Goal: Task Accomplishment & Management: Use online tool/utility

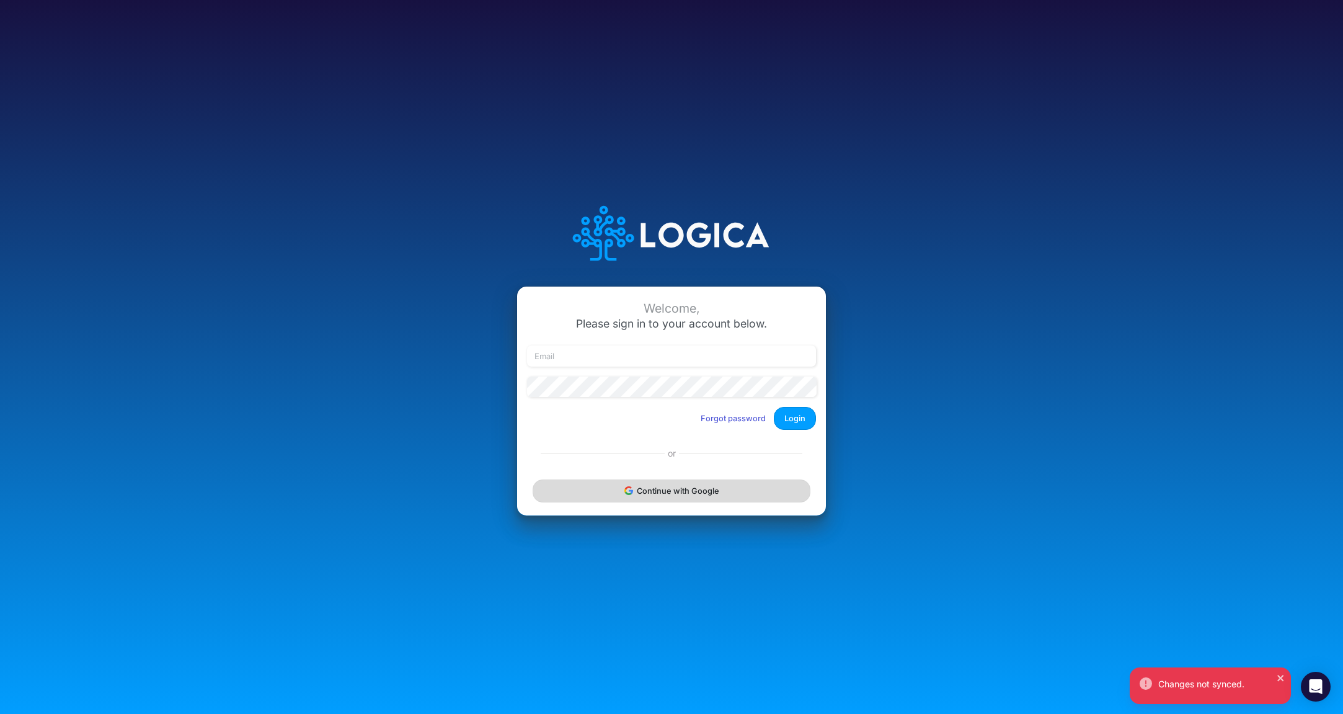
click at [659, 499] on button "Continue with Google" at bounding box center [672, 490] width 278 height 23
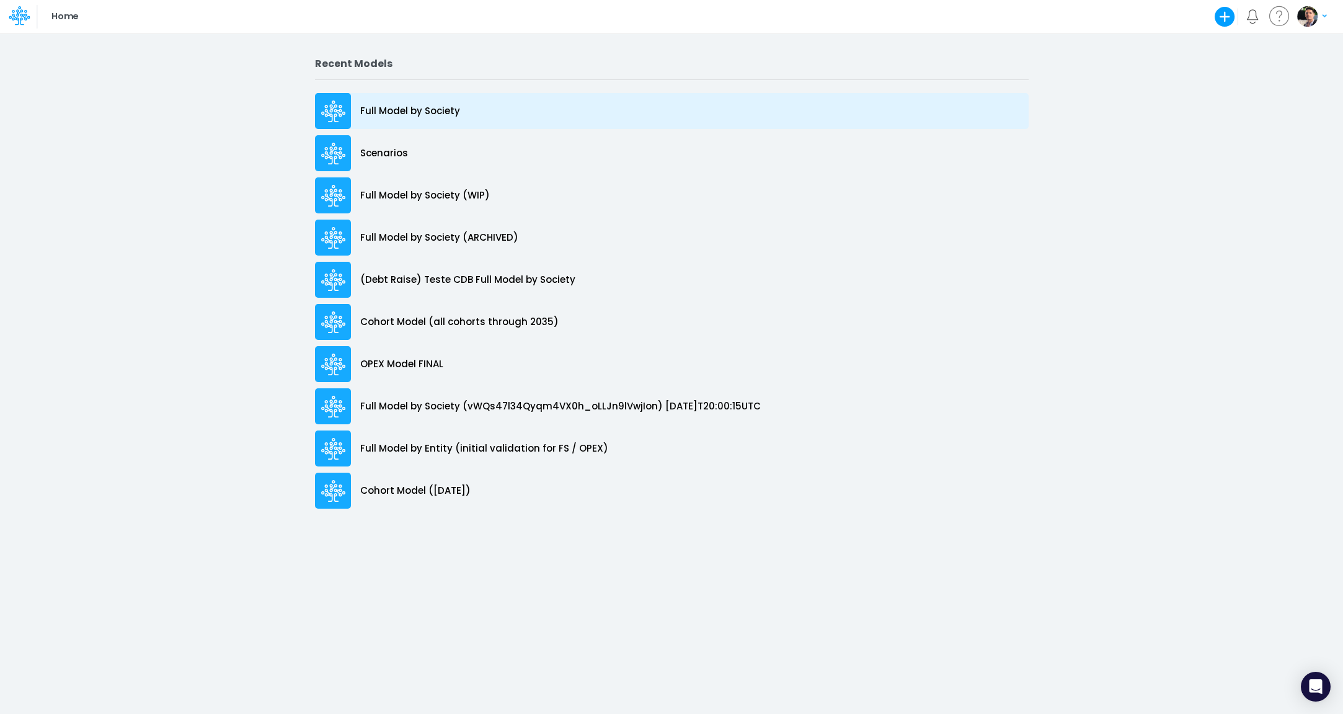
click at [406, 118] on div "Full Model by Society" at bounding box center [672, 111] width 714 height 36
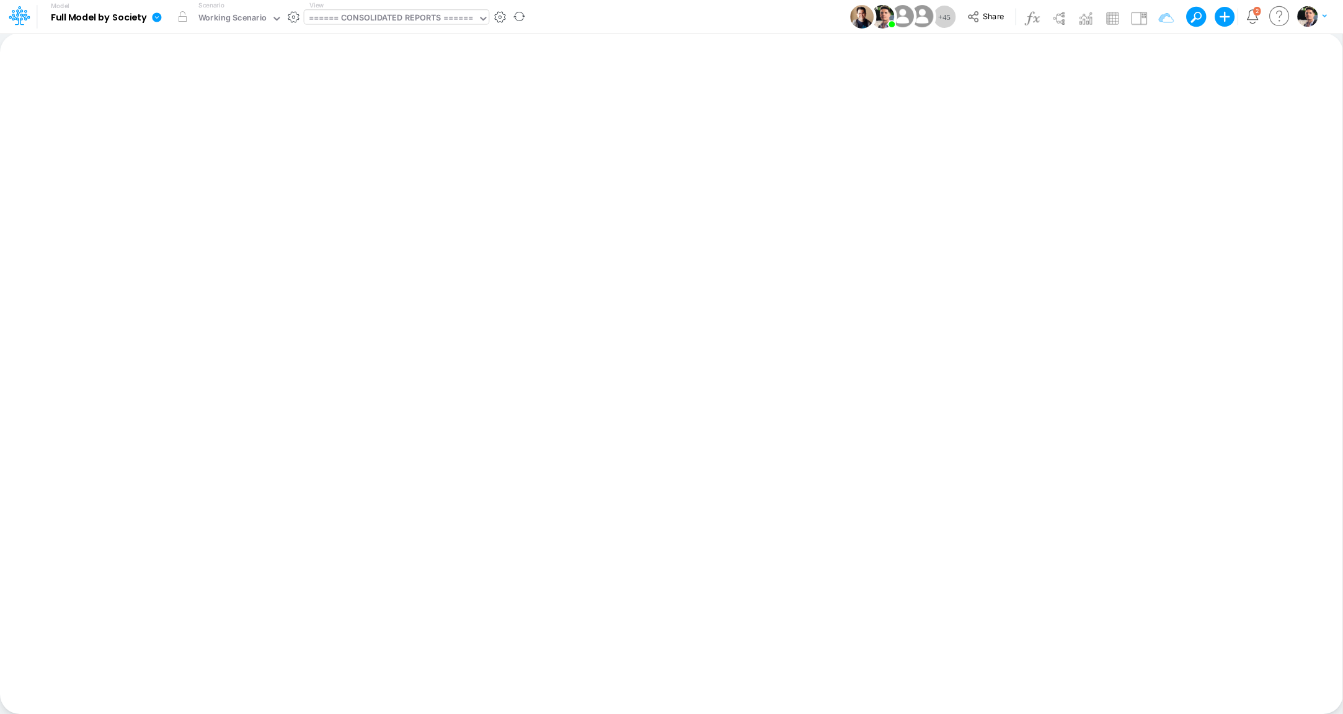
click at [391, 24] on div "====== CONSOLIDATED REPORTS ======" at bounding box center [391, 19] width 165 height 14
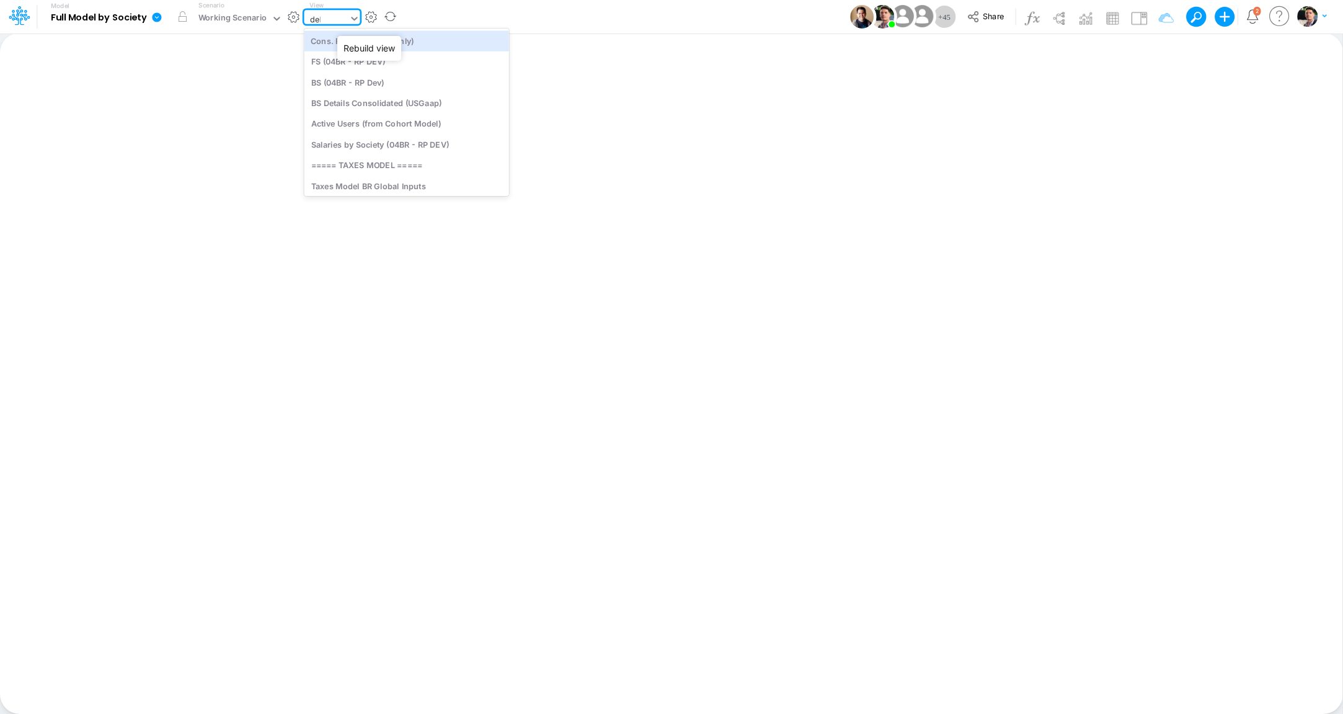
type input "debt"
click at [387, 40] on div "Debt Schedules - Loans" at bounding box center [387, 40] width 167 height 20
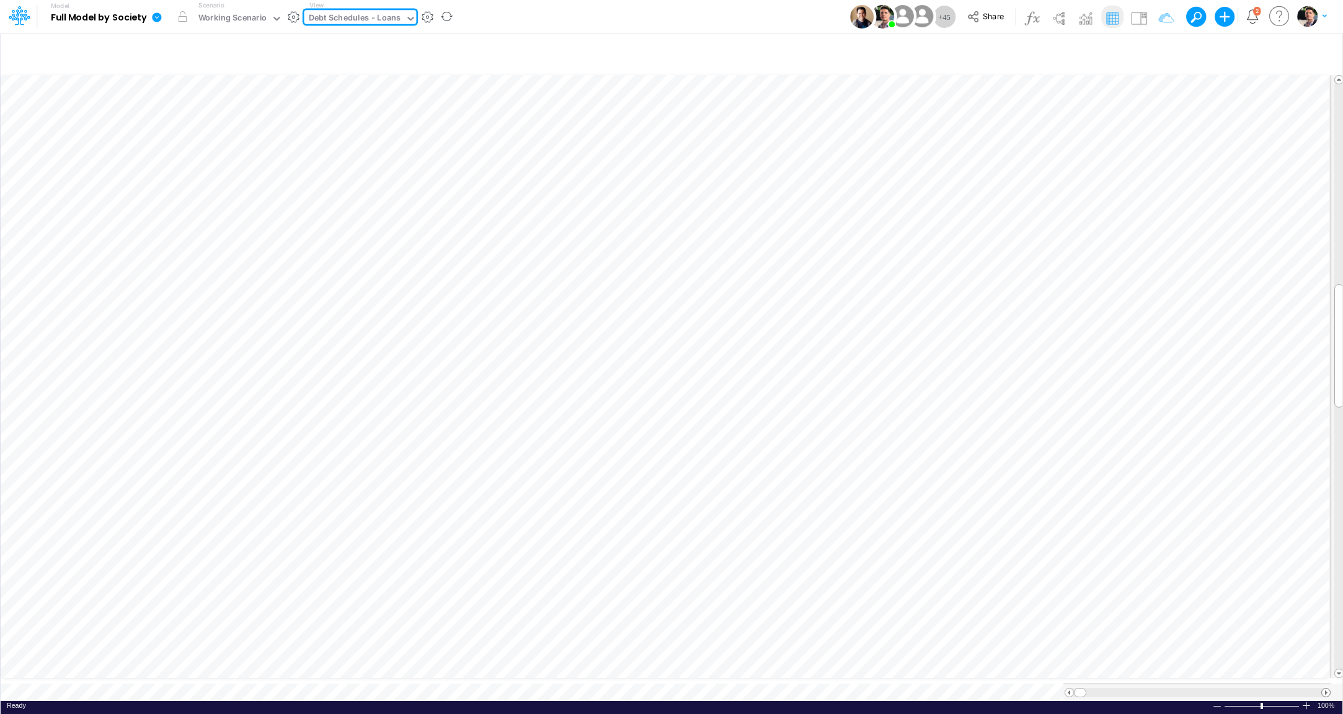
click at [1325, 688] on span at bounding box center [1326, 692] width 8 height 8
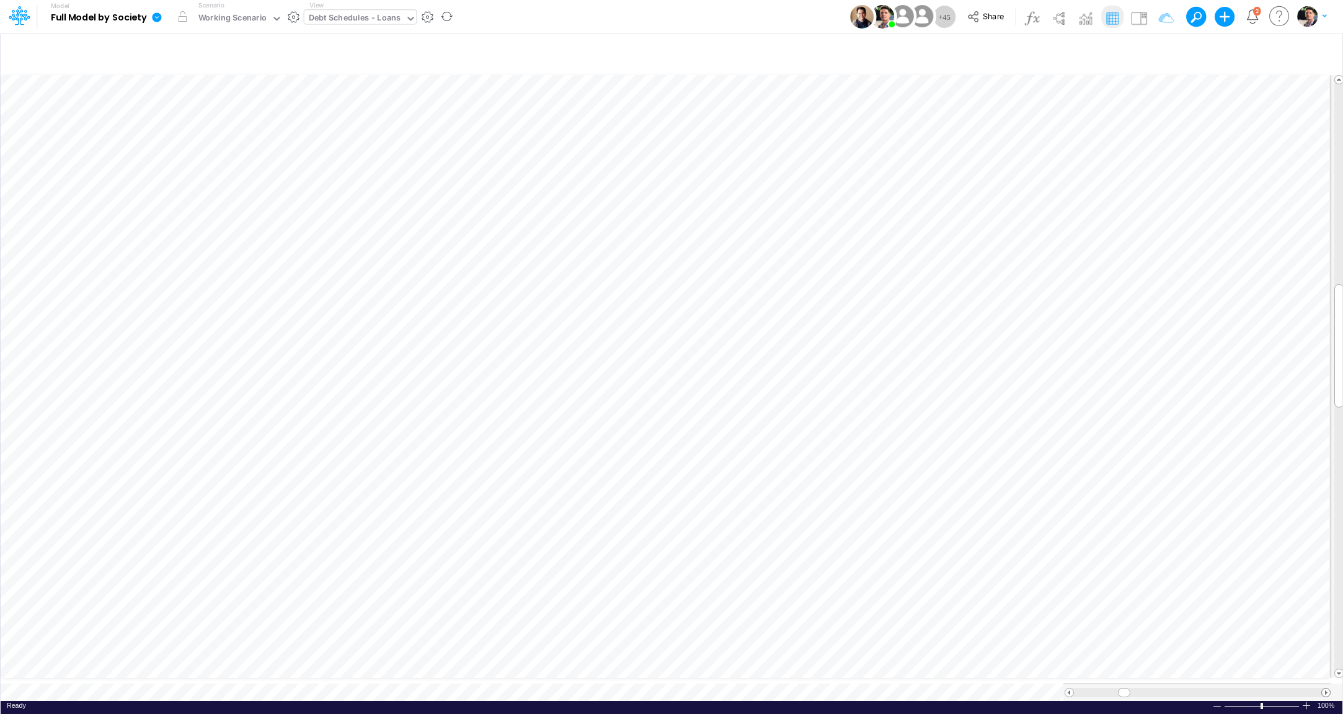
click at [1325, 688] on span at bounding box center [1326, 692] width 8 height 8
click at [357, 22] on div "Debt Schedules - Loans" at bounding box center [355, 19] width 92 height 14
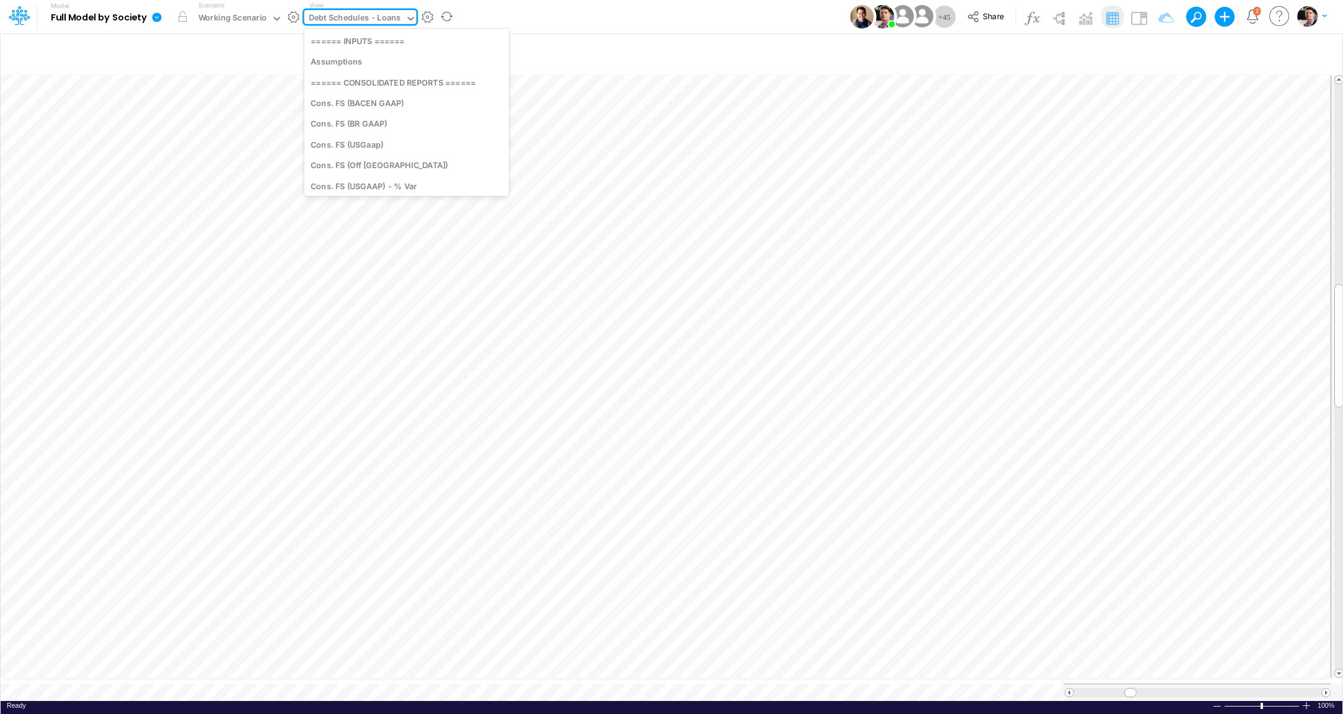
scroll to position [3253, 0]
type input "01br"
click at [356, 151] on div "BS (01BR - IP)" at bounding box center [387, 144] width 167 height 20
type input "BS (01BR - IP)"
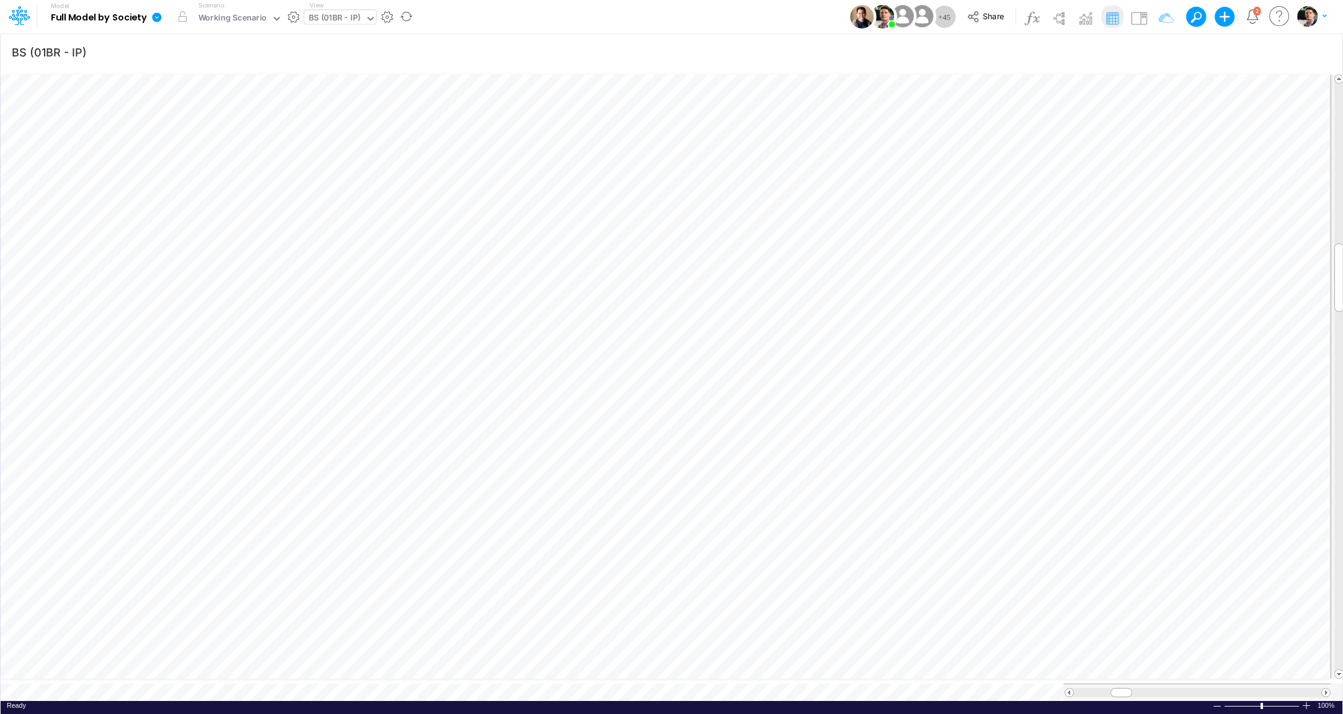
scroll to position [5, 35]
click at [866, 283] on icon "button" at bounding box center [862, 284] width 19 height 13
click at [474, 316] on icon at bounding box center [473, 317] width 19 height 13
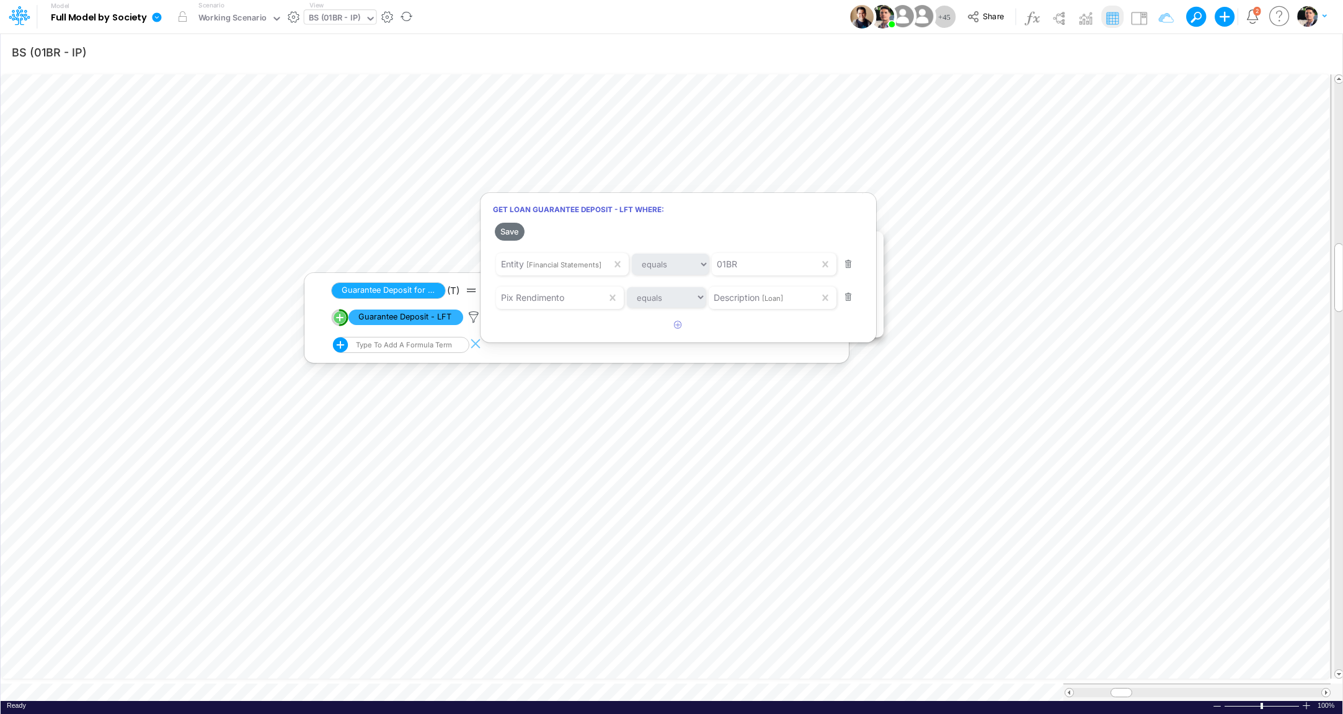
click at [971, 223] on div at bounding box center [671, 360] width 1343 height 708
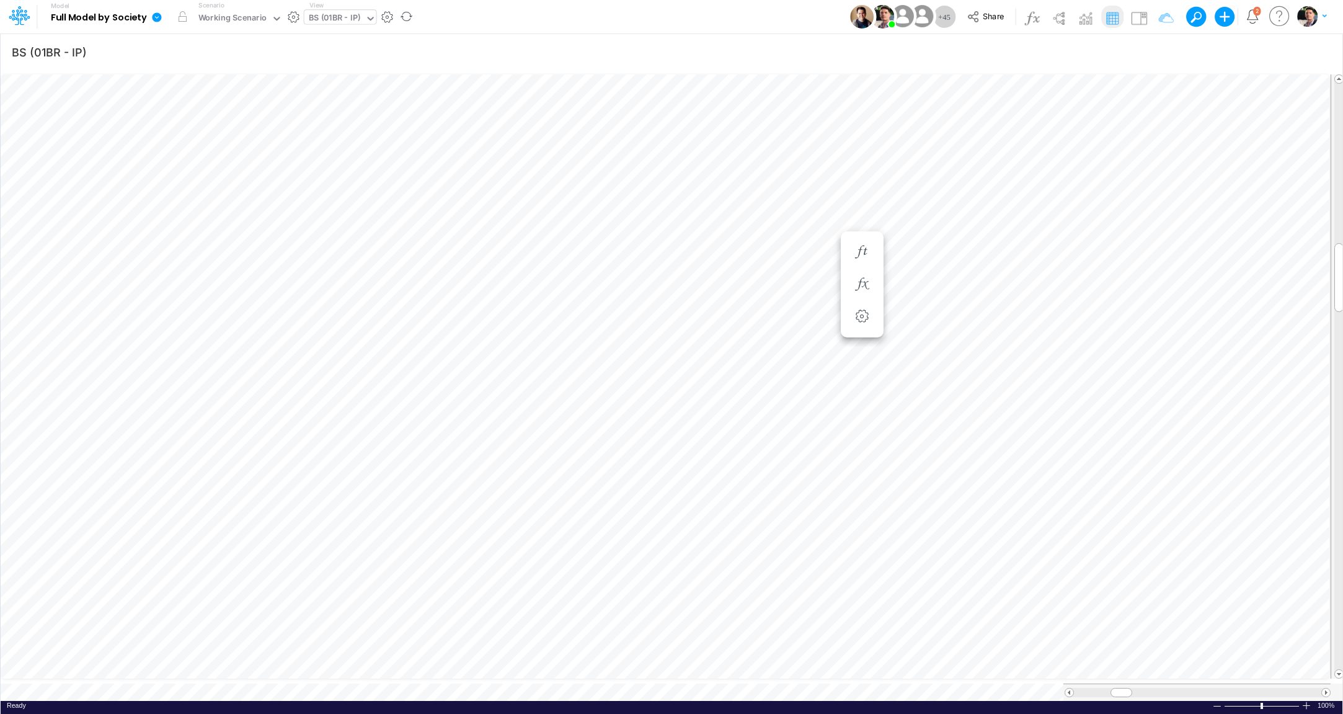
scroll to position [5, 38]
click at [859, 266] on icon "button" at bounding box center [862, 271] width 19 height 13
click at [864, 300] on icon "button" at bounding box center [862, 296] width 19 height 13
click at [472, 324] on icon at bounding box center [473, 329] width 19 height 13
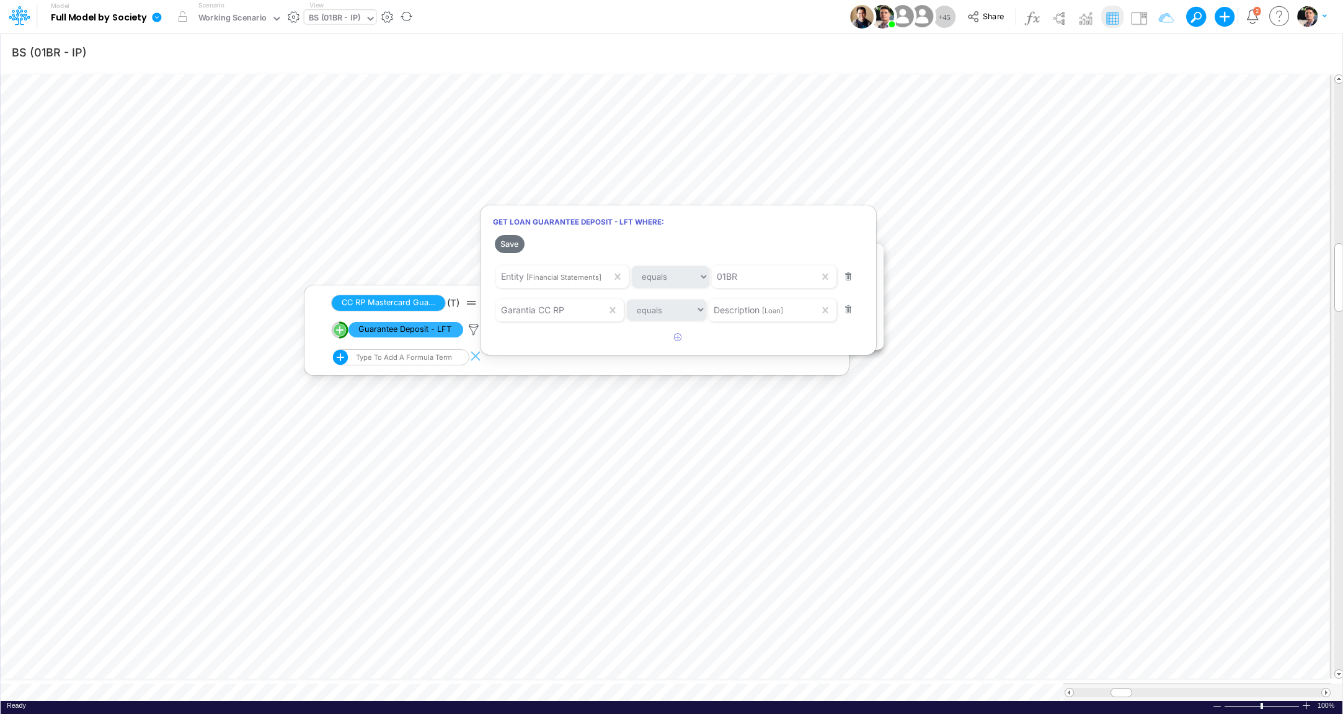
click at [951, 231] on div at bounding box center [671, 360] width 1343 height 708
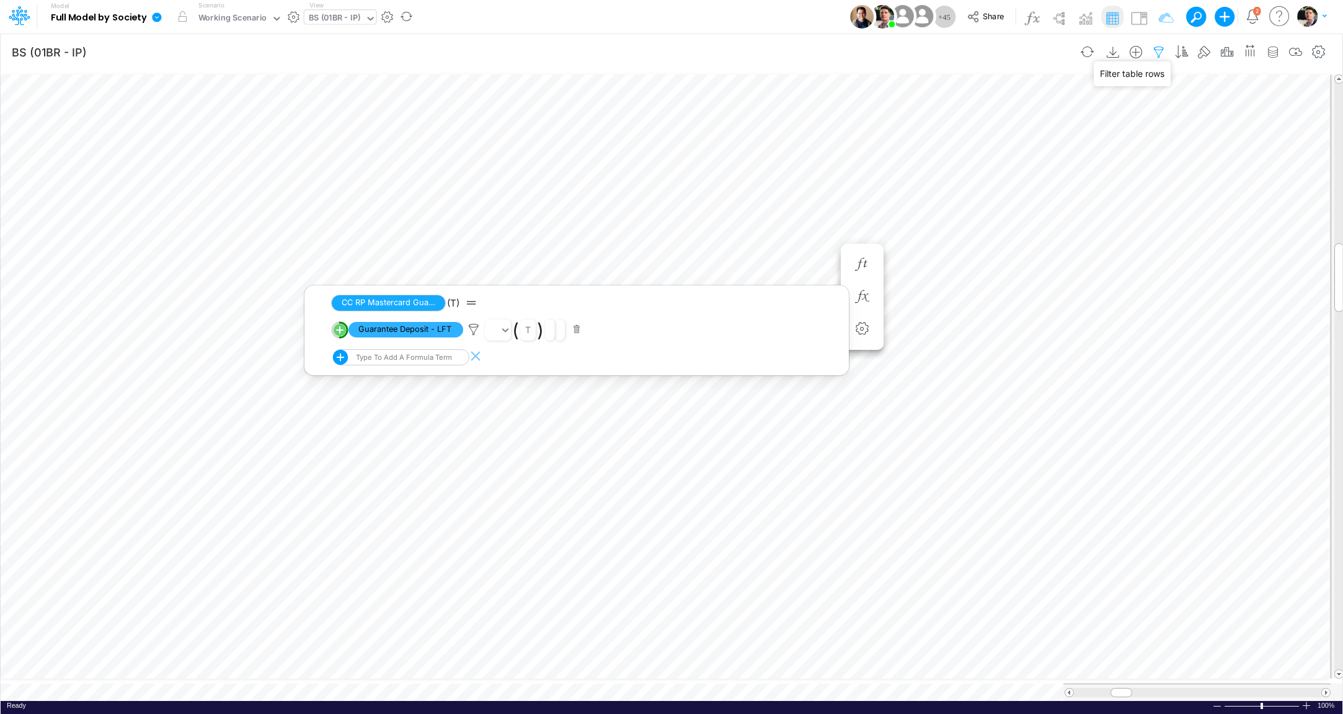
click at [1163, 50] on icon "button" at bounding box center [1159, 52] width 19 height 13
select select "tableSearchOR"
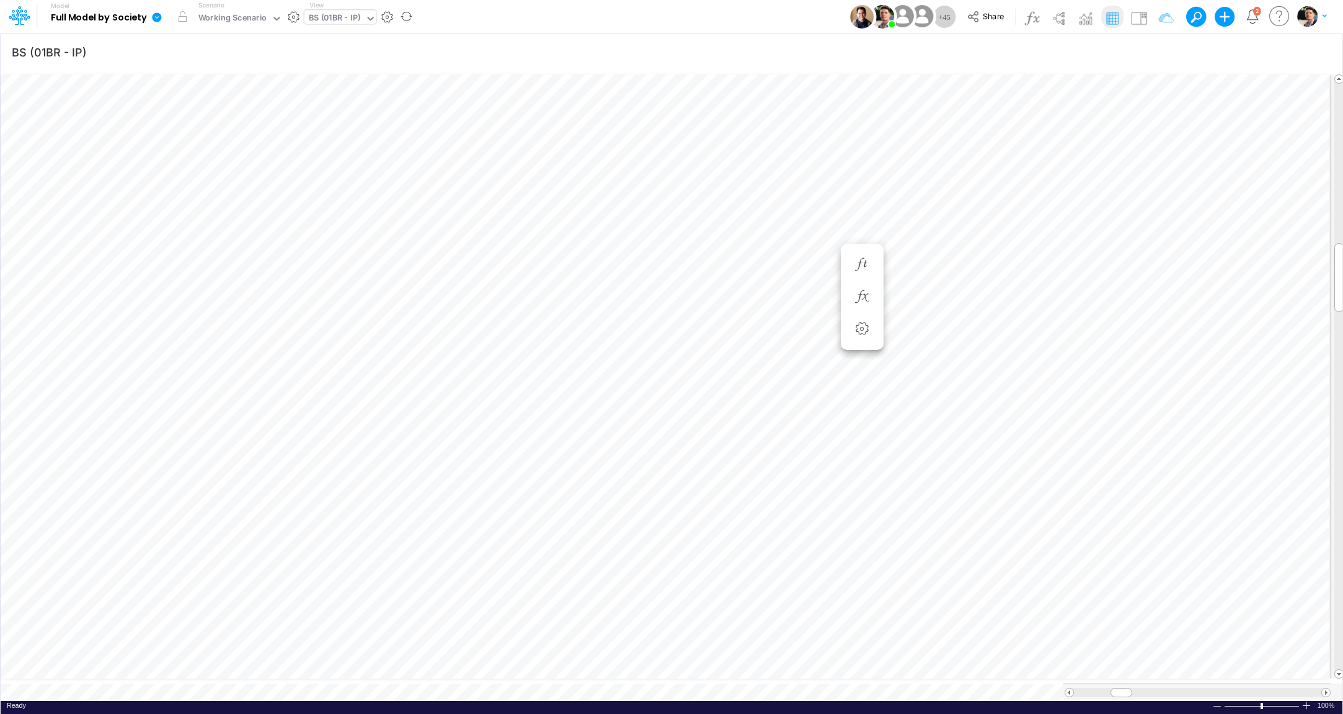
scroll to position [5, 27]
click at [932, 294] on icon "button" at bounding box center [929, 296] width 19 height 13
click at [861, 273] on button "button" at bounding box center [862, 264] width 23 height 25
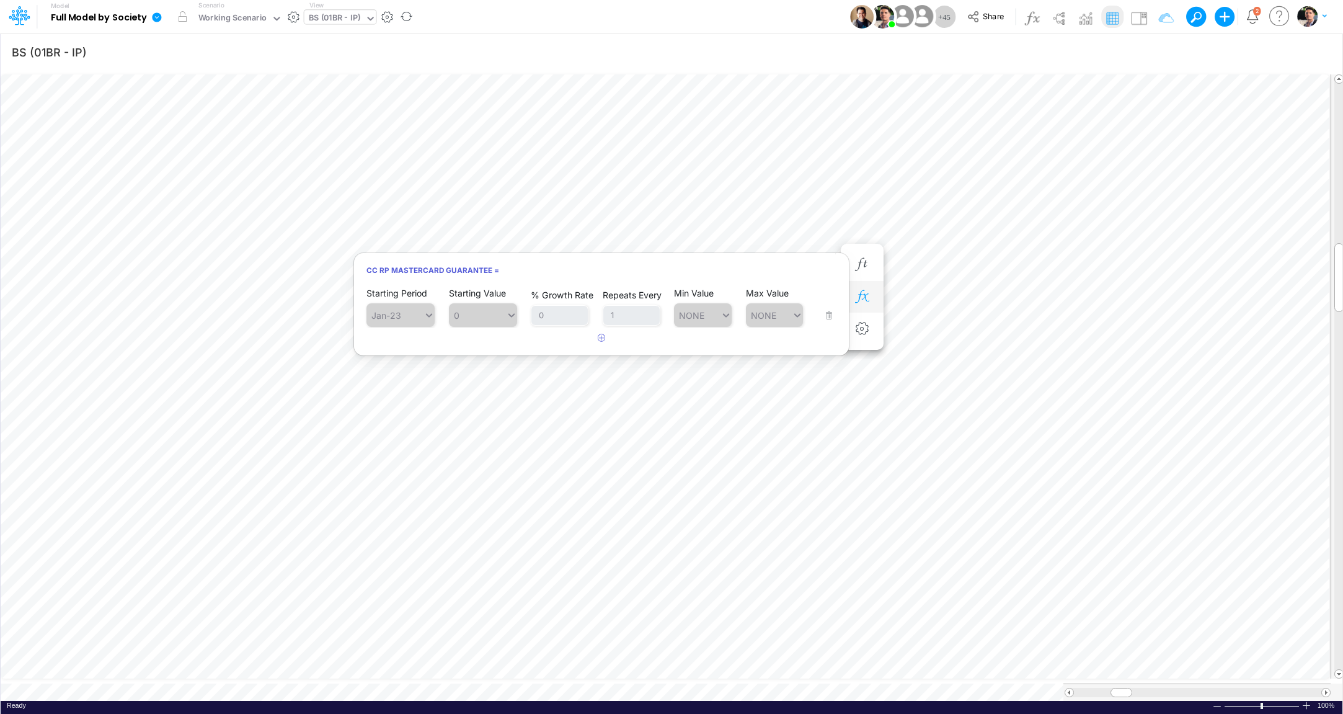
click at [867, 303] on button "button" at bounding box center [862, 297] width 23 height 25
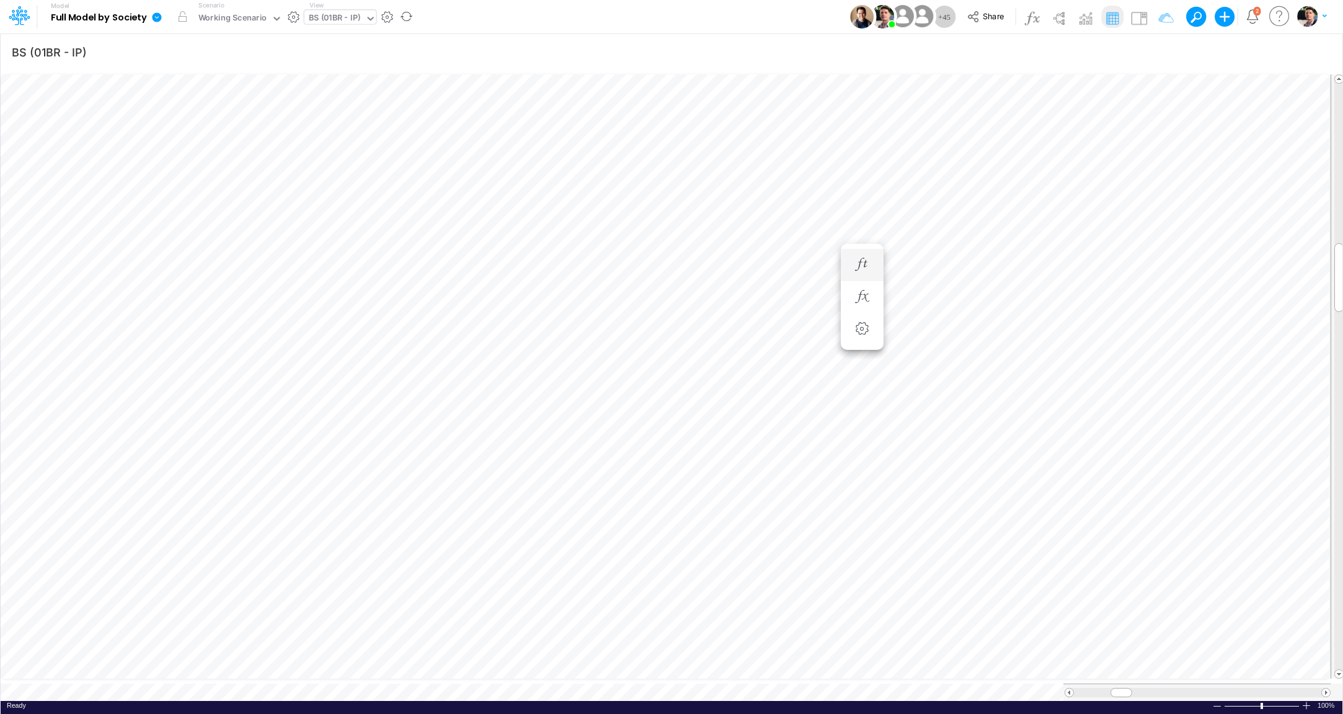
scroll to position [5, 35]
click at [863, 253] on icon "button" at bounding box center [862, 252] width 19 height 13
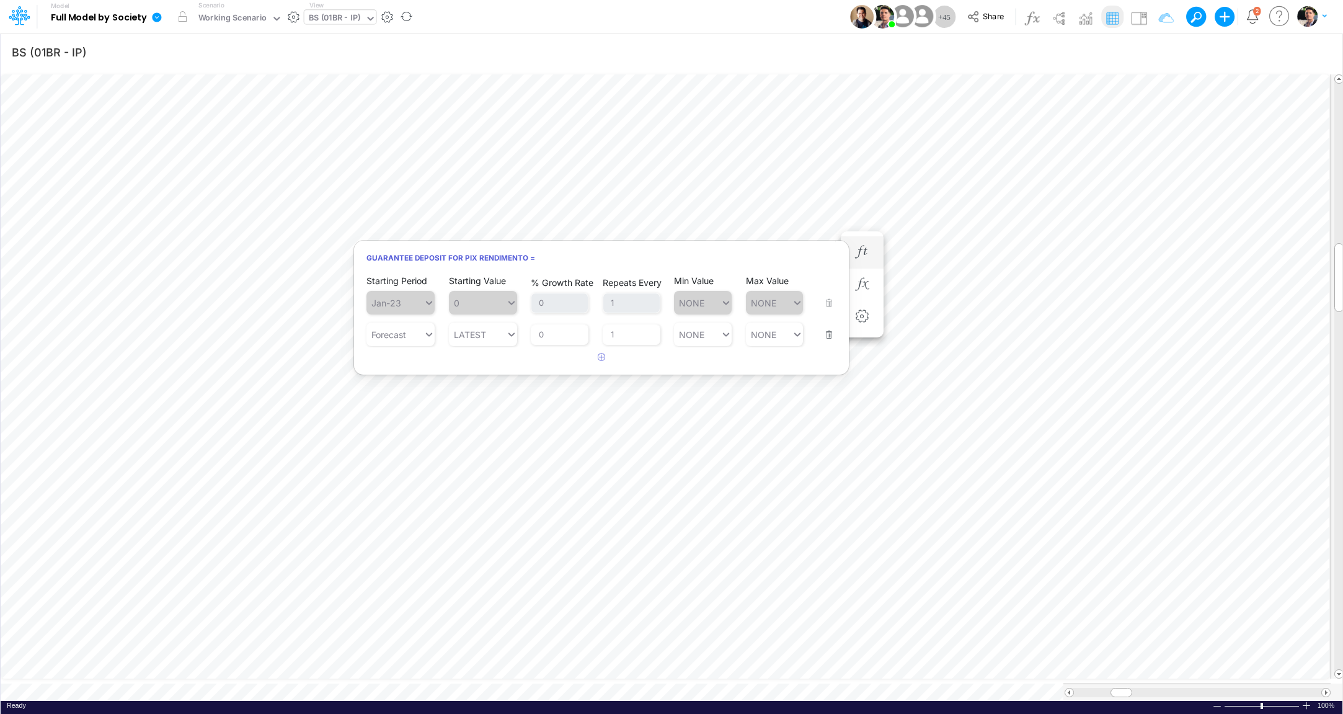
click at [828, 343] on button "button" at bounding box center [825, 326] width 16 height 33
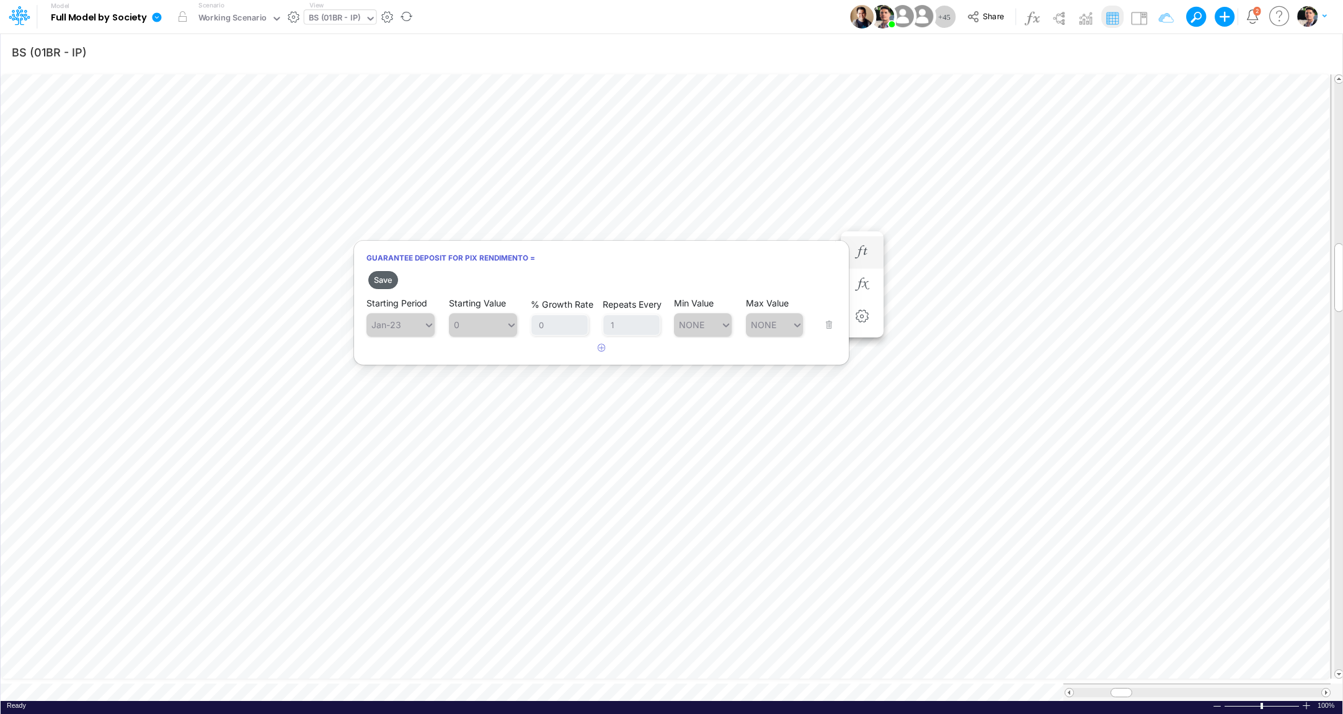
click at [388, 282] on button "Save" at bounding box center [383, 280] width 30 height 18
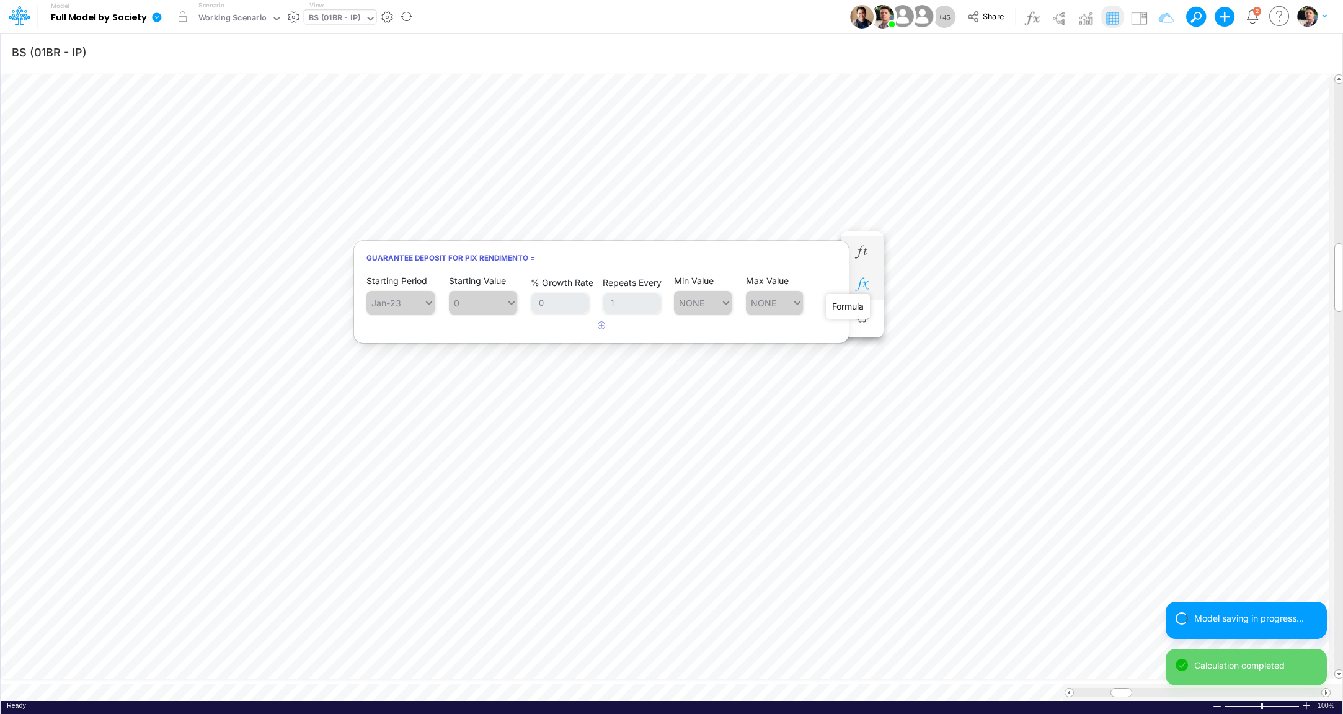
click at [863, 289] on icon "button" at bounding box center [862, 284] width 19 height 13
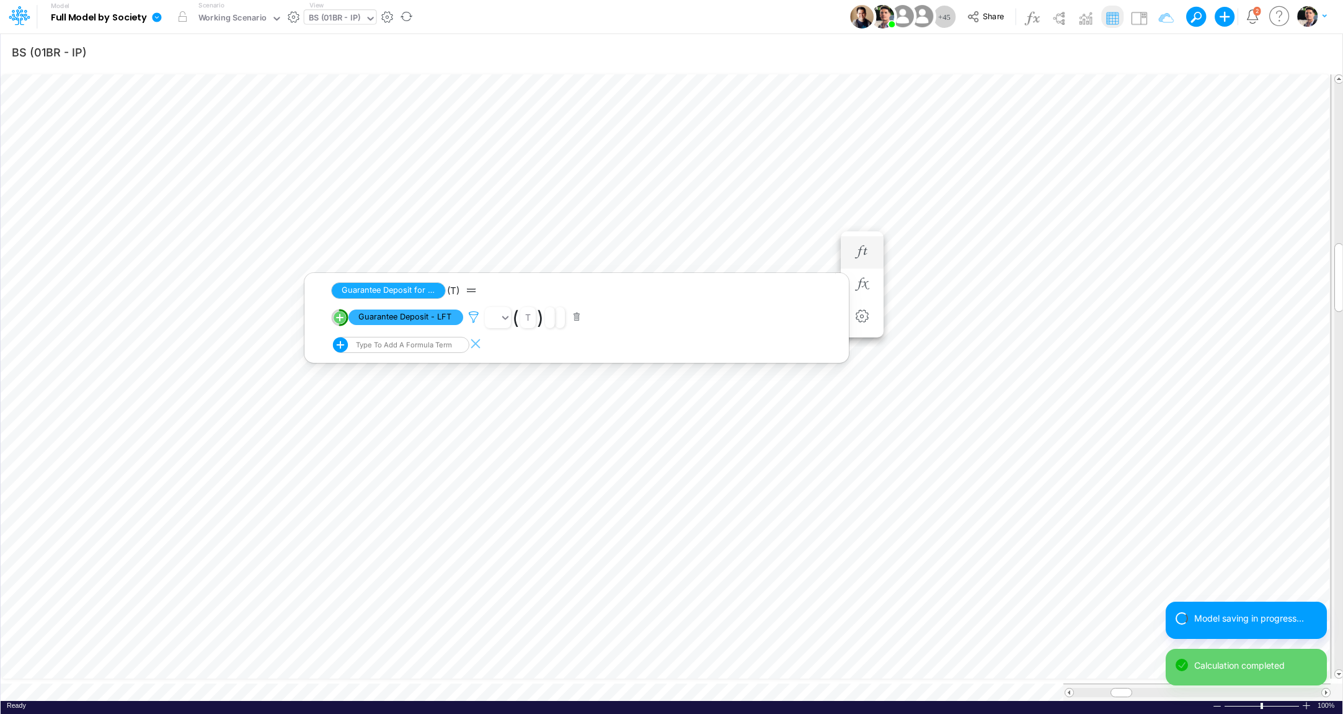
click at [469, 320] on icon at bounding box center [473, 317] width 19 height 13
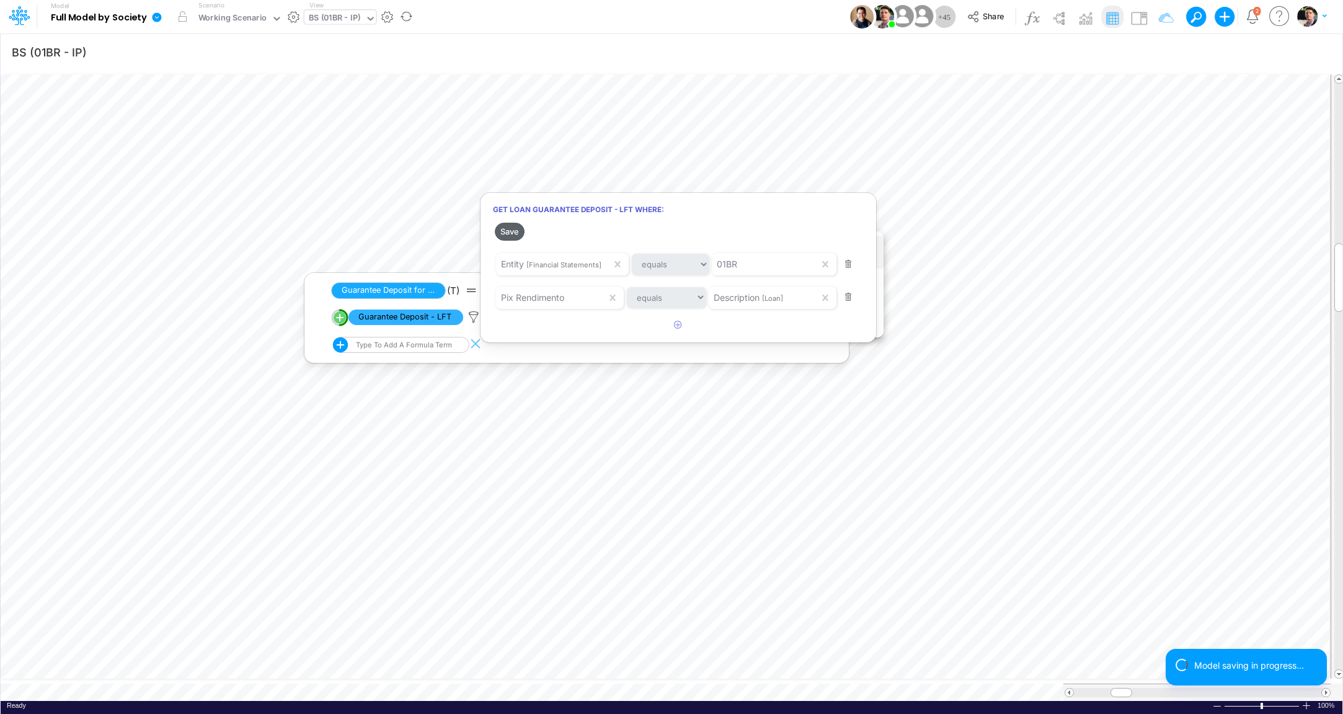
click at [506, 233] on button "Save" at bounding box center [510, 232] width 30 height 18
click at [943, 236] on div at bounding box center [671, 360] width 1343 height 708
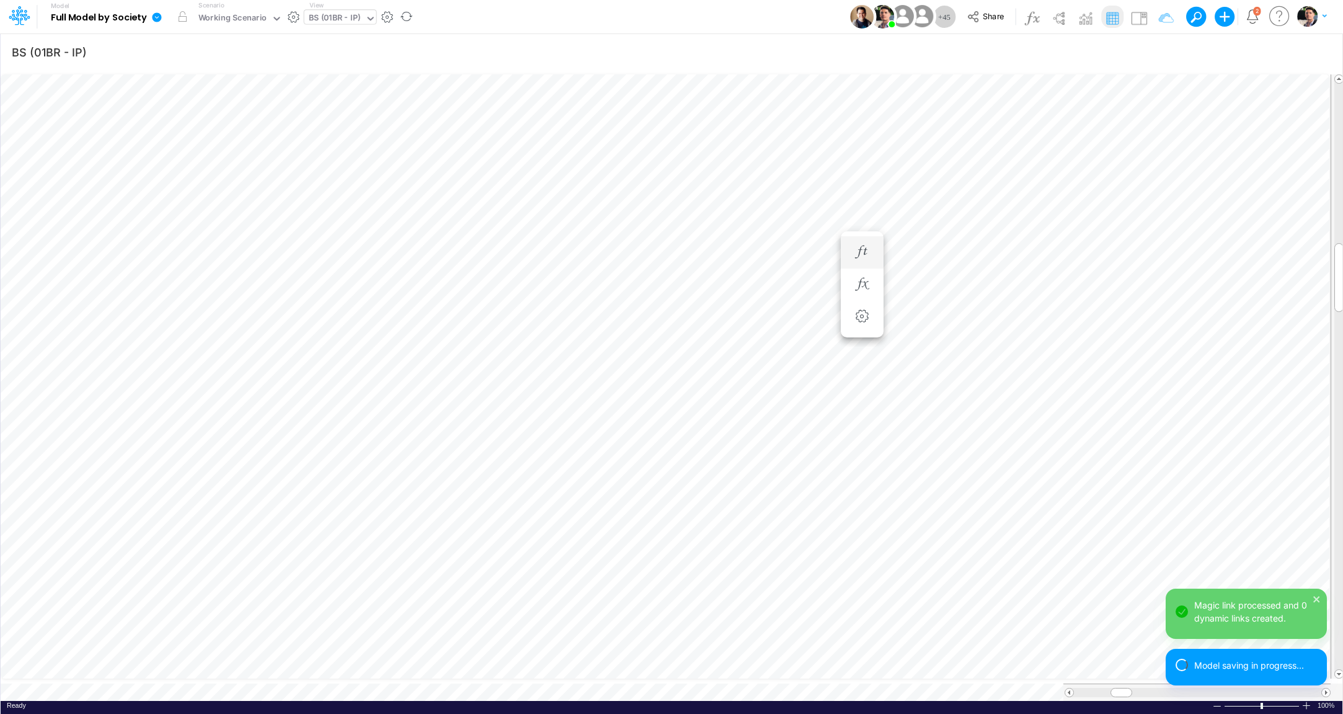
scroll to position [5, 16]
click at [871, 266] on icon "button" at bounding box center [862, 264] width 19 height 13
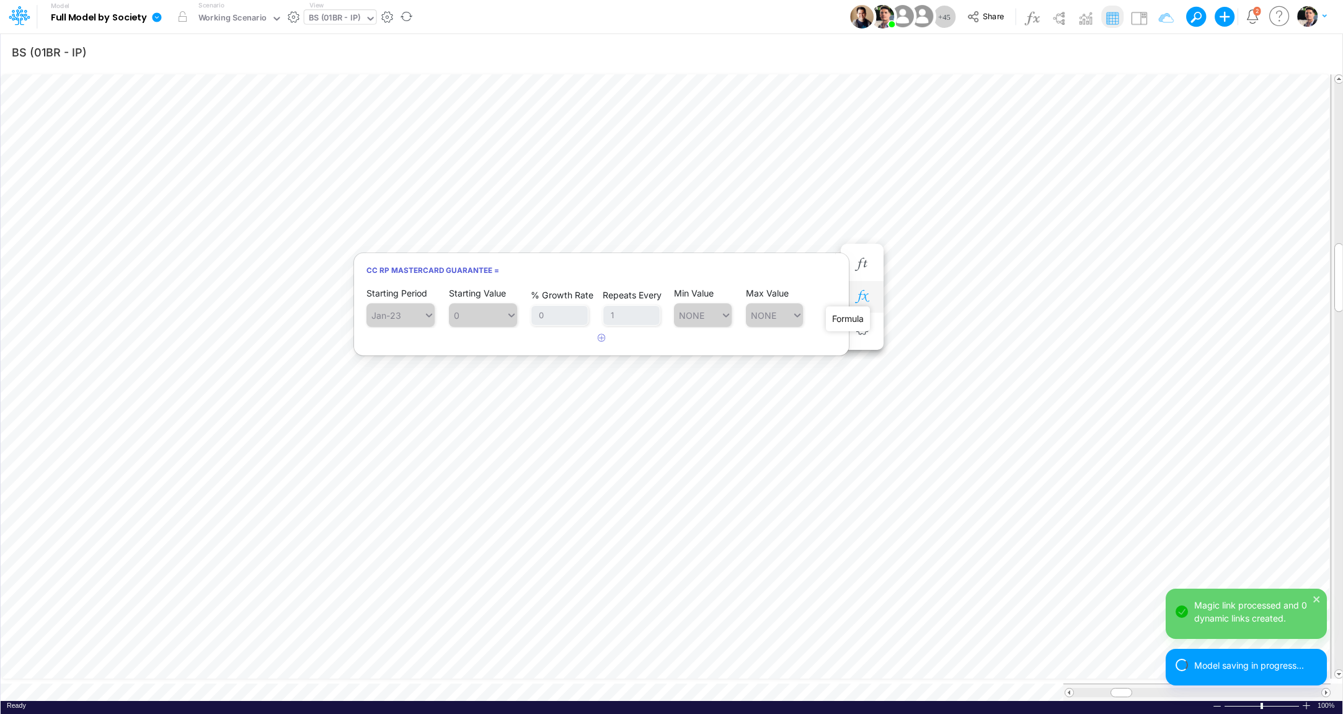
click at [868, 294] on icon "button" at bounding box center [862, 296] width 19 height 13
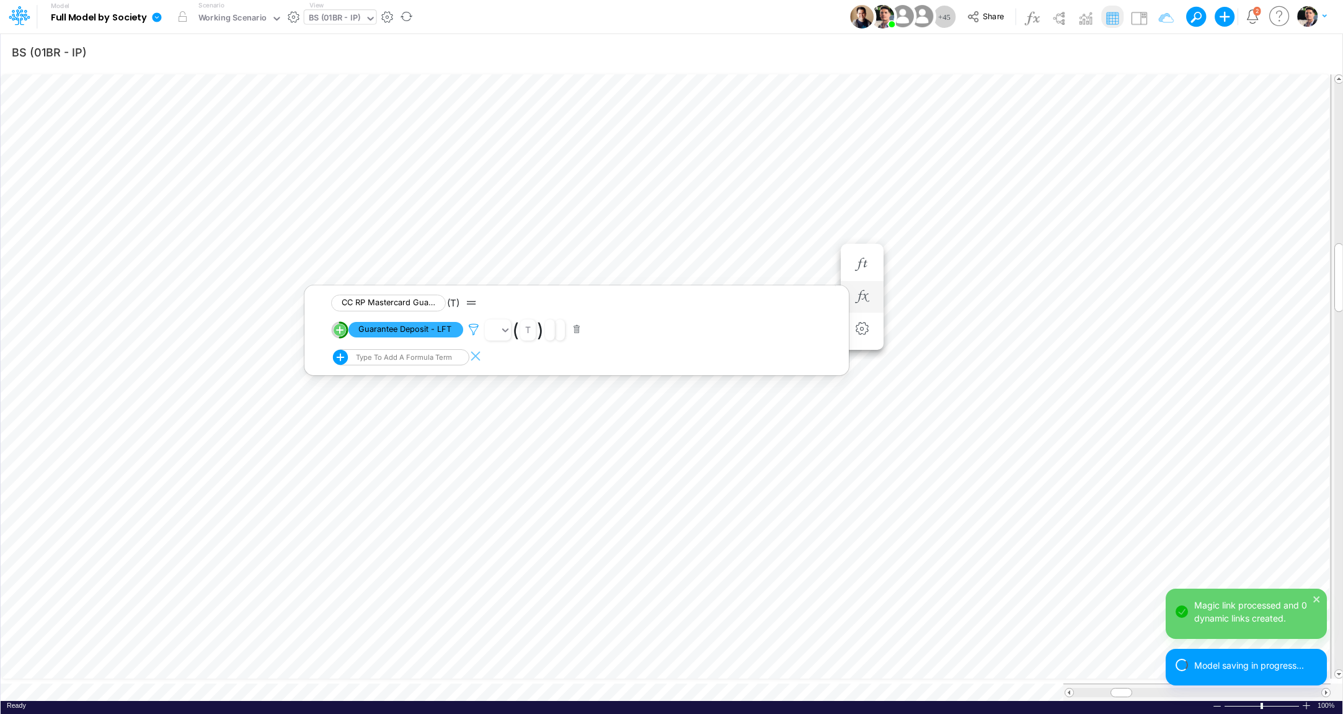
click at [476, 332] on icon at bounding box center [473, 329] width 19 height 13
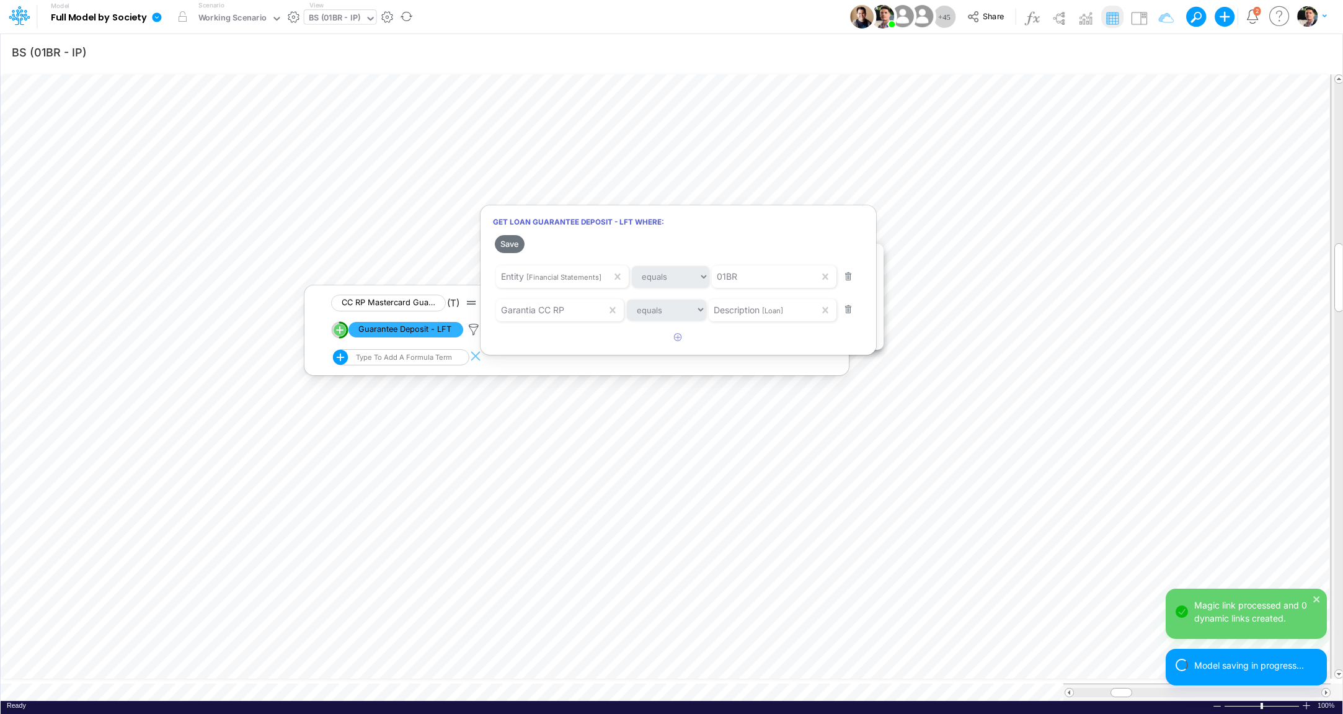
click at [922, 238] on div at bounding box center [671, 360] width 1343 height 708
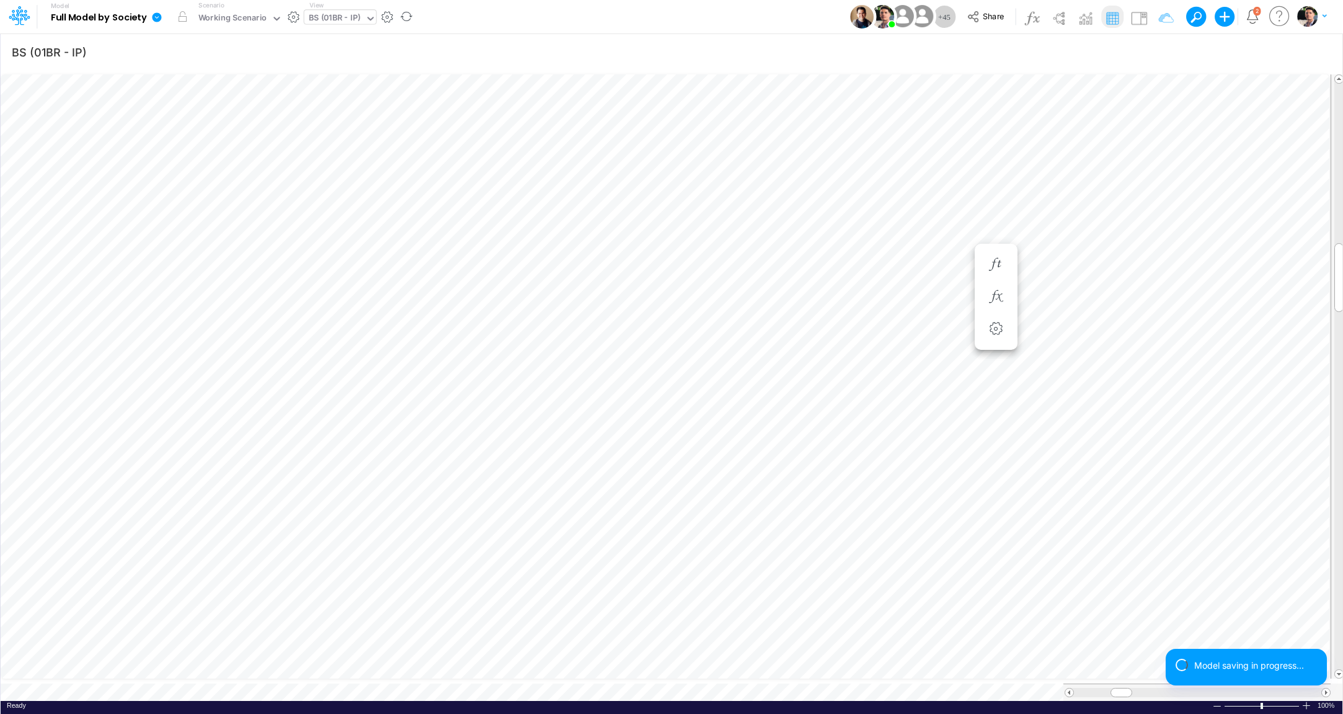
scroll to position [5, 16]
click at [1165, 52] on icon "button" at bounding box center [1159, 52] width 19 height 13
select select "tableSearchOR"
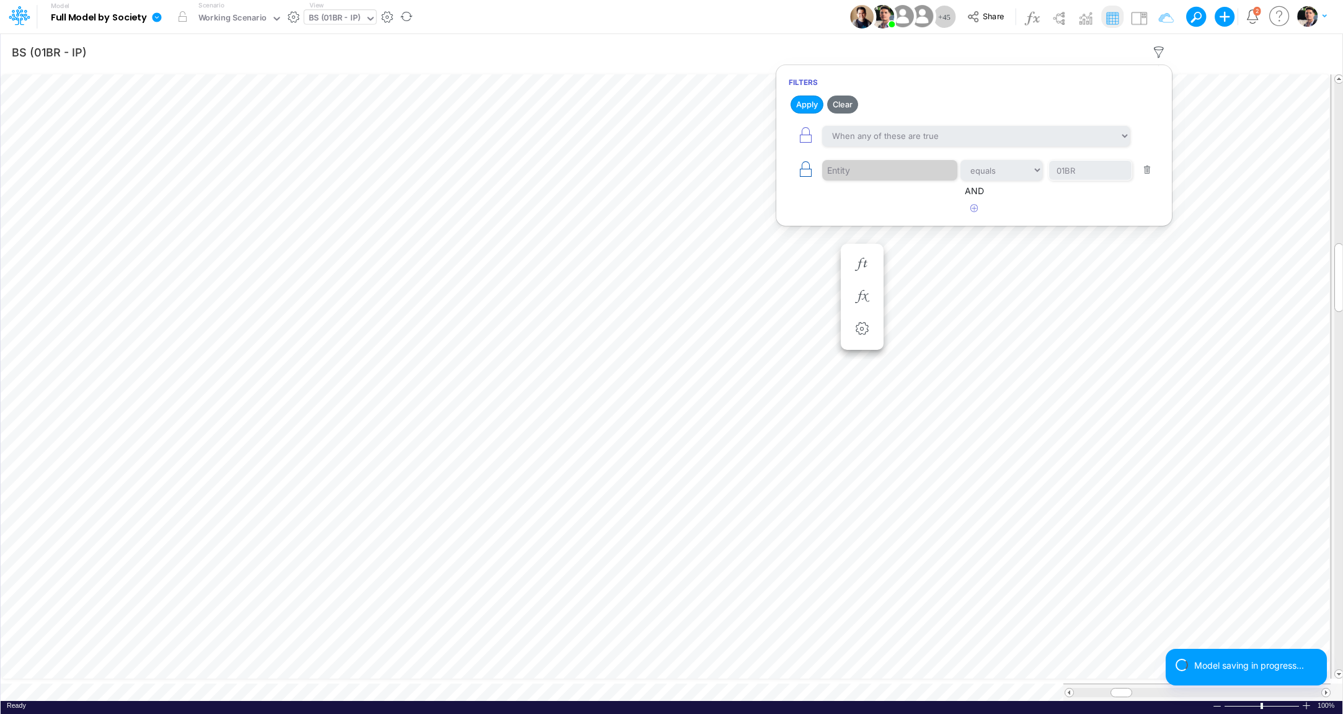
click at [811, 170] on icon "button" at bounding box center [805, 169] width 17 height 17
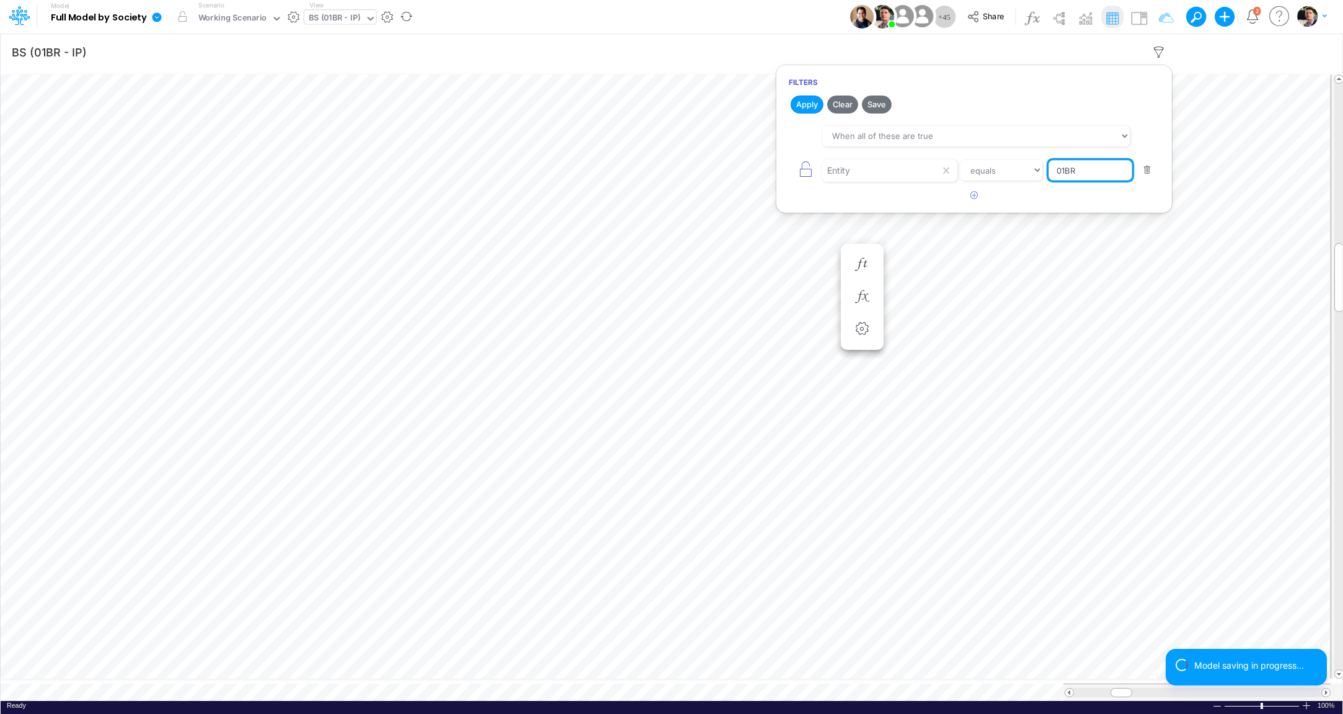
drag, startPoint x: 1096, startPoint y: 171, endPoint x: 1006, endPoint y: 170, distance: 90.5
click at [1049, 170] on input "01BR" at bounding box center [1091, 170] width 84 height 21
type input "template"
click at [805, 105] on button "Apply" at bounding box center [807, 104] width 33 height 18
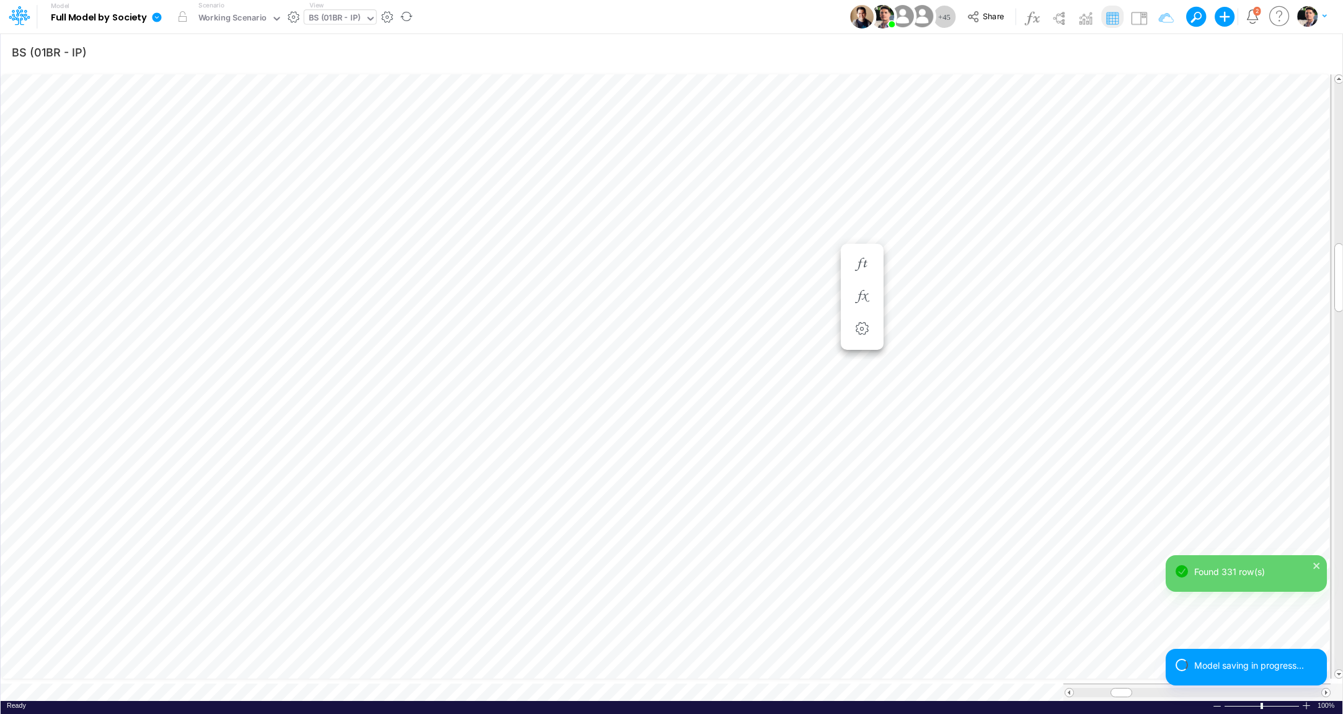
scroll to position [5, 2]
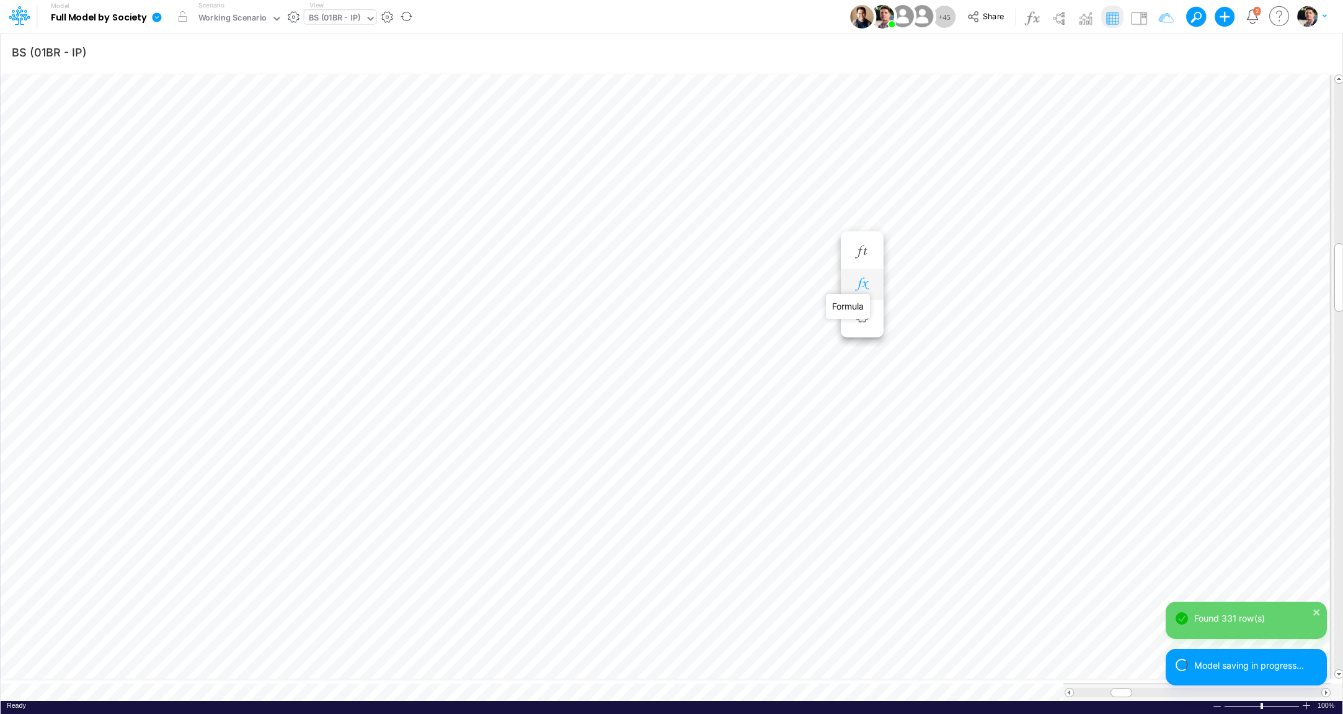
click at [870, 286] on icon "button" at bounding box center [862, 284] width 19 height 13
click at [477, 318] on icon at bounding box center [473, 317] width 19 height 13
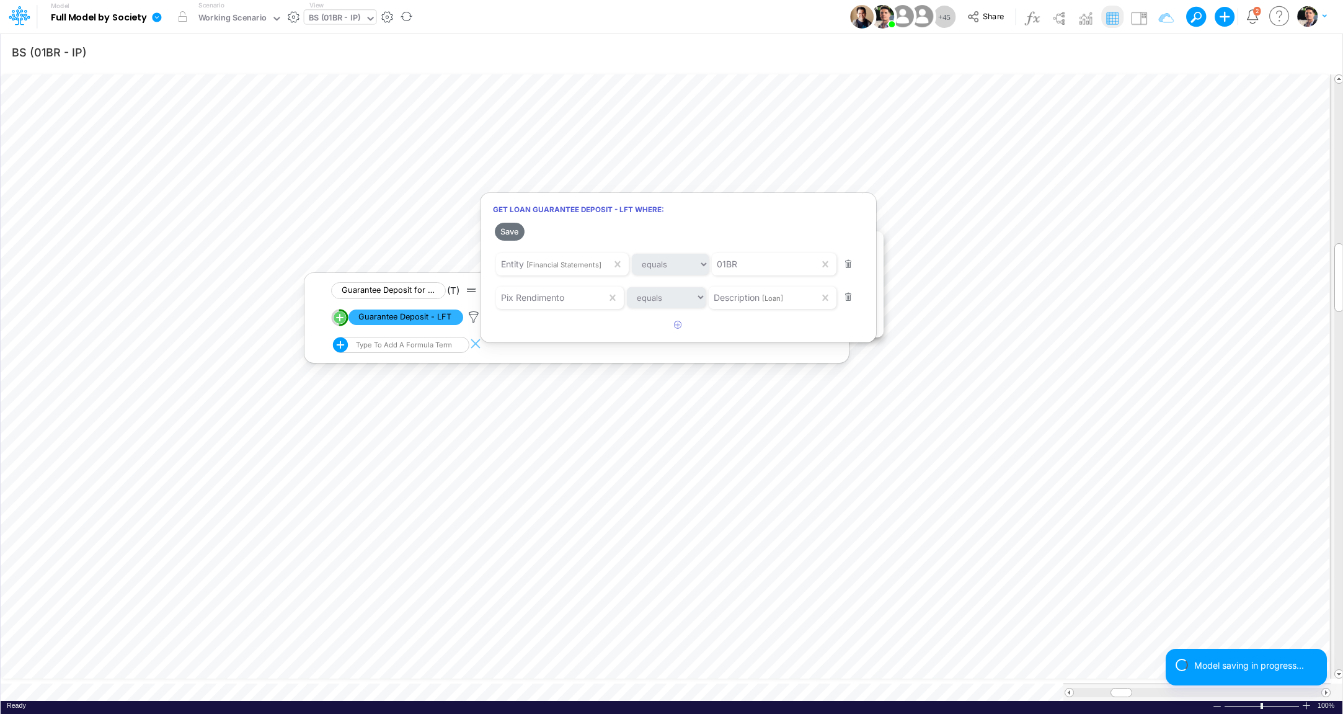
click at [850, 267] on button "button" at bounding box center [849, 264] width 24 height 17
click at [681, 239] on icon "button" at bounding box center [678, 237] width 8 height 8
click at [735, 244] on div "Type to search..." at bounding box center [749, 242] width 68 height 13
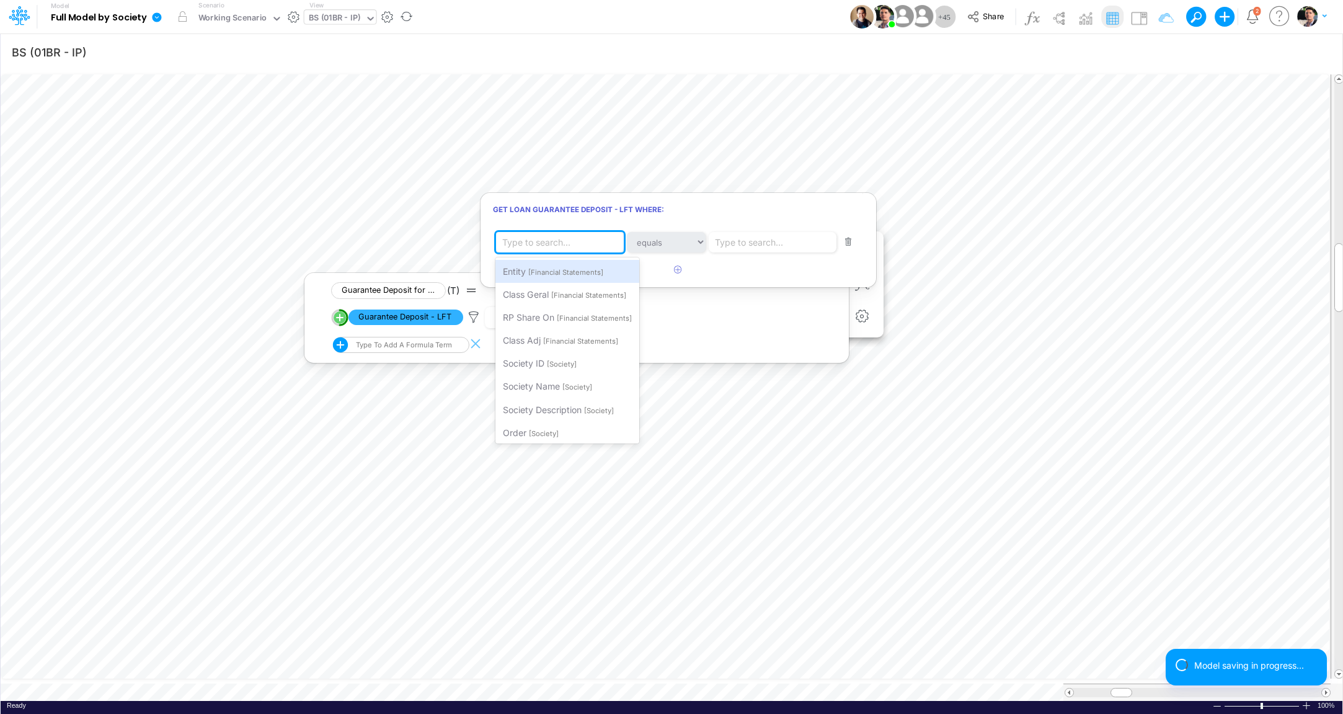
click at [557, 241] on div "Type to search..." at bounding box center [536, 242] width 68 height 13
click at [551, 267] on div "Entity [Financial Statements]" at bounding box center [567, 271] width 144 height 23
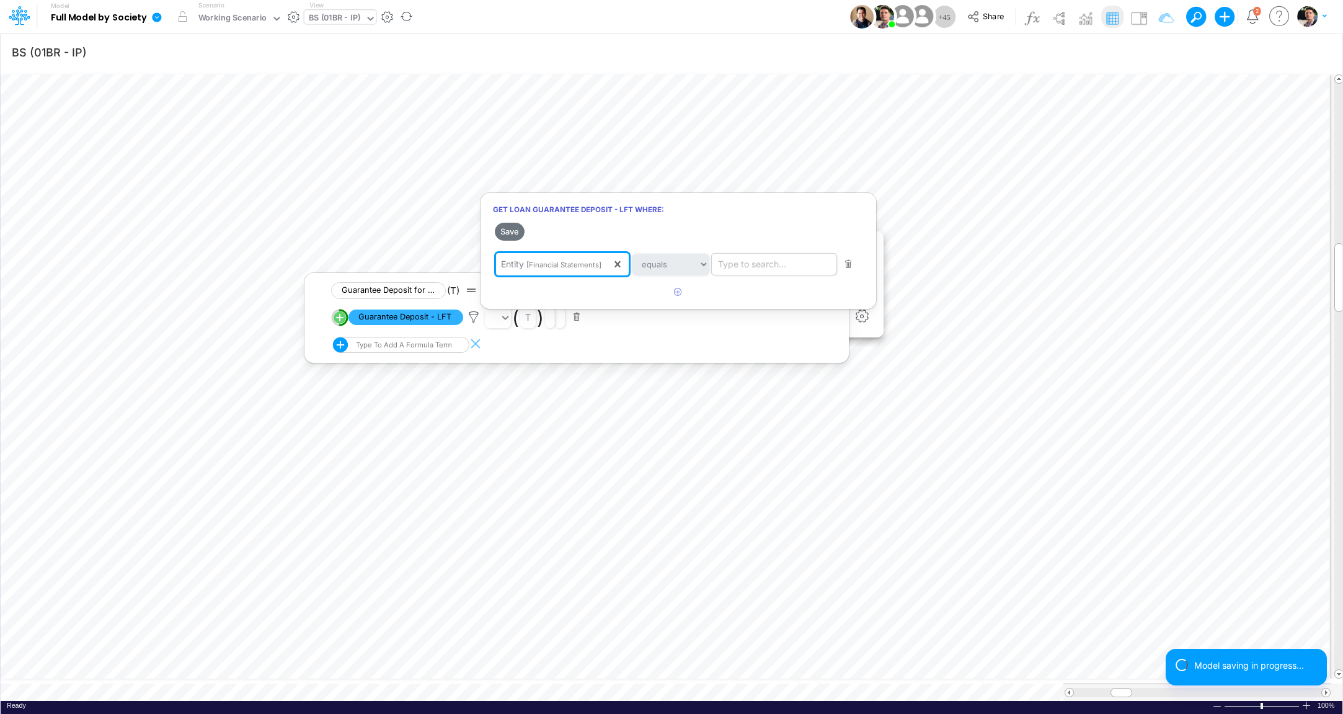
click at [772, 265] on div "Type to search..." at bounding box center [752, 263] width 68 height 13
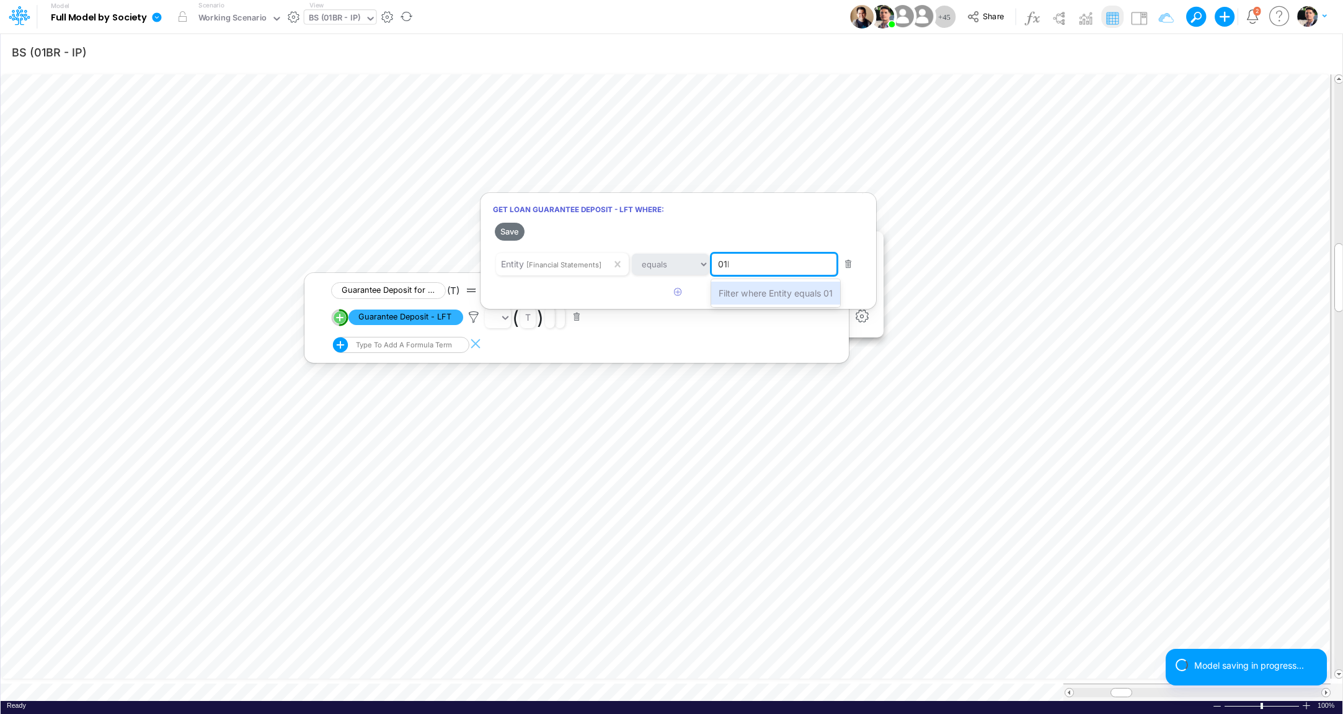
type input "01BR"
click at [785, 290] on span "Filter where Entity equals 01BR" at bounding box center [781, 293] width 125 height 11
click at [685, 291] on button "button" at bounding box center [678, 292] width 24 height 20
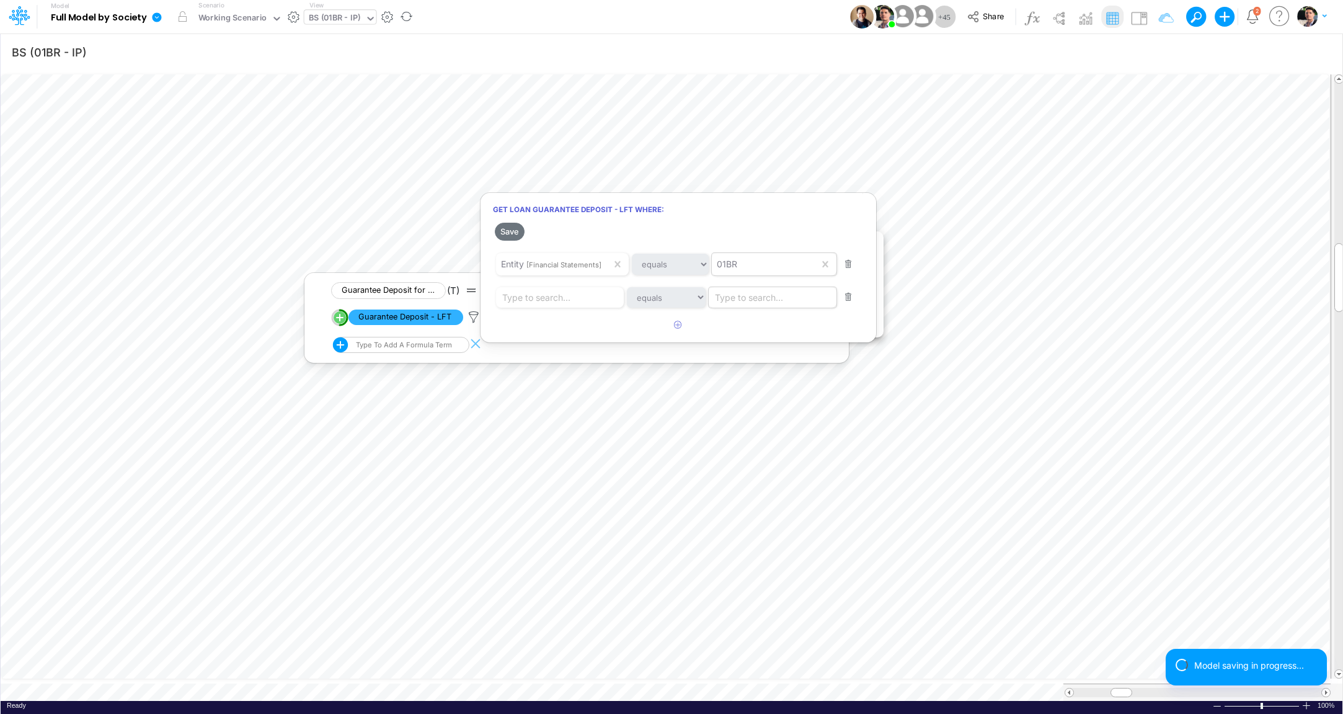
click at [737, 301] on div "Type to search..." at bounding box center [749, 297] width 68 height 13
click at [755, 328] on span "Description" at bounding box center [739, 326] width 46 height 11
click at [550, 300] on div "Type to search..." at bounding box center [536, 297] width 68 height 13
type input "Pix Rendimento"
click at [631, 328] on span "Filter where Description equals Pix Rendimento" at bounding box center [598, 326] width 191 height 11
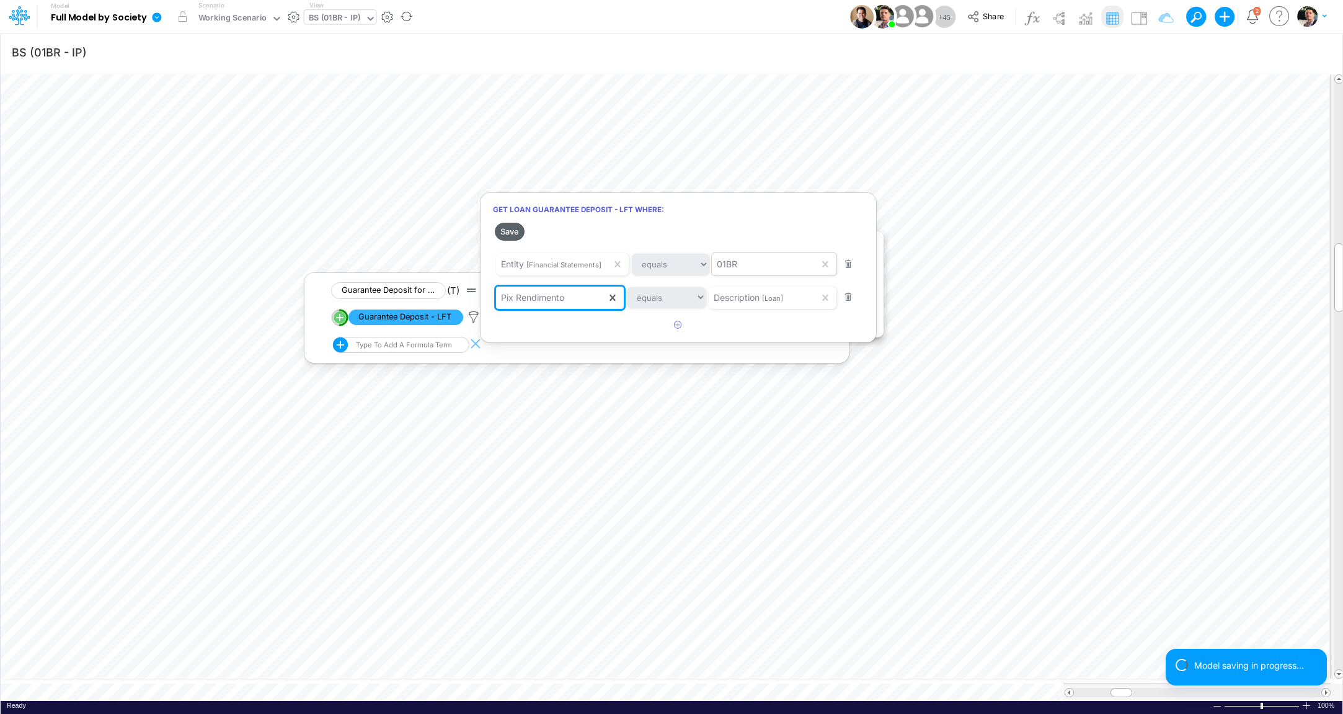
click at [512, 230] on button "Save" at bounding box center [510, 232] width 30 height 18
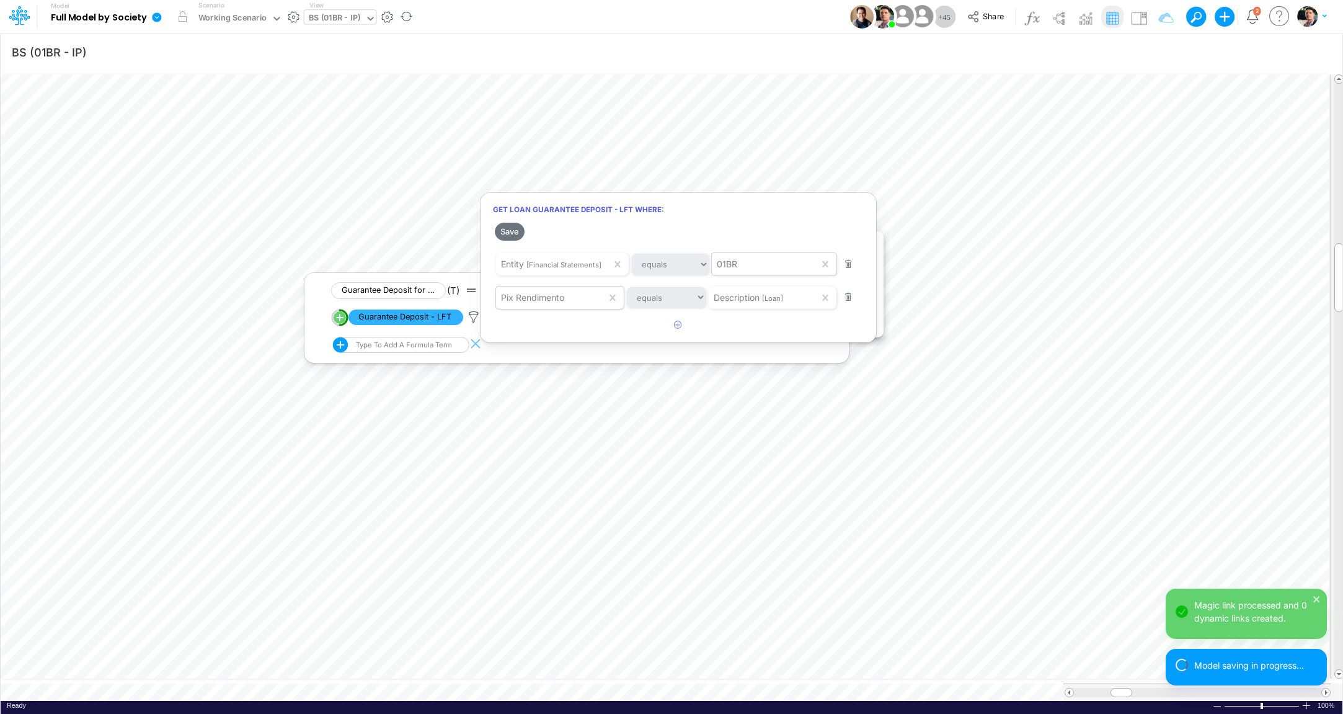
click at [322, 672] on div at bounding box center [671, 360] width 1343 height 708
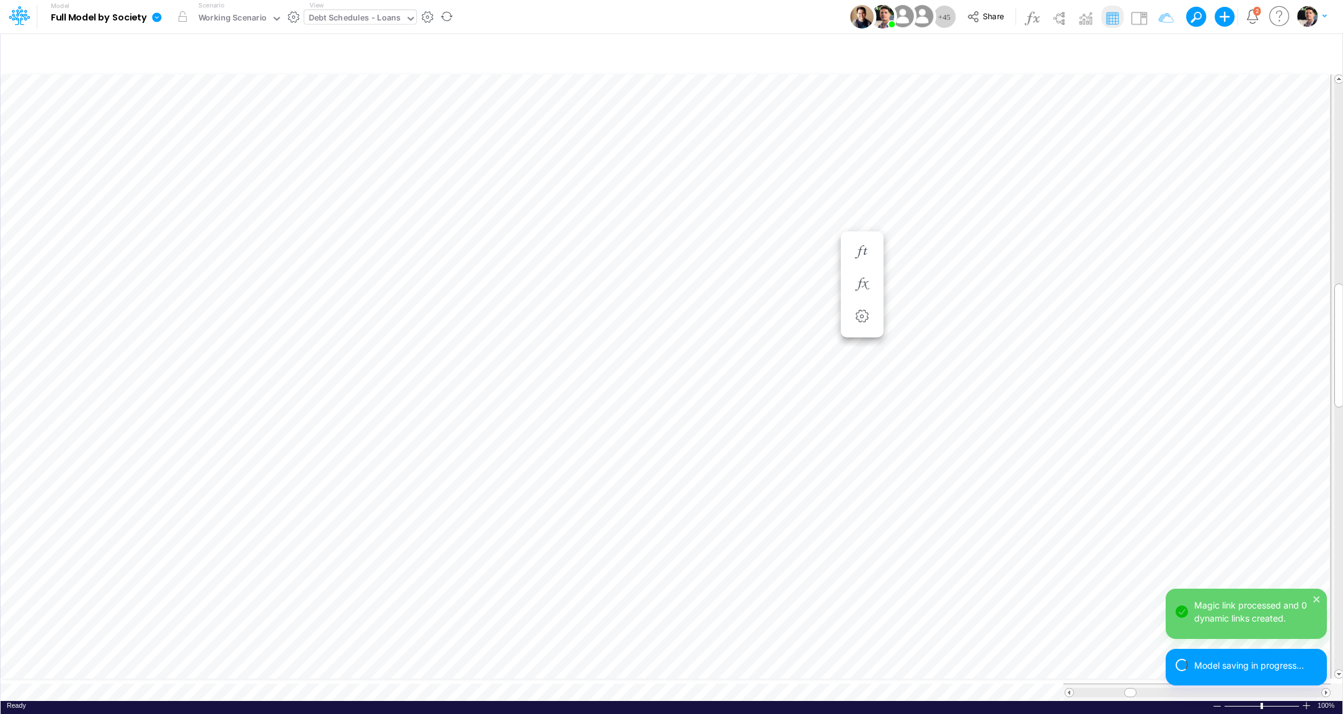
scroll to position [5, 30]
type input "BS (01BR - IP)"
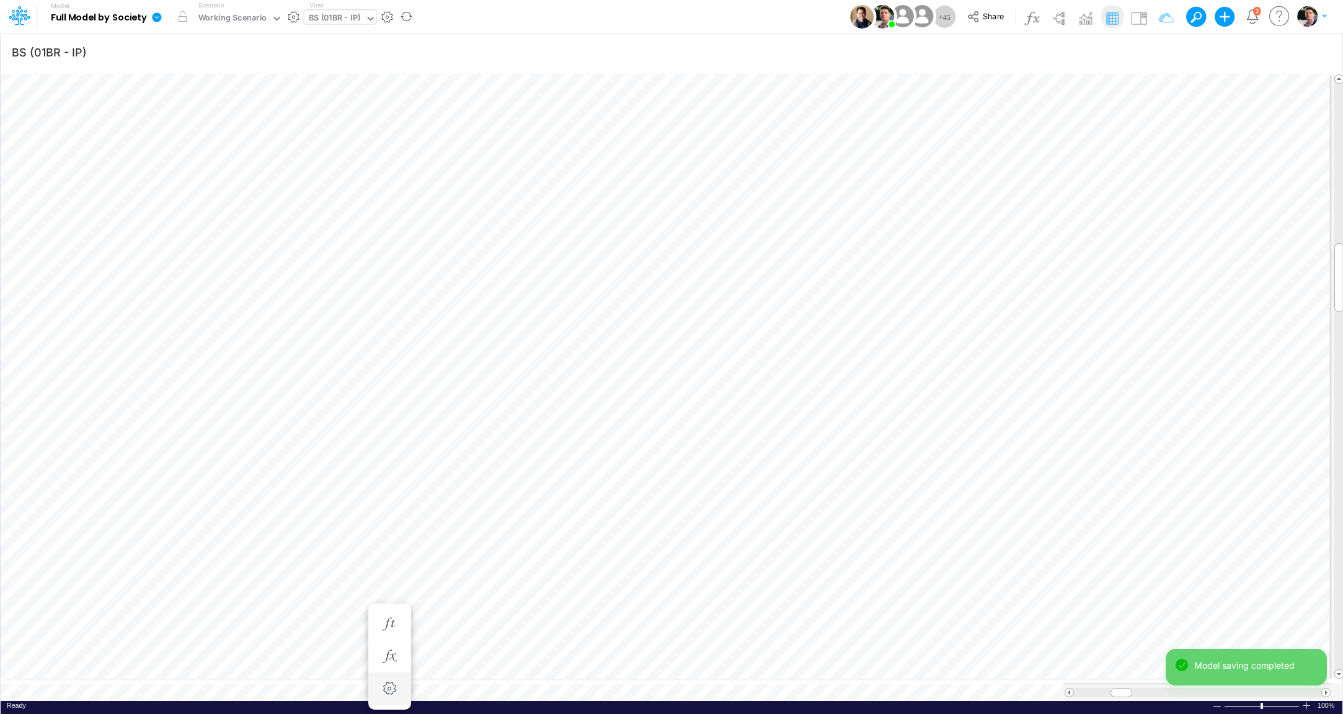
scroll to position [5, 2]
click at [865, 282] on icon "button" at bounding box center [862, 284] width 19 height 13
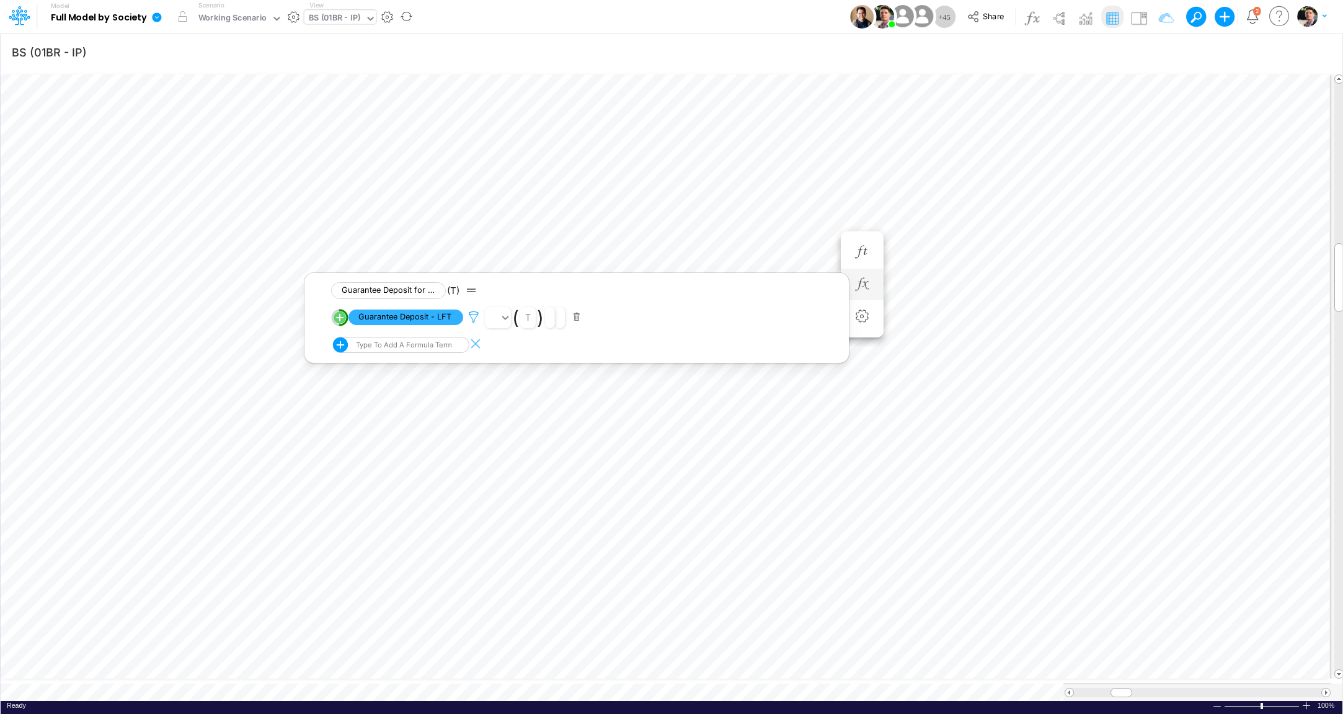
click at [476, 316] on icon at bounding box center [473, 317] width 19 height 13
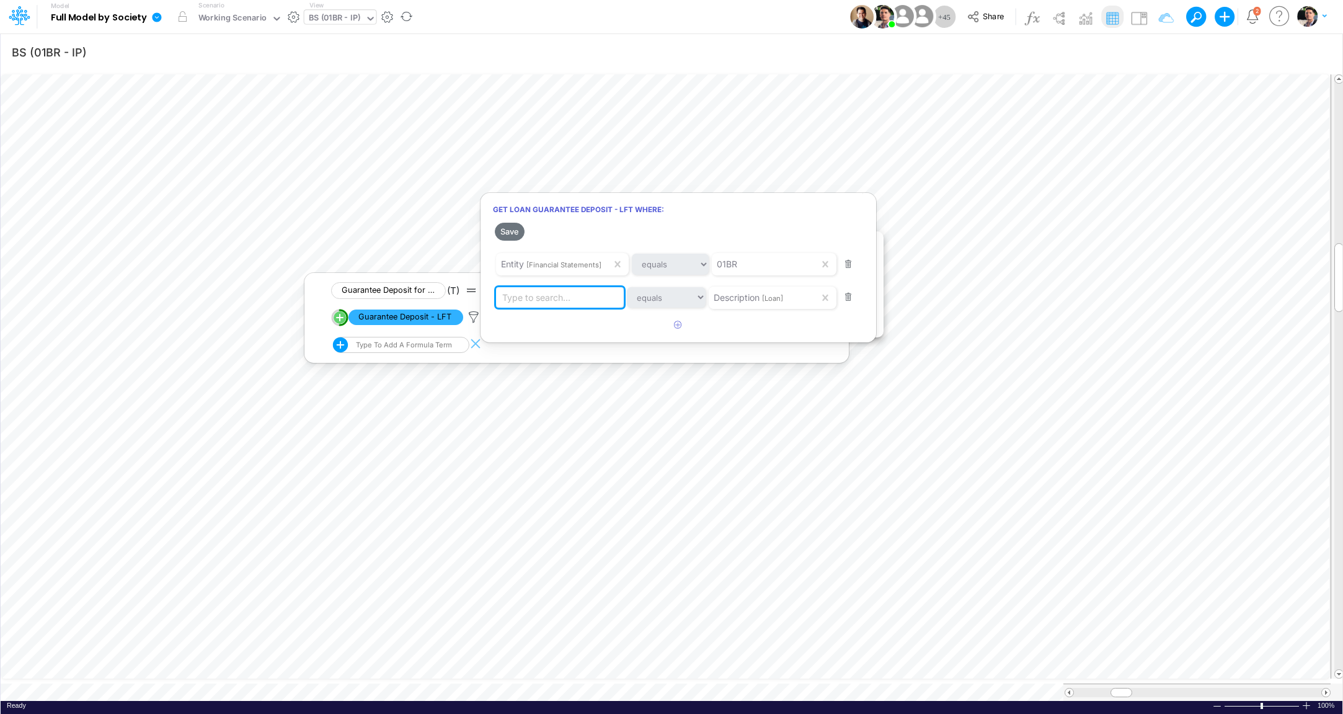
click at [328, 678] on div at bounding box center [671, 360] width 1343 height 708
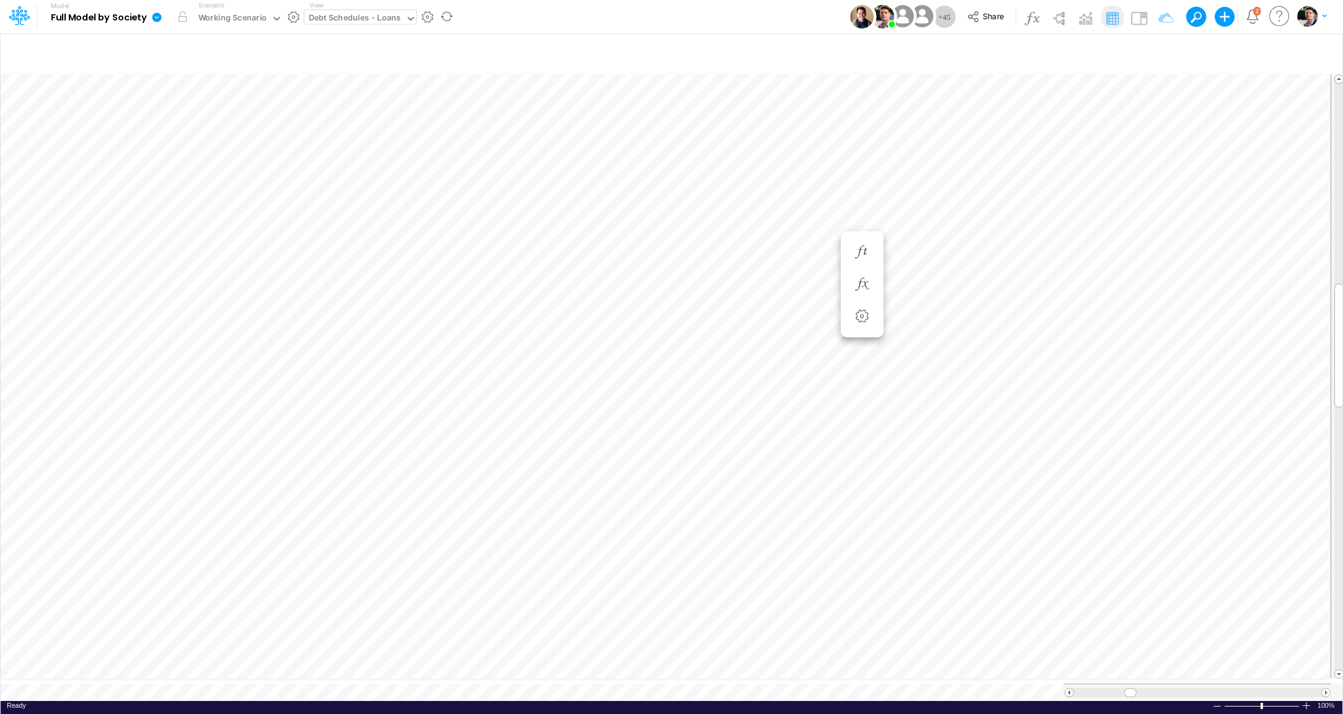
scroll to position [5, 30]
type input "BS (01BR - IP)"
click at [866, 286] on icon "button" at bounding box center [862, 284] width 19 height 13
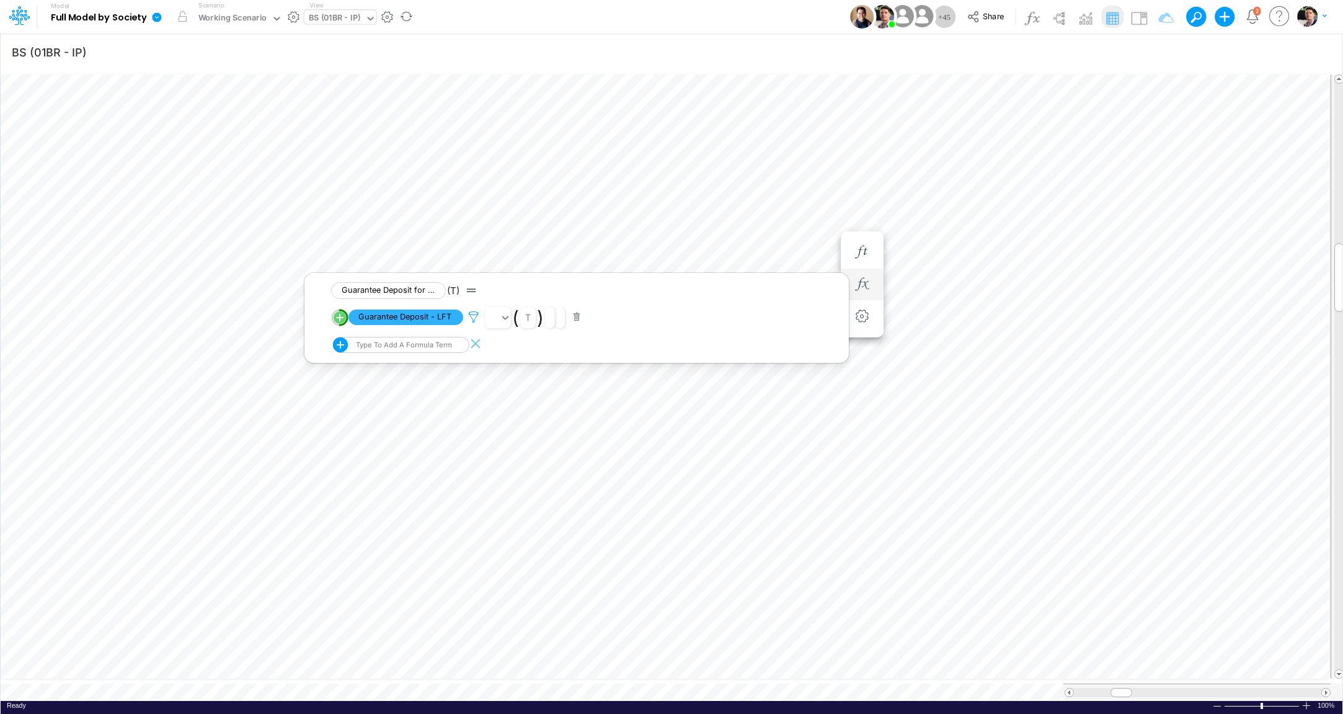
click at [471, 319] on icon at bounding box center [473, 317] width 19 height 13
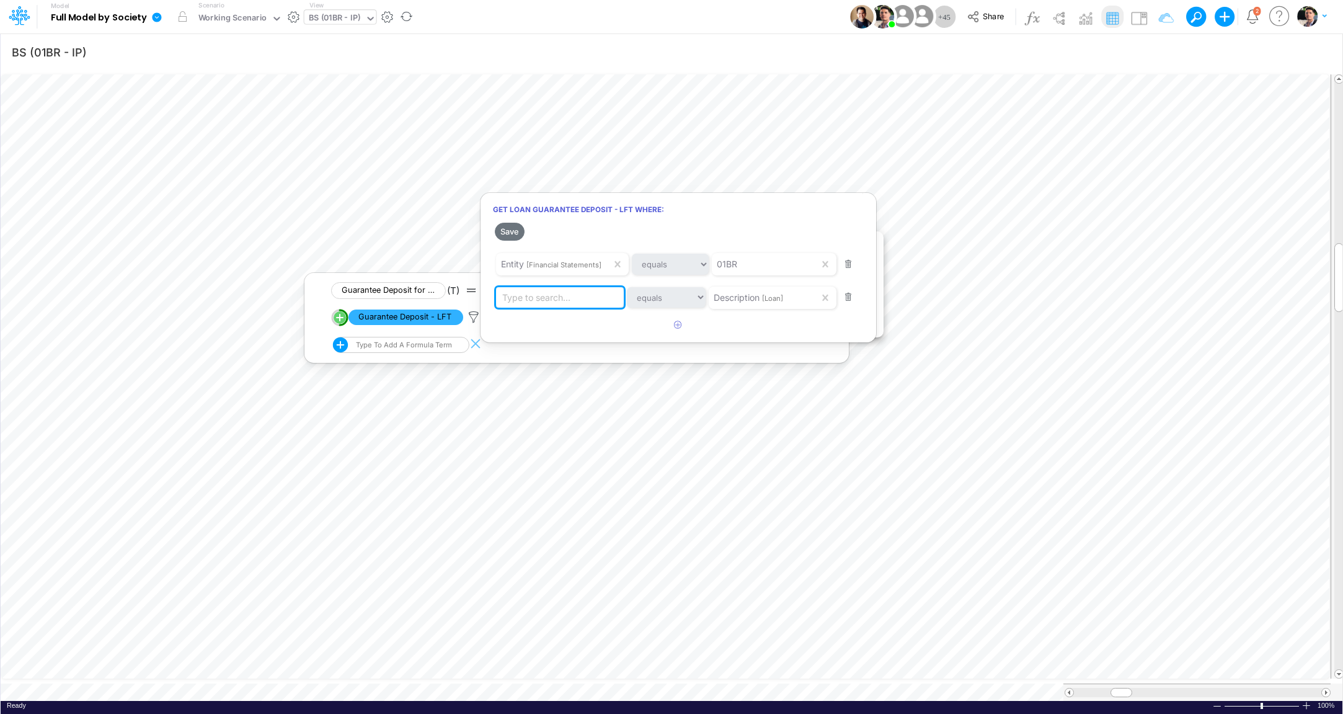
paste input "v"
type input "v"
paste input "P"
type input "Pix Rendimento"
click at [567, 331] on span "Filter where Description equals Pix Rendimento" at bounding box center [598, 326] width 191 height 11
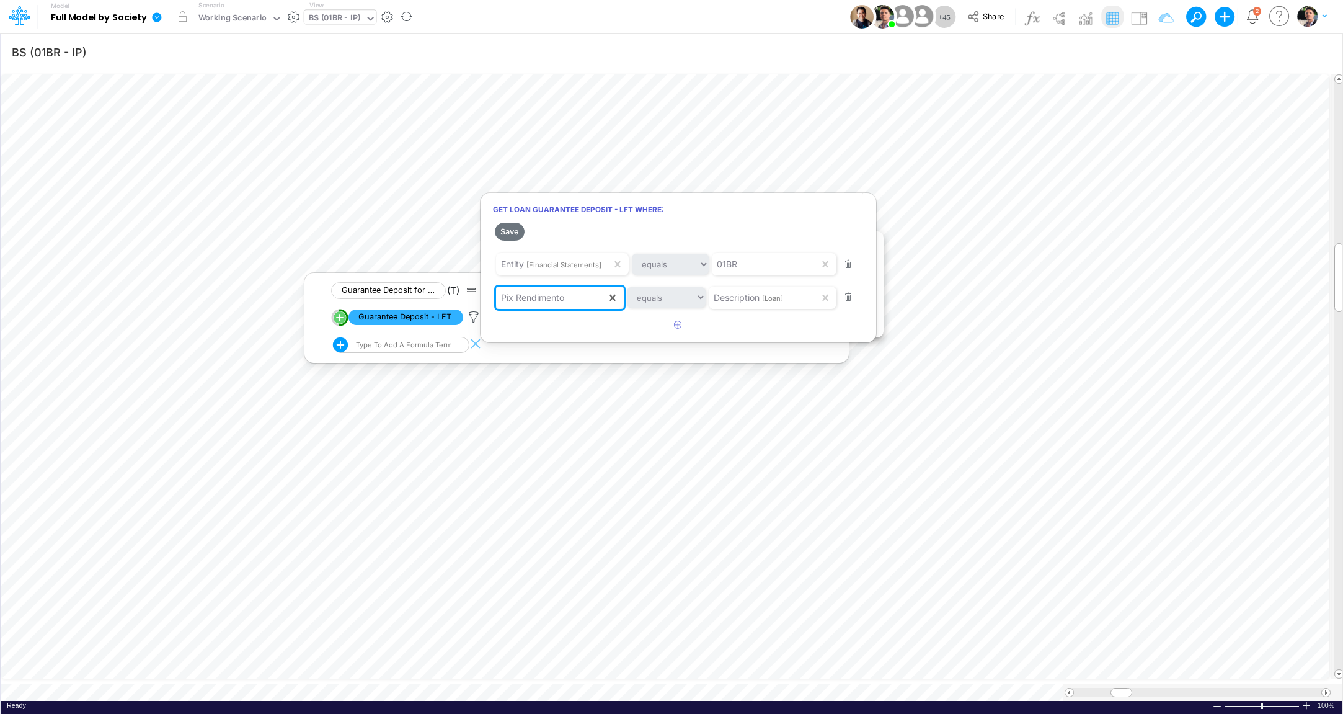
click at [316, 677] on div at bounding box center [671, 360] width 1343 height 708
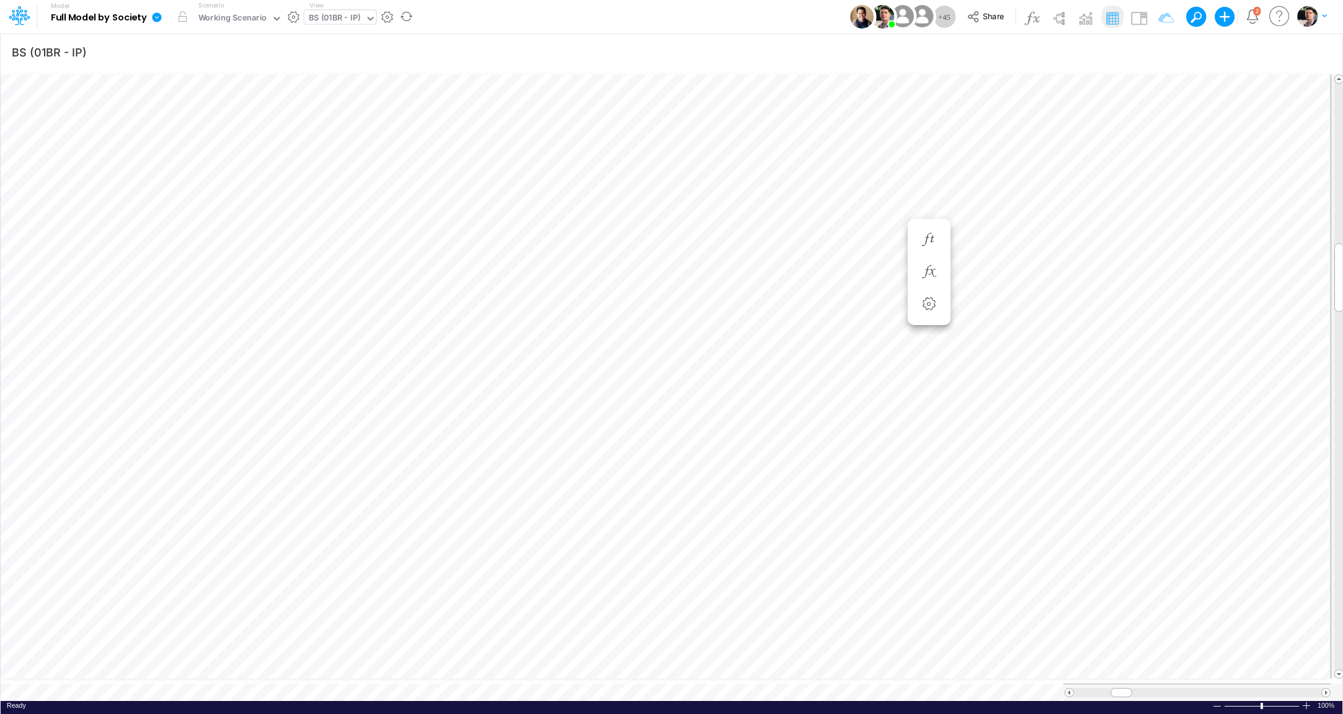
scroll to position [5, 2]
click at [866, 285] on icon "button" at bounding box center [862, 284] width 19 height 13
click at [476, 314] on icon at bounding box center [473, 317] width 19 height 13
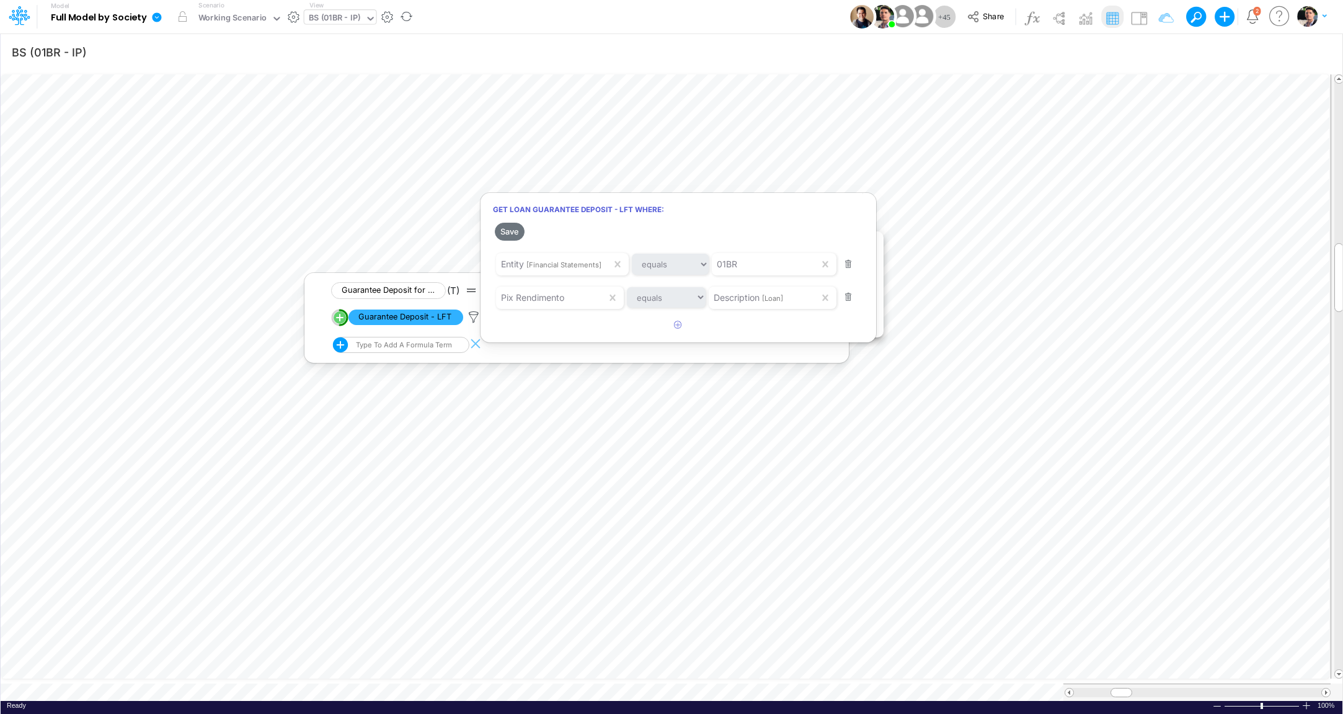
click at [309, 685] on div at bounding box center [671, 360] width 1343 height 708
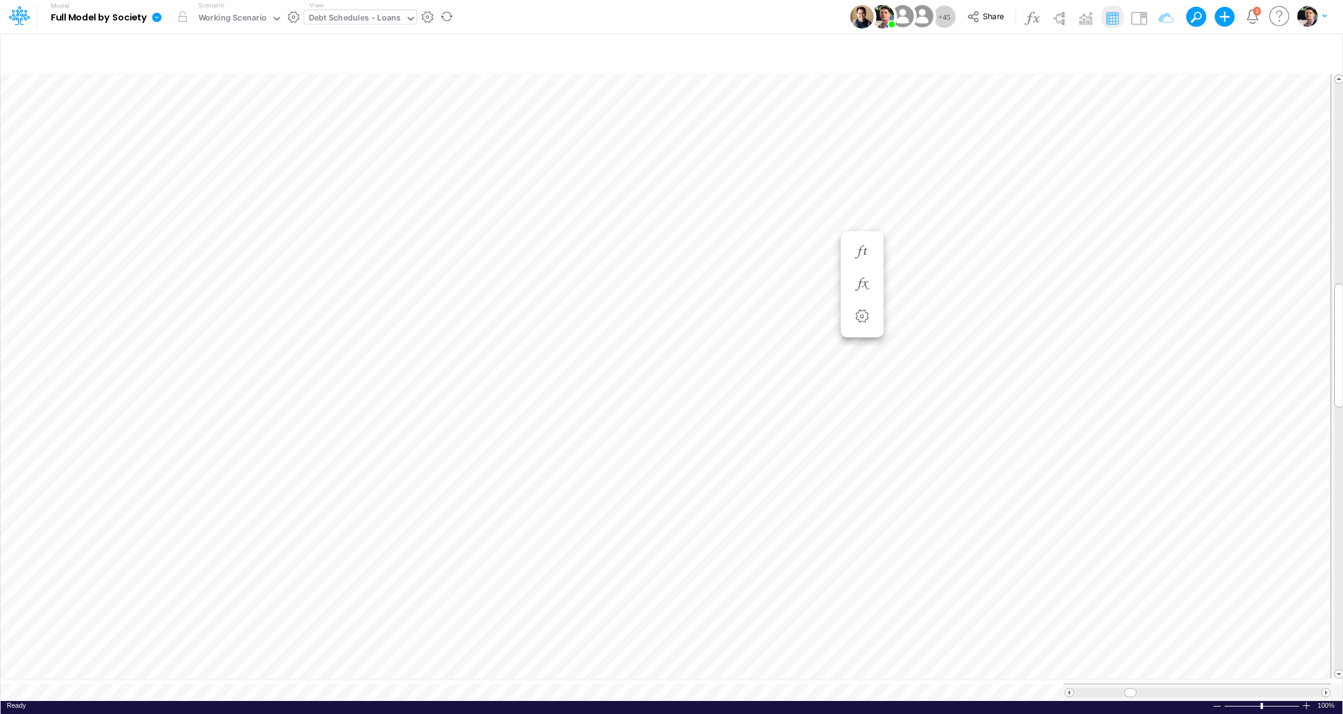
scroll to position [5, 30]
type input "BS (01BR - IP)"
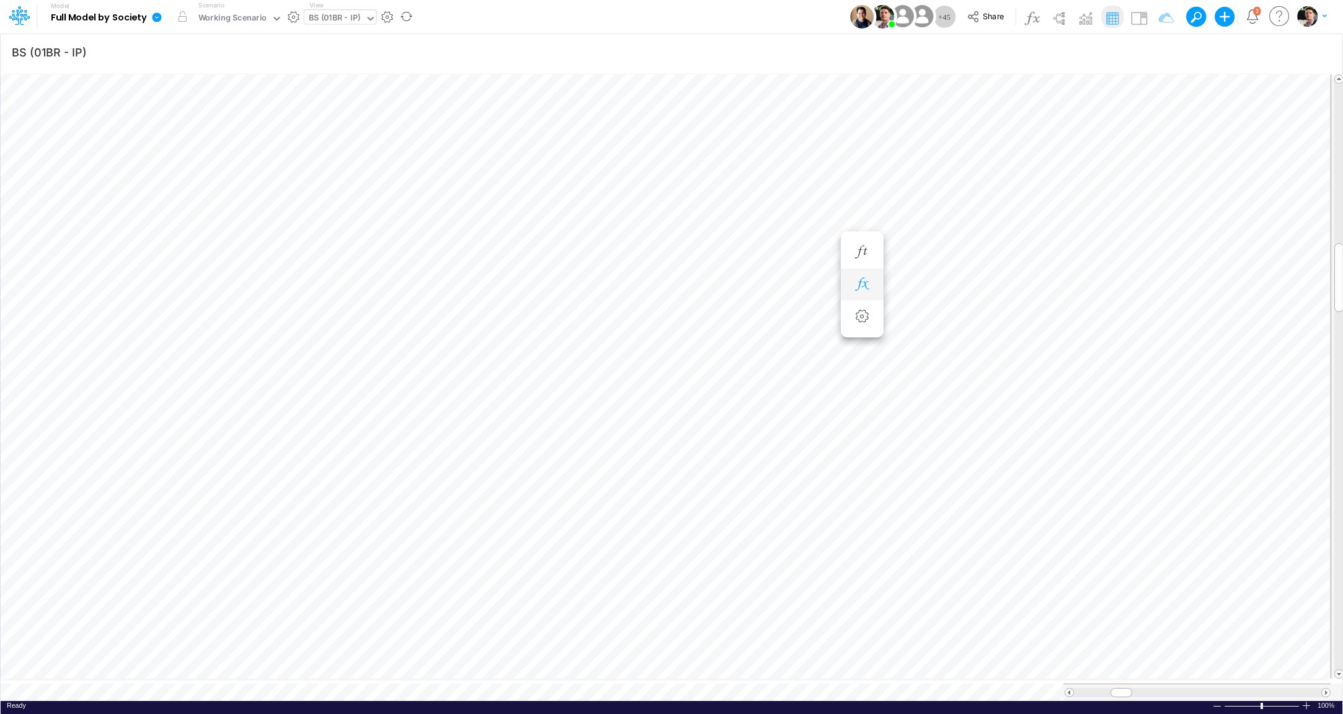
click at [862, 283] on icon "button" at bounding box center [862, 284] width 19 height 13
click at [477, 320] on icon at bounding box center [473, 317] width 19 height 13
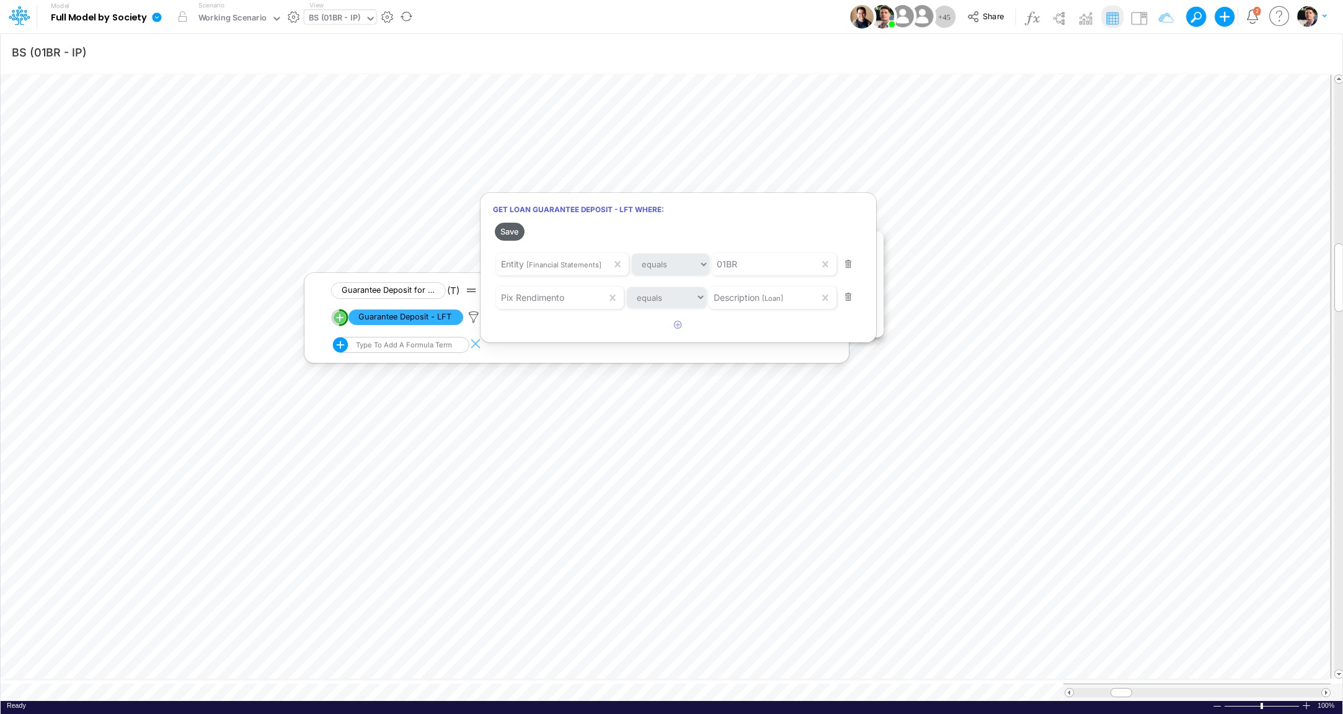
click at [512, 236] on button "Save" at bounding box center [510, 232] width 30 height 18
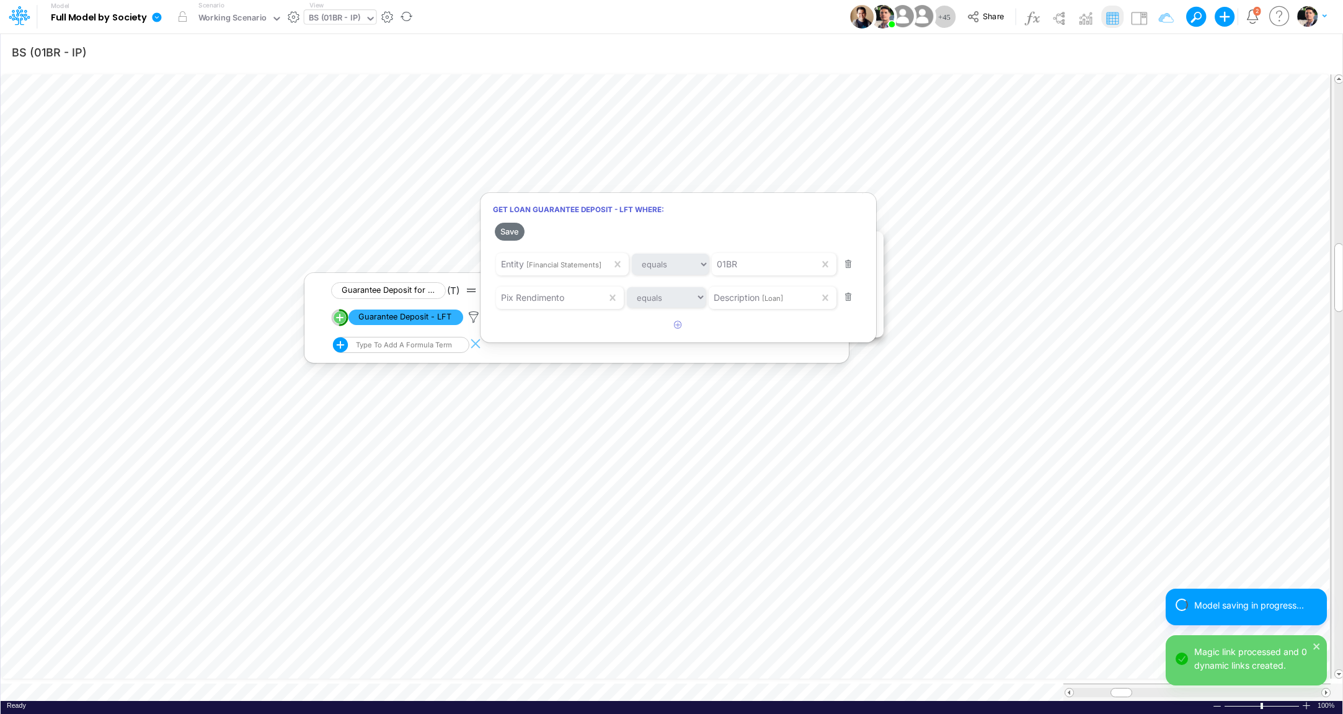
click at [301, 679] on div at bounding box center [671, 360] width 1343 height 708
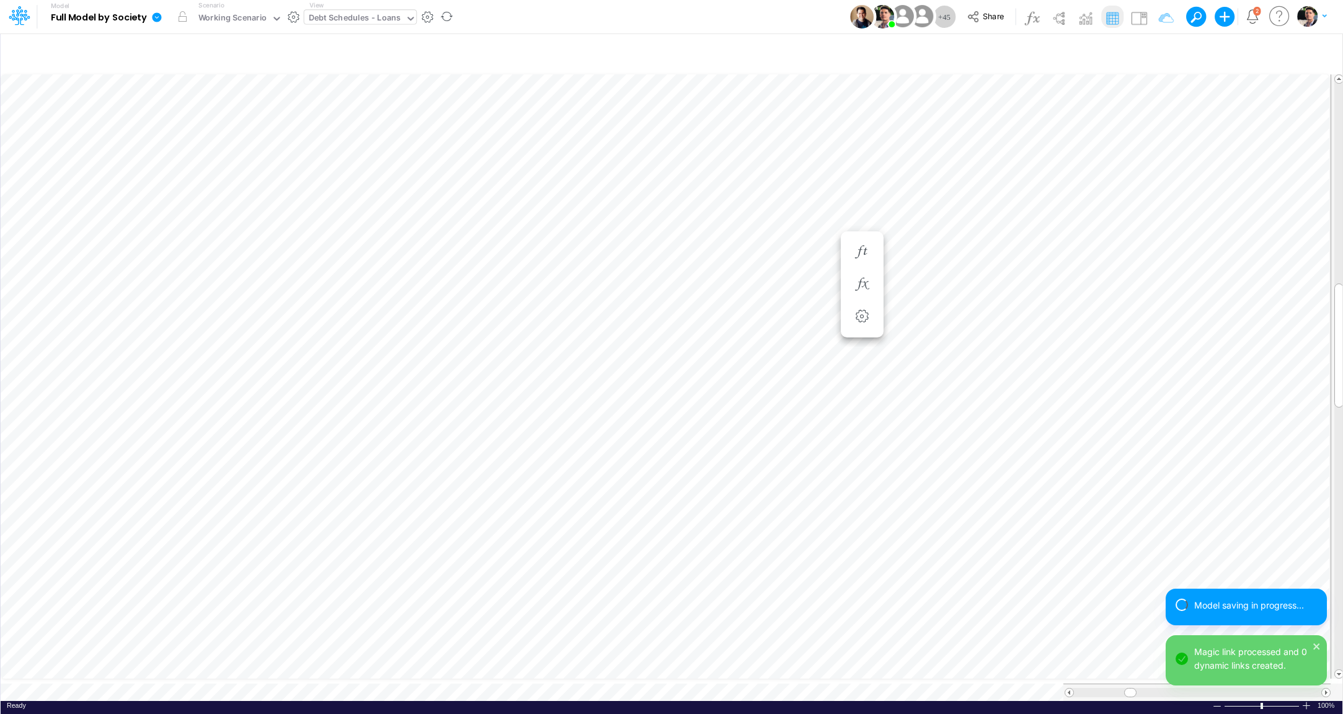
scroll to position [5, 30]
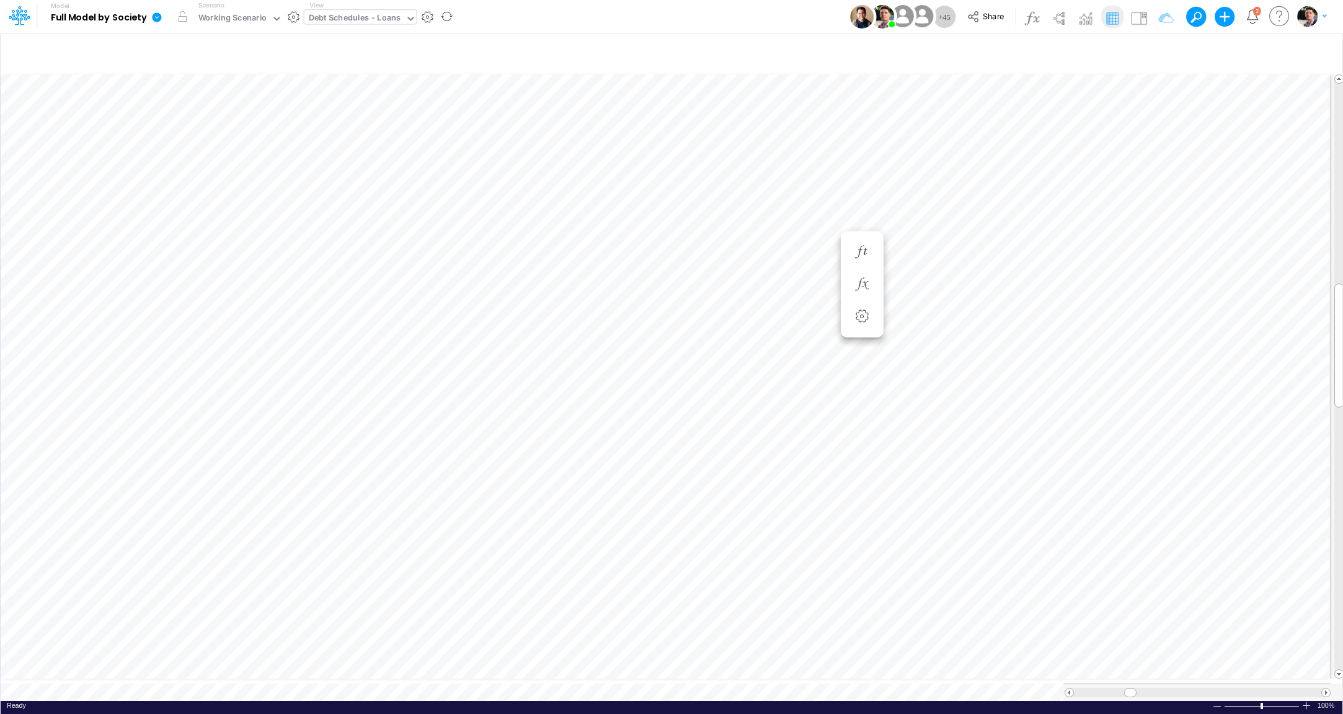
type input "BS (01BR - IP)"
click at [865, 281] on icon "button" at bounding box center [862, 284] width 19 height 13
click at [426, 344] on div "Type to add a formula term" at bounding box center [402, 344] width 99 height 9
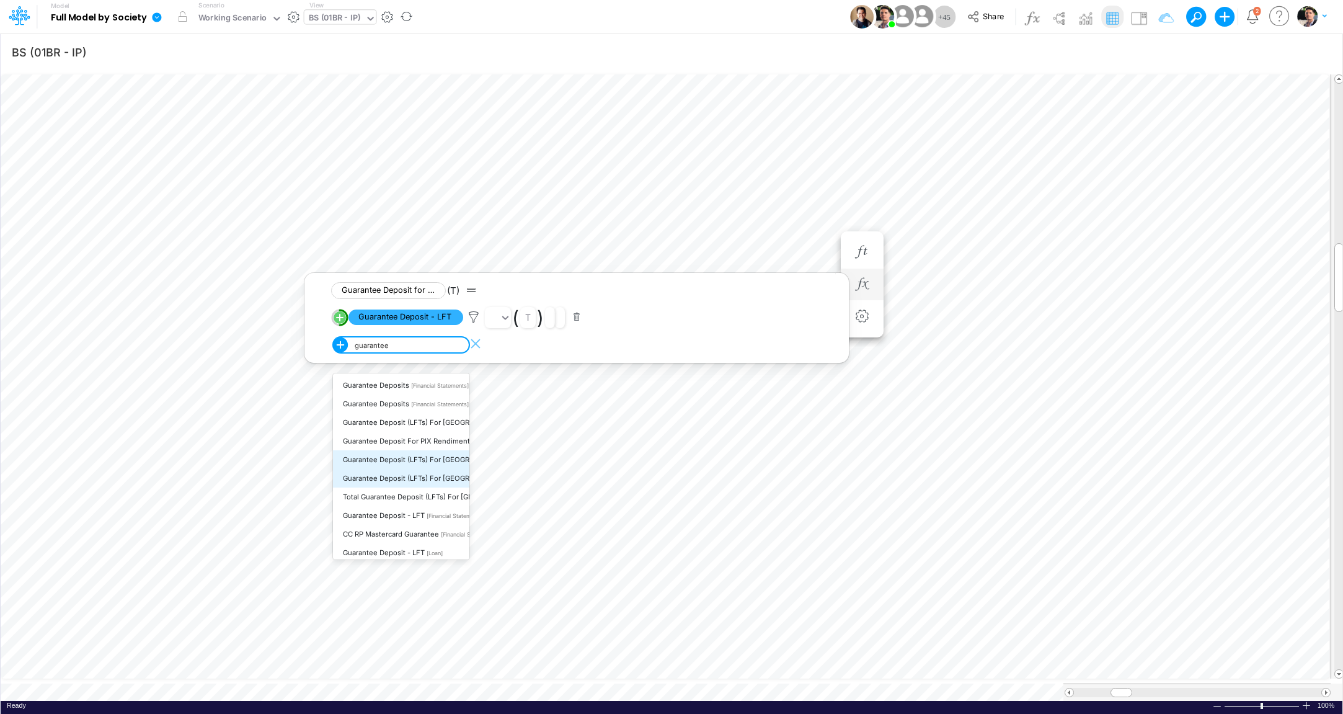
scroll to position [20, 0]
click at [399, 543] on span "Guarantee Deposit - LFT" at bounding box center [384, 547] width 82 height 9
type input "guarantee"
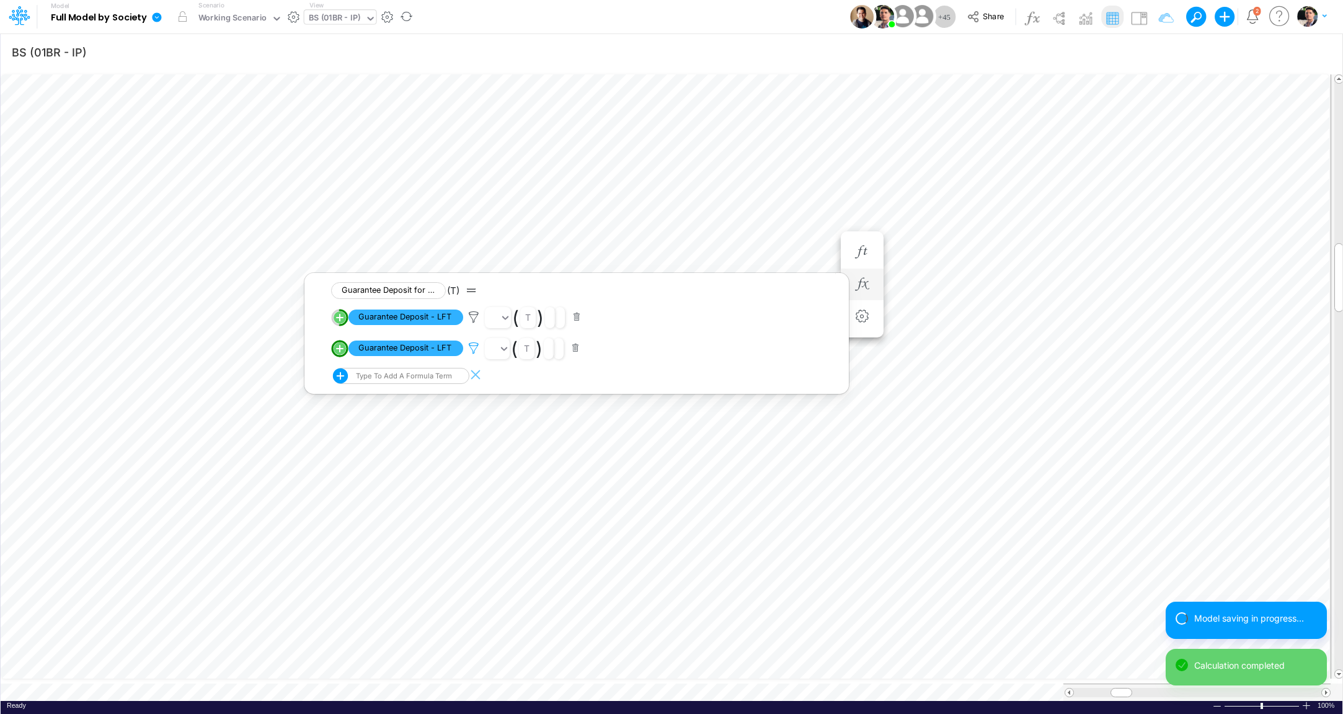
click at [471, 347] on icon at bounding box center [473, 348] width 19 height 13
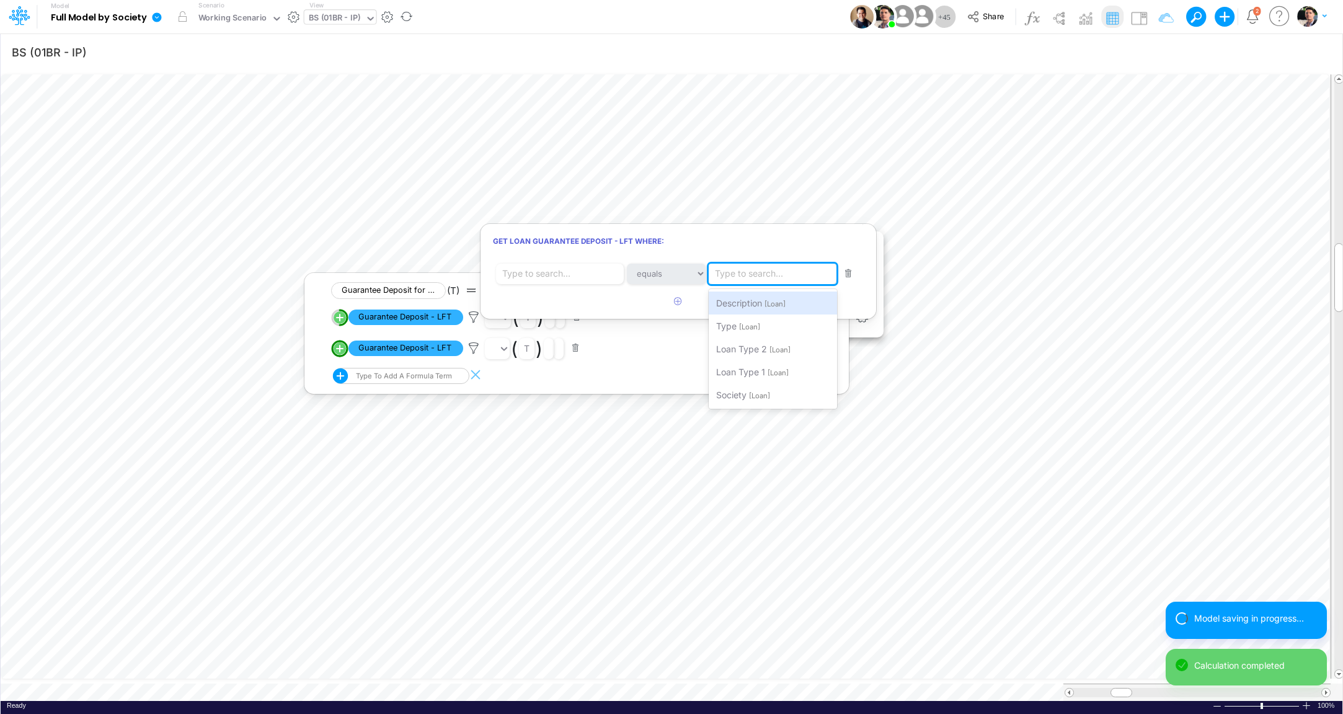
click at [765, 278] on div "Type to search..." at bounding box center [749, 273] width 68 height 13
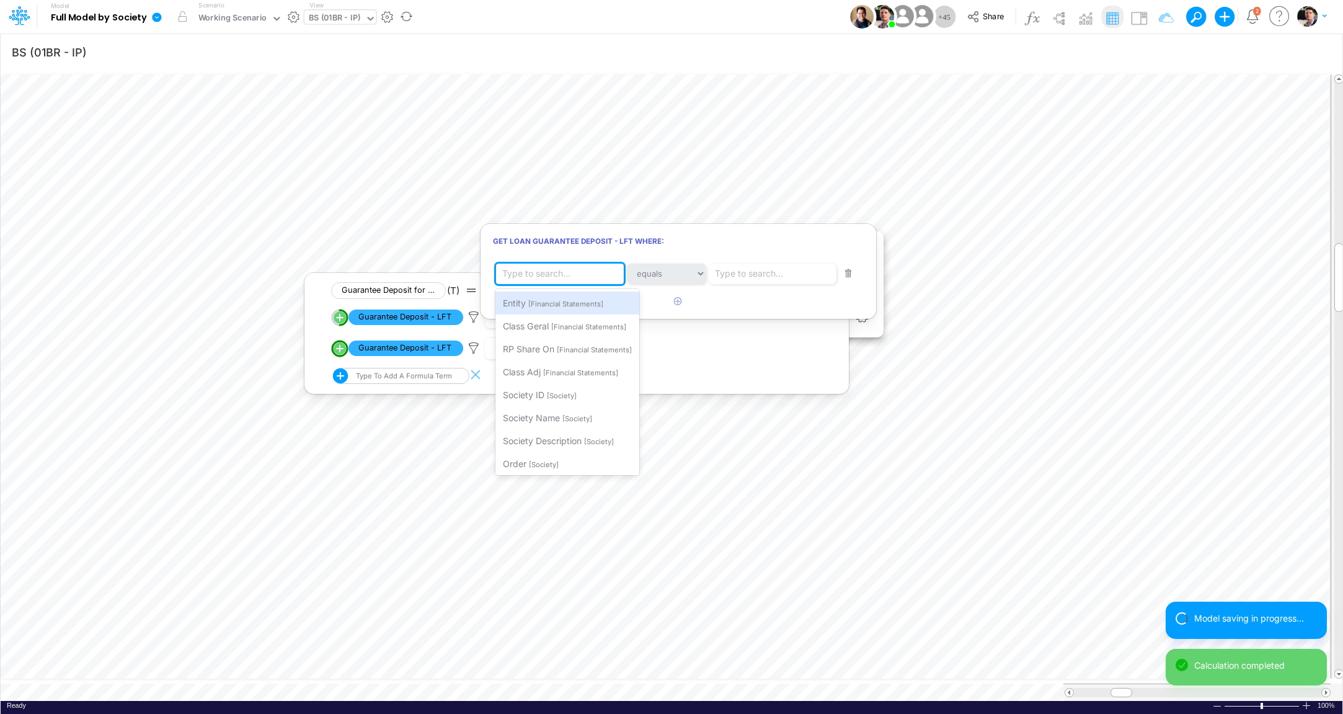
click at [574, 274] on div "Type to search..." at bounding box center [562, 274] width 133 height 21
click at [563, 306] on span "[Financial Statements]" at bounding box center [565, 304] width 75 height 9
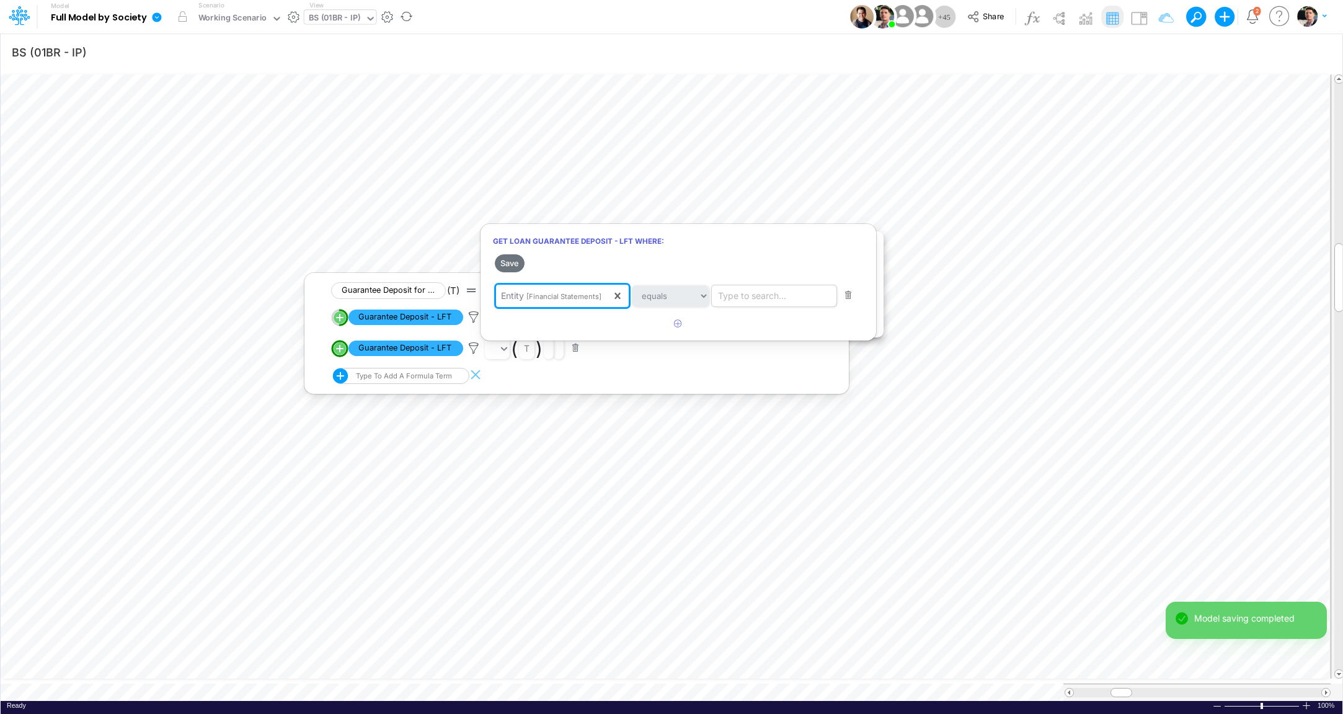
click at [757, 294] on div "Type to search..." at bounding box center [752, 295] width 68 height 13
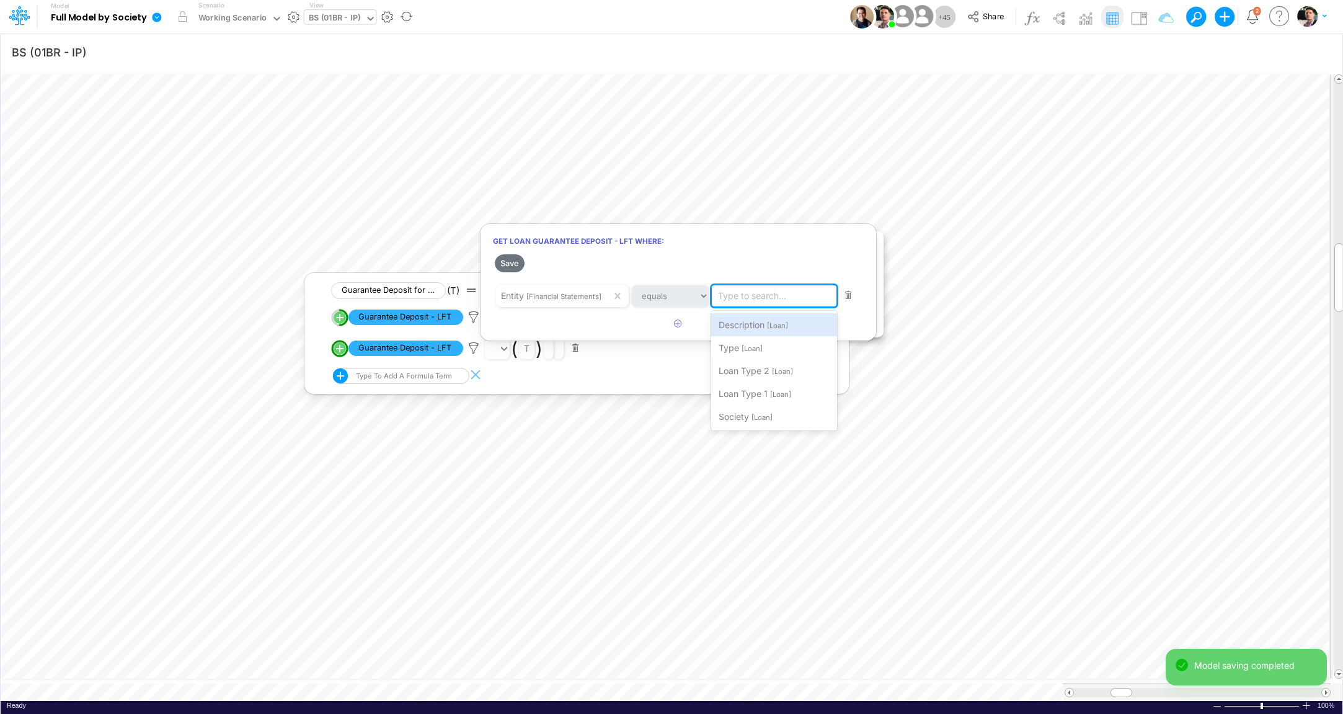
click at [757, 297] on div "Type to search..." at bounding box center [752, 295] width 68 height 13
type input "01BR"
click at [770, 323] on span "Filter where Entity equals 01BR" at bounding box center [781, 324] width 125 height 11
click at [680, 324] on icon "button" at bounding box center [678, 323] width 8 height 8
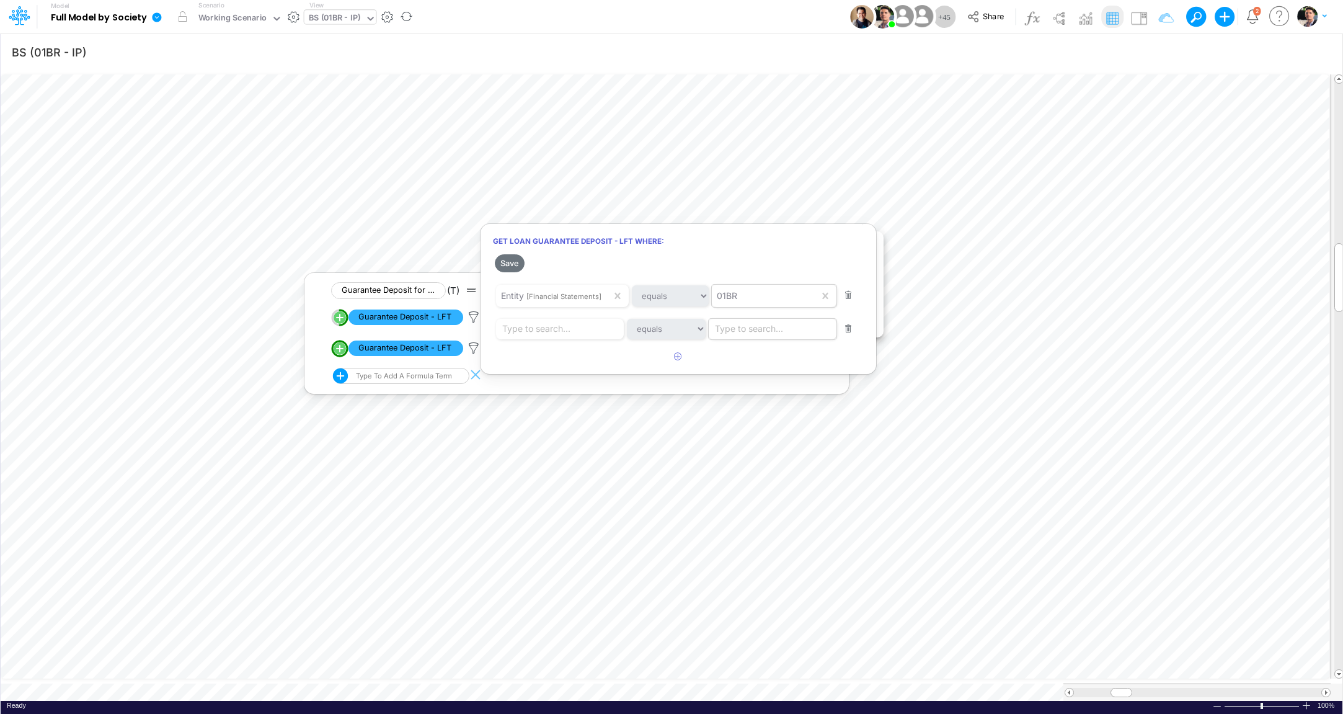
click at [776, 331] on div "Type to search..." at bounding box center [749, 328] width 68 height 13
click at [760, 363] on div "Description [Loan]" at bounding box center [773, 357] width 128 height 23
click at [556, 339] on div "Type to search..." at bounding box center [562, 329] width 133 height 21
type input "Pix Rendimento"
click at [575, 356] on span "Filter where Description equals Pix Rendimento" at bounding box center [598, 357] width 191 height 11
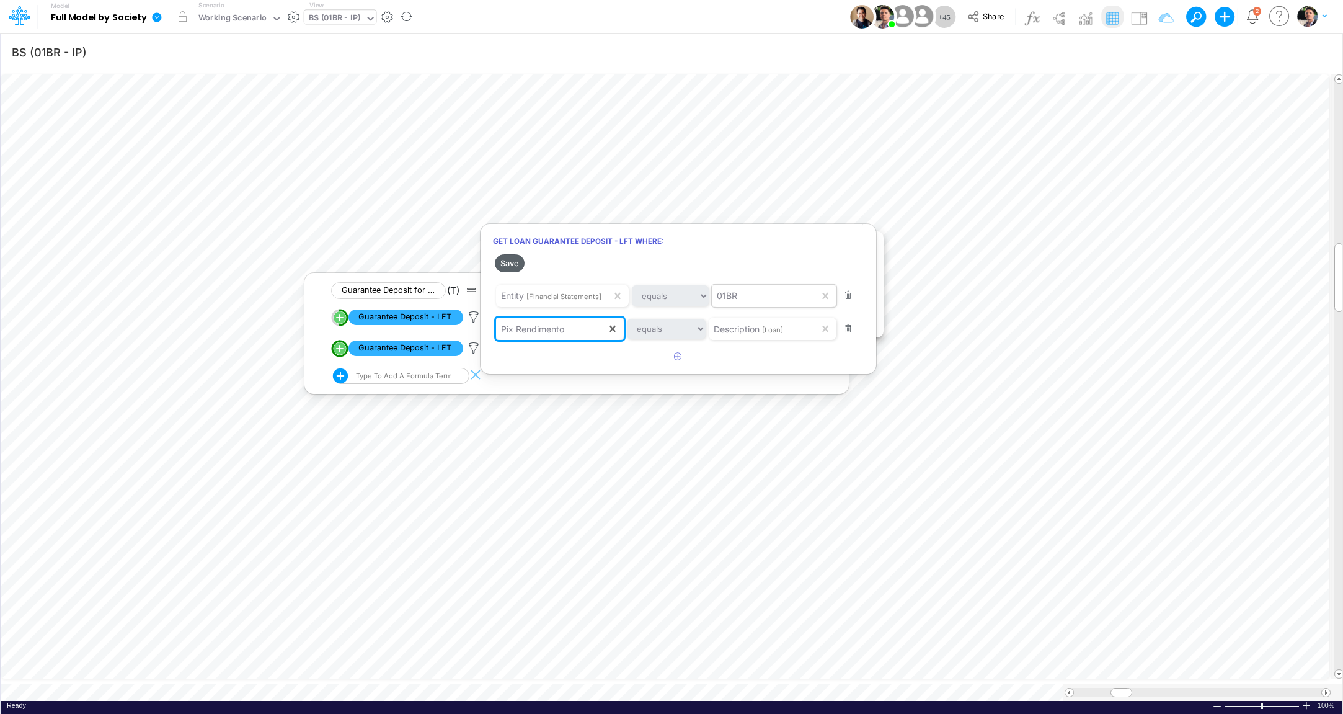
click at [512, 265] on button "Save" at bounding box center [510, 263] width 30 height 18
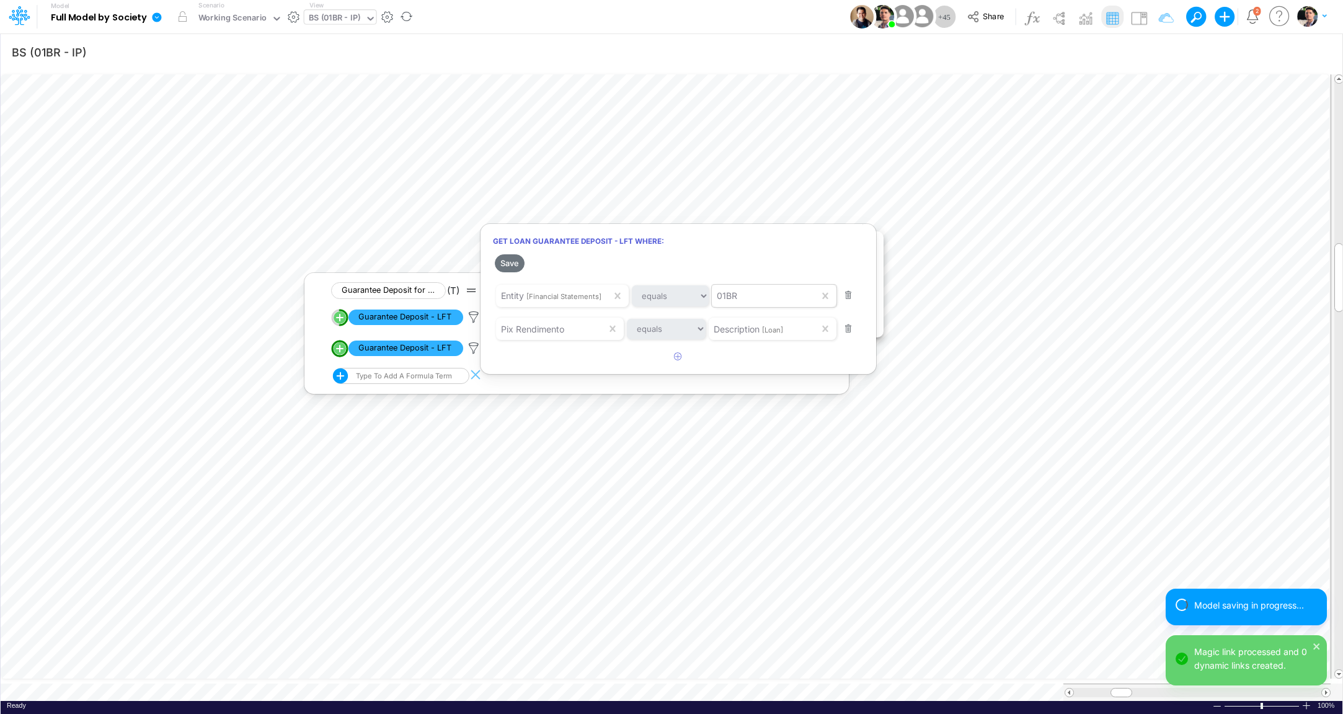
click at [478, 280] on div at bounding box center [671, 360] width 1343 height 708
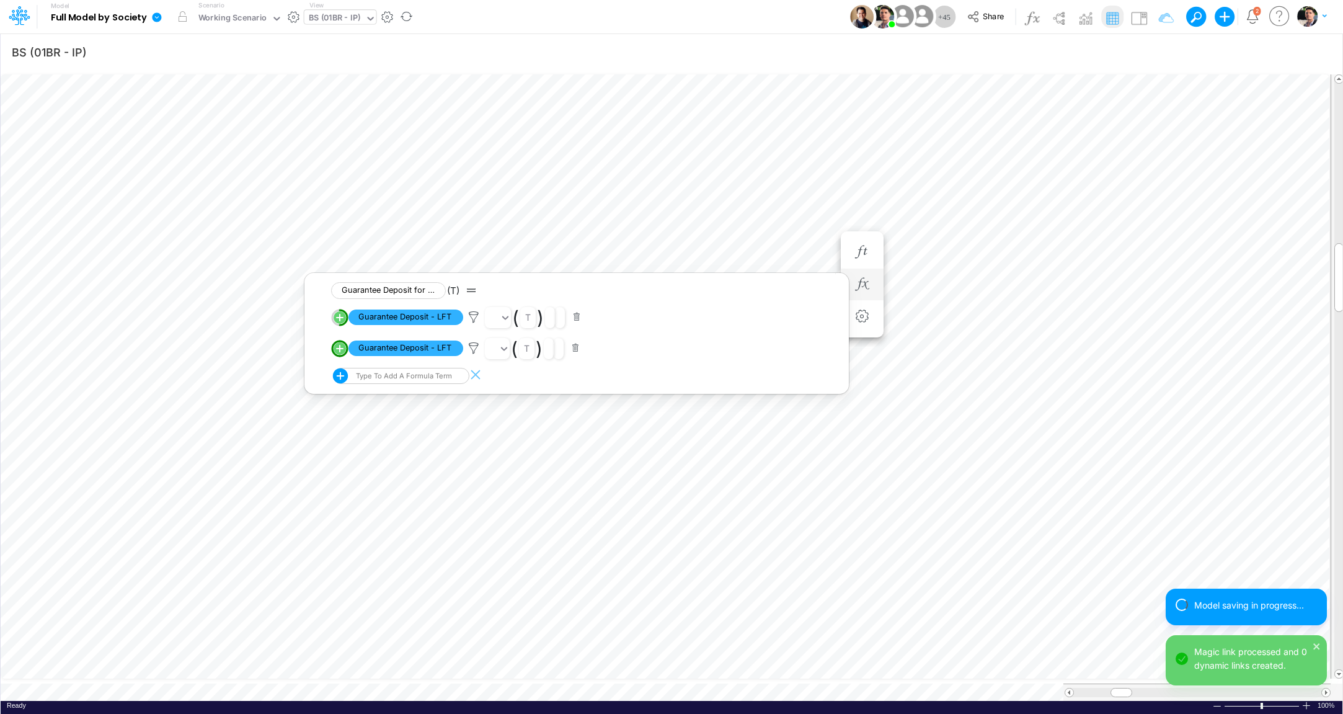
click at [575, 349] on button "button" at bounding box center [576, 348] width 24 height 17
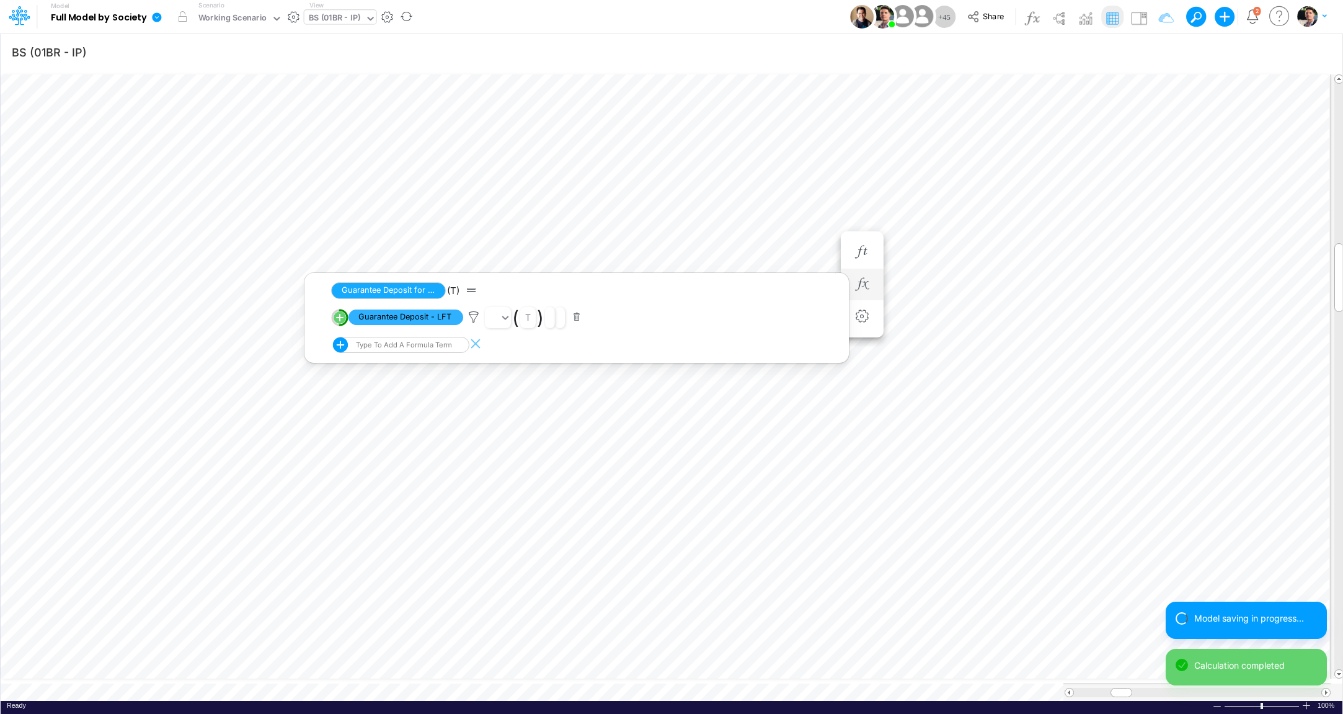
click at [433, 347] on div "Type to add a formula term" at bounding box center [402, 344] width 99 height 9
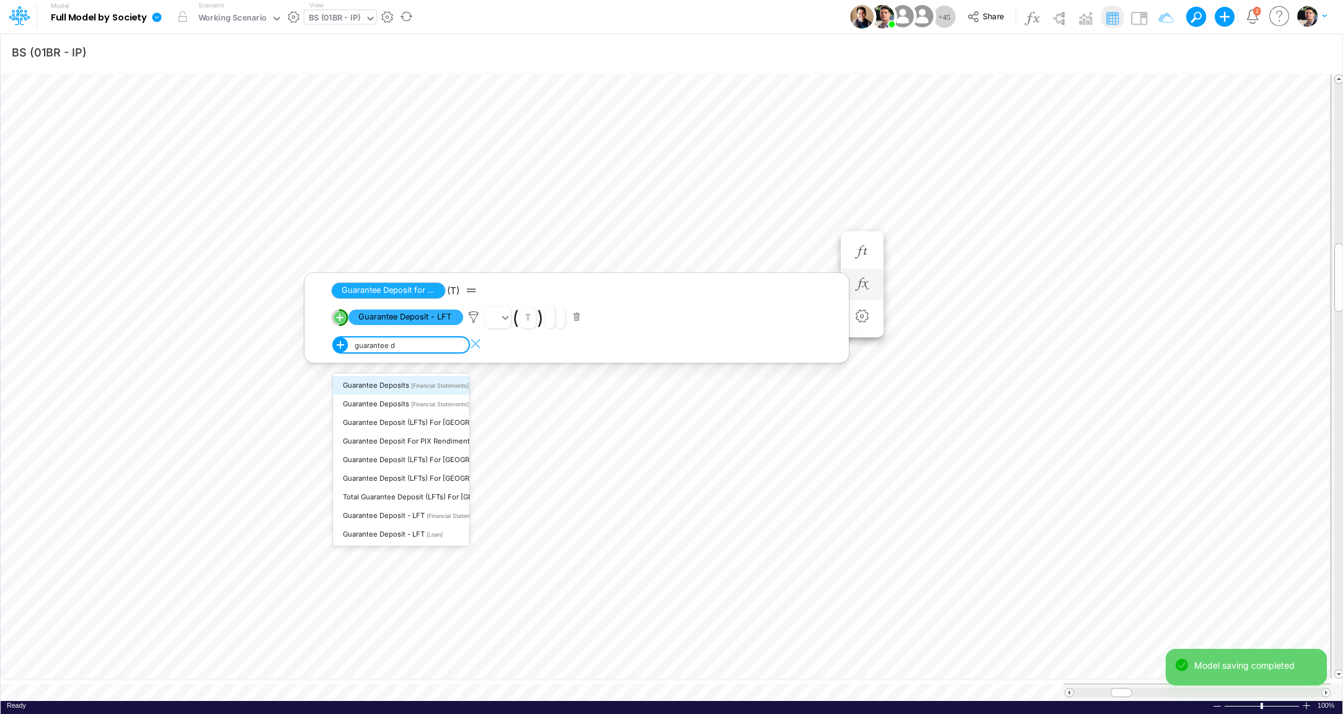
type input "guarantee de"
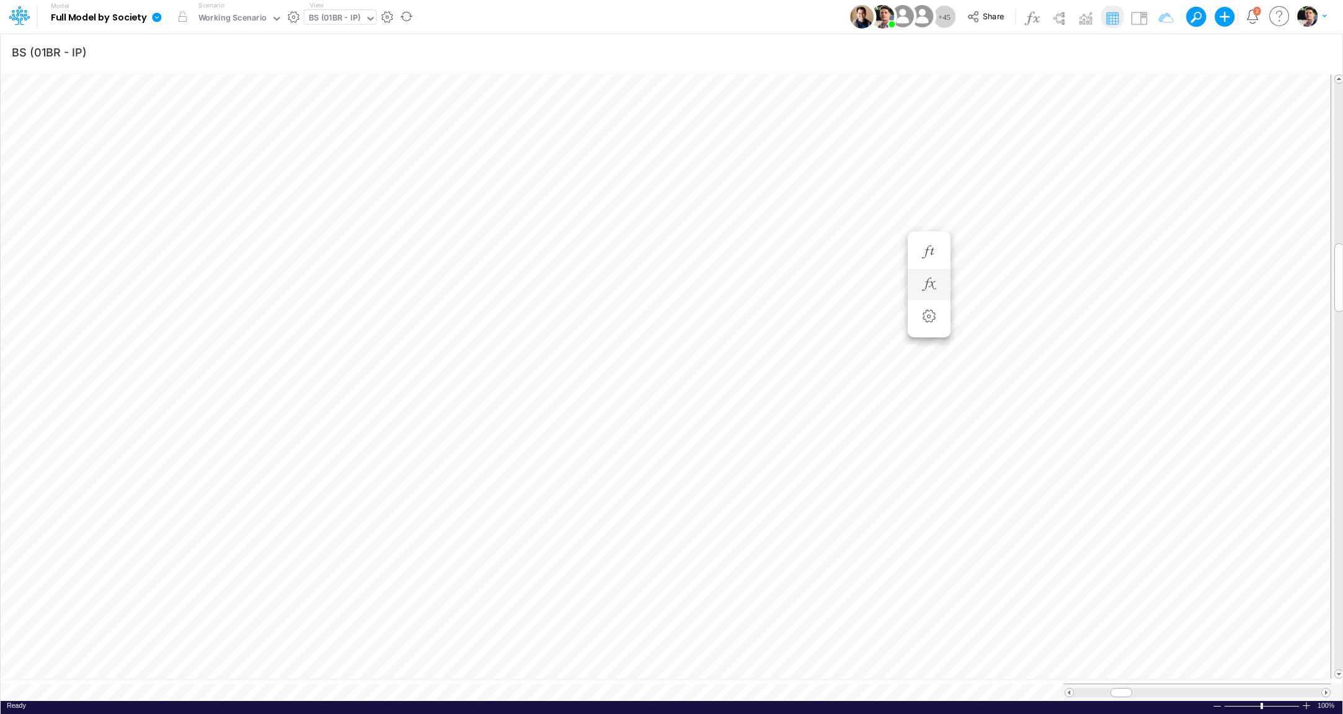
scroll to position [5, 2]
click at [862, 289] on icon "button" at bounding box center [862, 284] width 19 height 13
click at [856, 295] on icon "button" at bounding box center [862, 296] width 19 height 13
click at [478, 329] on icon at bounding box center [473, 329] width 19 height 13
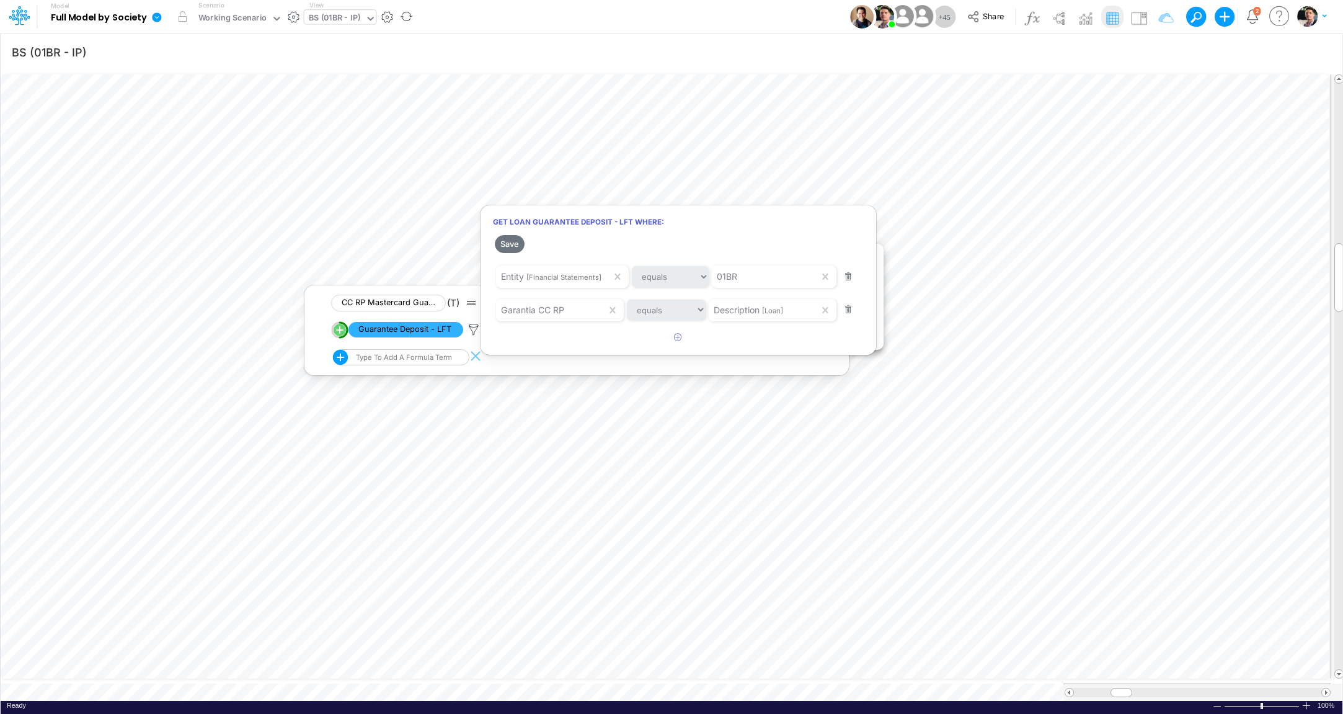
click at [887, 219] on div at bounding box center [671, 360] width 1343 height 708
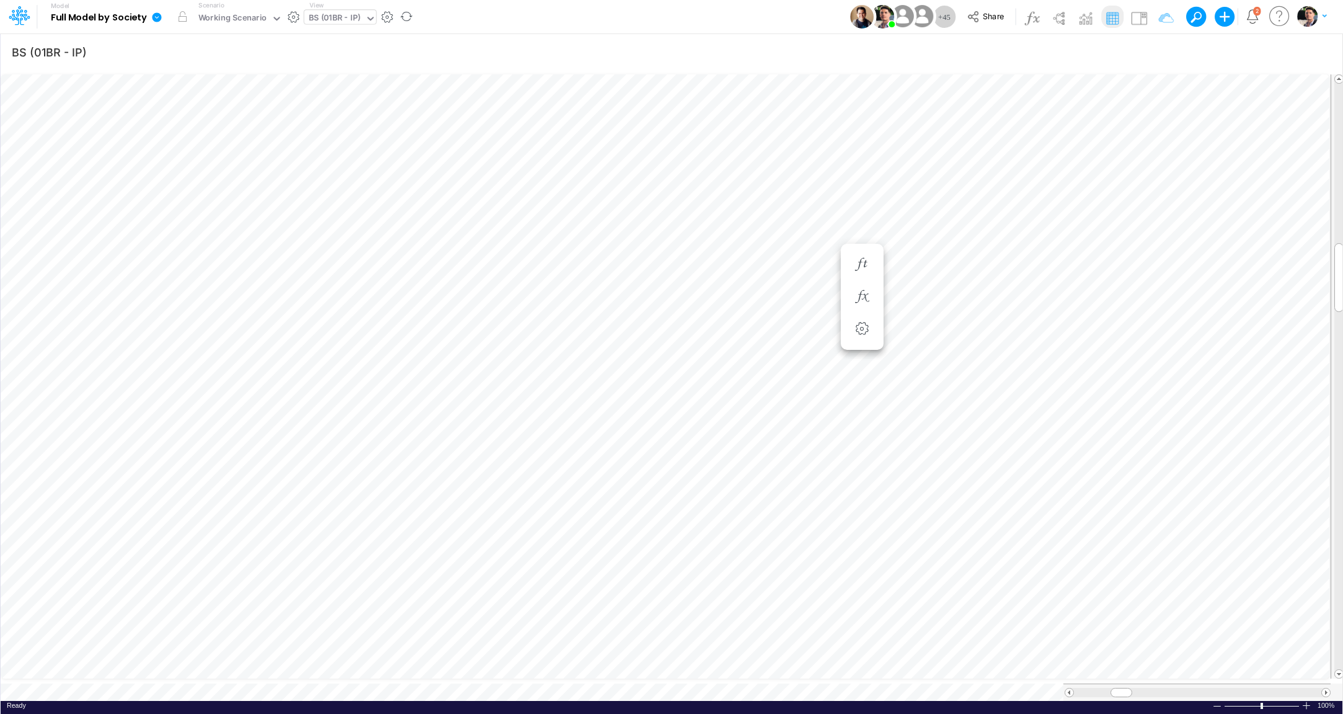
scroll to position [5, 2]
click at [861, 285] on icon "button" at bounding box center [862, 284] width 19 height 13
click at [473, 321] on icon at bounding box center [473, 317] width 19 height 13
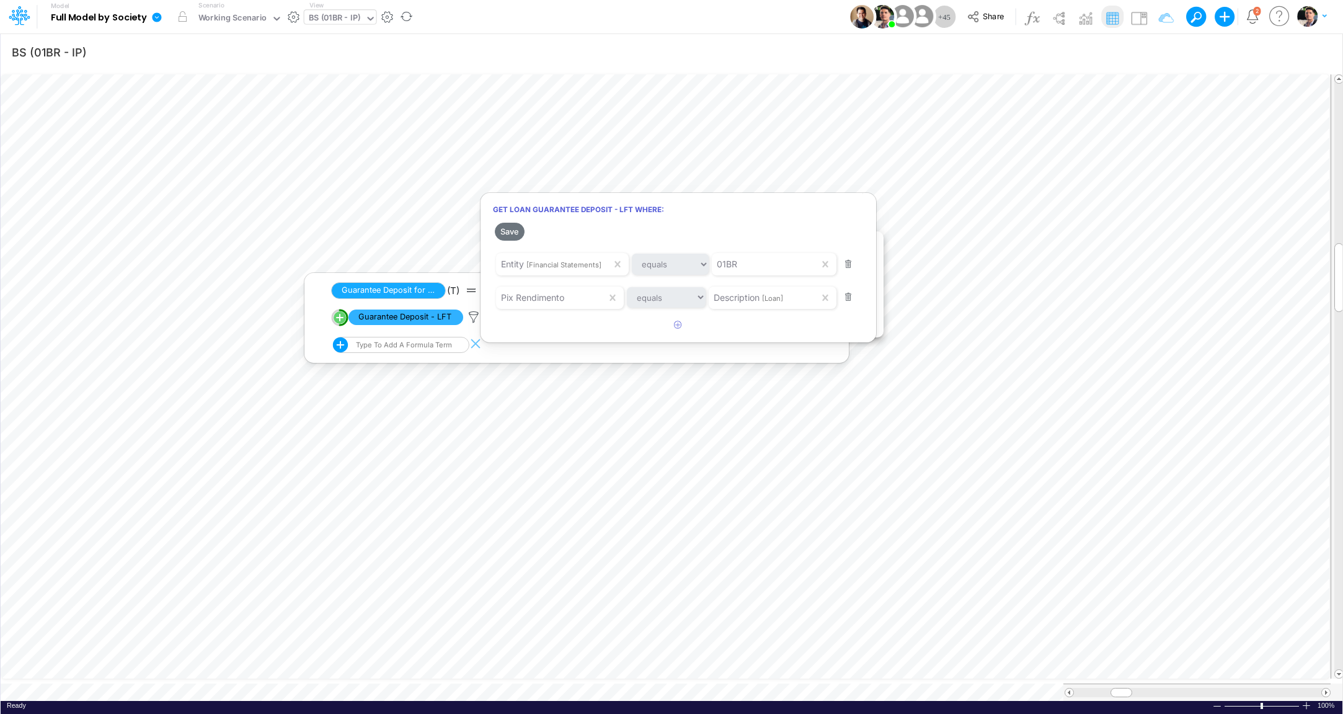
click at [298, 682] on div at bounding box center [671, 360] width 1343 height 708
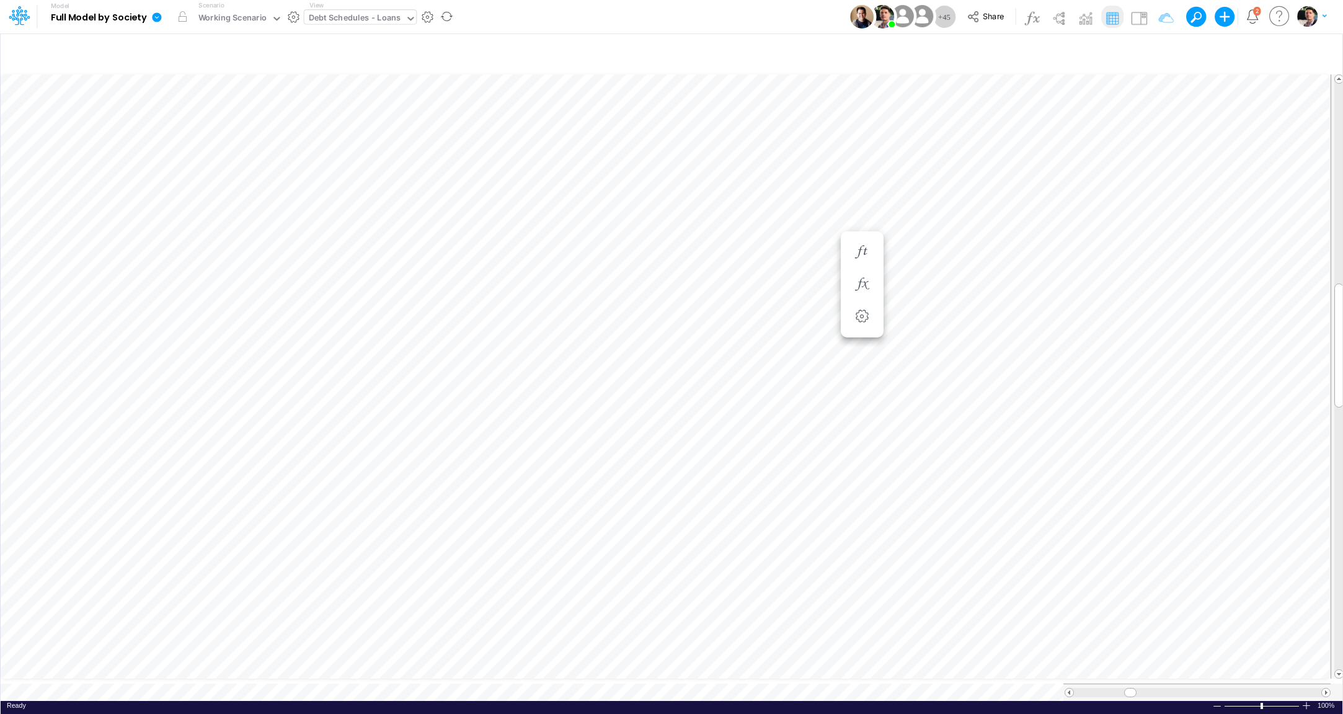
scroll to position [5, 11]
type input "BS (01BR - IP)"
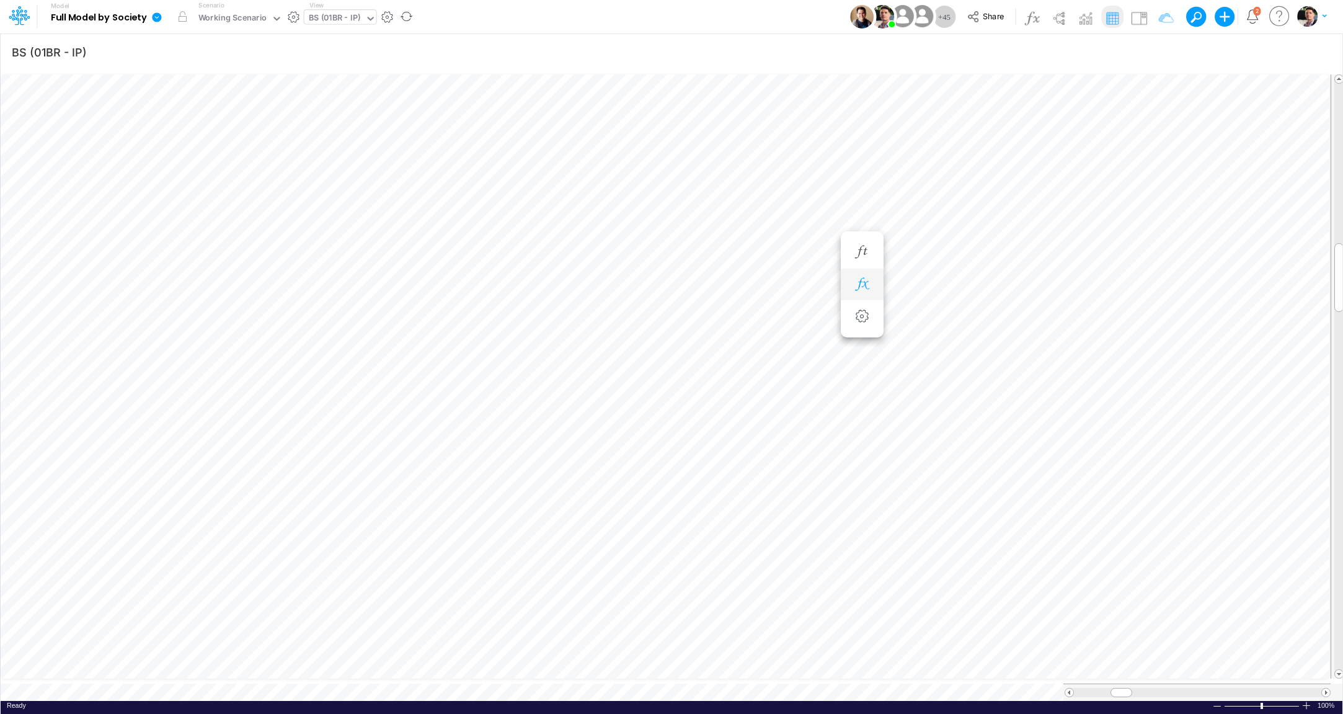
click at [865, 285] on icon "button" at bounding box center [862, 284] width 19 height 13
click at [471, 319] on icon at bounding box center [473, 317] width 19 height 13
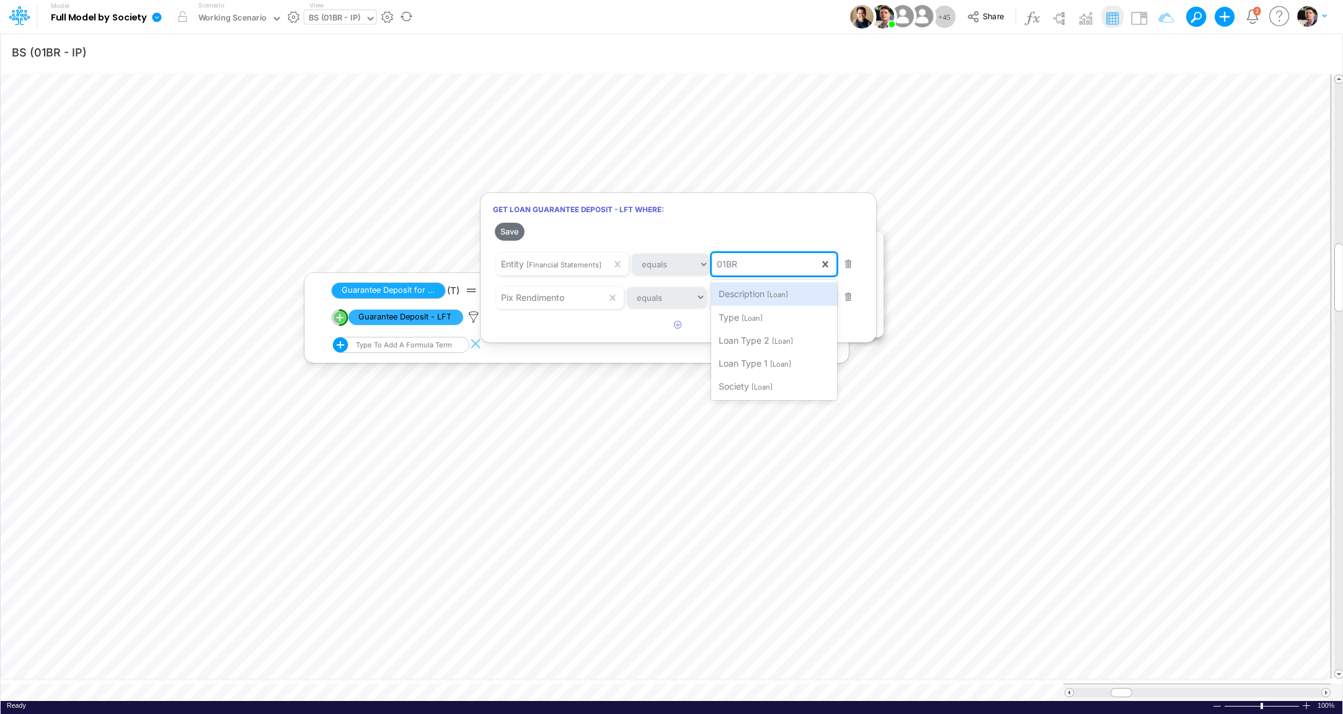
click at [704, 262] on div "Get Loan Guarantee Deposit - LFT where: Save When all of these are true Entity …" at bounding box center [678, 267] width 397 height 151
paste input "01BR"
type input "01BR"
click at [774, 298] on div "Filter where Entity equals 01BR" at bounding box center [781, 293] width 140 height 23
click at [509, 231] on button "Save" at bounding box center [510, 232] width 30 height 18
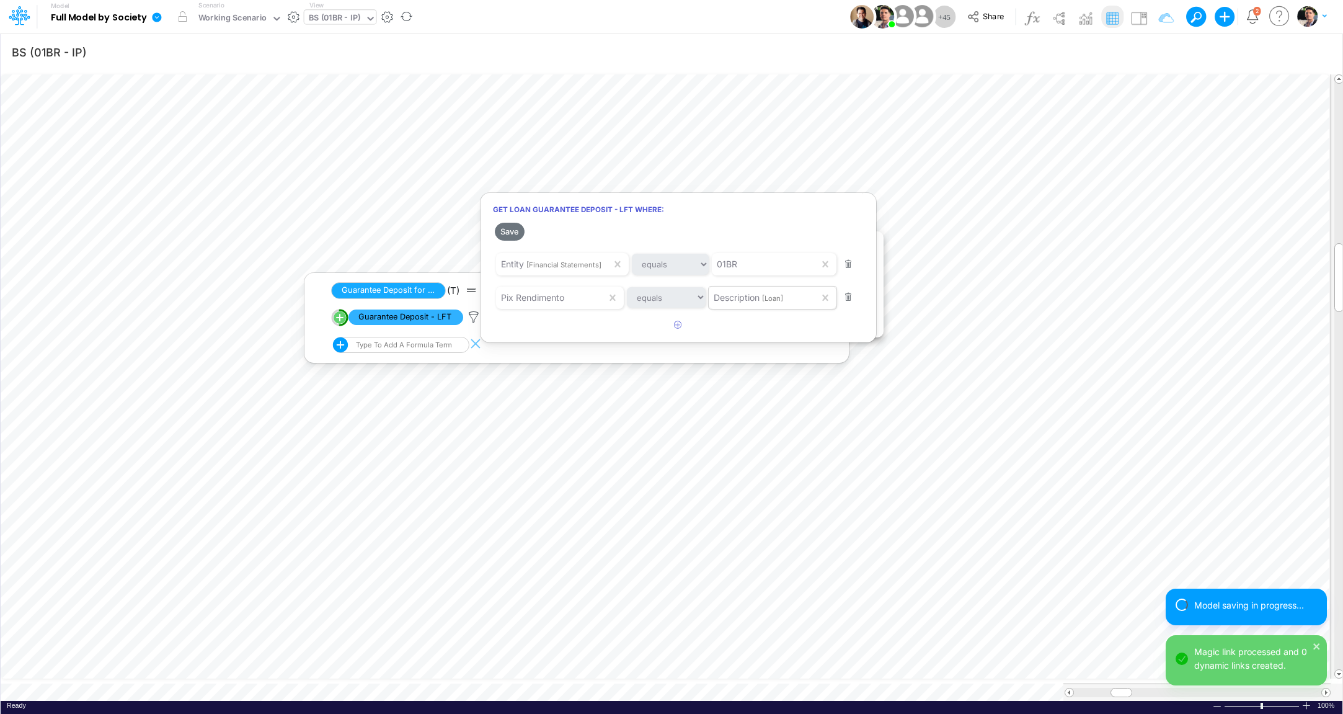
click at [803, 297] on div "Description [Loan]" at bounding box center [764, 297] width 110 height 21
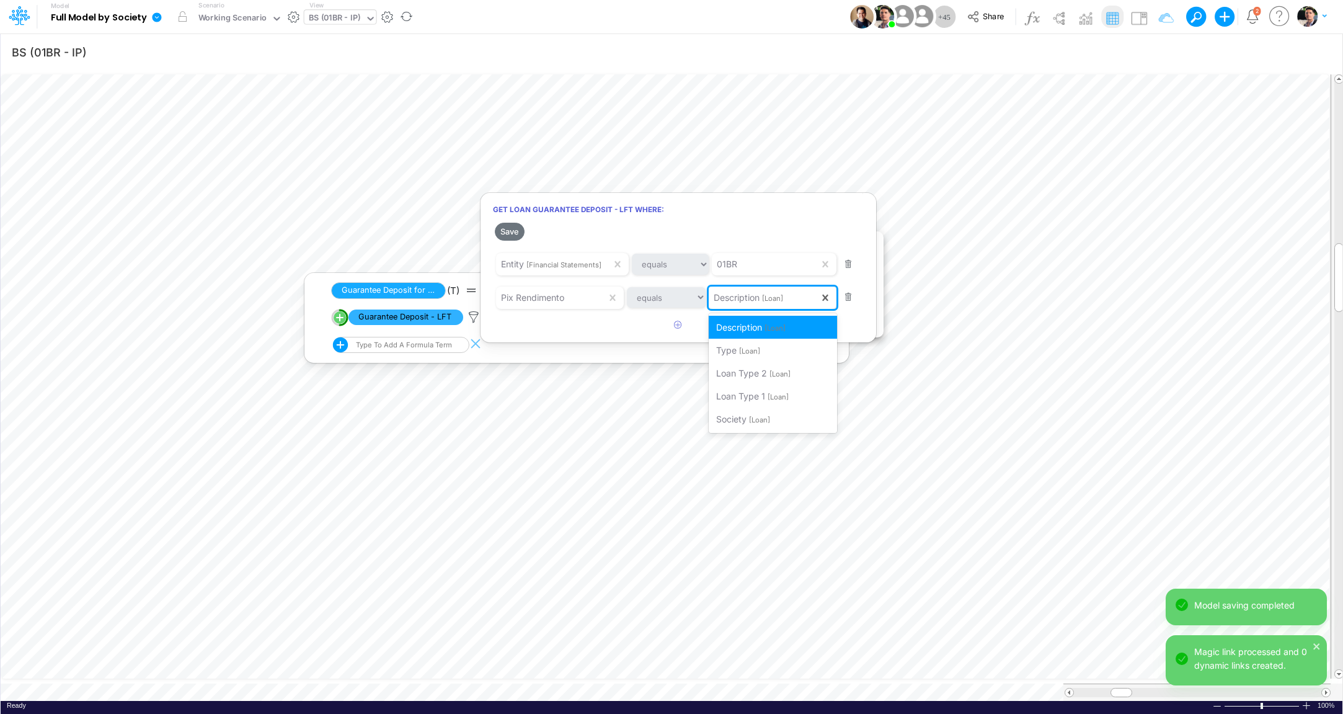
click at [803, 297] on div "Description [Loan]" at bounding box center [764, 297] width 110 height 21
click at [296, 684] on div at bounding box center [671, 360] width 1343 height 708
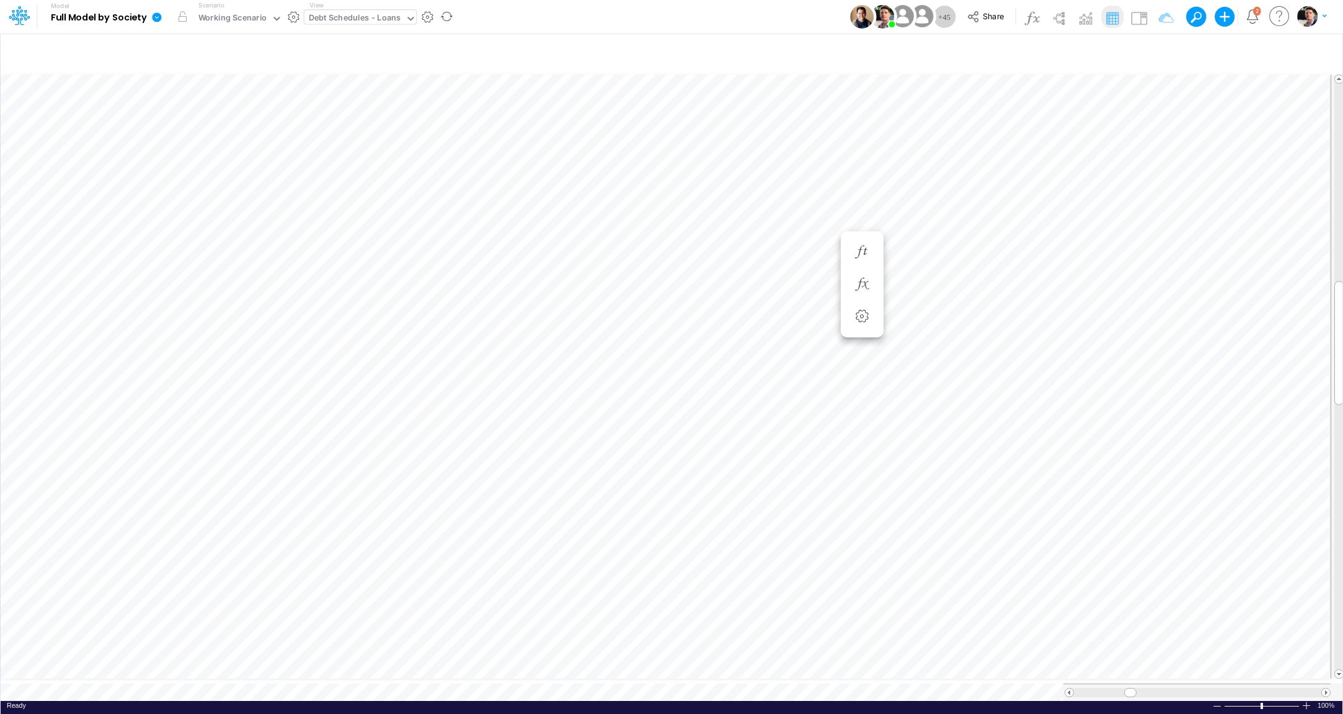
scroll to position [5, 30]
type input "BS (01BR - IP)"
click at [937, 280] on icon "button" at bounding box center [929, 284] width 19 height 13
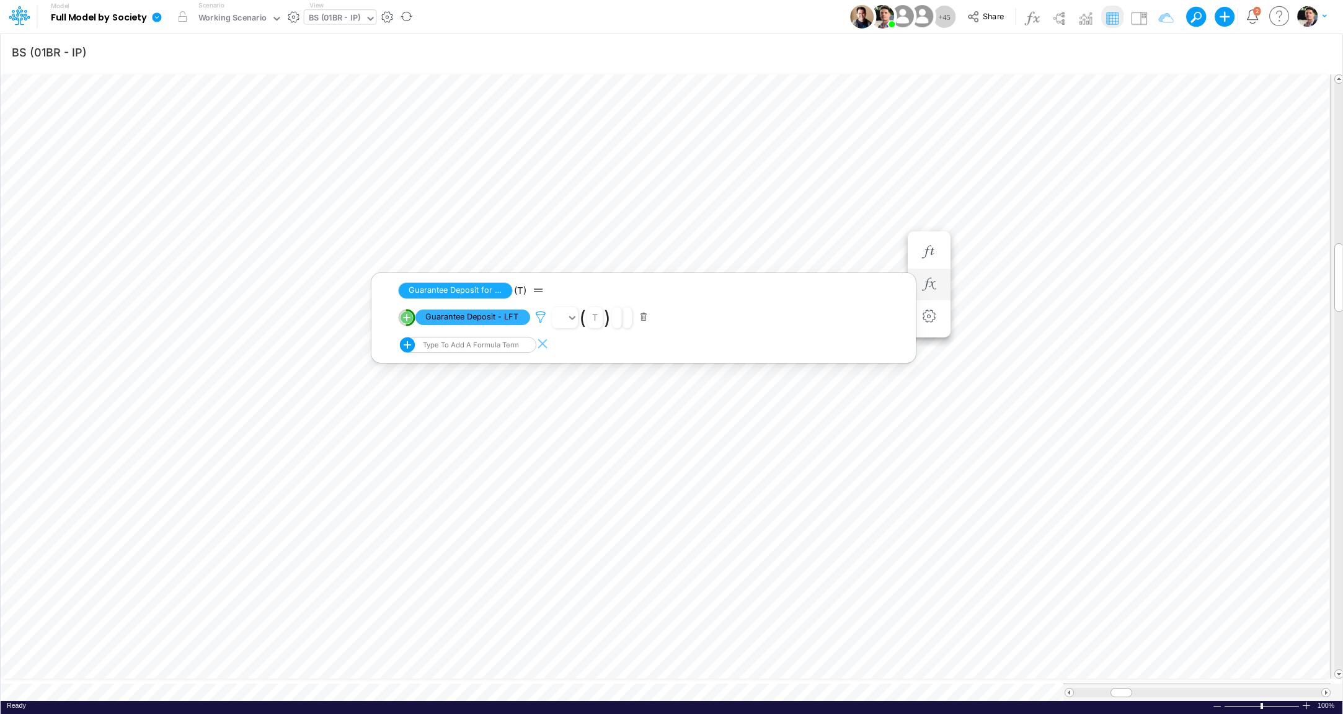
click at [536, 314] on icon at bounding box center [540, 317] width 19 height 13
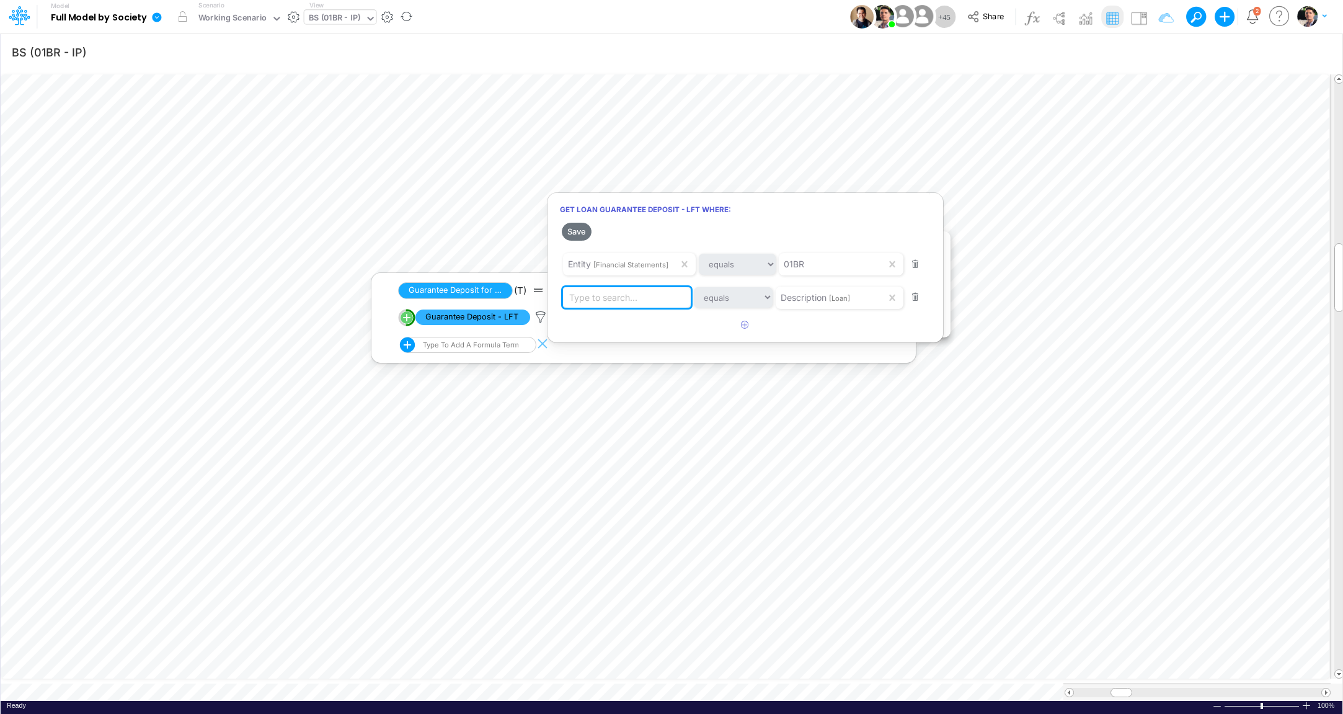
paste input "Pix Rendimento"
type input "Pix Rendimento"
click at [625, 332] on div "Filter where Description equals Pix Rendimento" at bounding box center [665, 326] width 206 height 23
click at [575, 230] on button "Save" at bounding box center [577, 232] width 30 height 18
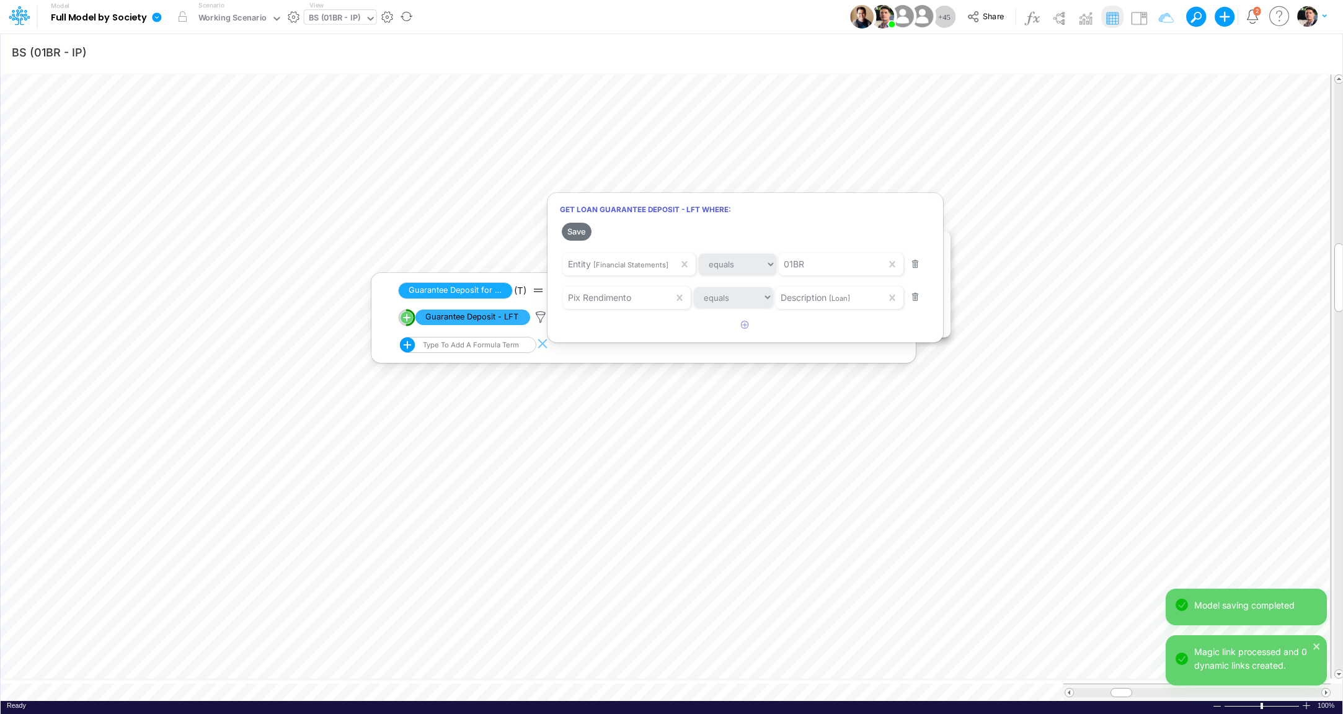
click at [983, 321] on div at bounding box center [671, 360] width 1343 height 708
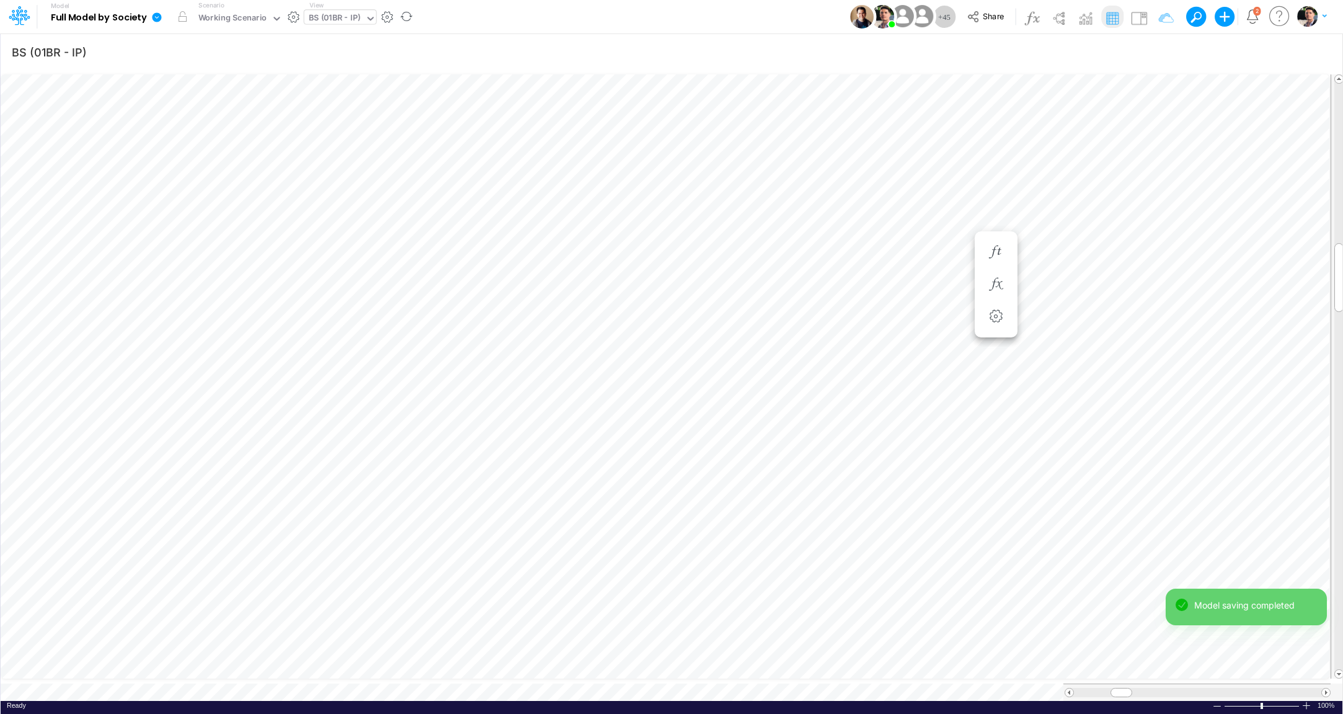
scroll to position [5, 2]
click at [930, 288] on icon "button" at bounding box center [929, 284] width 19 height 13
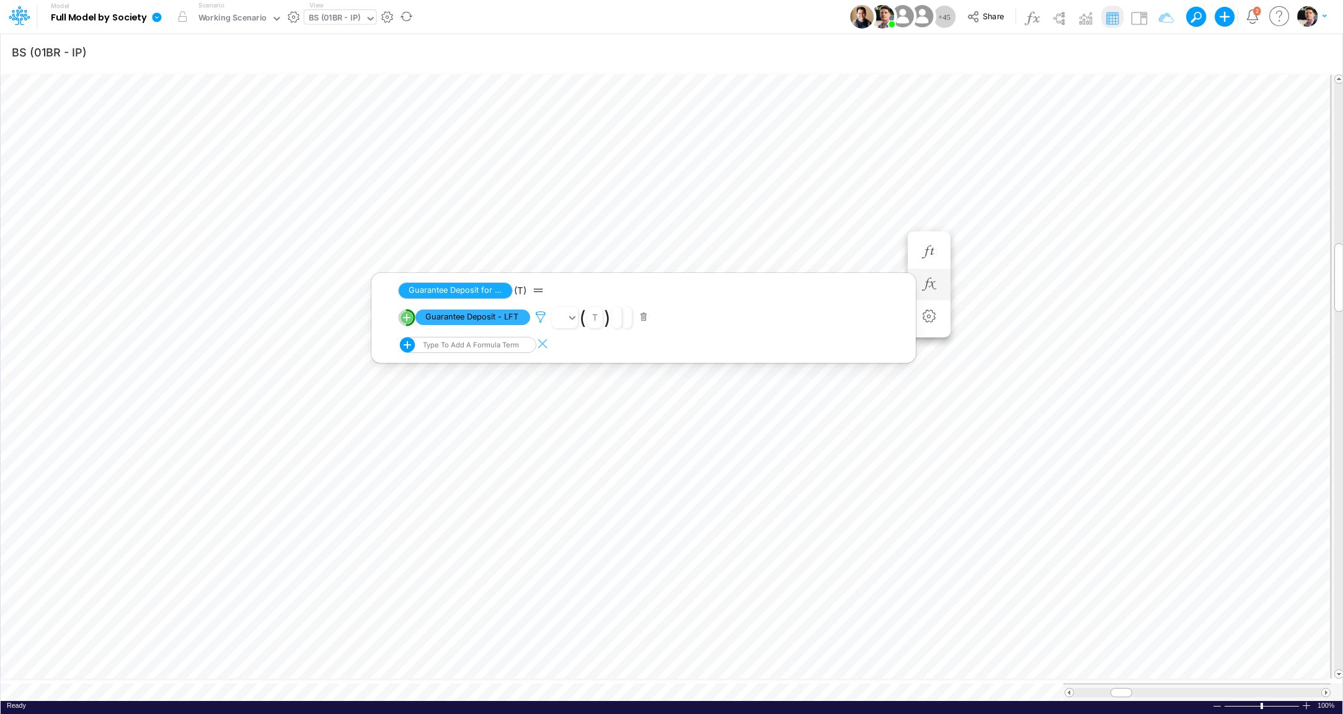
click at [540, 320] on icon at bounding box center [540, 317] width 19 height 13
click at [1004, 213] on div at bounding box center [671, 360] width 1343 height 708
click at [931, 285] on icon "button" at bounding box center [929, 284] width 19 height 13
click at [415, 671] on div "Close" at bounding box center [422, 666] width 53 height 15
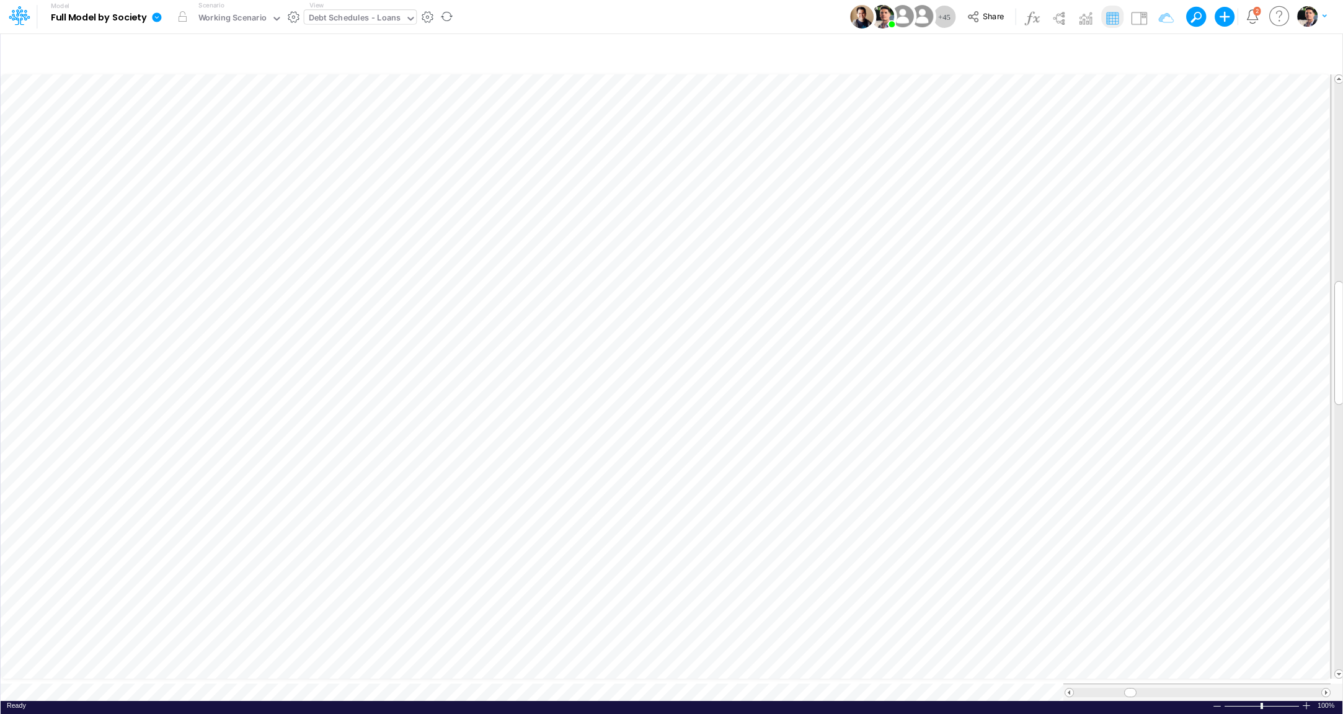
scroll to position [5, 30]
click at [310, 675] on div "Close" at bounding box center [325, 670] width 53 height 15
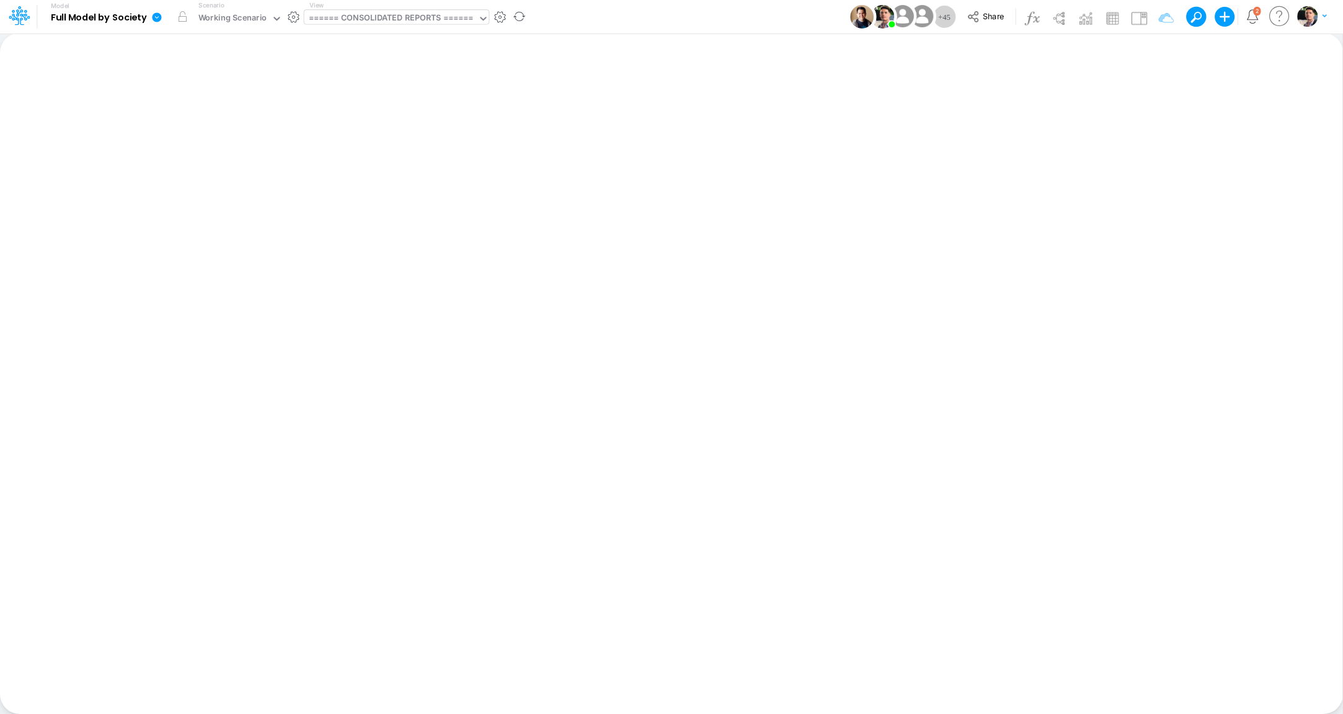
click at [403, 17] on div "====== CONSOLIDATED REPORTS ======" at bounding box center [391, 19] width 165 height 14
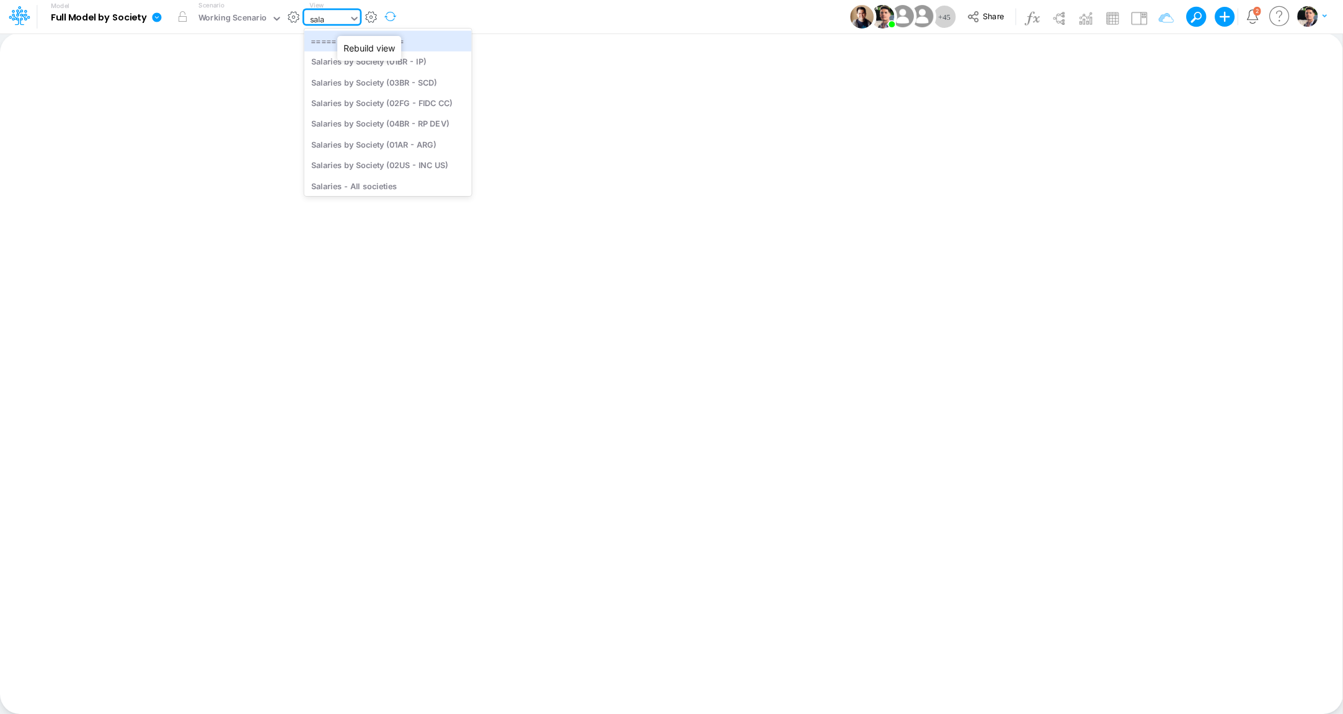
type input "salar"
click at [371, 115] on div "Salaries by Society (04BR - RP DEV)" at bounding box center [387, 114] width 167 height 20
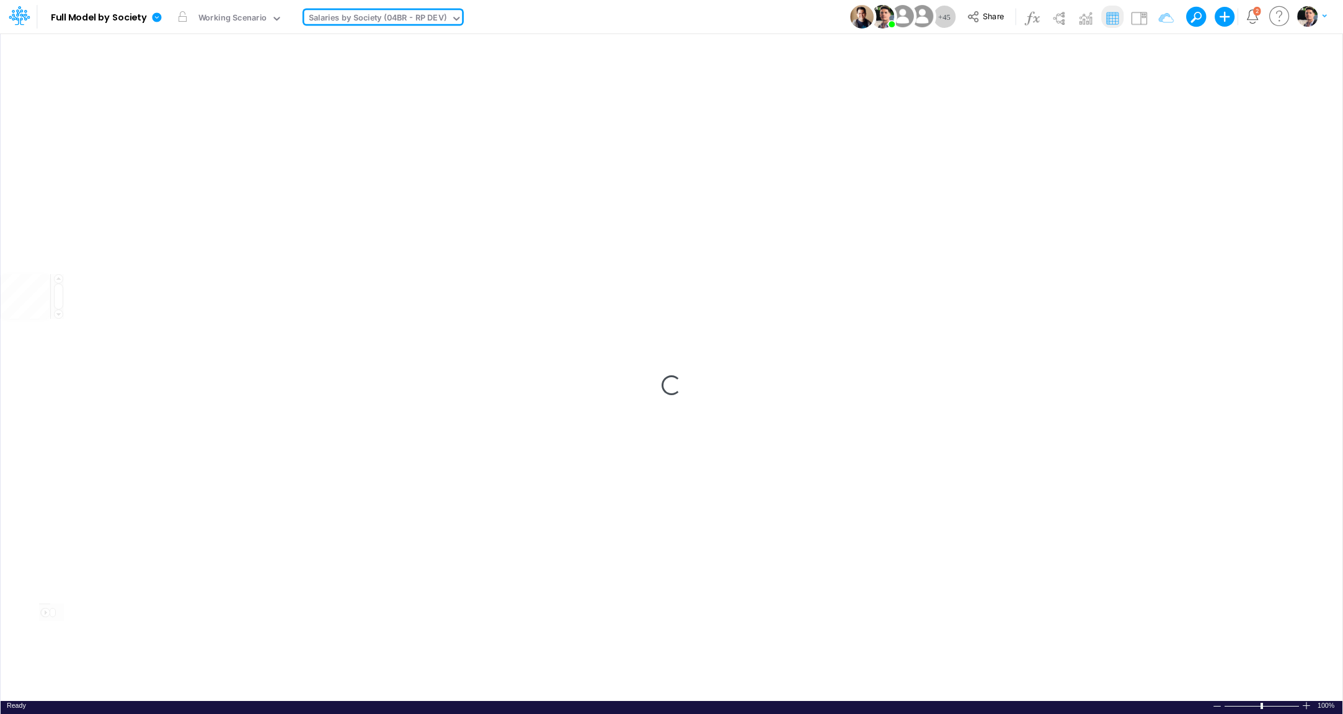
scroll to position [6, 10]
click at [250, 24] on div "Working Scenario" at bounding box center [232, 19] width 69 height 14
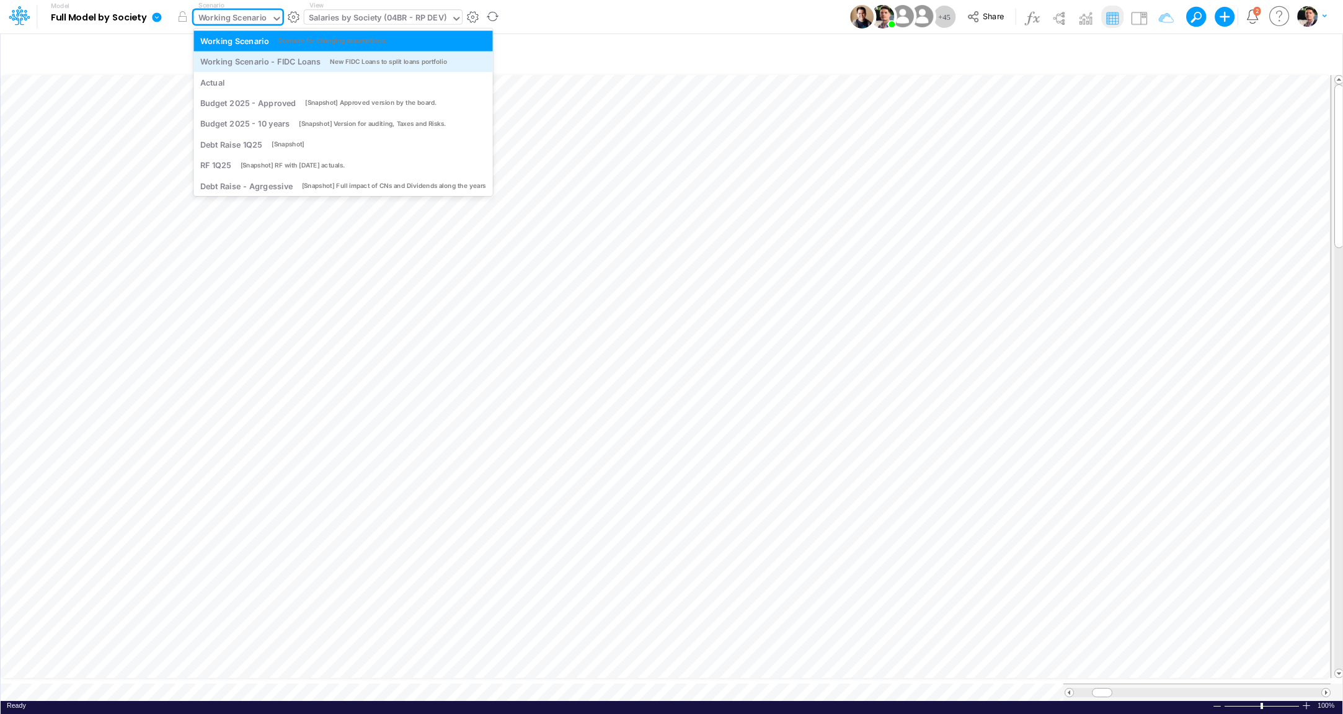
click at [304, 63] on div "Working Scenario - FIDC Loans" at bounding box center [260, 62] width 120 height 12
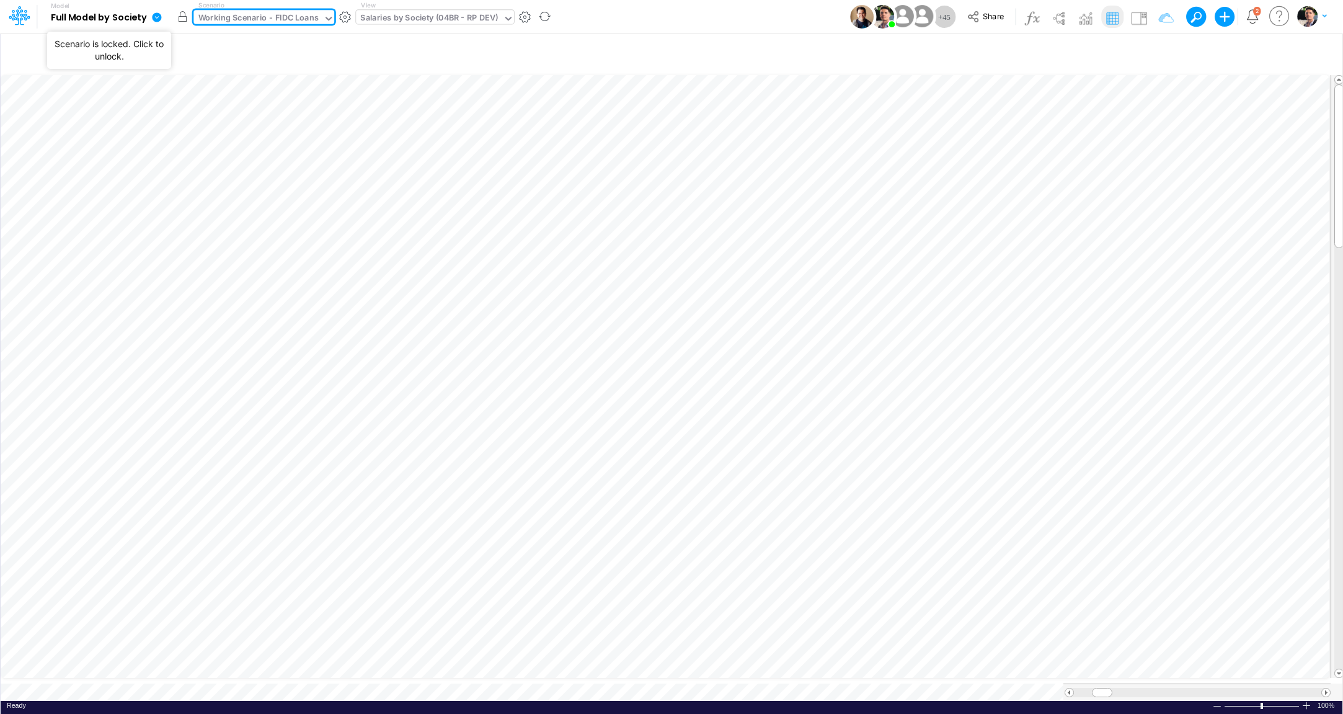
click at [184, 21] on button "button" at bounding box center [182, 17] width 22 height 22
click at [1308, 688] on div at bounding box center [1197, 692] width 247 height 9
drag, startPoint x: 1134, startPoint y: 680, endPoint x: 1343, endPoint y: 677, distance: 209.6
click at [1070, 688] on span at bounding box center [1069, 692] width 8 height 8
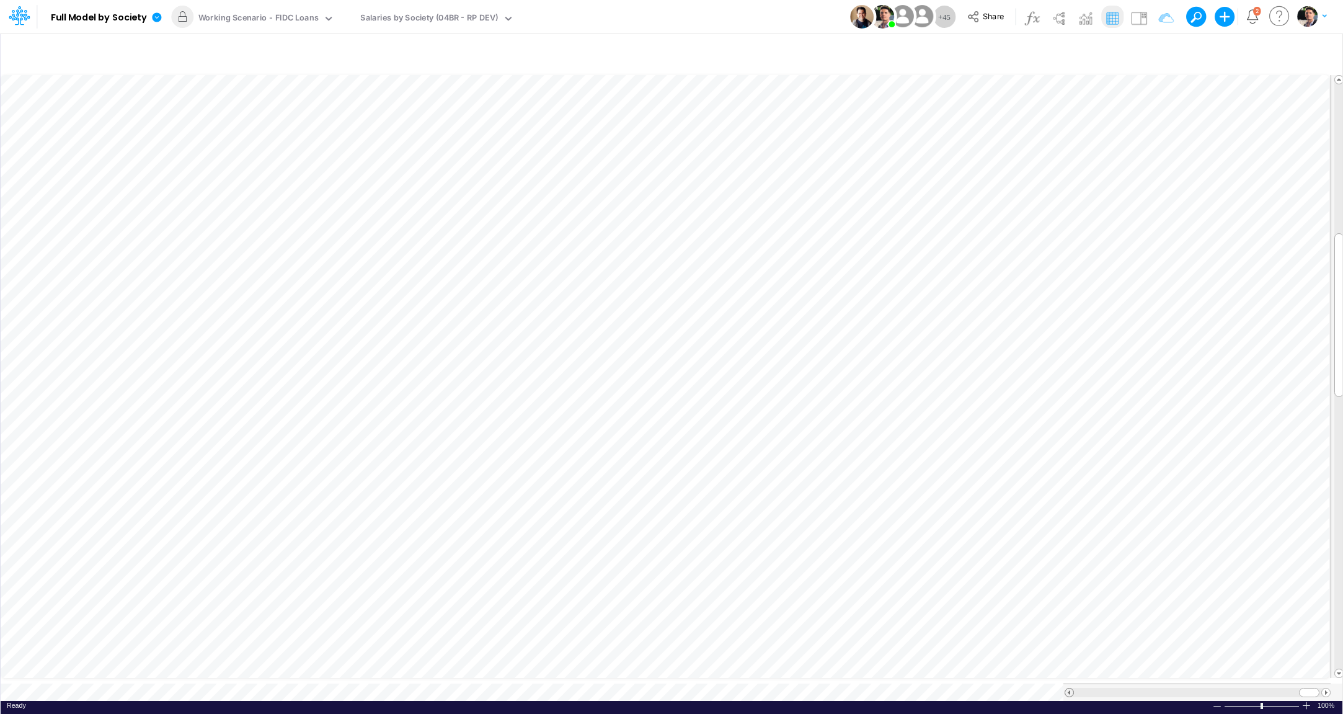
click at [1070, 688] on span at bounding box center [1069, 692] width 8 height 8
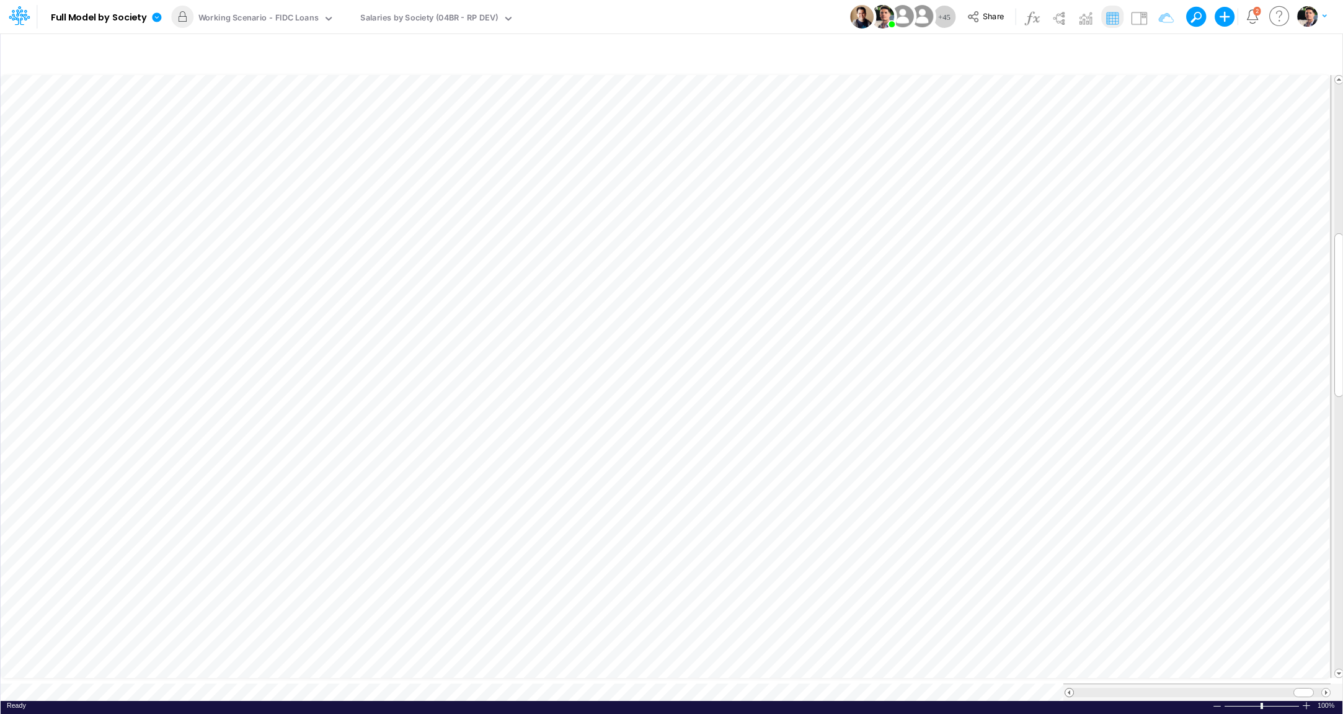
click at [1070, 688] on span at bounding box center [1069, 692] width 8 height 8
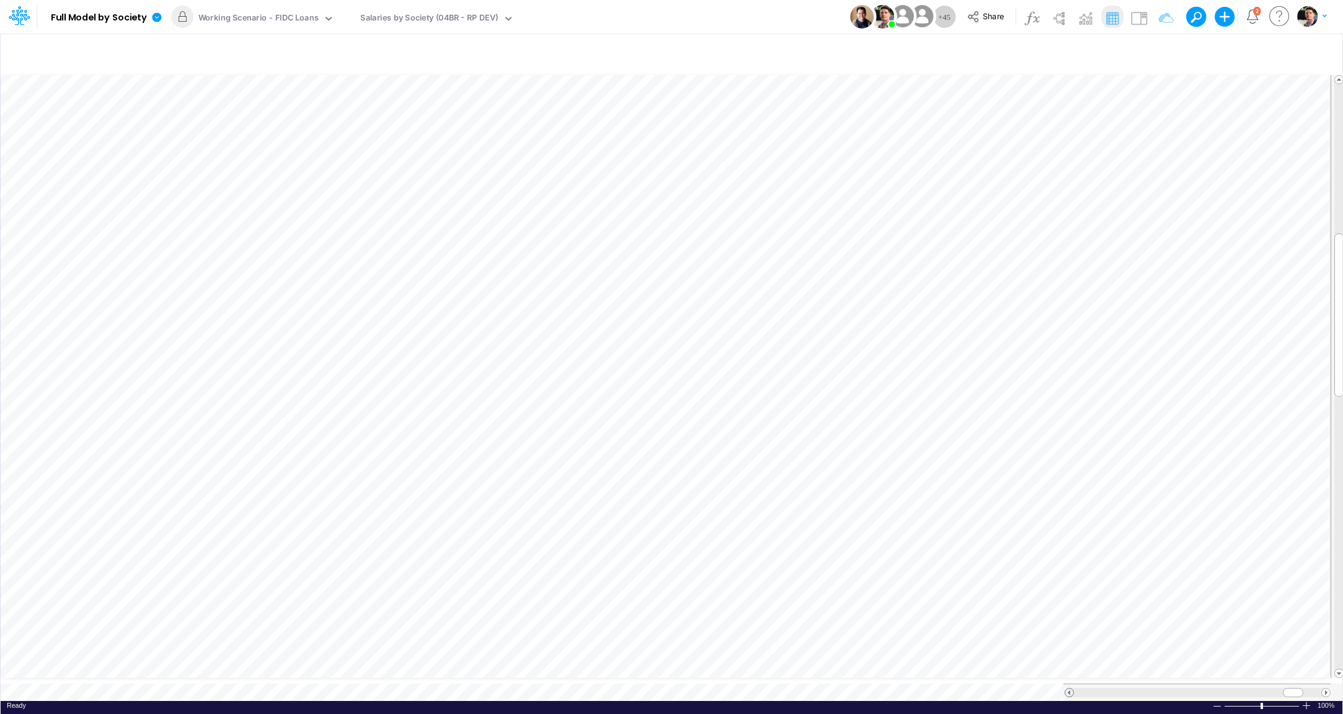
click at [1070, 688] on span at bounding box center [1069, 692] width 8 height 8
click at [815, 445] on icon "button" at bounding box center [811, 445] width 19 height 13
click at [809, 411] on icon "button" at bounding box center [811, 413] width 19 height 13
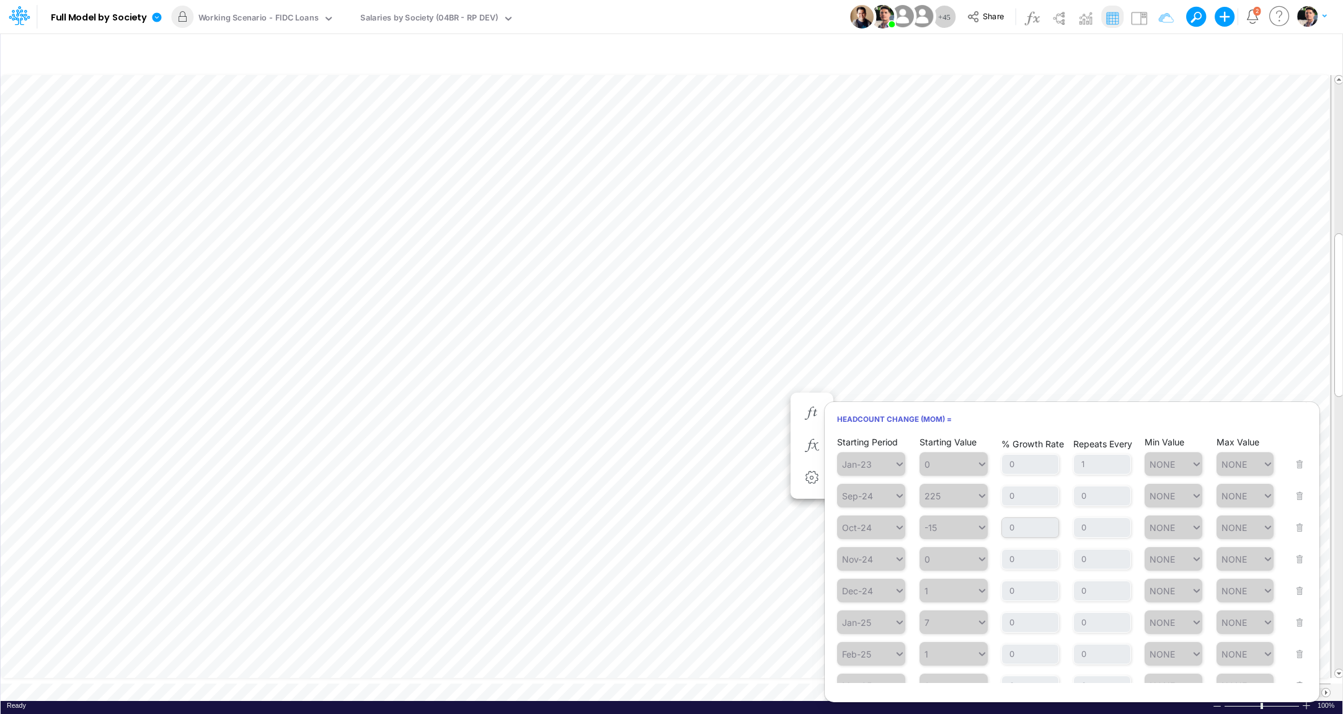
scroll to position [372, 0]
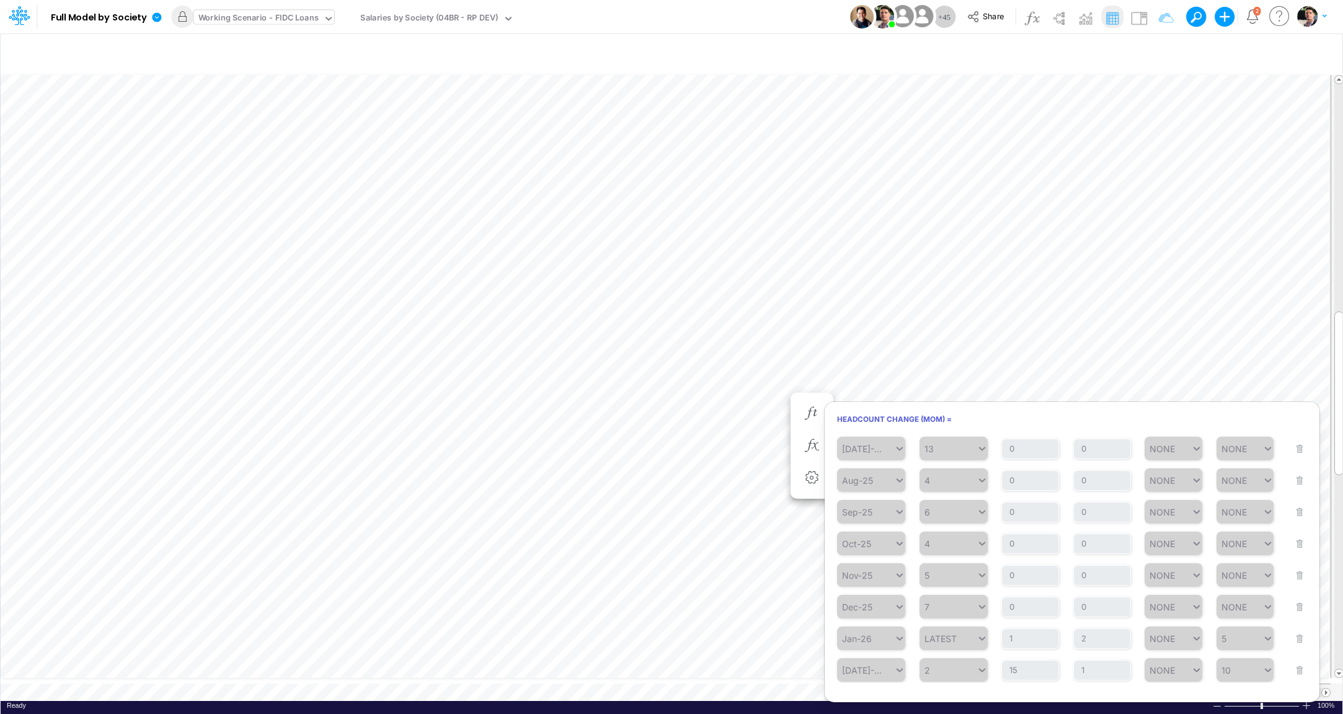
click at [281, 16] on div "Working Scenario - FIDC Loans" at bounding box center [258, 19] width 120 height 14
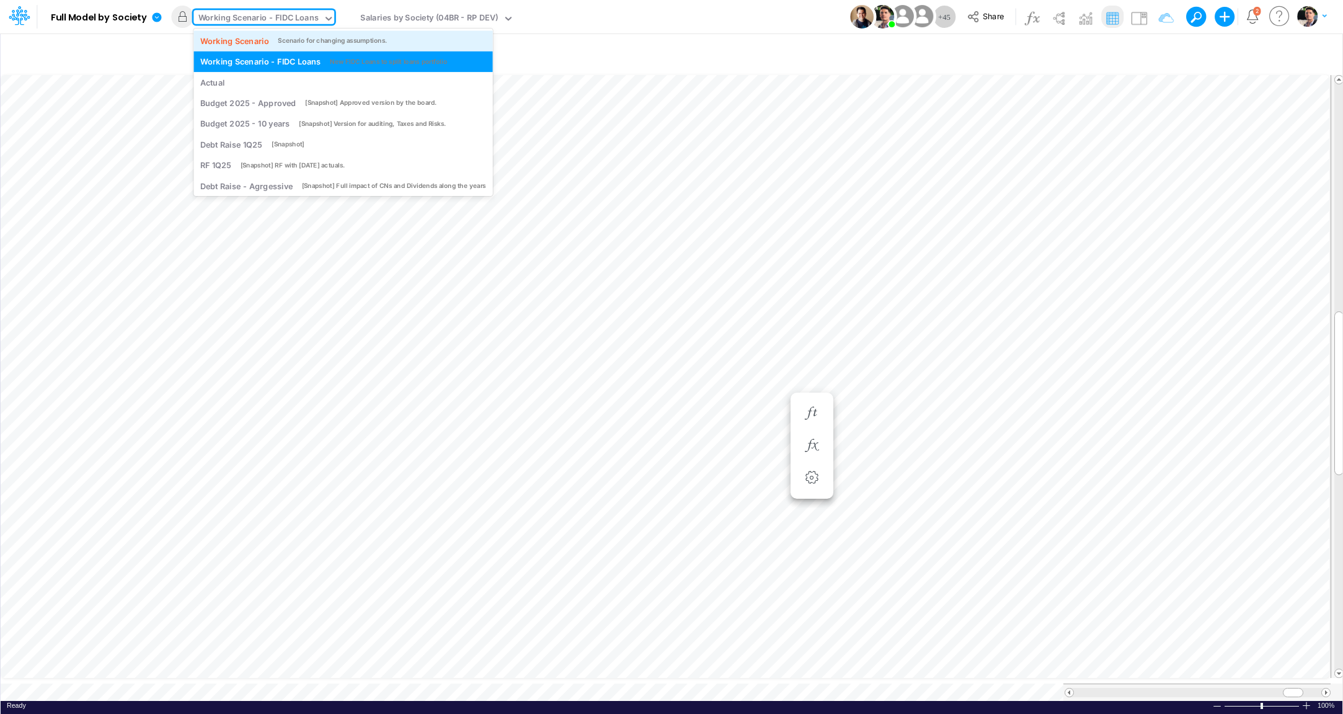
click at [275, 38] on div "Working Scenario Scenario for changing assumptions." at bounding box center [343, 41] width 286 height 12
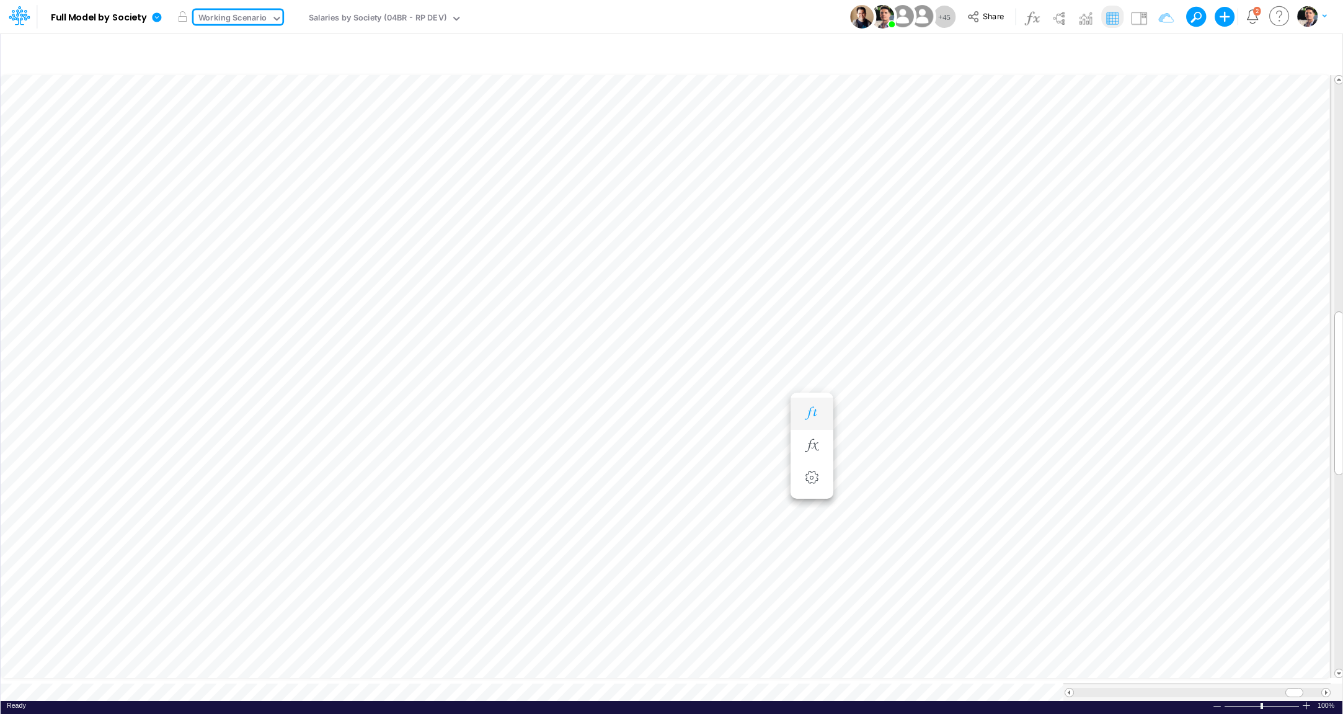
click at [811, 415] on icon "button" at bounding box center [811, 413] width 19 height 13
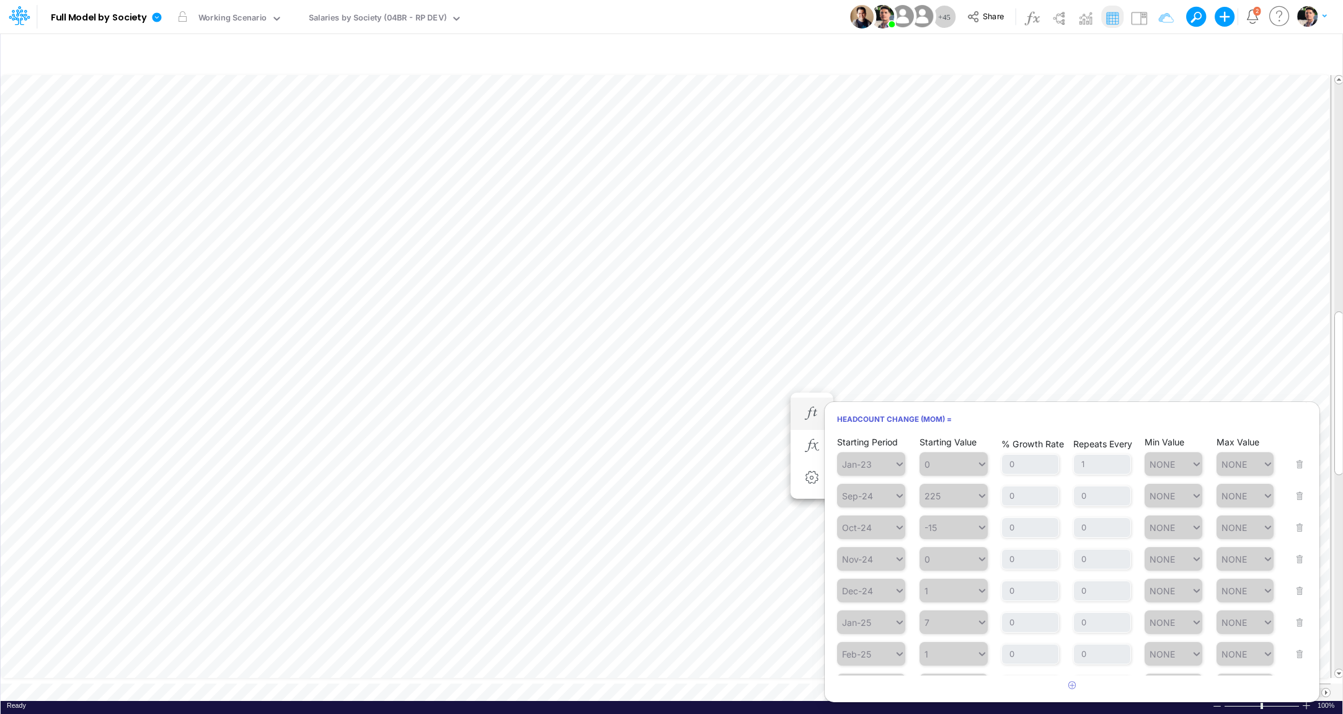
scroll to position [411, 0]
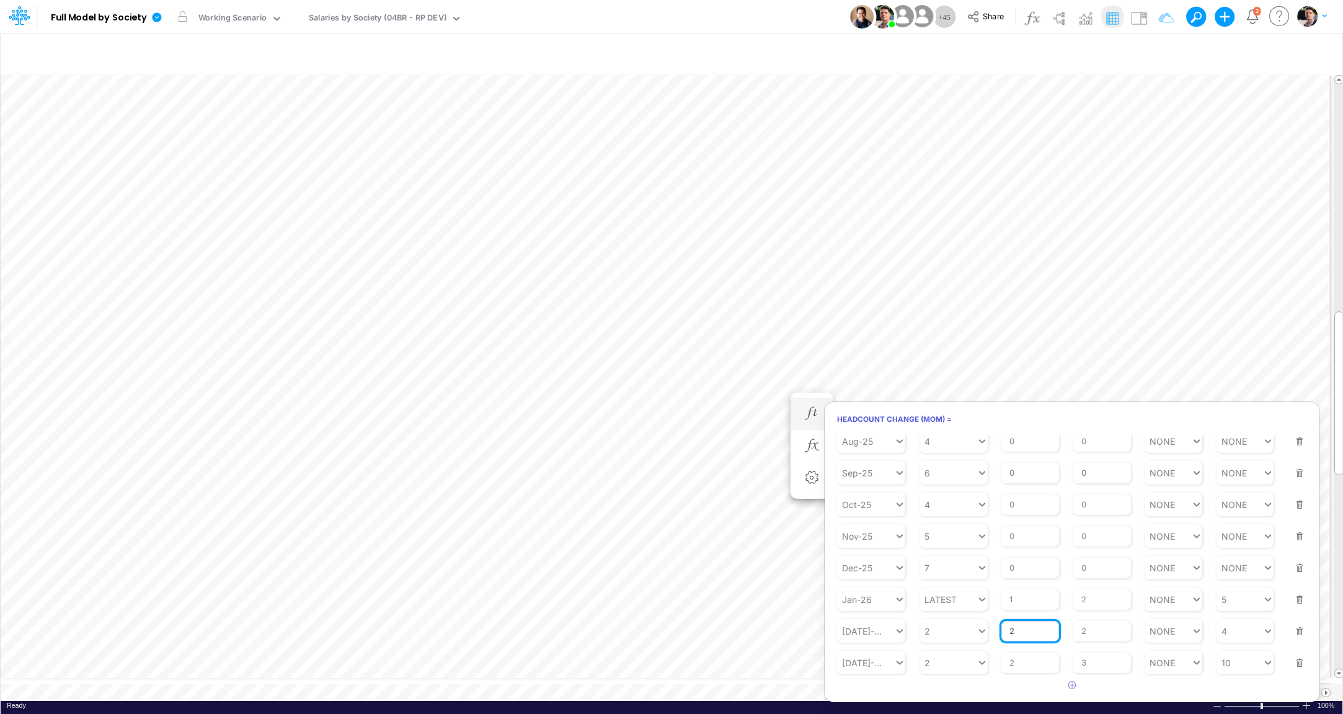
click at [1026, 629] on input "2" at bounding box center [1031, 631] width 58 height 21
type input "15"
click at [1230, 632] on div "Max Value 4" at bounding box center [1246, 622] width 58 height 39
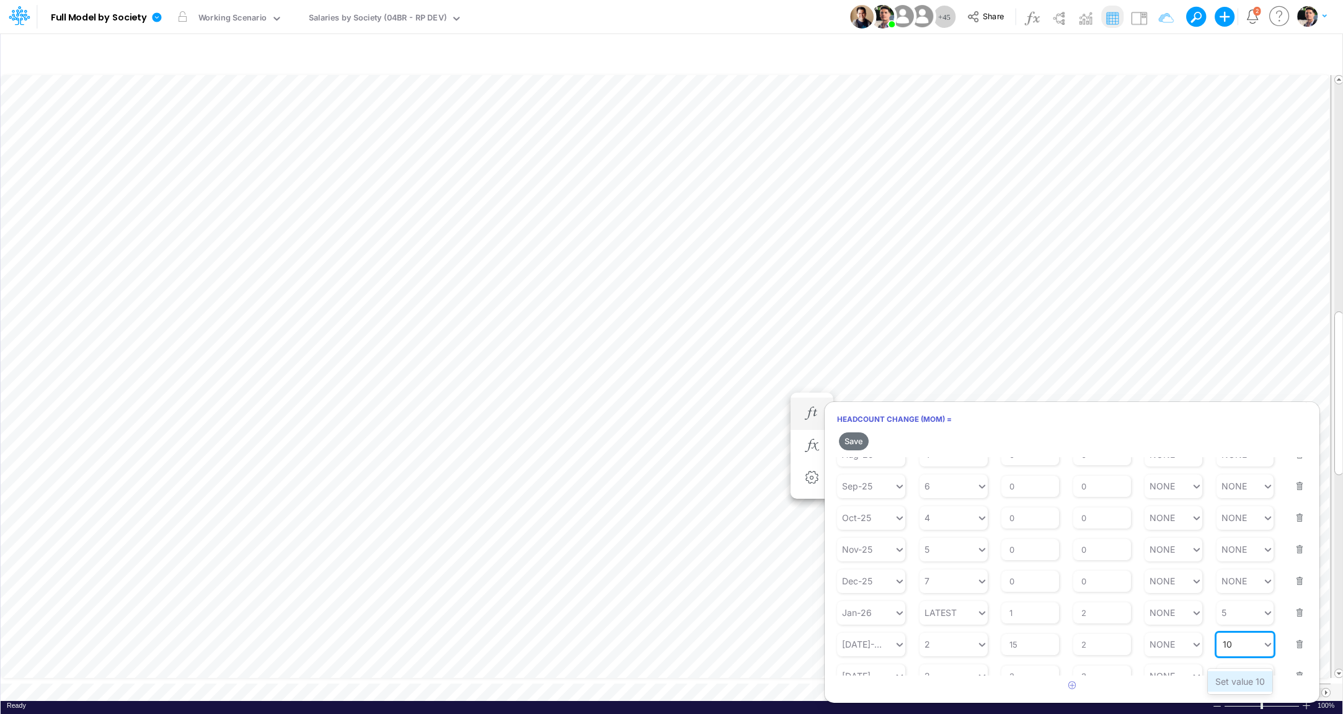
click at [1227, 684] on div "Set value 10" at bounding box center [1240, 681] width 64 height 20
type input "10"
type input "2"
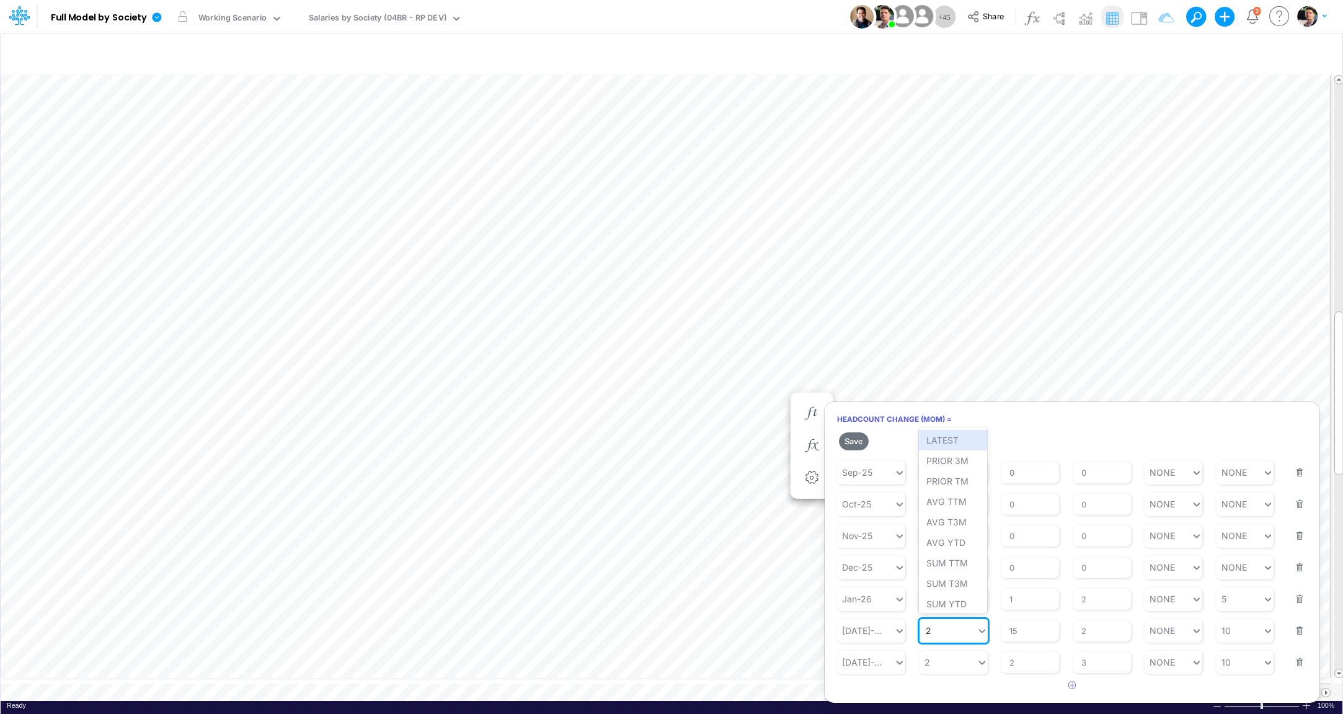
click at [943, 628] on div "2 2" at bounding box center [948, 630] width 57 height 18
click at [953, 603] on div "Set value 2" at bounding box center [953, 600] width 68 height 20
type input "2"
click at [1290, 659] on button "button" at bounding box center [1296, 653] width 16 height 33
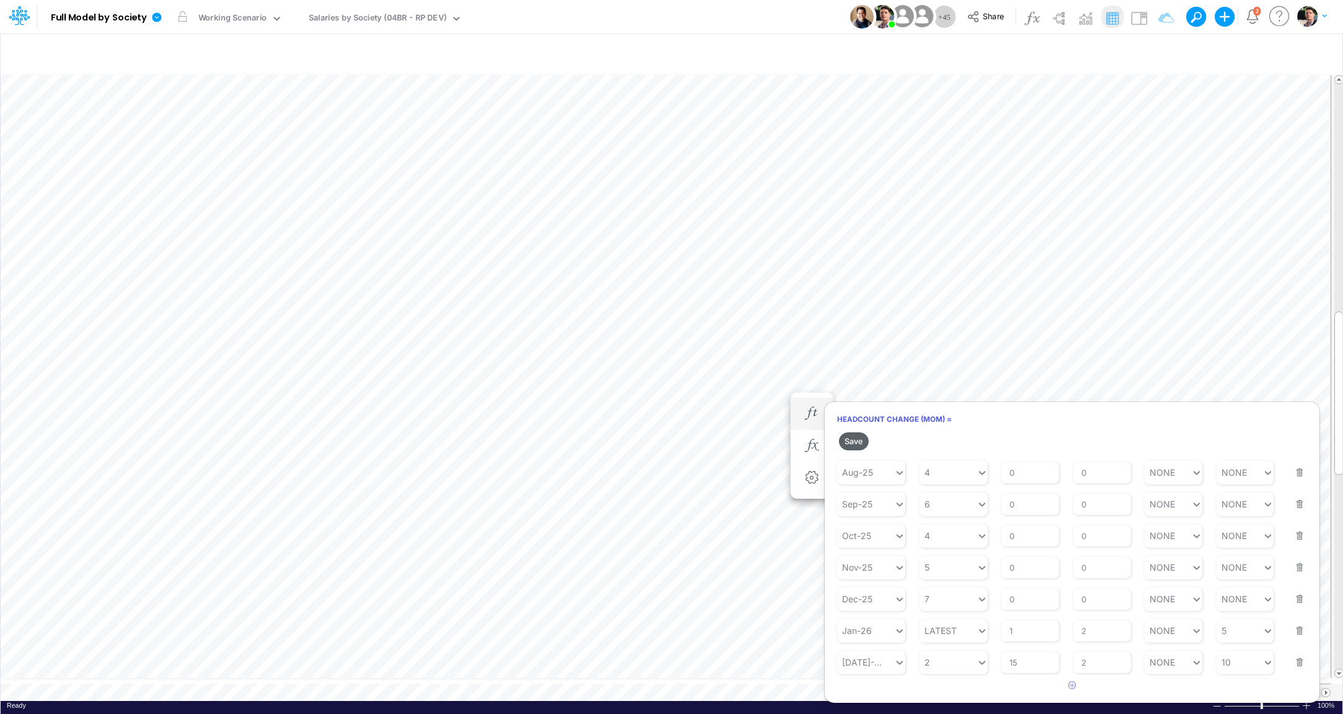
click at [858, 449] on button "Save" at bounding box center [854, 441] width 30 height 18
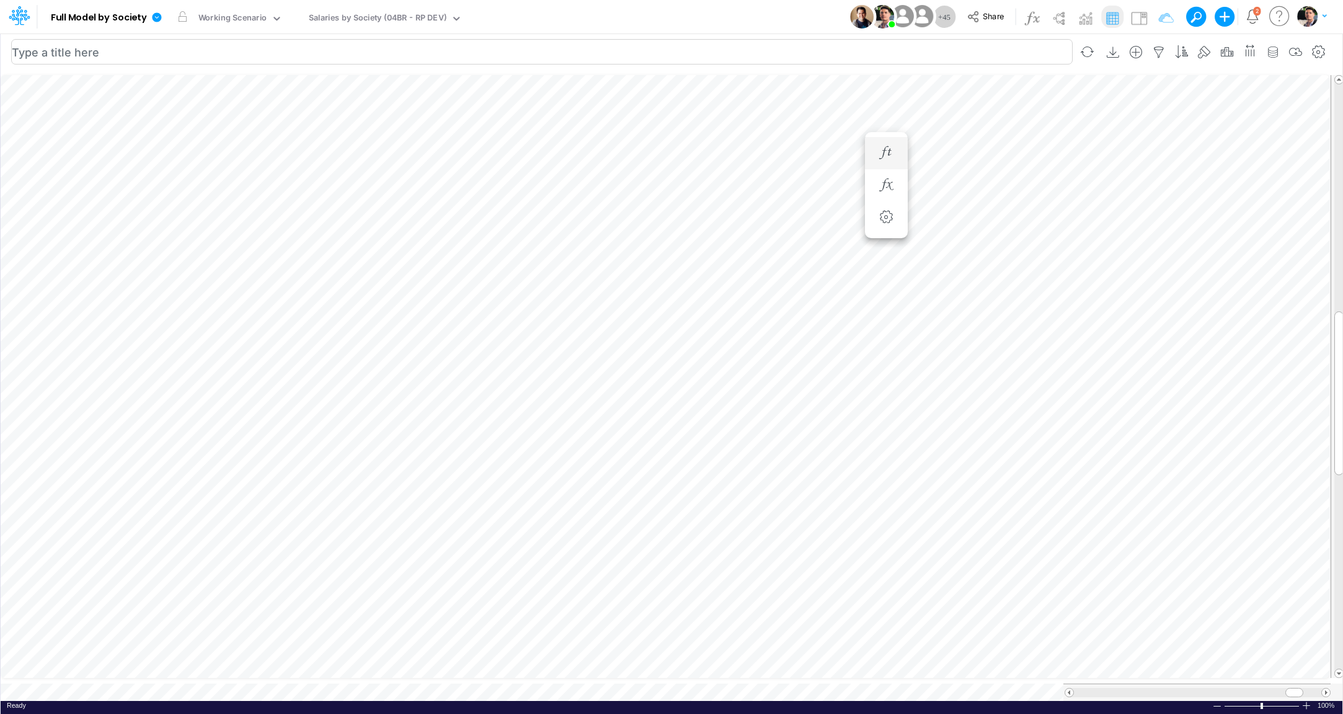
scroll to position [5, 2]
click at [811, 184] on icon "button" at bounding box center [811, 185] width 19 height 13
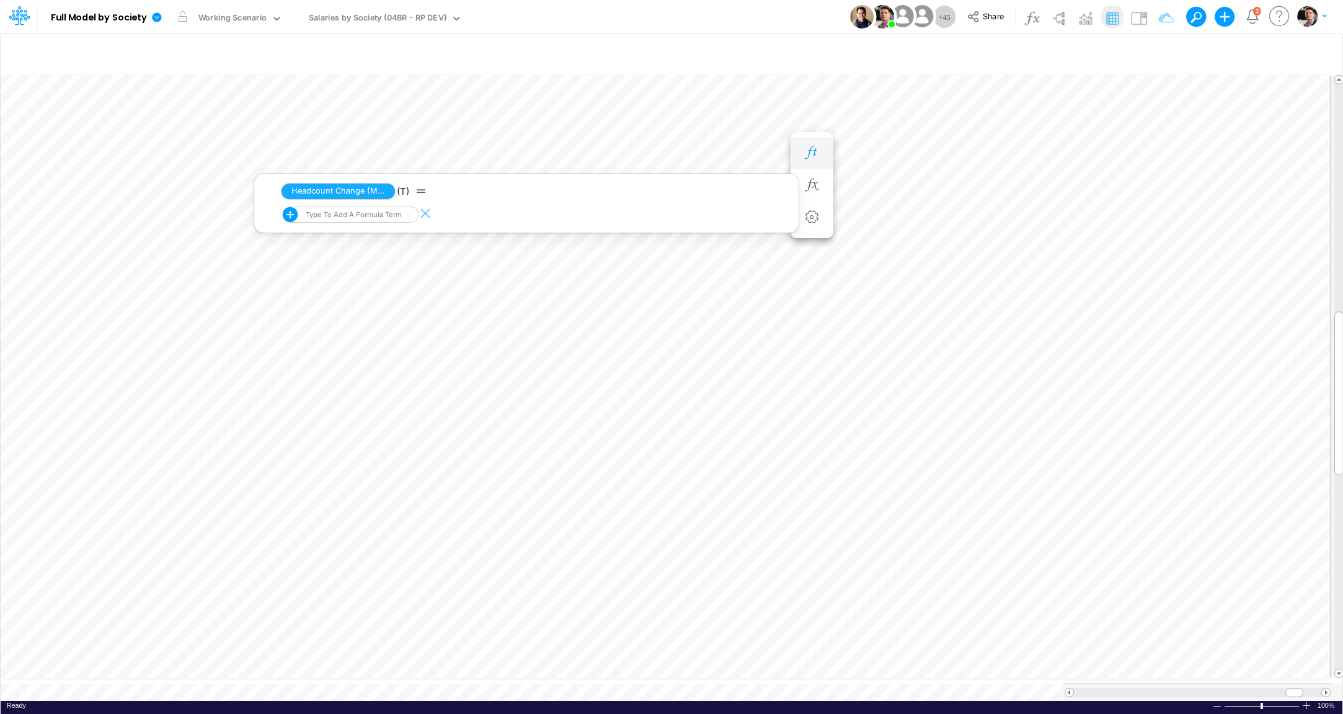
click at [817, 154] on icon "button" at bounding box center [811, 152] width 19 height 13
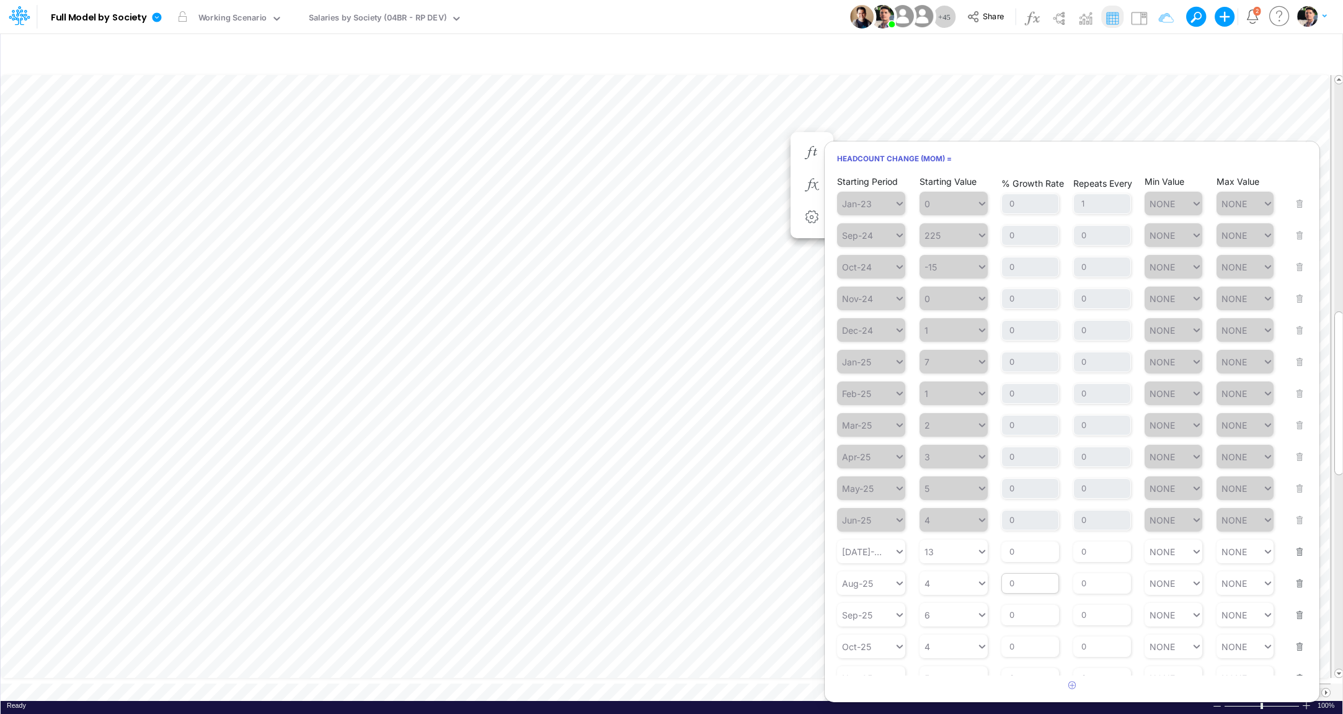
scroll to position [118, 0]
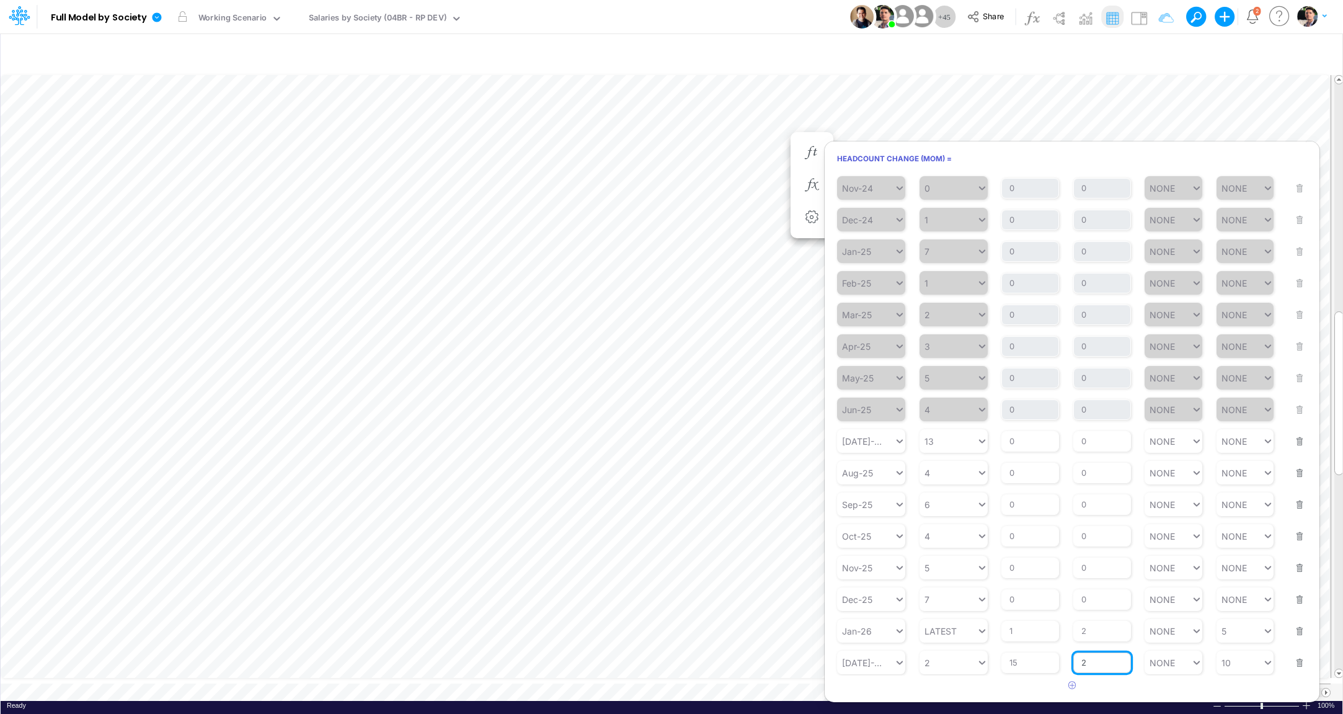
drag, startPoint x: 1089, startPoint y: 665, endPoint x: 1065, endPoint y: 664, distance: 24.2
click at [1073, 664] on input "2" at bounding box center [1102, 662] width 58 height 21
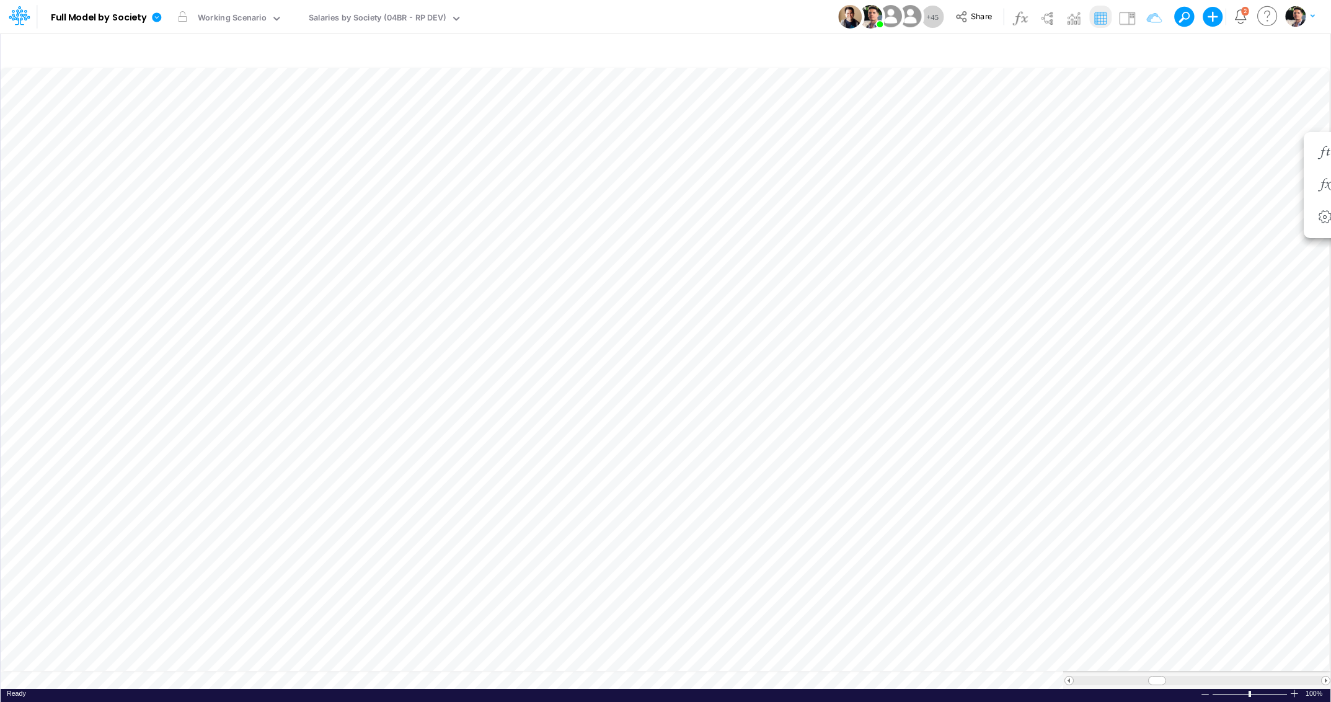
scroll to position [0, 0]
click at [774, 184] on icon "button" at bounding box center [772, 185] width 19 height 13
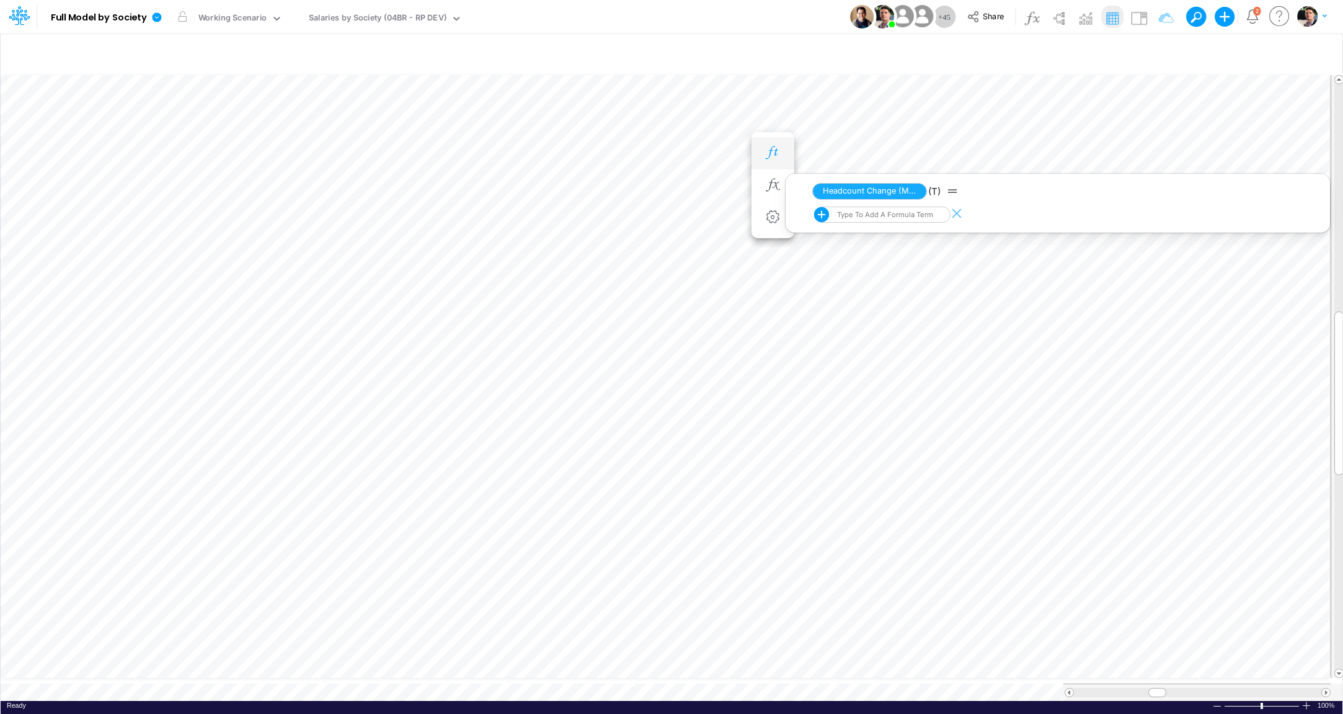
click at [774, 151] on icon "button" at bounding box center [772, 152] width 19 height 13
click at [273, 19] on icon at bounding box center [276, 18] width 11 height 11
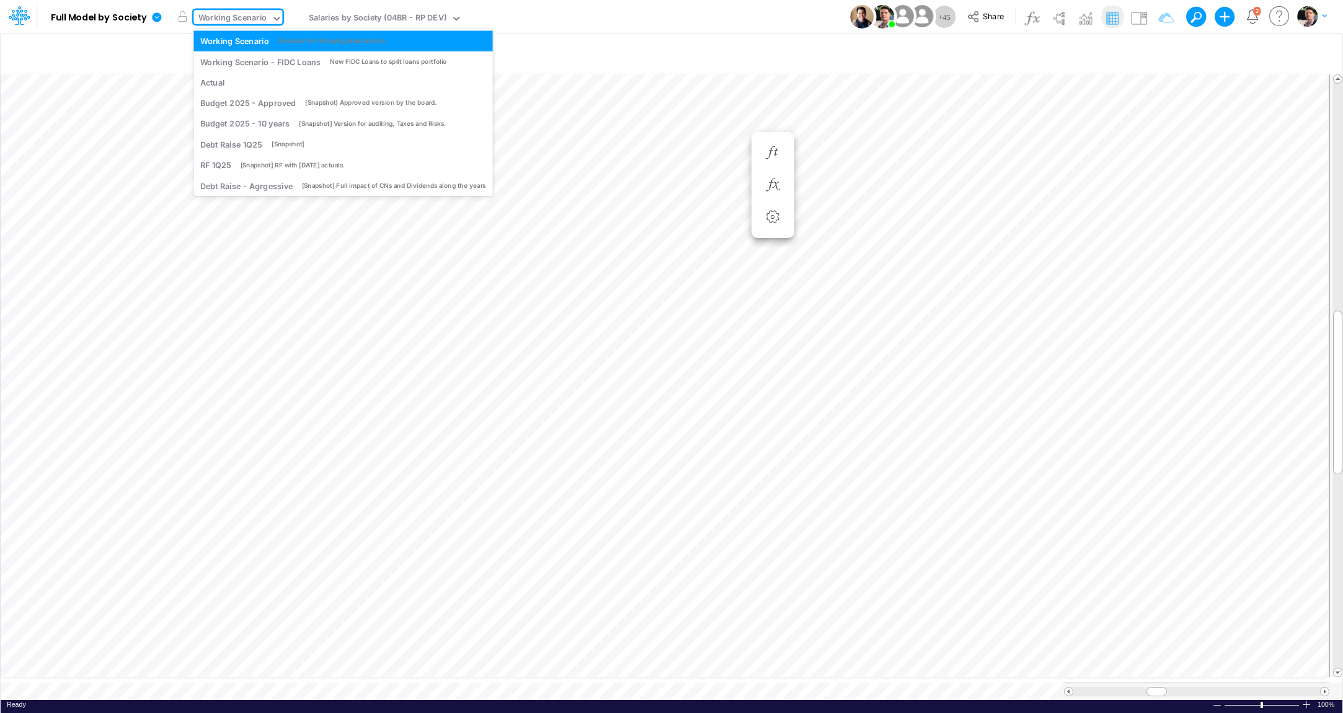
click at [273, 17] on icon at bounding box center [276, 18] width 11 height 11
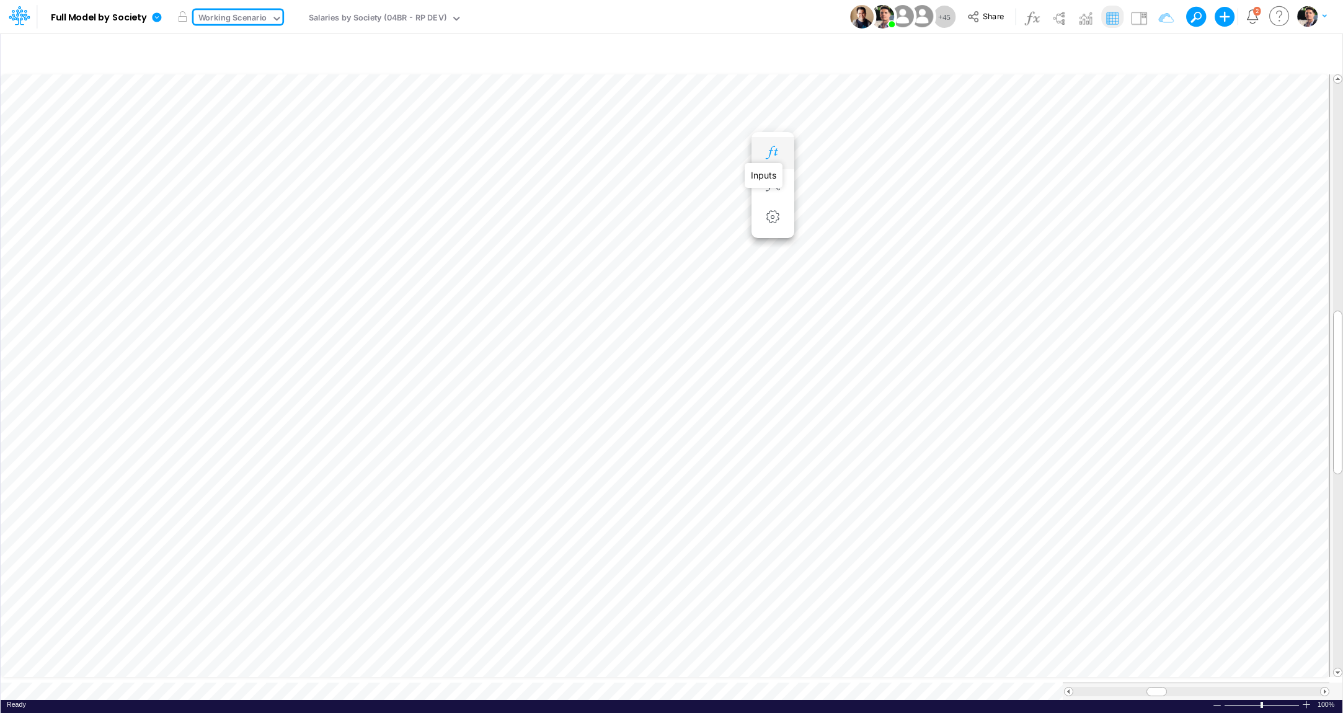
click at [773, 155] on icon "button" at bounding box center [772, 152] width 19 height 13
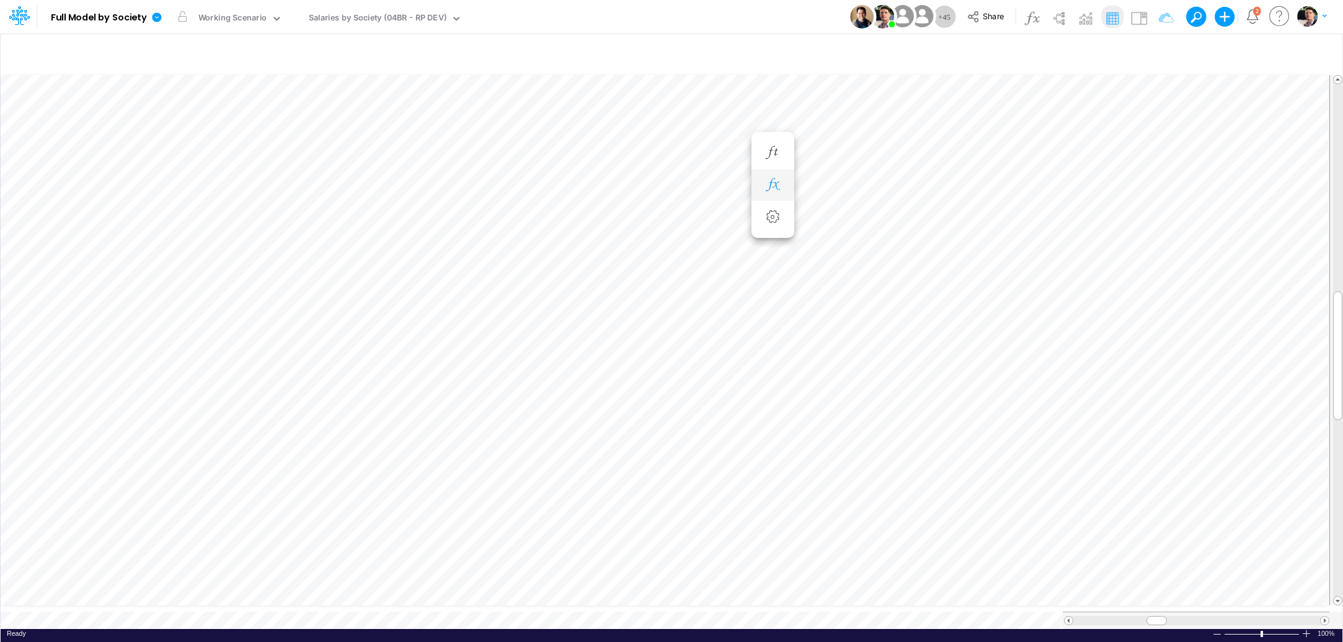
click at [772, 184] on icon "button" at bounding box center [772, 185] width 19 height 13
click at [775, 151] on icon "button" at bounding box center [772, 152] width 19 height 13
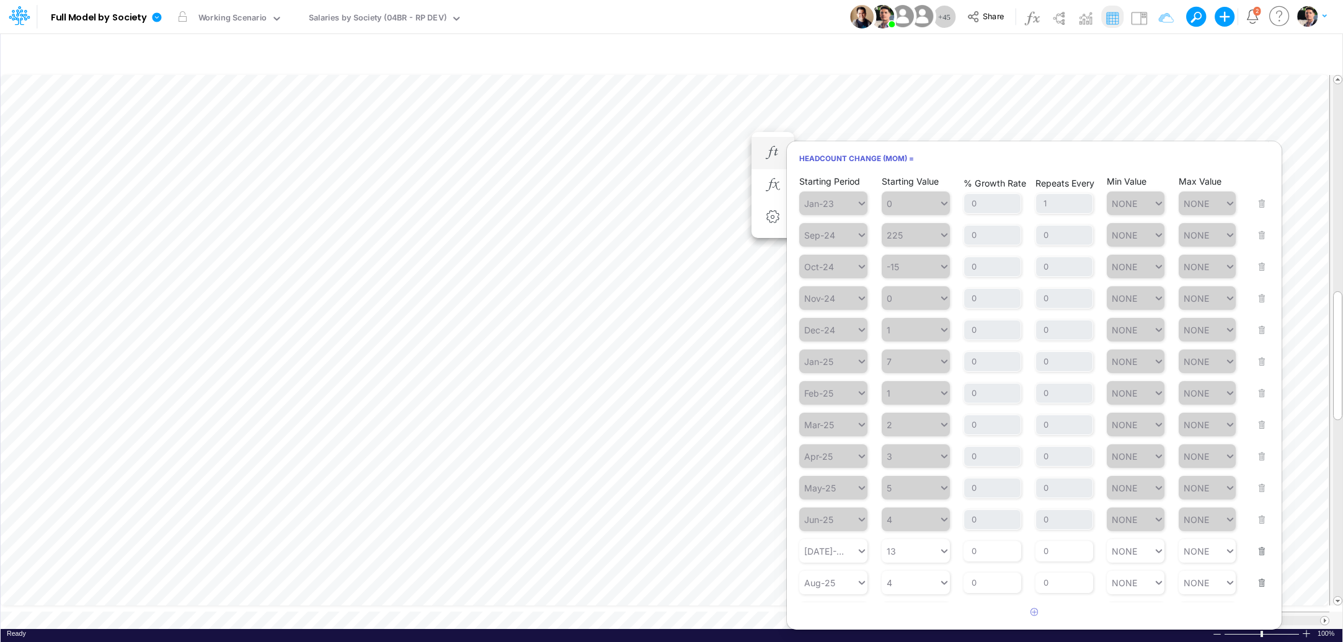
scroll to position [192, 0]
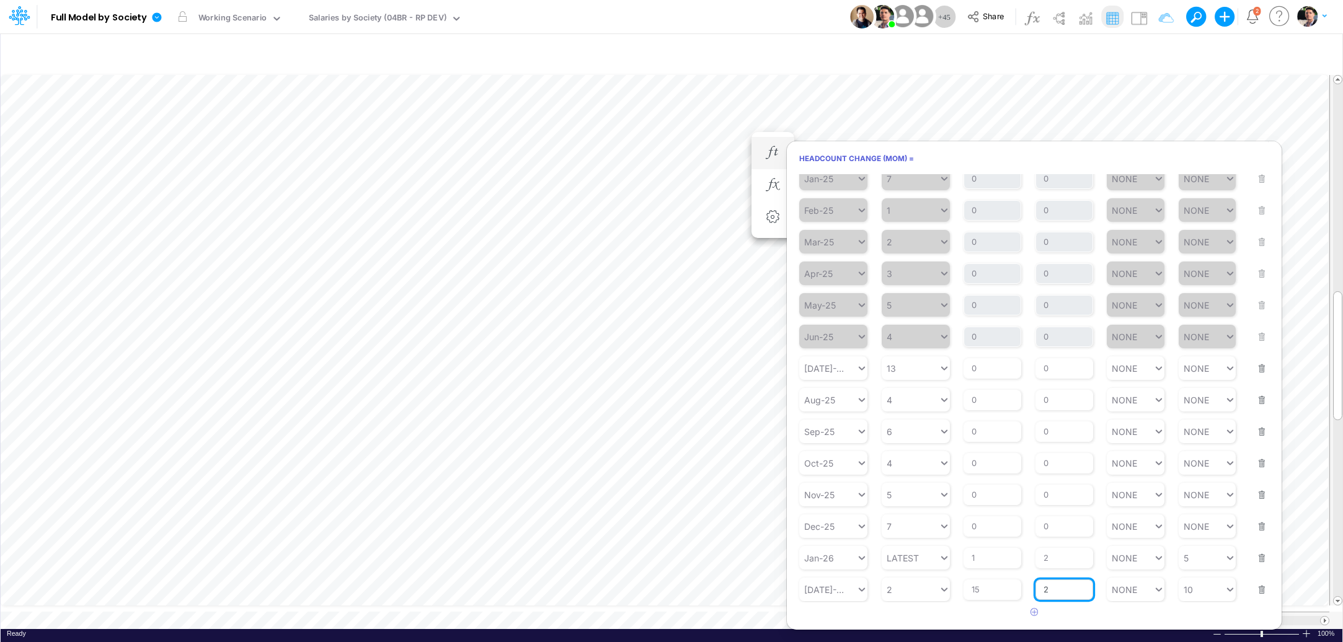
drag, startPoint x: 1052, startPoint y: 591, endPoint x: 1042, endPoint y: 590, distance: 10.0
click at [1042, 590] on input "2" at bounding box center [1065, 590] width 58 height 21
type input "1"
click at [1059, 557] on input "2" at bounding box center [1065, 558] width 58 height 21
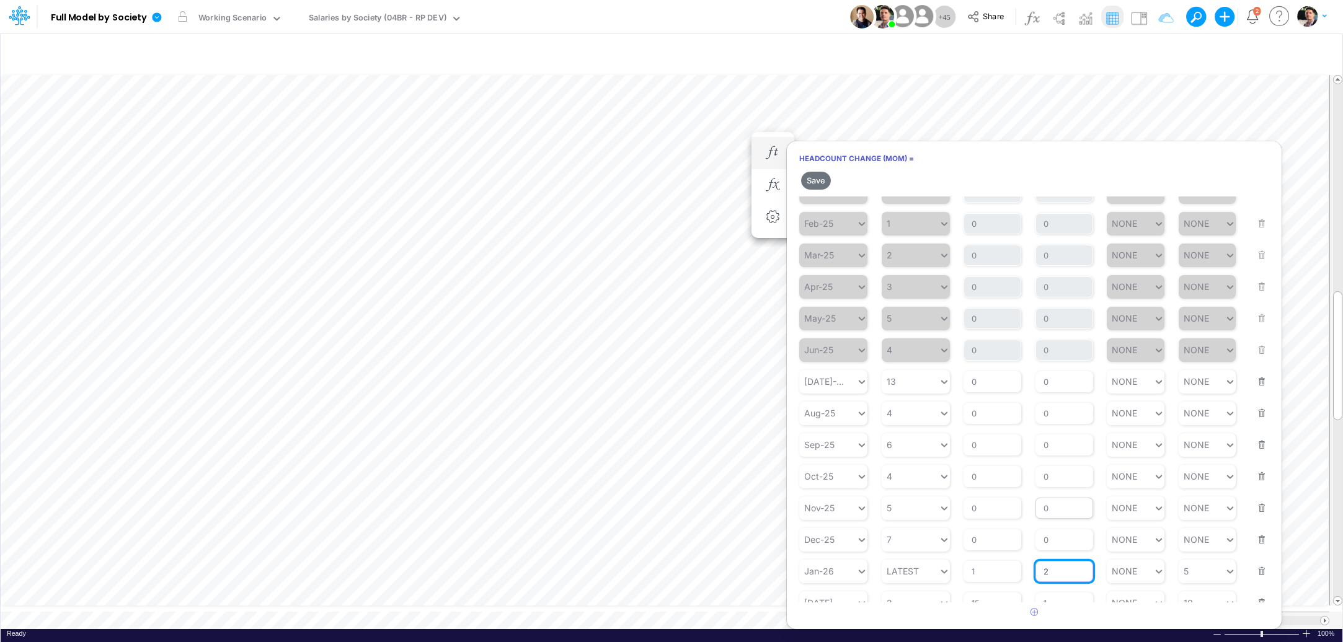
scroll to position [213, 0]
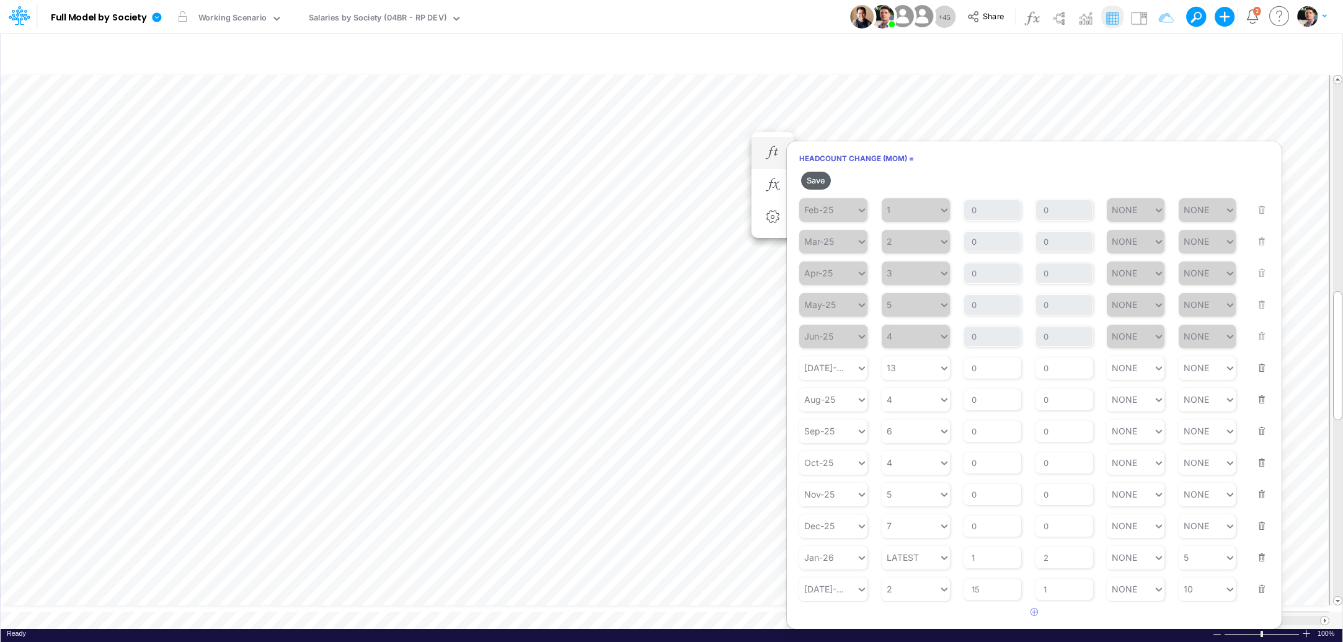
click at [816, 179] on button "Save" at bounding box center [816, 181] width 30 height 18
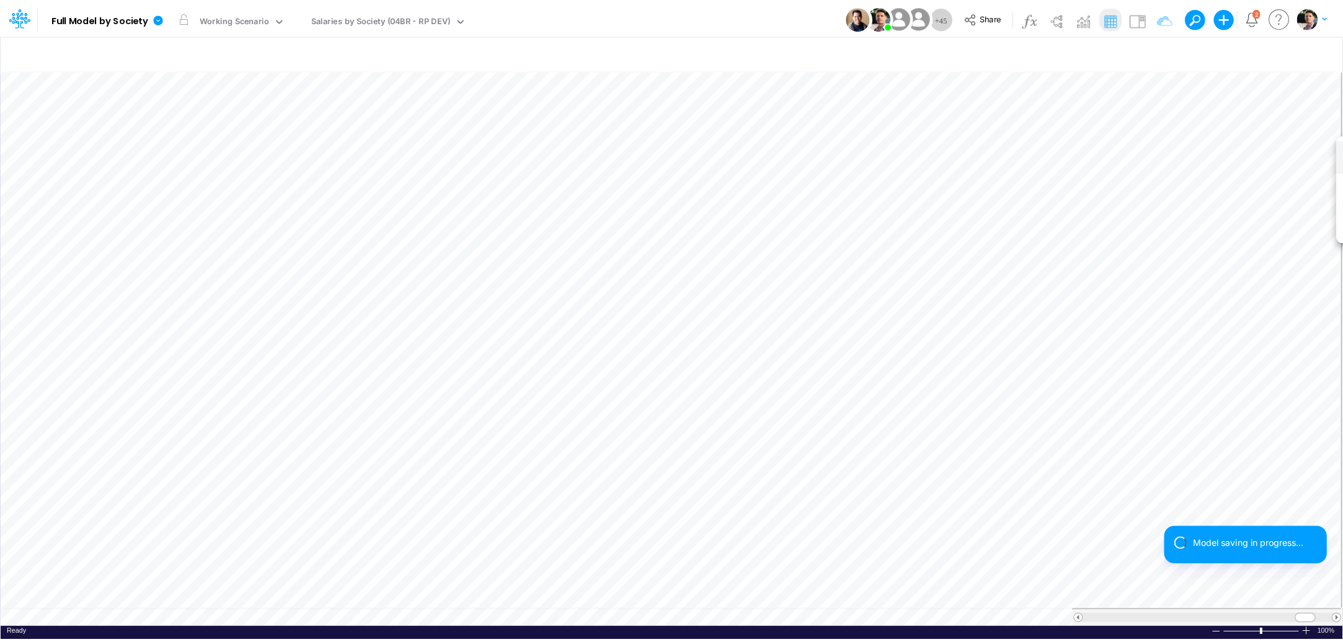
scroll to position [5, 40]
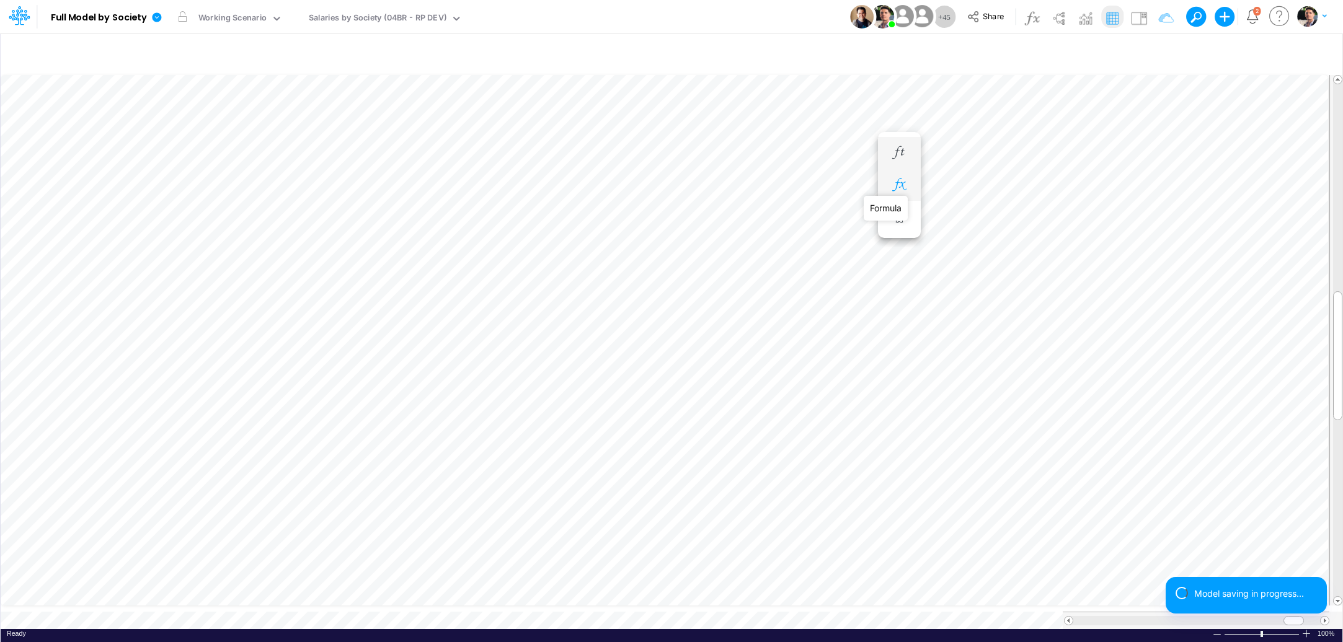
click at [904, 187] on icon "button" at bounding box center [899, 185] width 19 height 13
click at [899, 148] on icon "button" at bounding box center [899, 152] width 19 height 13
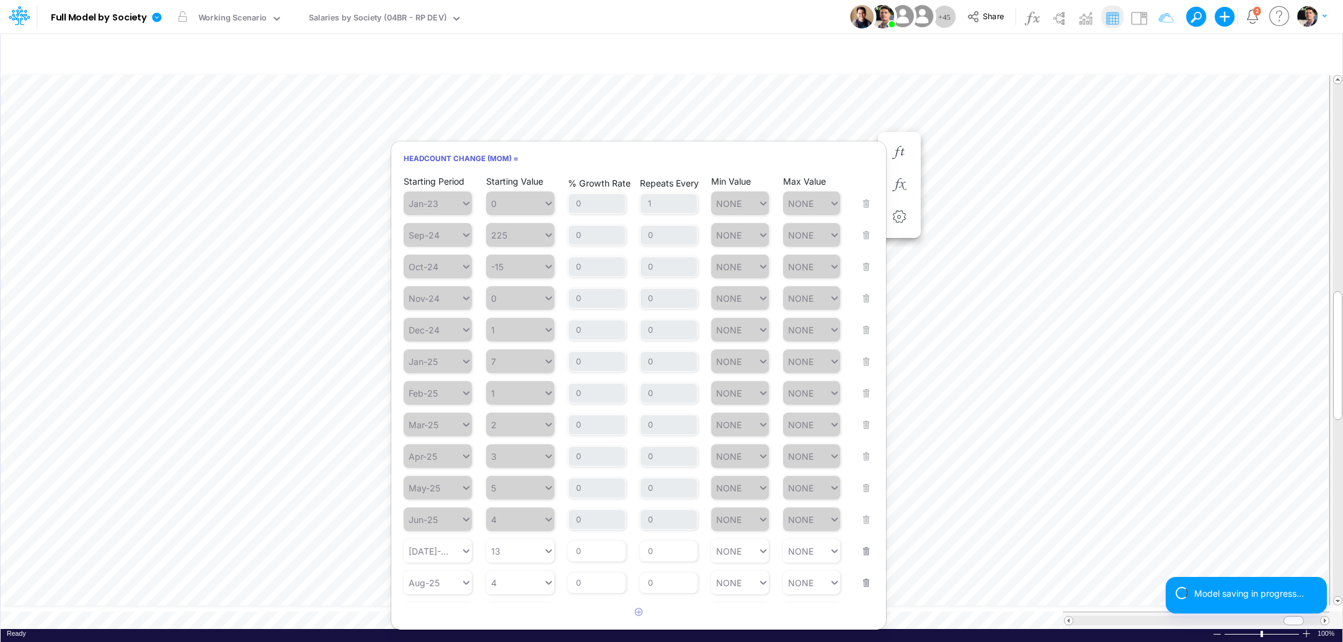
scroll to position [192, 0]
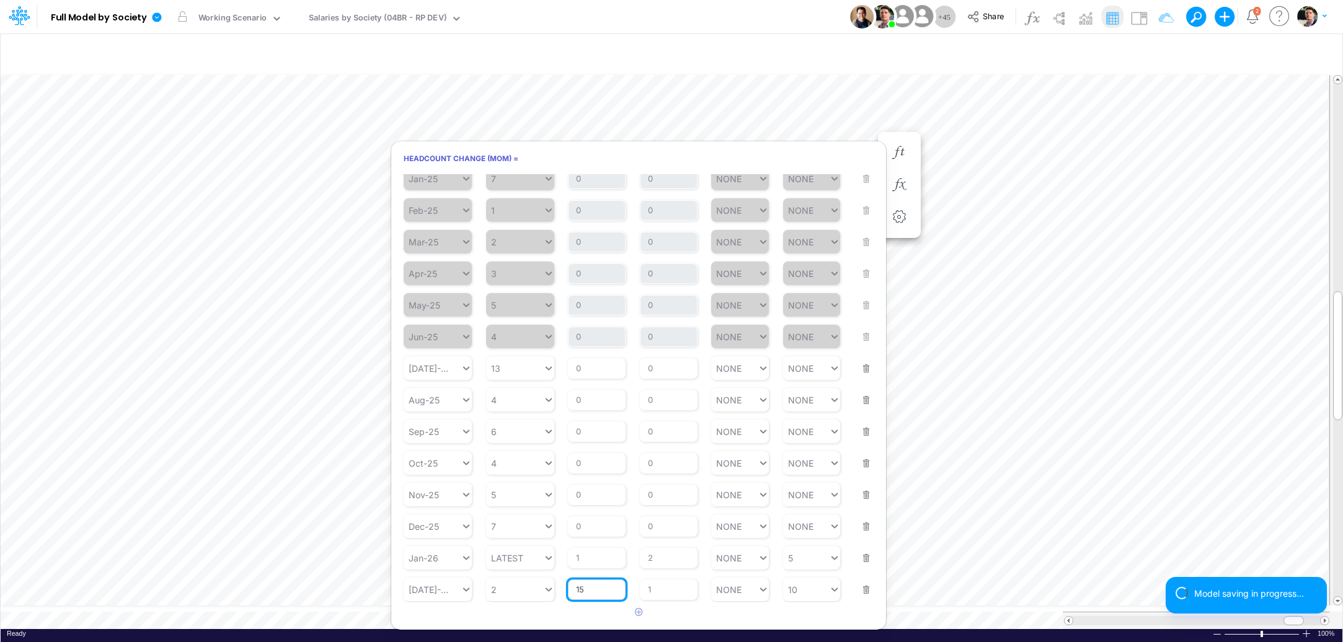
drag, startPoint x: 589, startPoint y: 594, endPoint x: 574, endPoint y: 592, distance: 14.4
click at [574, 592] on input "15" at bounding box center [597, 590] width 58 height 21
type input "10"
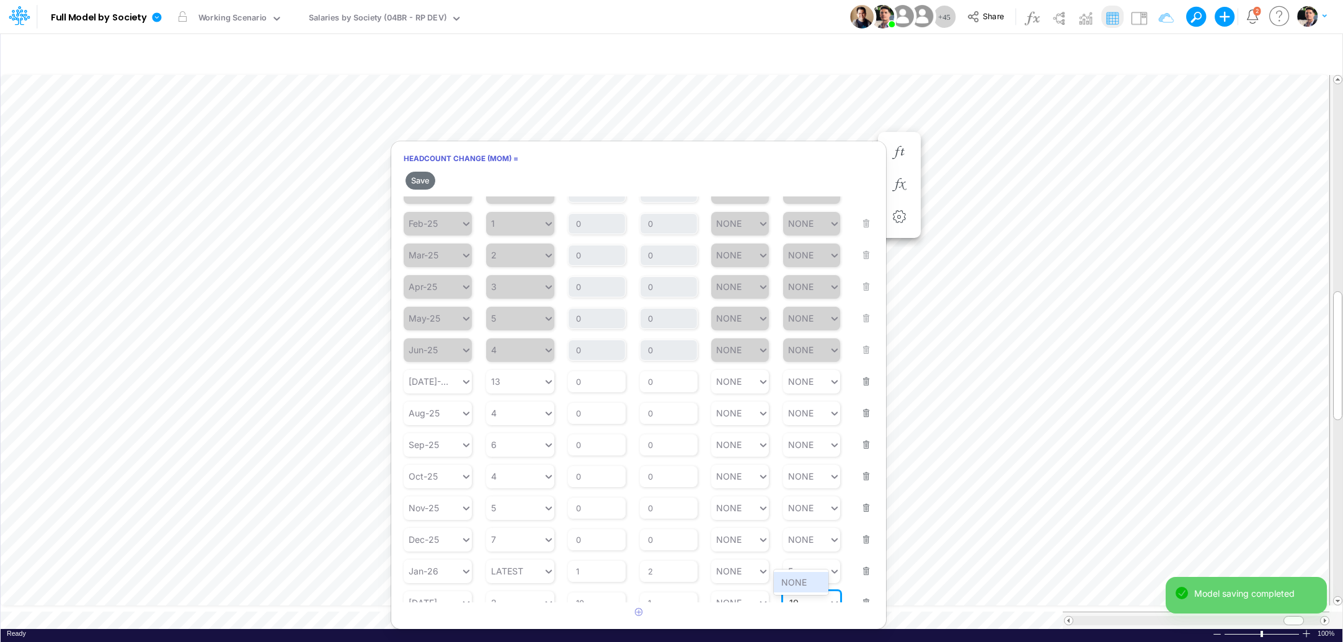
click at [789, 592] on div "option NONE focused, 1 of 1. 1 result available for search term 10. Use Up and …" at bounding box center [812, 604] width 58 height 24
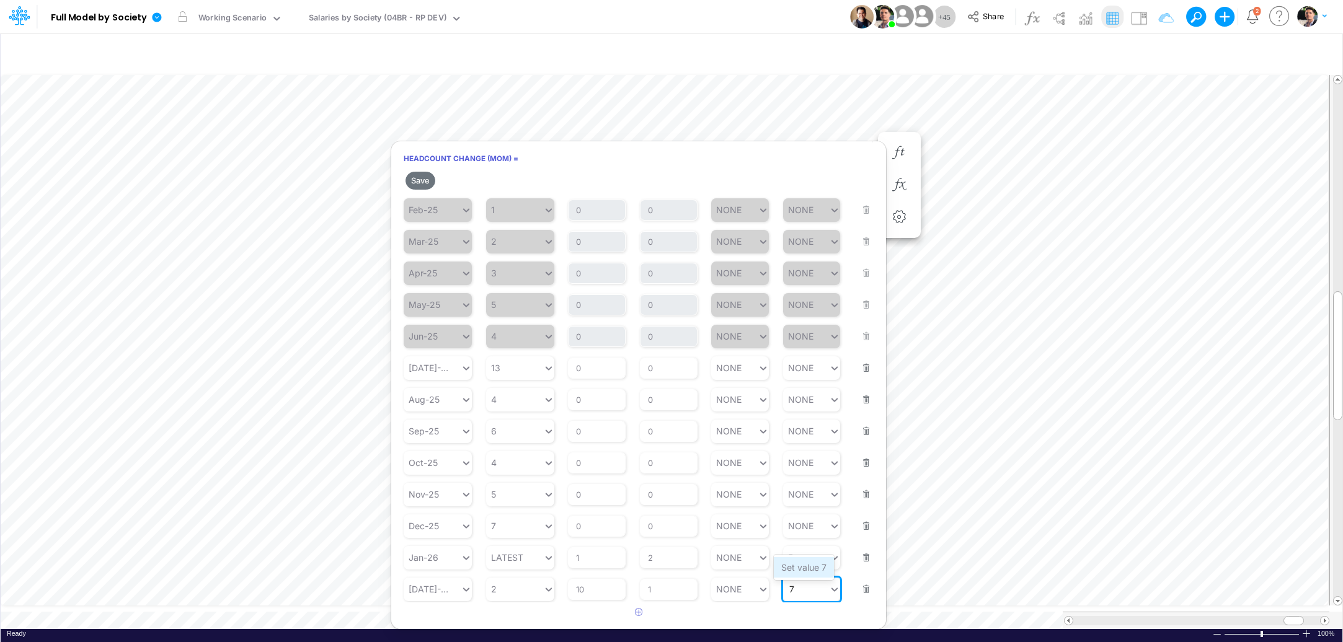
click at [797, 571] on div "Set value 7" at bounding box center [804, 567] width 60 height 20
type input "7"
click at [425, 185] on button "Save" at bounding box center [421, 181] width 30 height 18
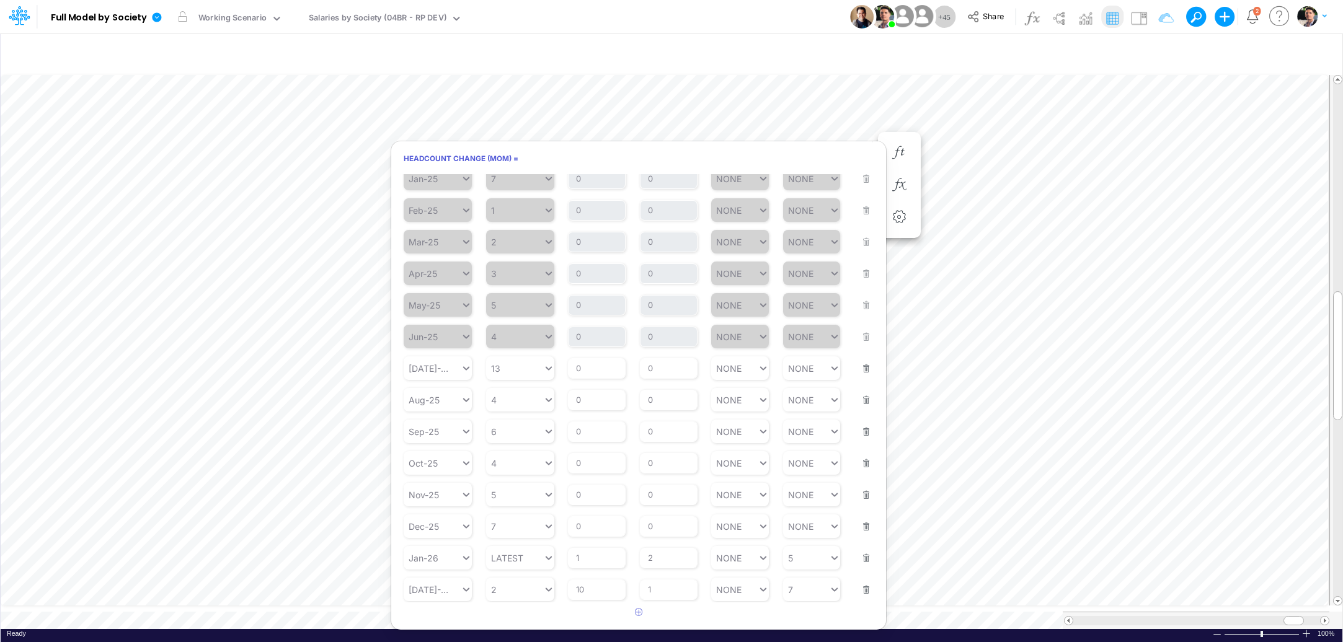
scroll to position [192, 0]
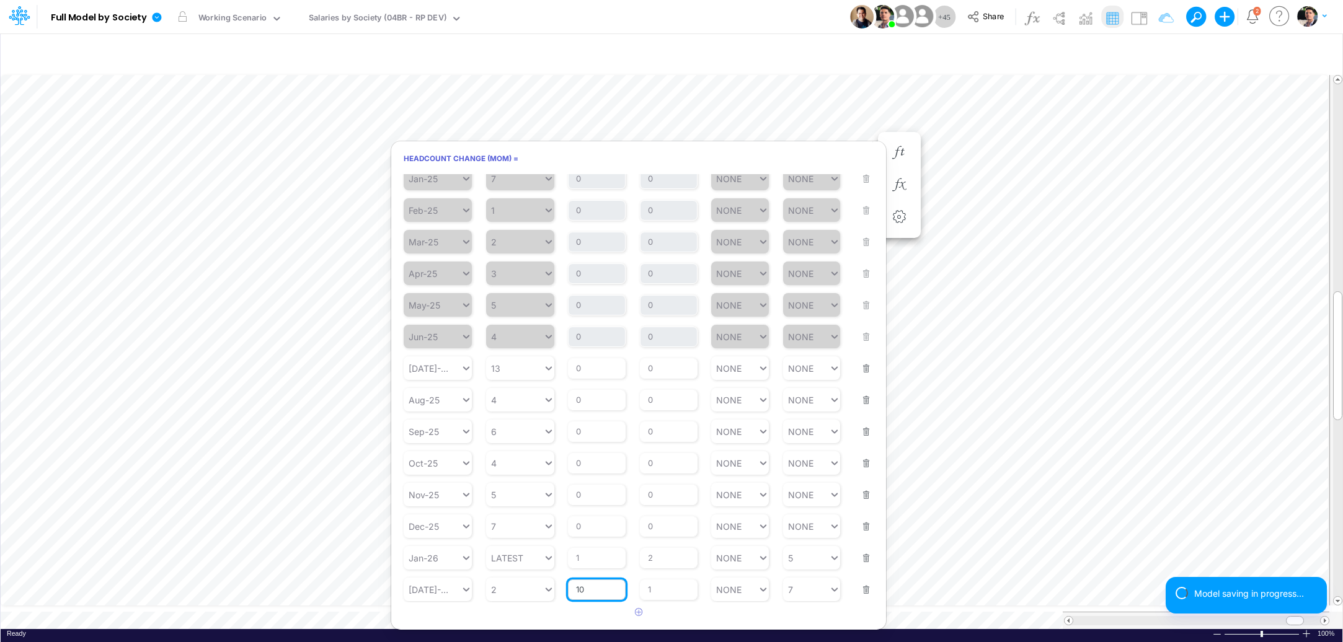
drag, startPoint x: 586, startPoint y: 590, endPoint x: 577, endPoint y: 589, distance: 8.7
click at [578, 589] on input "10" at bounding box center [597, 590] width 58 height 21
type input "15"
click at [654, 587] on input "1" at bounding box center [669, 590] width 58 height 21
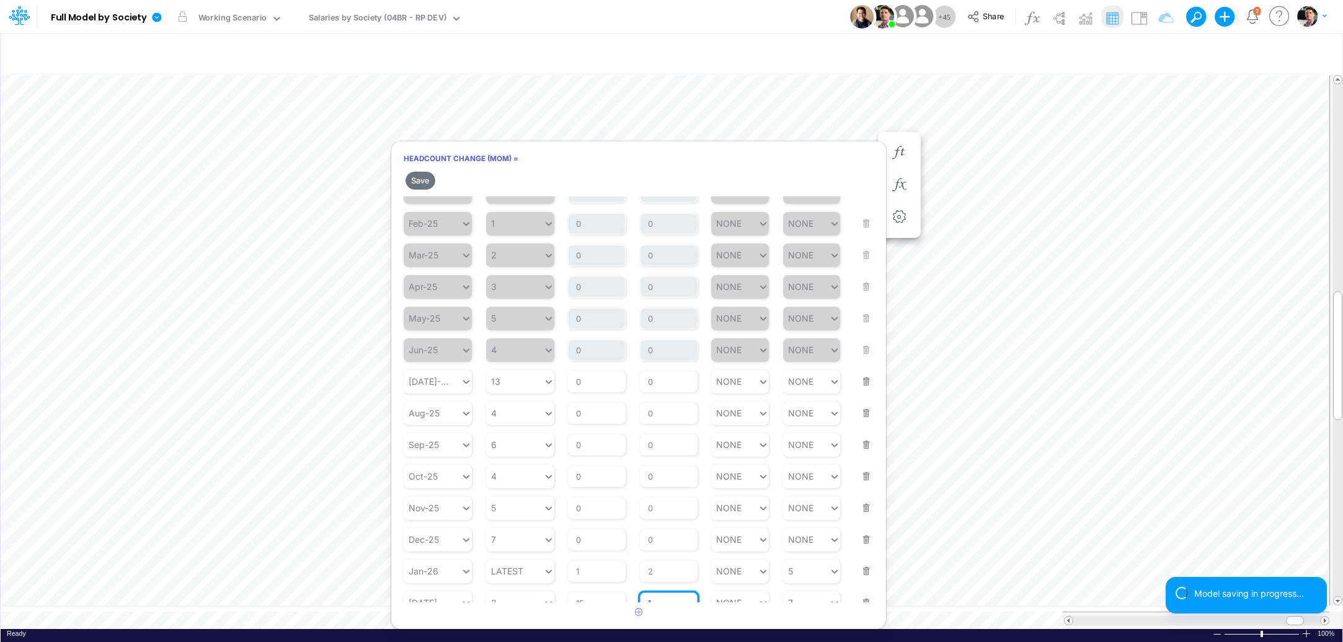
scroll to position [213, 0]
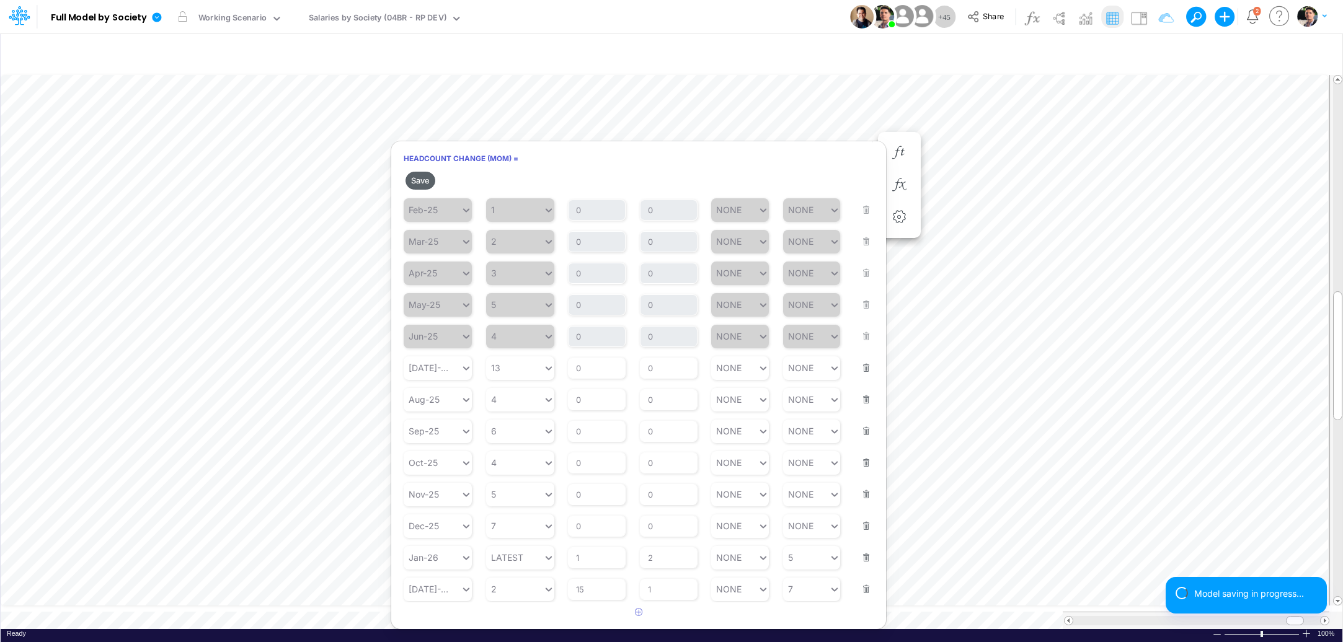
click at [424, 180] on button "Save" at bounding box center [421, 181] width 30 height 18
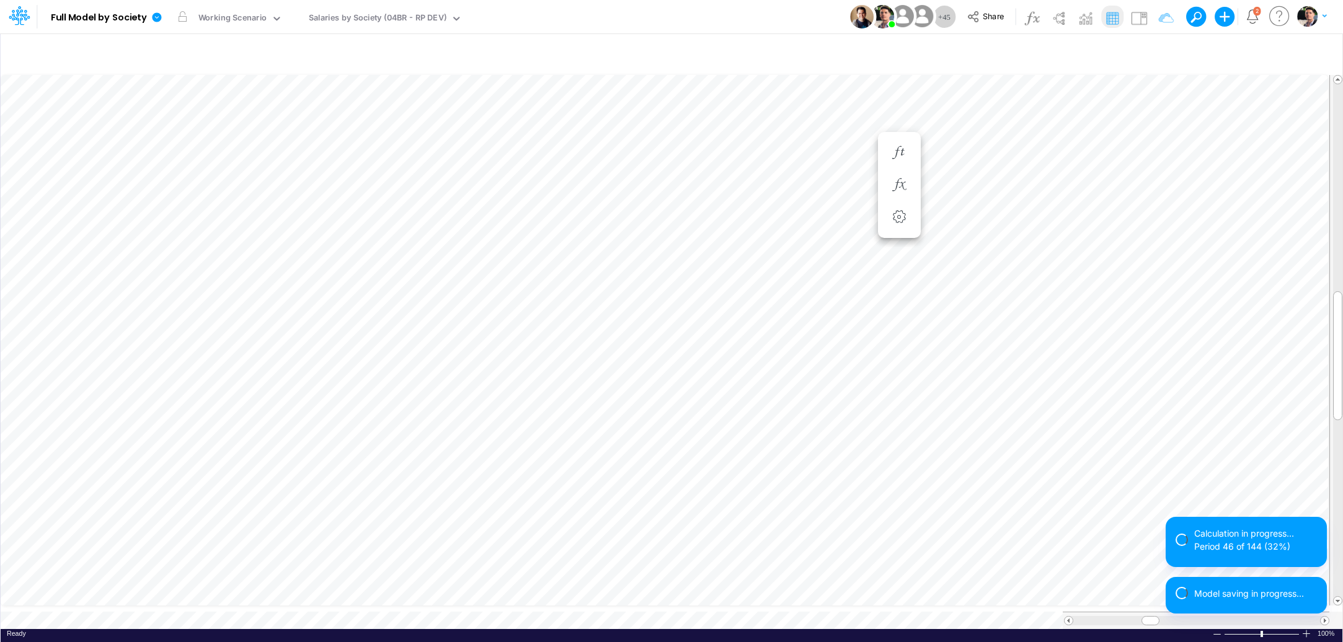
scroll to position [5, 42]
click at [908, 190] on icon "button" at bounding box center [899, 185] width 19 height 13
click at [904, 159] on icon "button" at bounding box center [899, 152] width 19 height 13
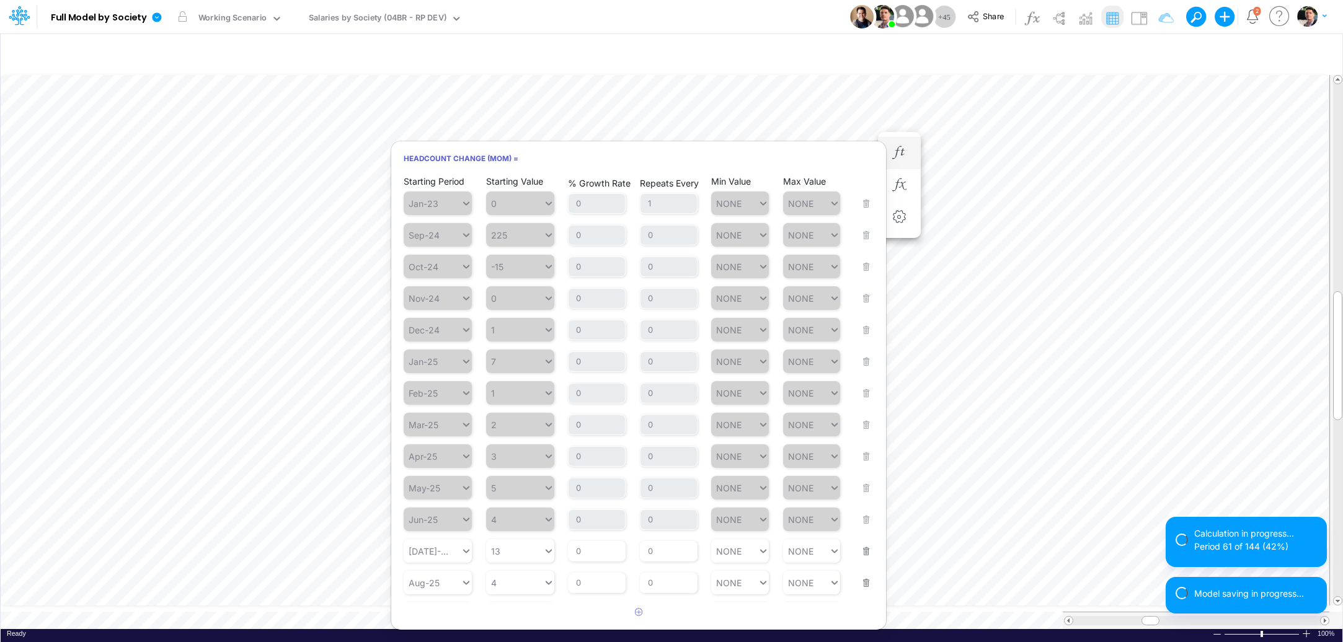
scroll to position [192, 0]
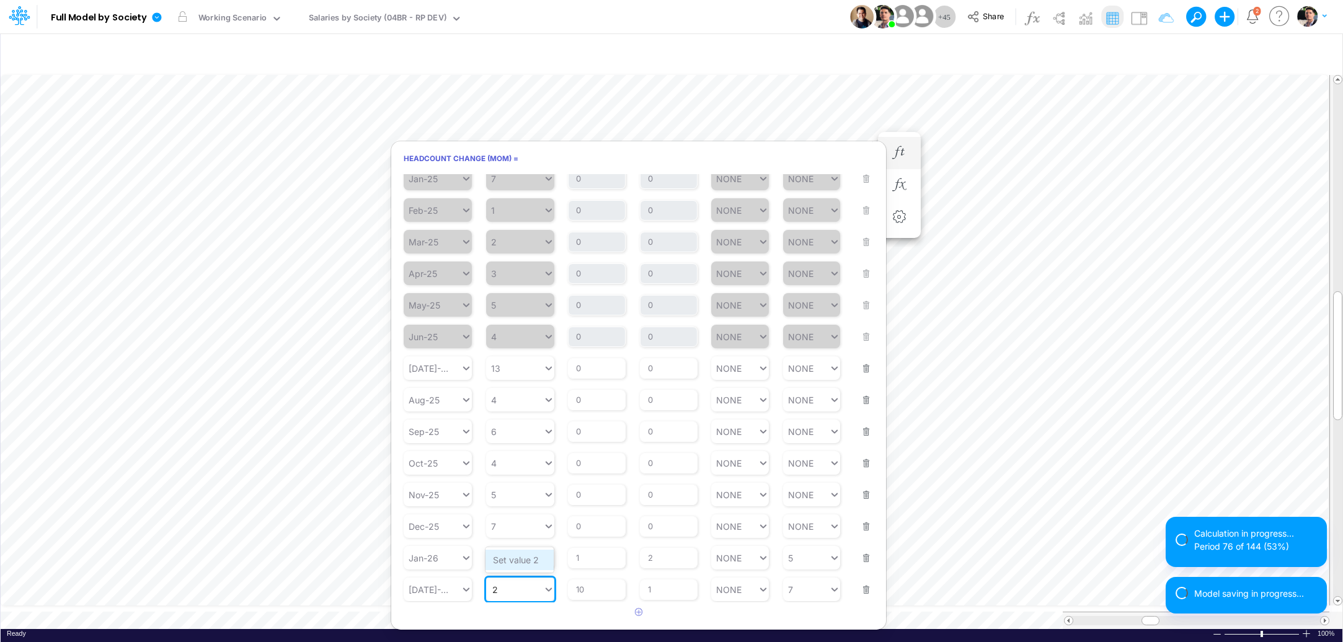
click at [526, 562] on div "Set value 2" at bounding box center [520, 560] width 68 height 20
type input "2"
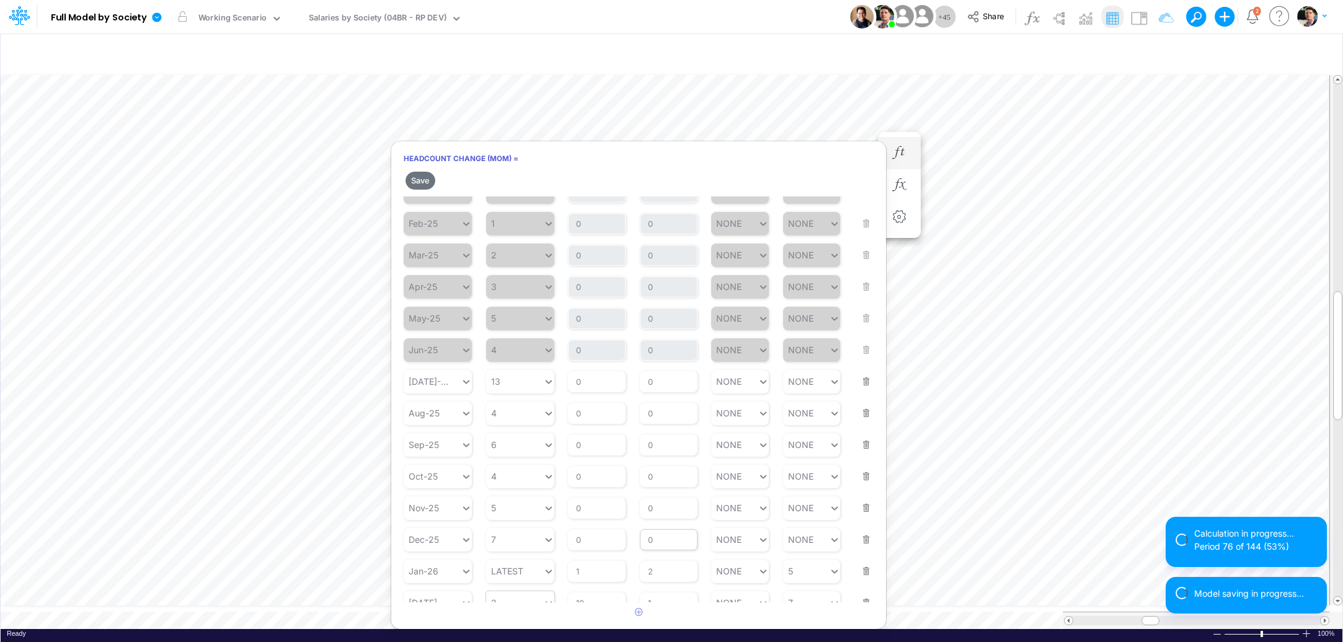
scroll to position [213, 0]
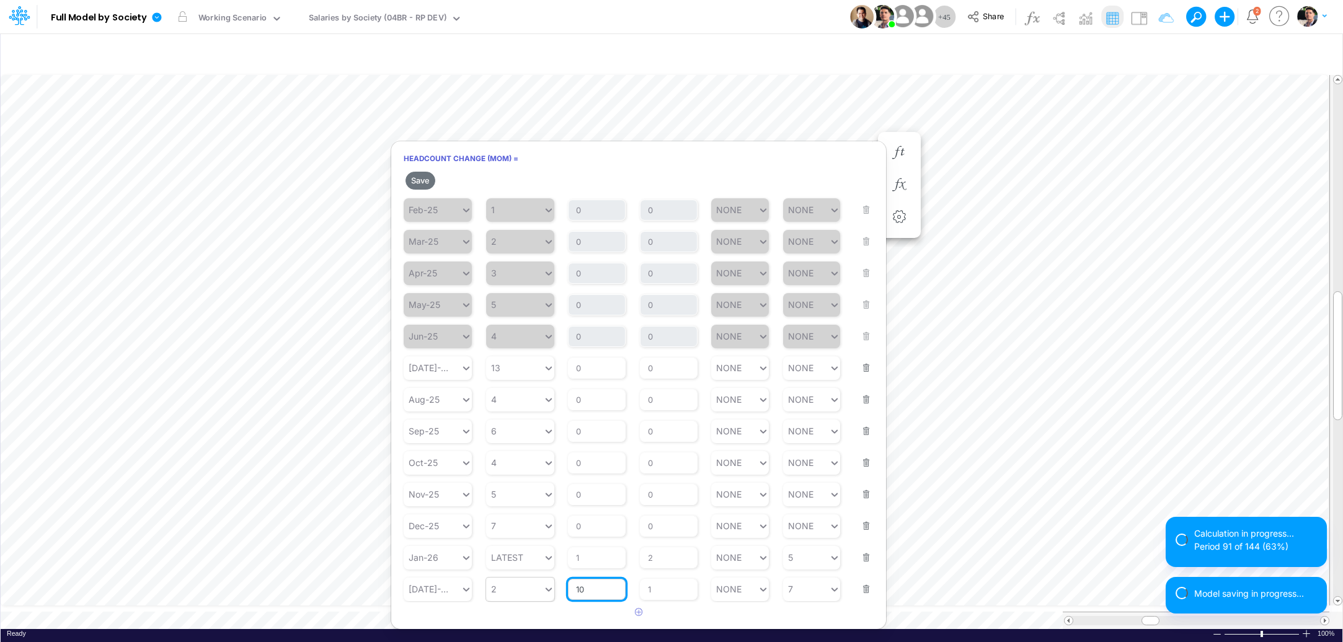
drag, startPoint x: 591, startPoint y: 594, endPoint x: 583, endPoint y: 592, distance: 8.3
click at [583, 592] on input "10" at bounding box center [597, 589] width 58 height 21
click at [426, 177] on button "Save" at bounding box center [421, 181] width 30 height 18
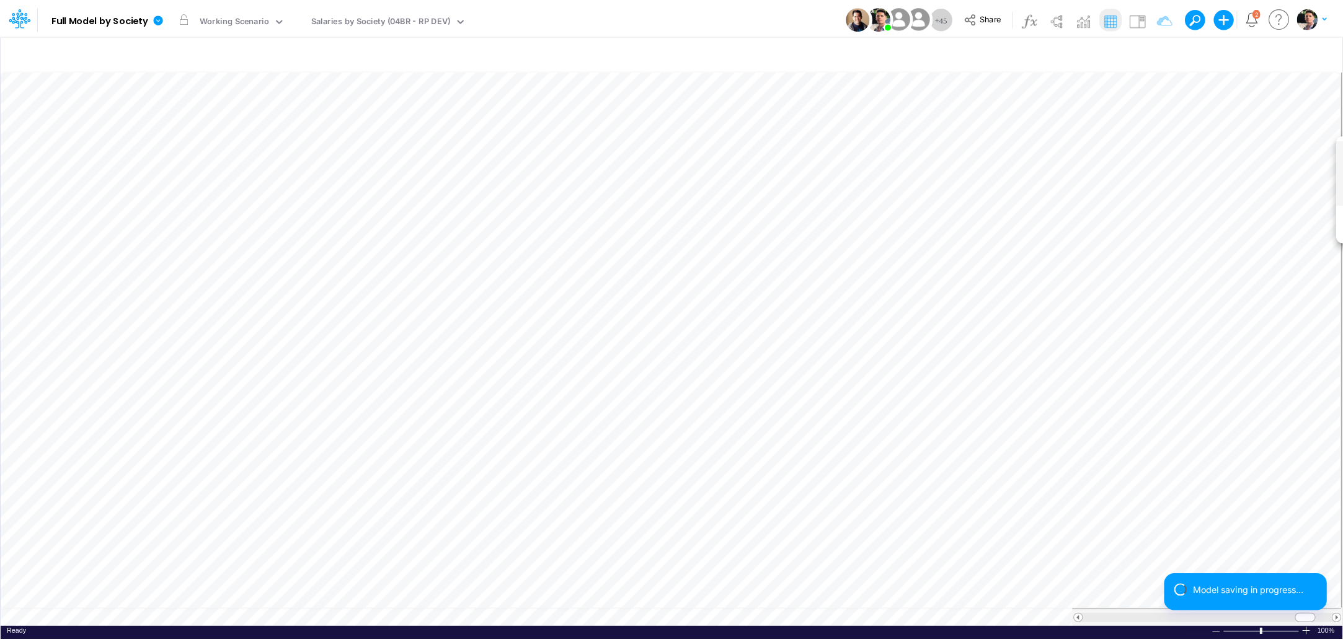
scroll to position [5, 38]
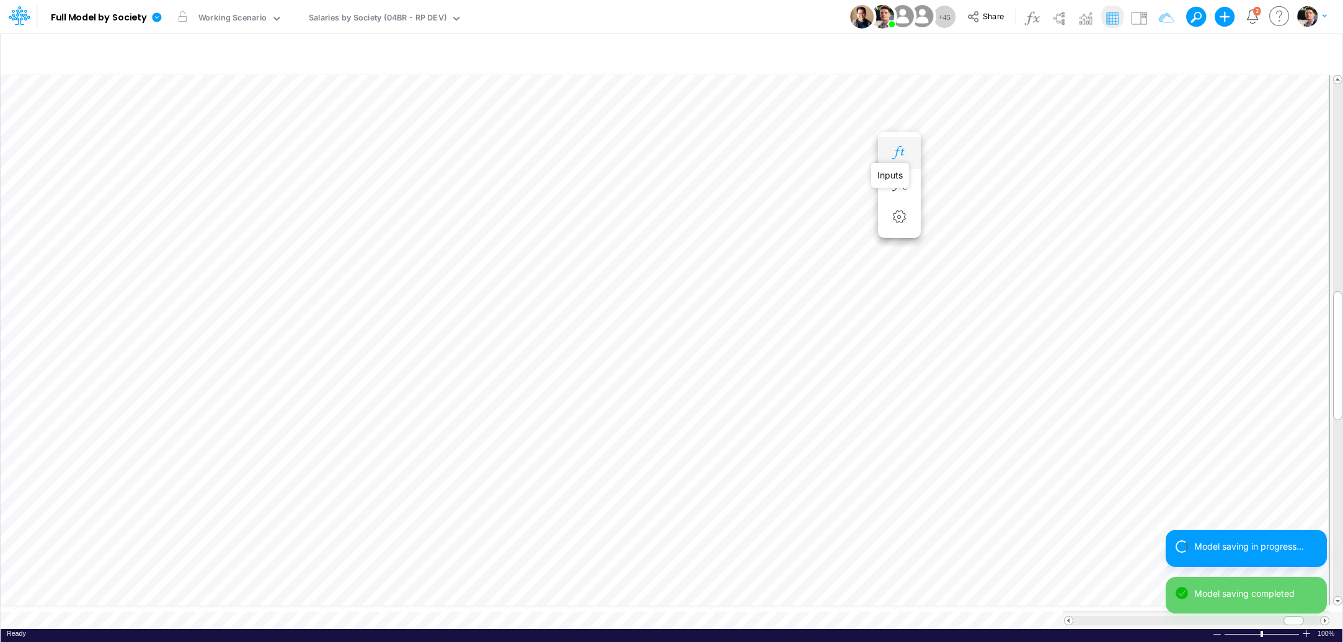
click at [897, 154] on icon "button" at bounding box center [899, 152] width 19 height 13
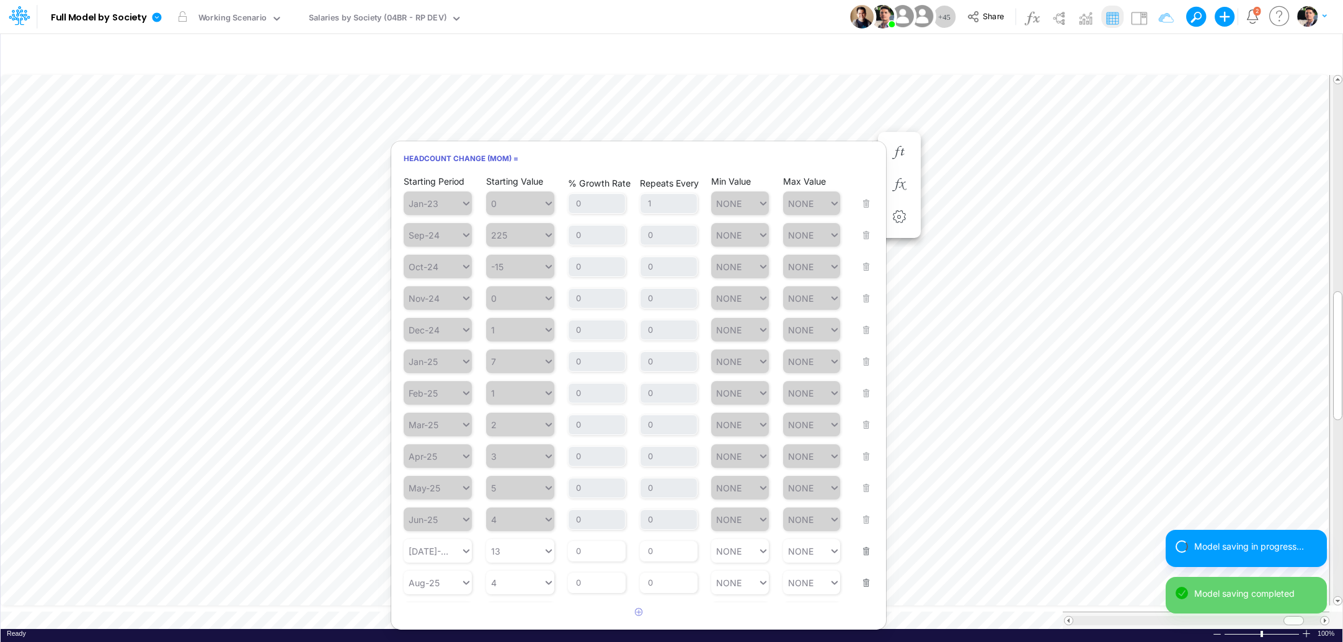
scroll to position [192, 0]
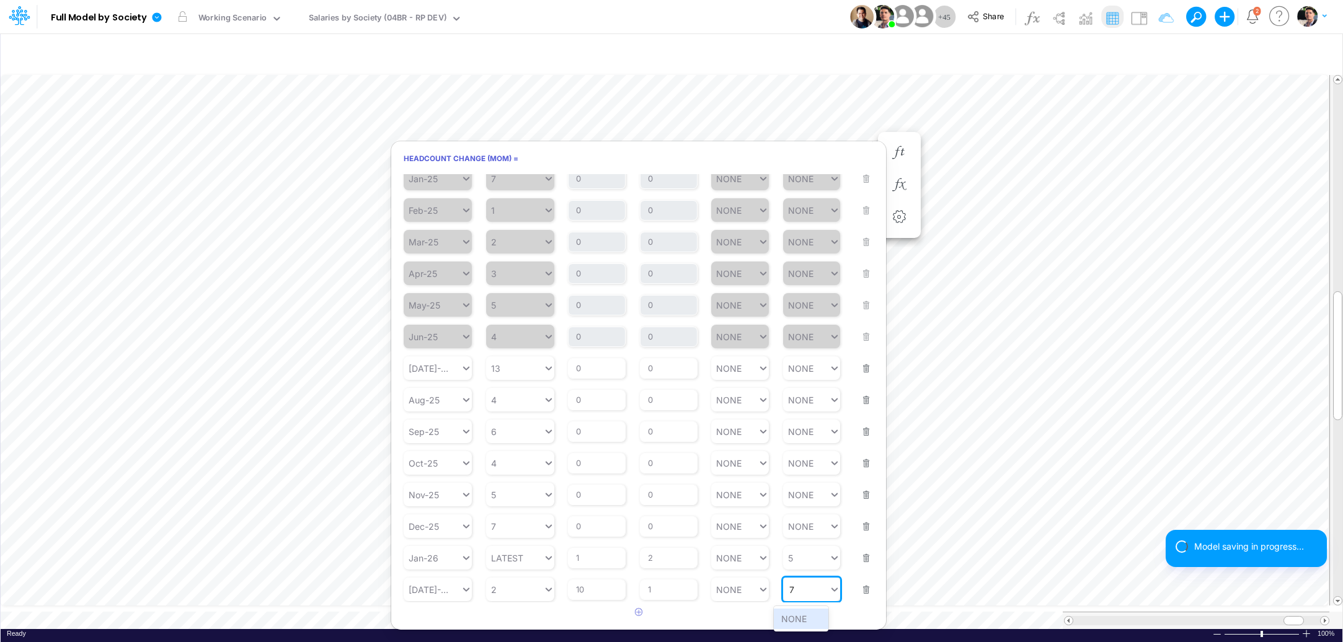
click at [784, 593] on div "7 7" at bounding box center [806, 590] width 47 height 18
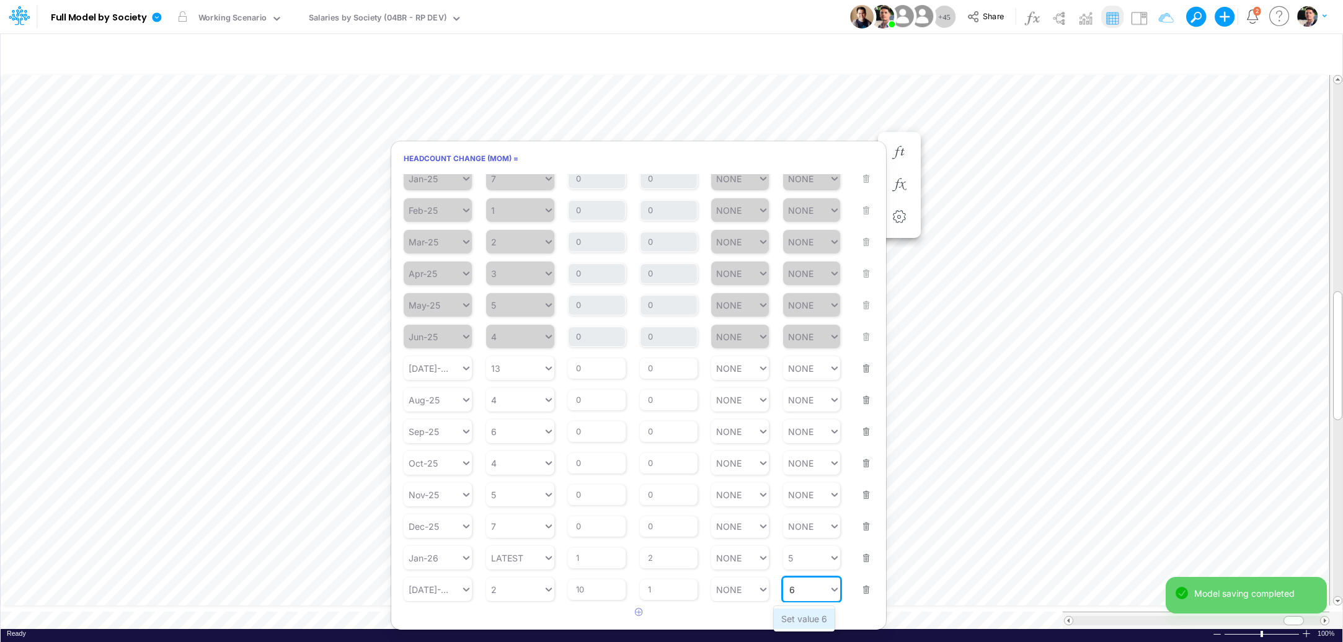
click at [796, 620] on div "Set value 6" at bounding box center [804, 619] width 61 height 20
type input "6"
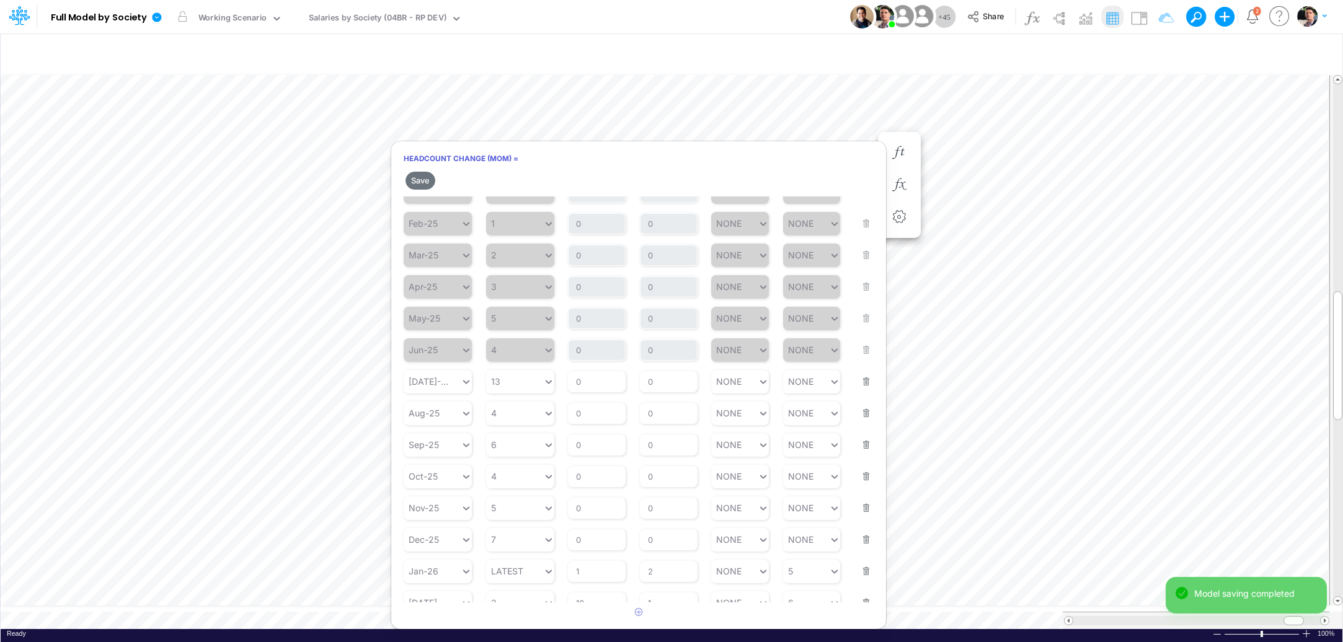
scroll to position [213, 0]
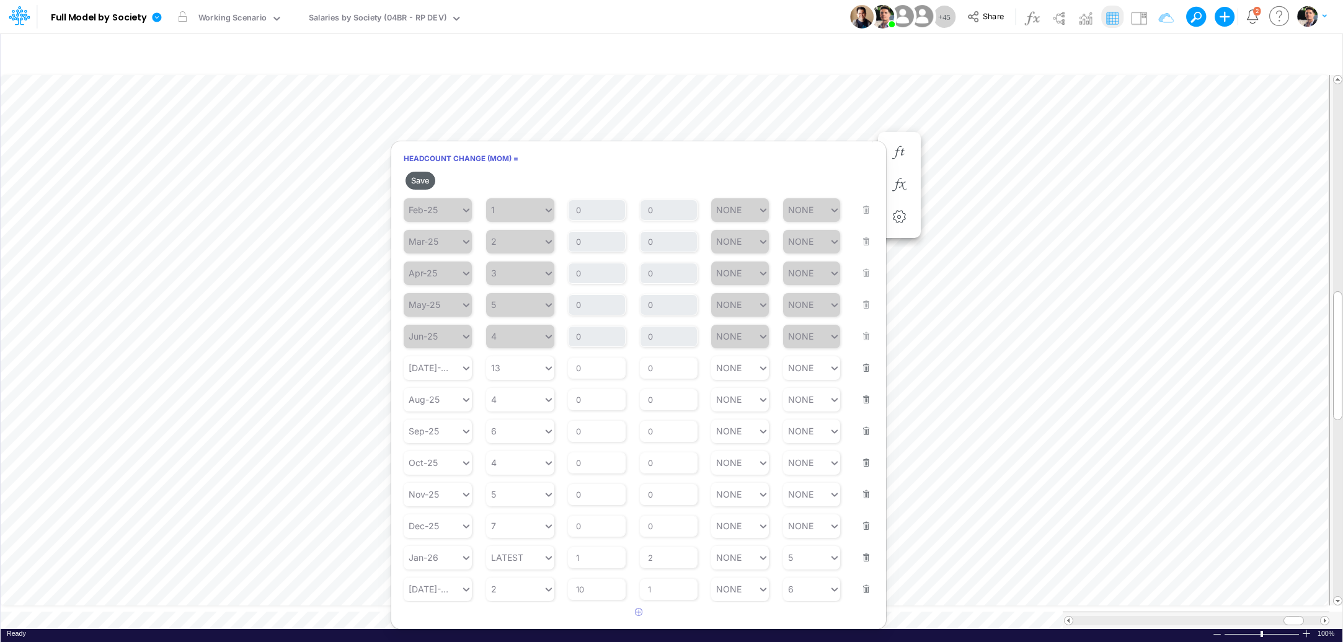
click at [422, 177] on button "Save" at bounding box center [421, 181] width 30 height 18
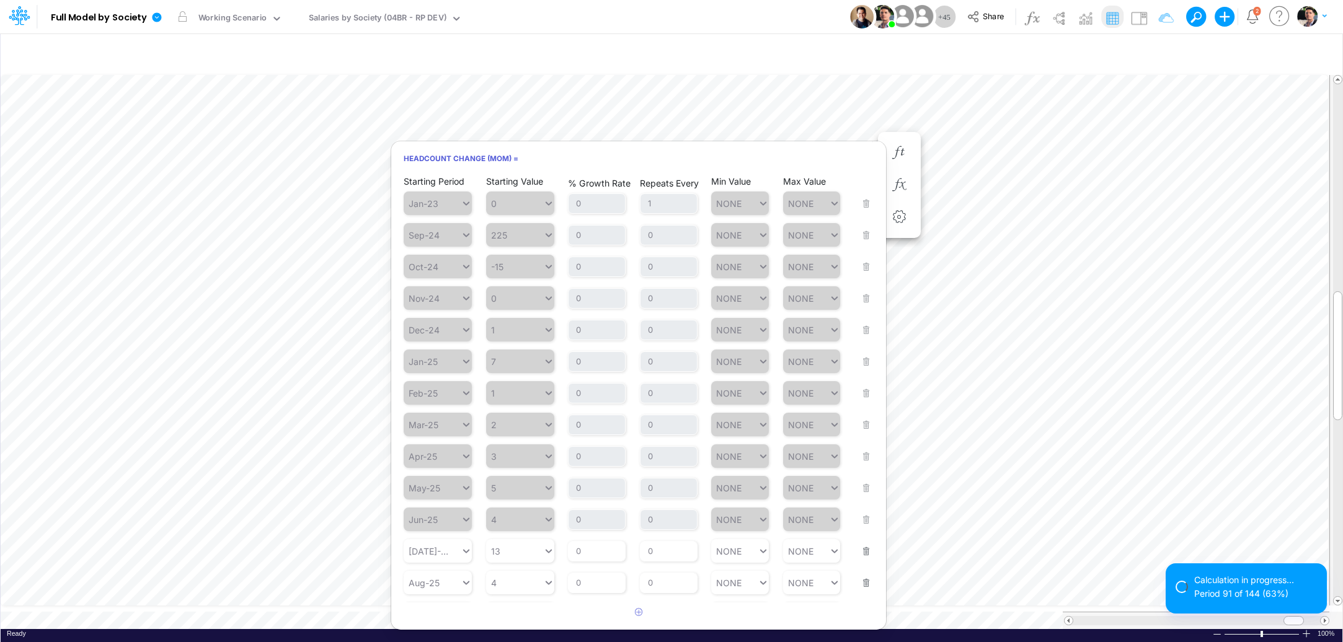
scroll to position [192, 0]
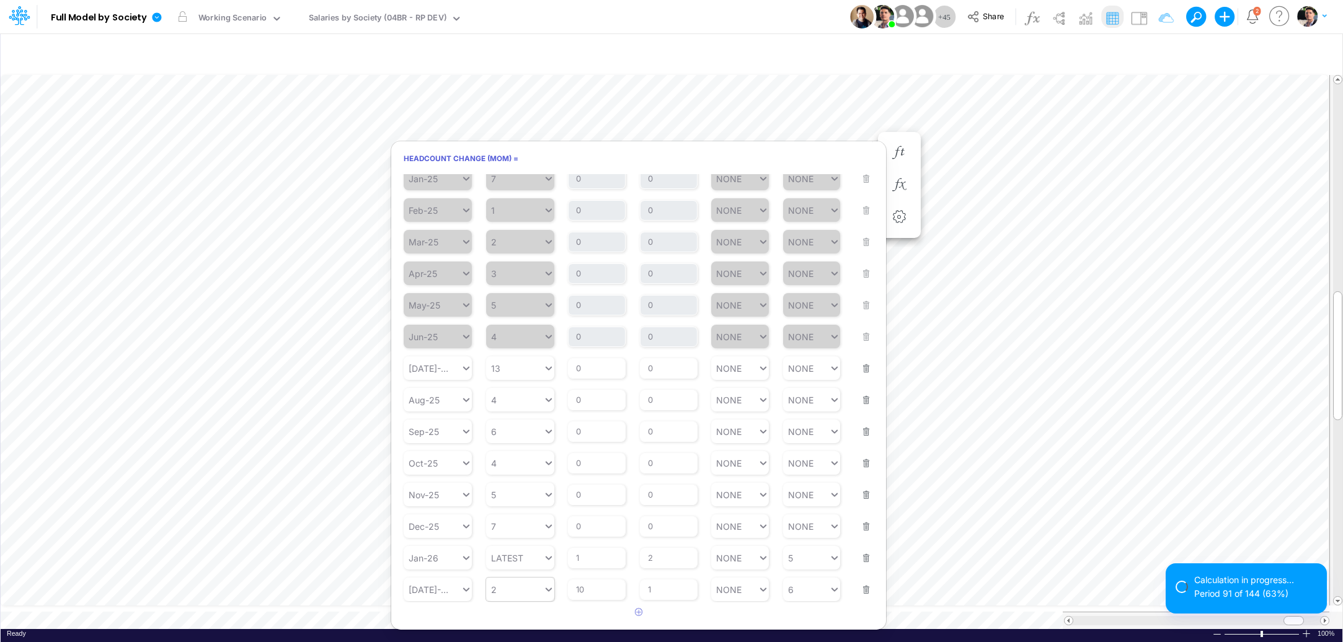
type input "2"
click at [518, 587] on div "2 2" at bounding box center [514, 590] width 57 height 18
click at [519, 564] on div "Set value 3" at bounding box center [520, 560] width 68 height 20
type input "3"
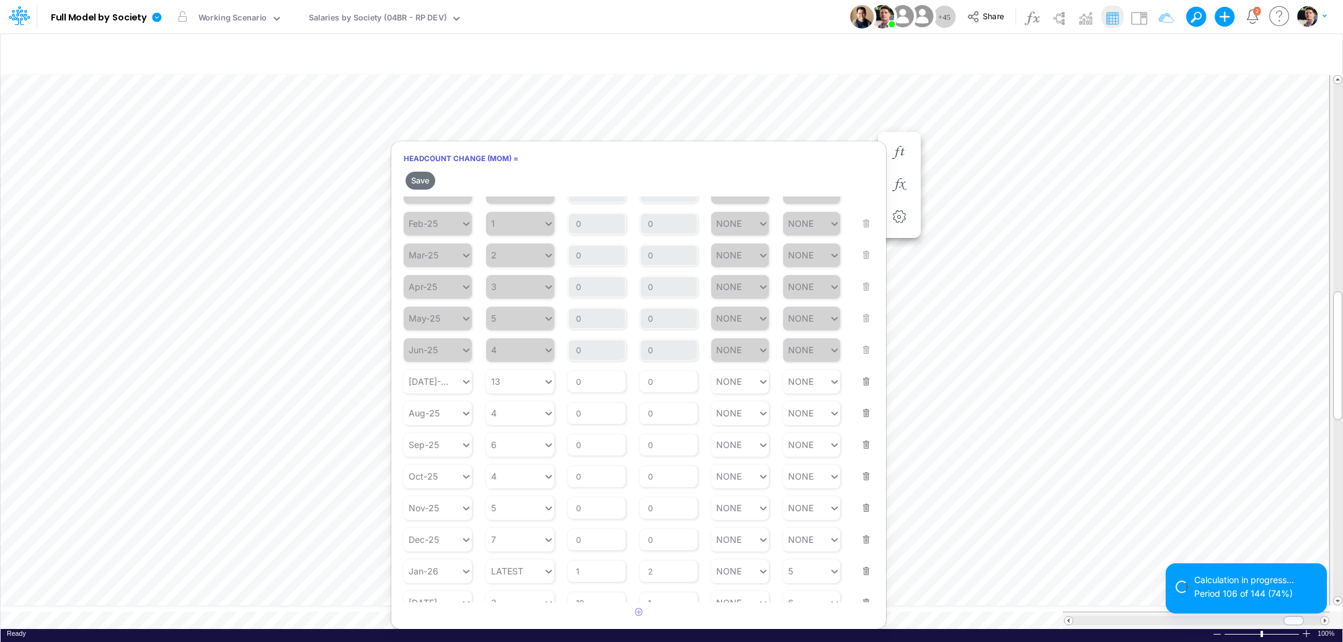
scroll to position [213, 0]
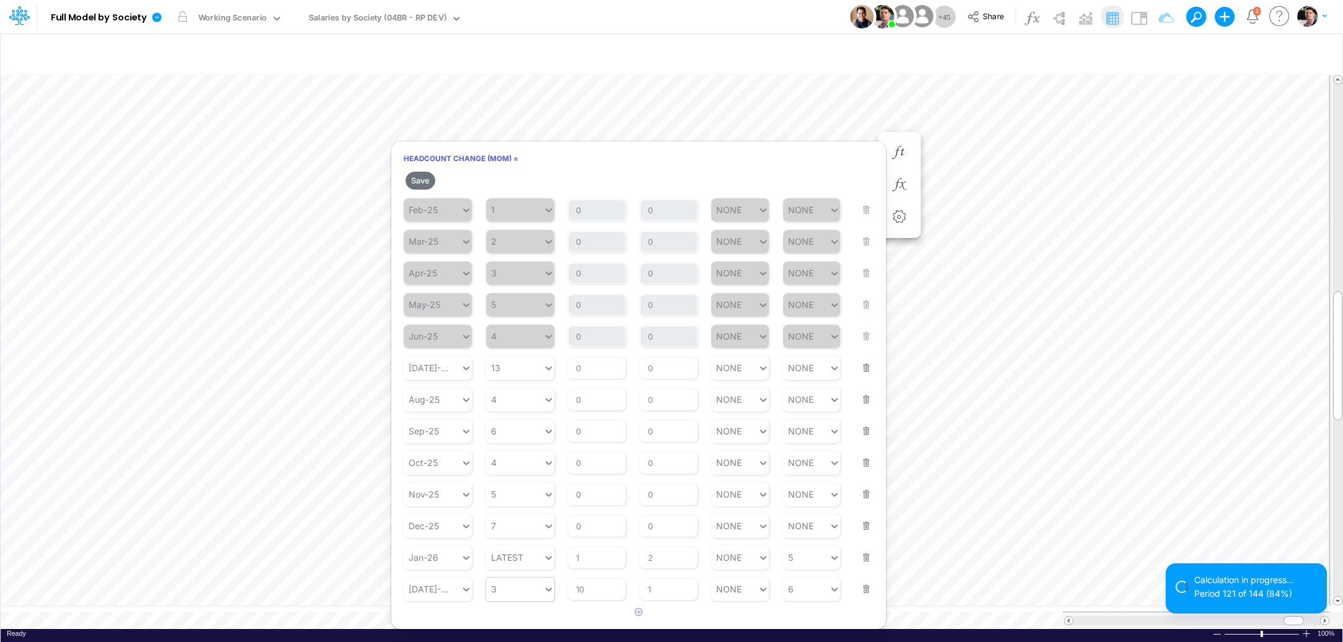
click at [517, 589] on div "3 3" at bounding box center [514, 589] width 57 height 18
click at [526, 562] on div "Set value 2" at bounding box center [520, 561] width 68 height 20
type input "2"
click at [422, 182] on button "Save" at bounding box center [421, 181] width 30 height 18
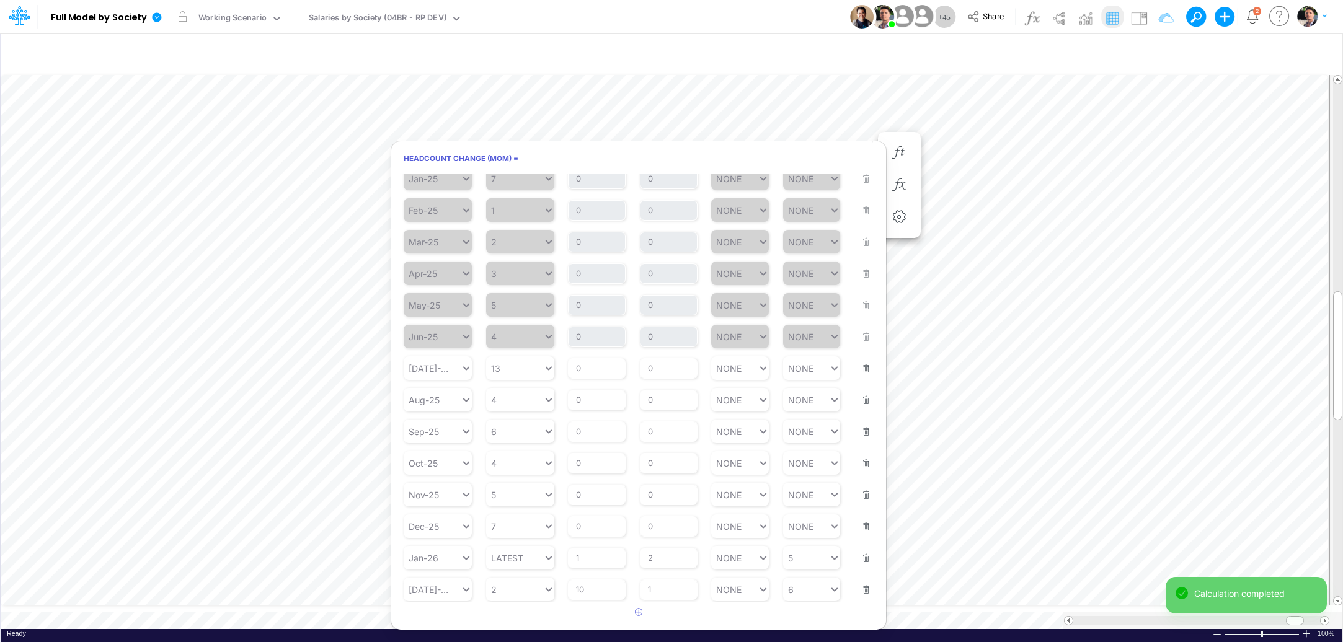
scroll to position [192, 0]
click at [788, 586] on div "6 6" at bounding box center [806, 590] width 47 height 18
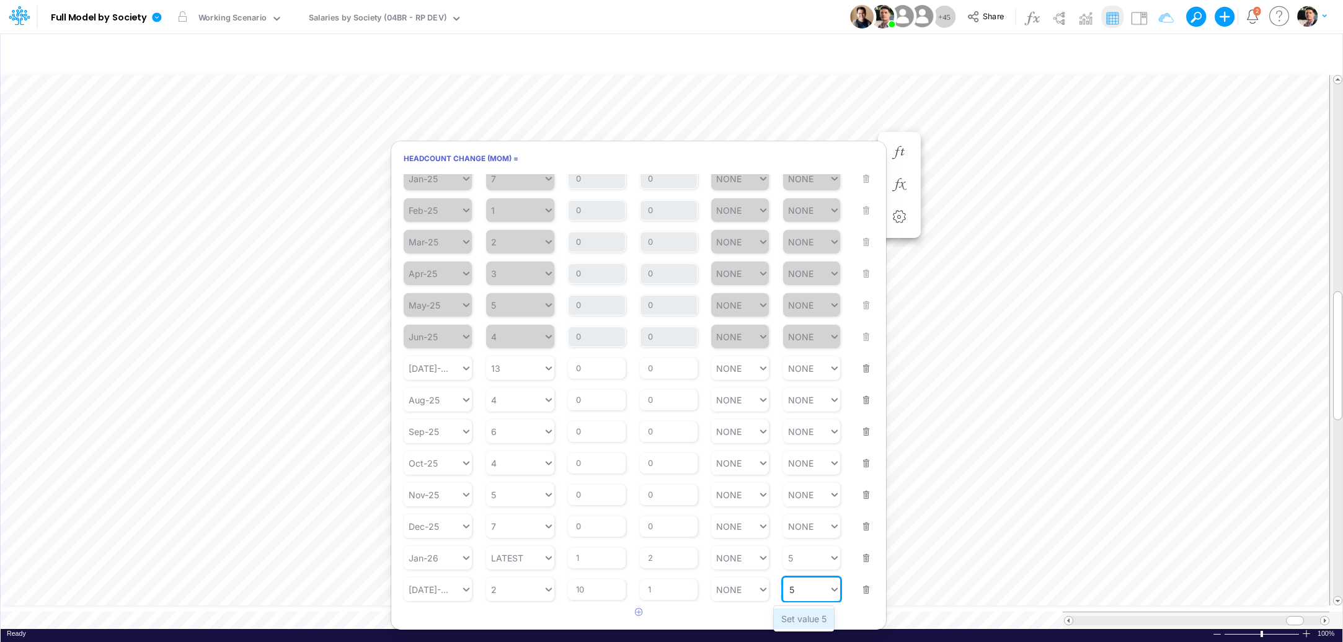
click at [801, 621] on div "Set value 5" at bounding box center [804, 619] width 60 height 20
type input "5"
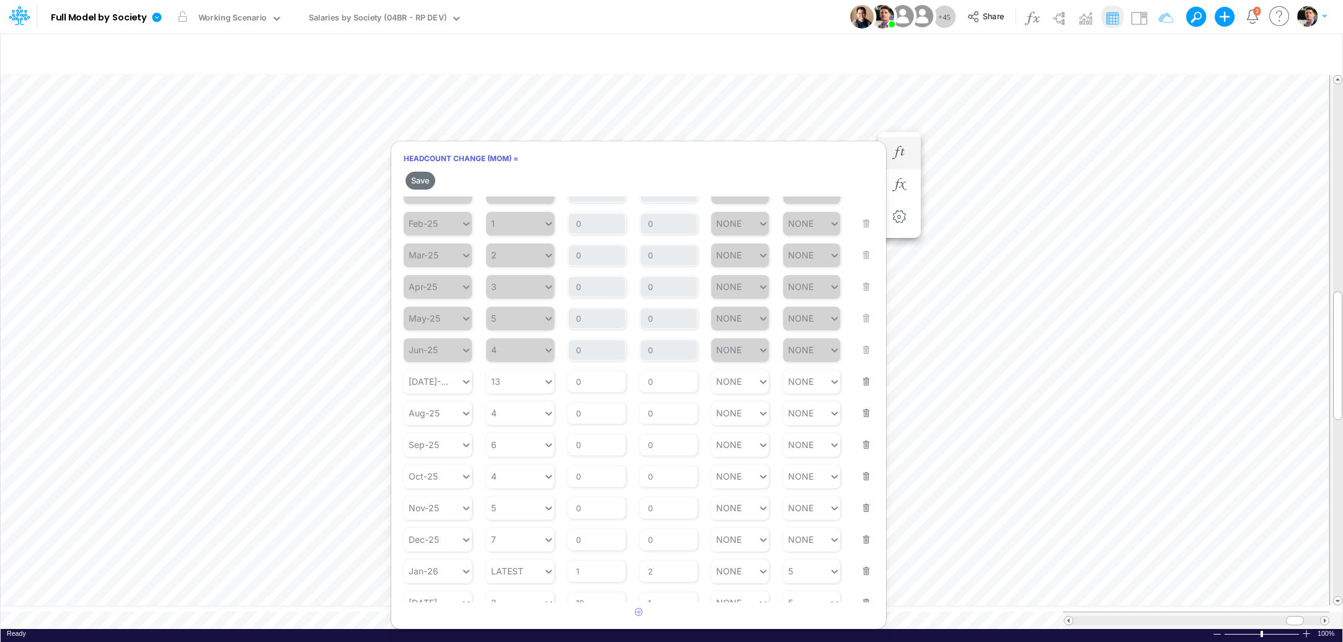
scroll to position [213, 0]
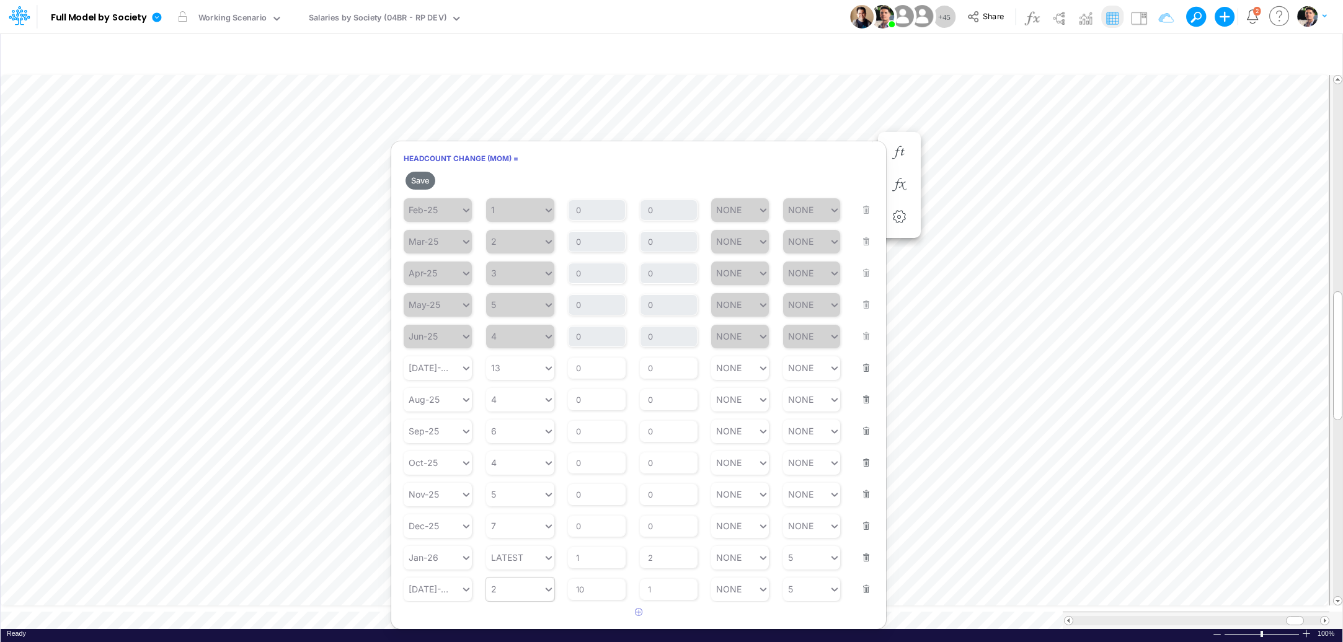
click at [505, 592] on div "2 2" at bounding box center [514, 589] width 57 height 18
click at [492, 566] on div "Set value 3" at bounding box center [520, 561] width 68 height 20
type input "3"
click at [504, 587] on div "3 3" at bounding box center [514, 589] width 57 height 18
click at [515, 557] on div "Set value 2" at bounding box center [520, 561] width 68 height 20
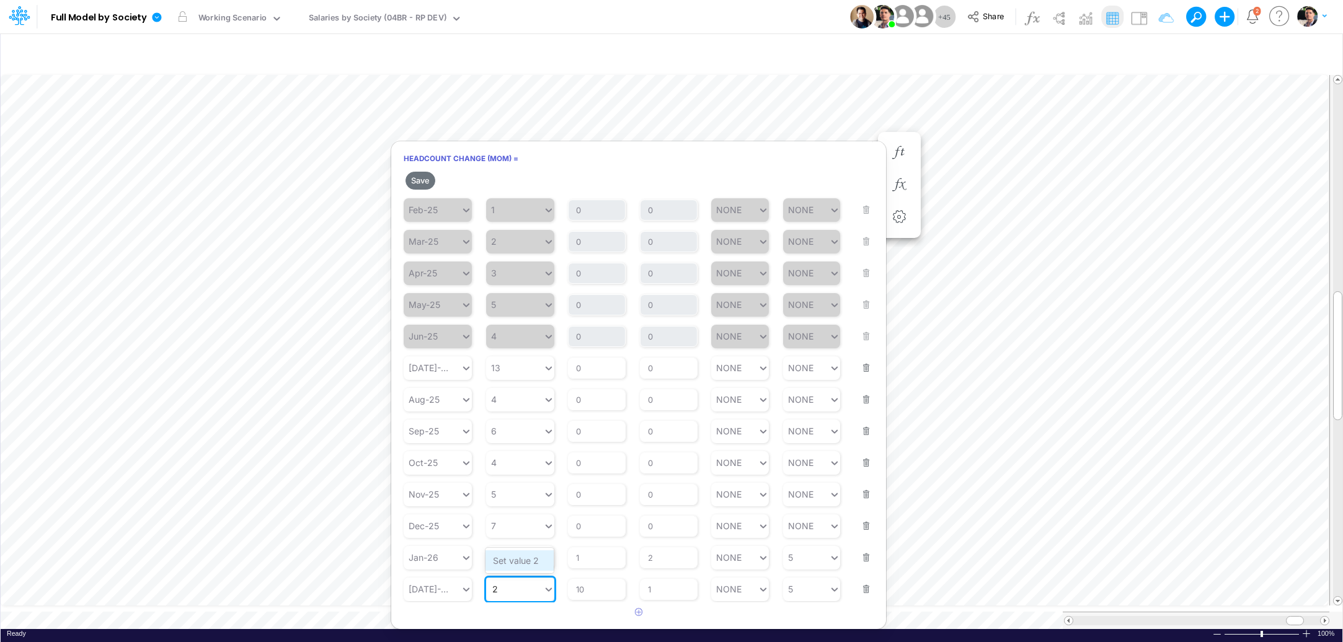
type input "2"
click at [424, 182] on button "Save" at bounding box center [421, 181] width 30 height 18
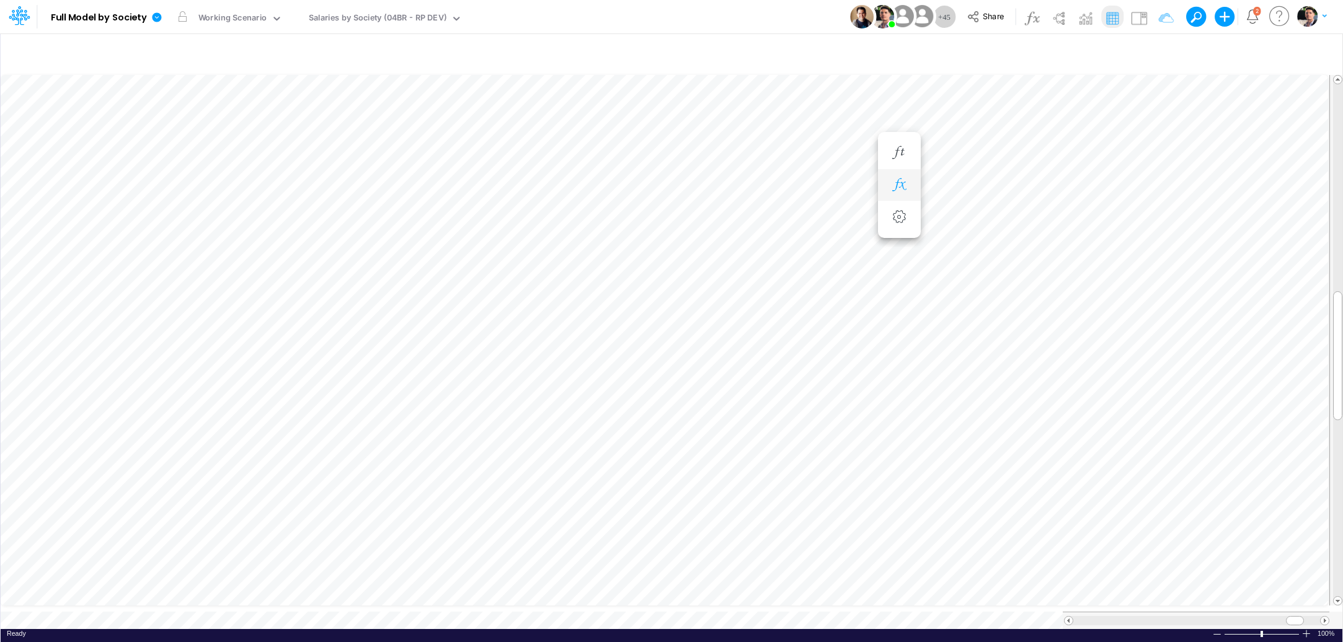
scroll to position [5, 40]
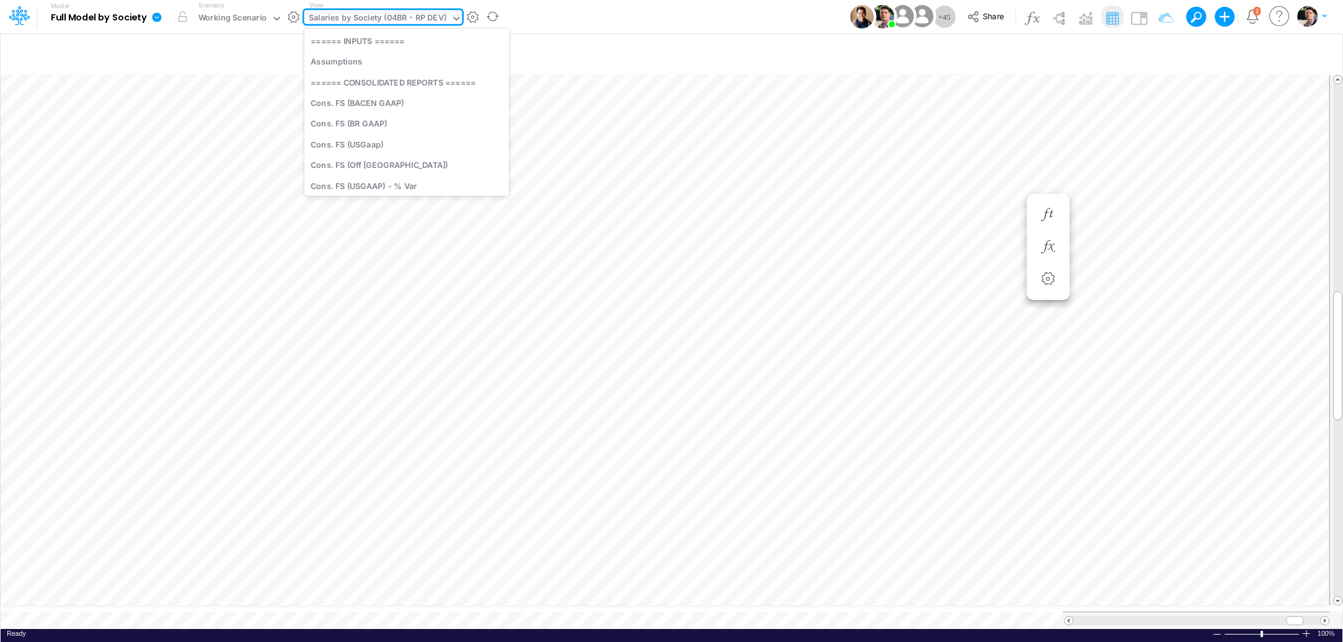
click at [391, 14] on div "Salaries by Society (04BR - RP DEV)" at bounding box center [378, 19] width 138 height 14
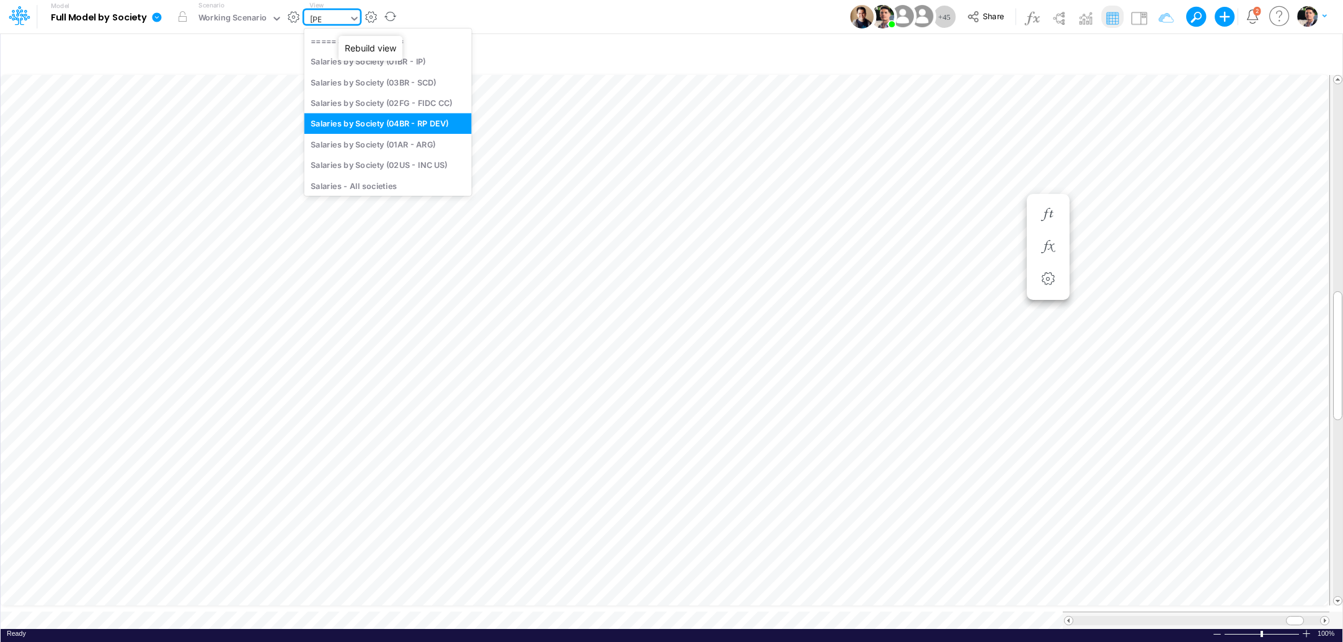
type input "sala"
click at [395, 183] on div "Salaries - All societies" at bounding box center [387, 185] width 167 height 20
type input "Salaries - All societies"
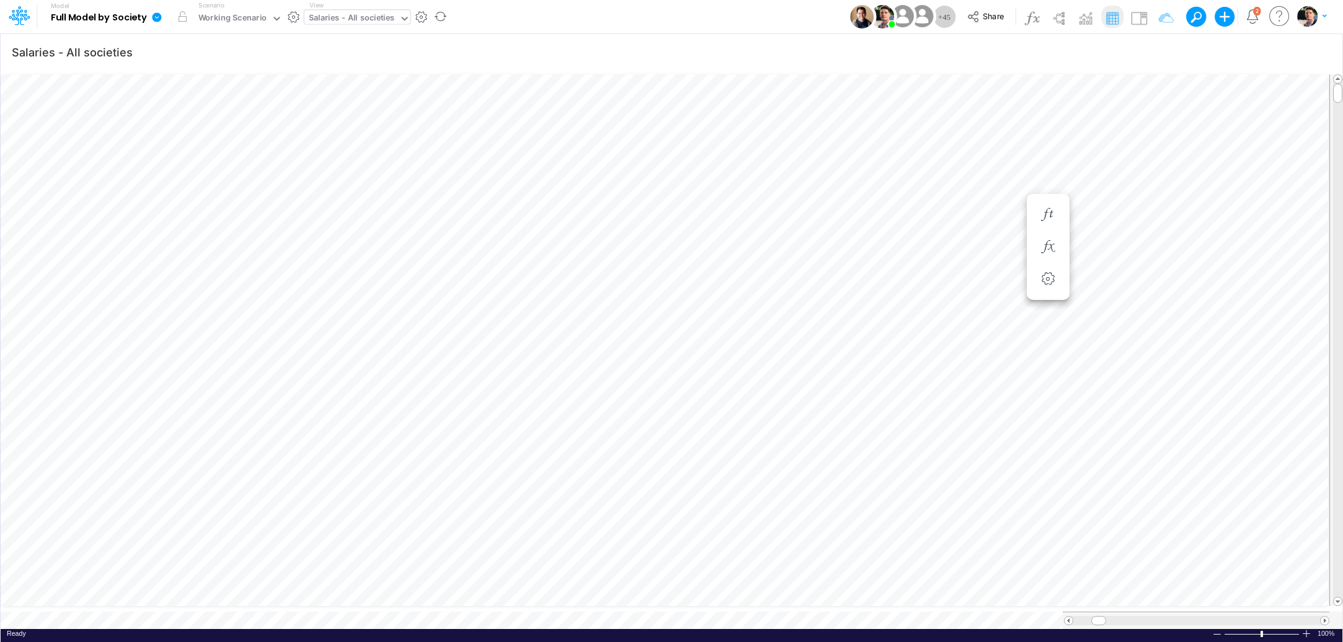
scroll to position [5, 6]
click at [348, 20] on div "Salaries - All societies" at bounding box center [352, 19] width 86 height 14
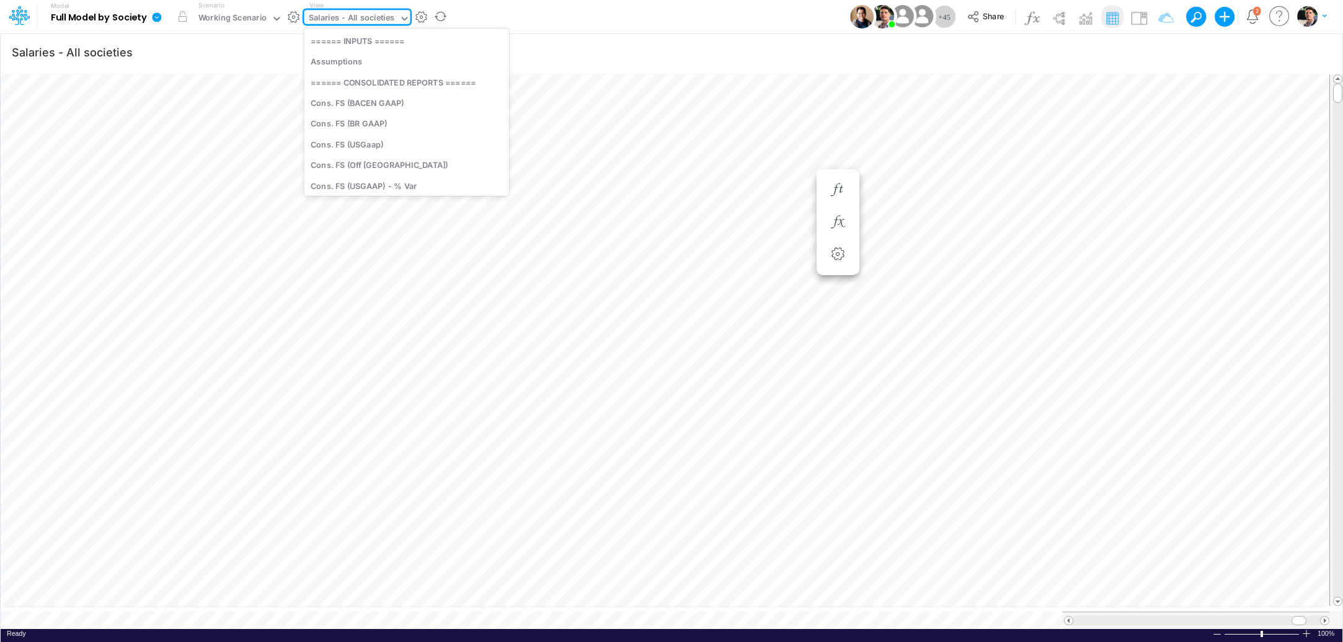
scroll to position [2333, 0]
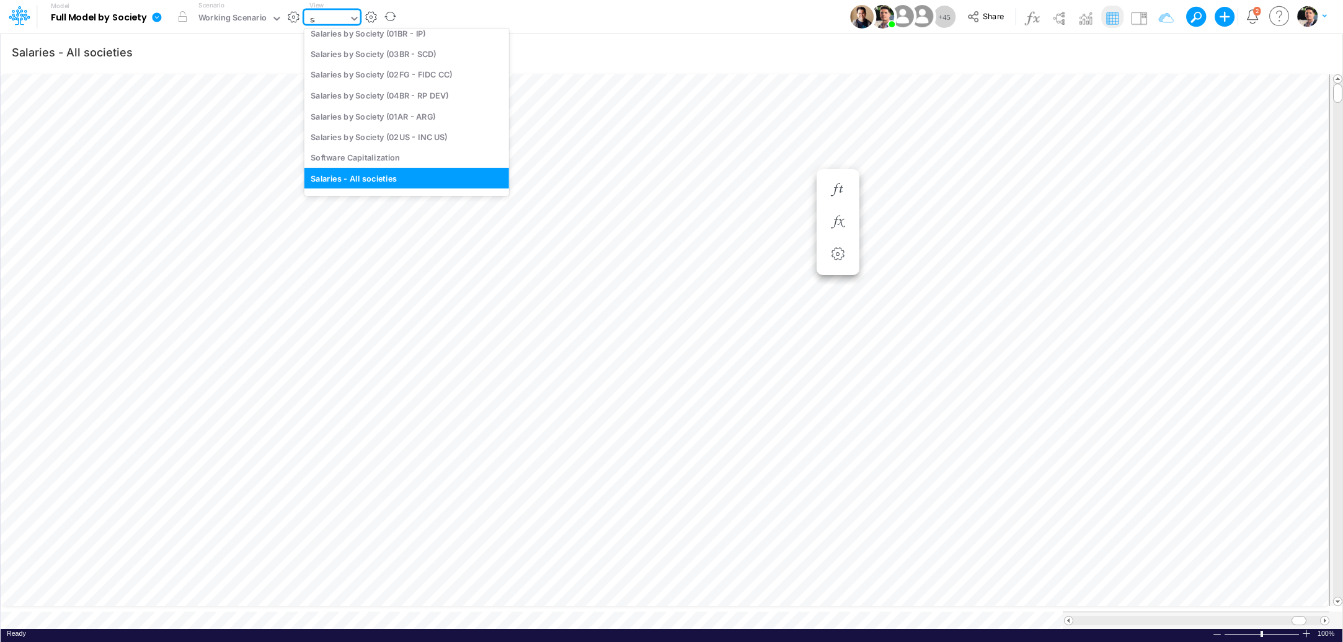
type input "[PERSON_NAME]"
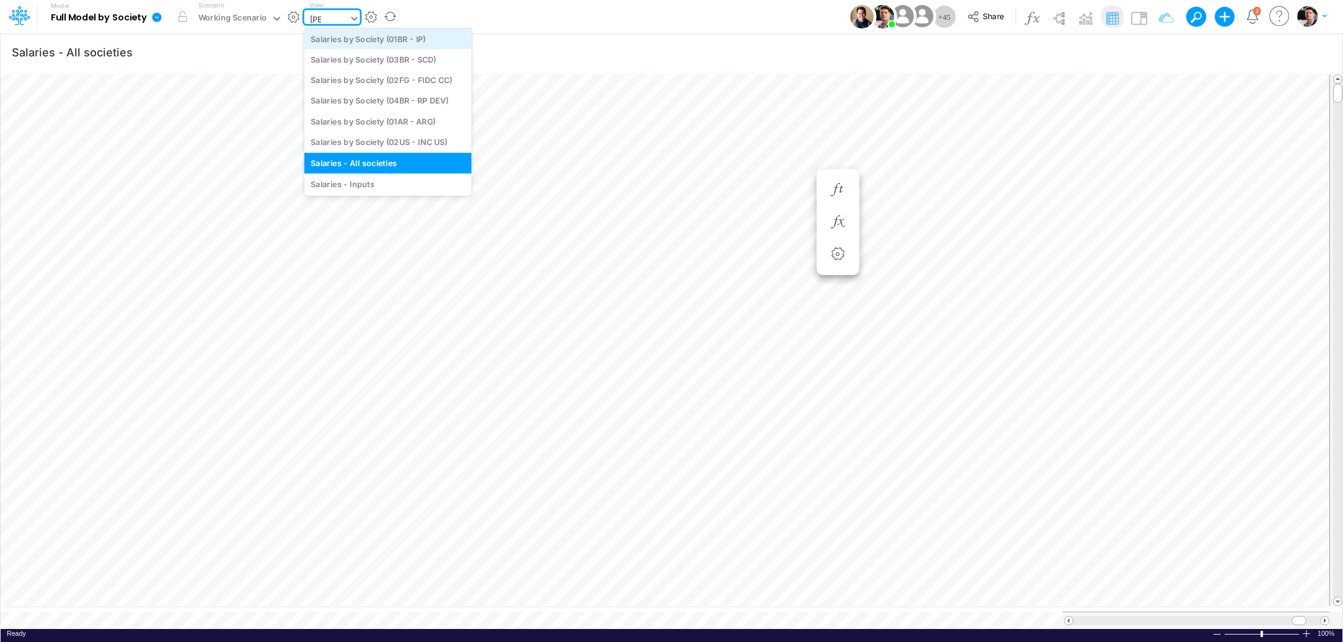
click at [355, 39] on div "Salaries by Society (01BR - IP)" at bounding box center [387, 39] width 167 height 20
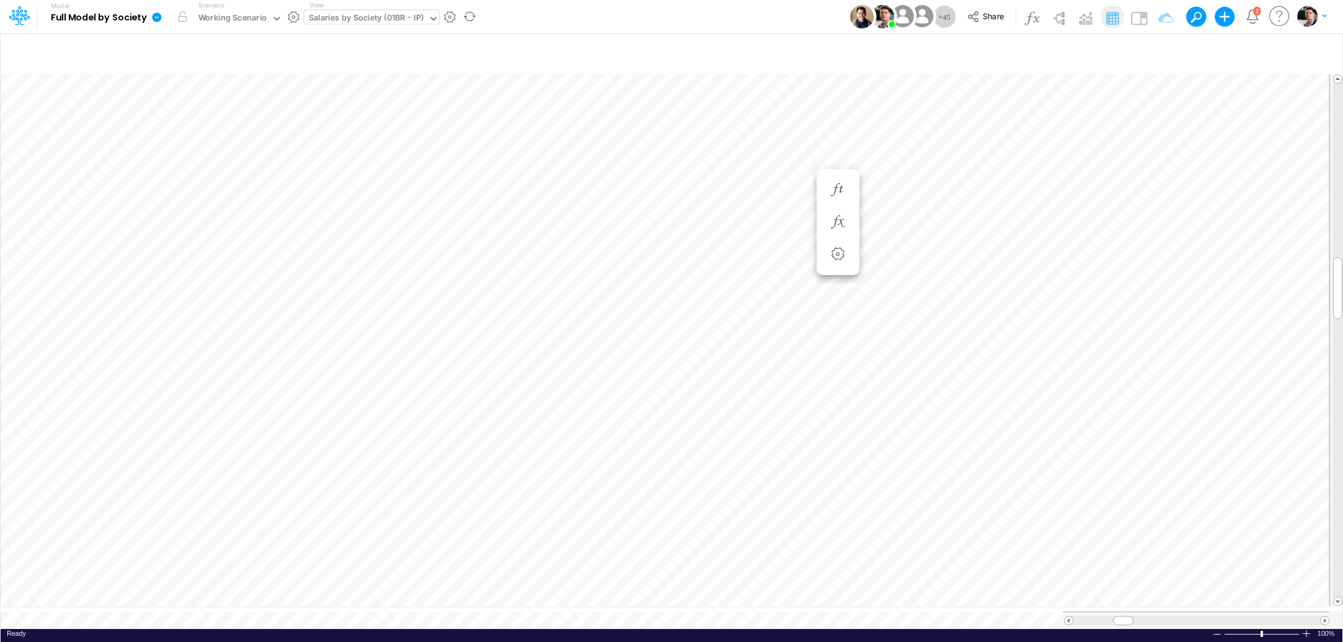
scroll to position [5, 4]
click at [832, 265] on icon "button" at bounding box center [834, 264] width 19 height 13
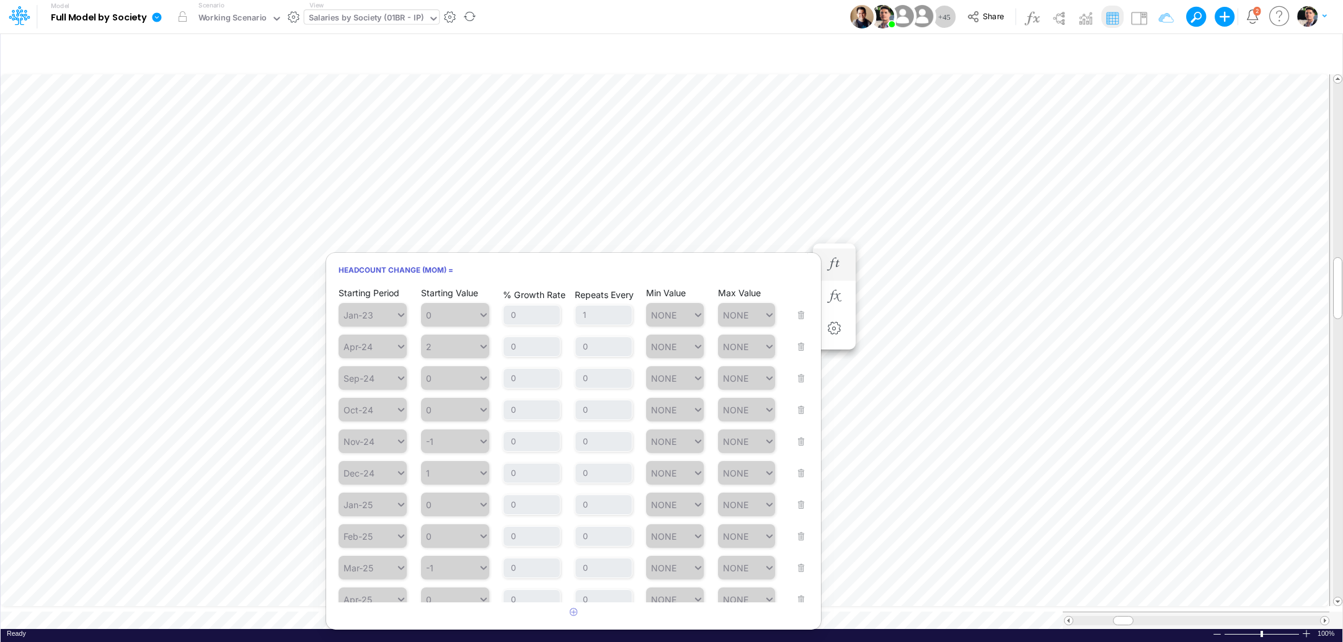
scroll to position [335, 0]
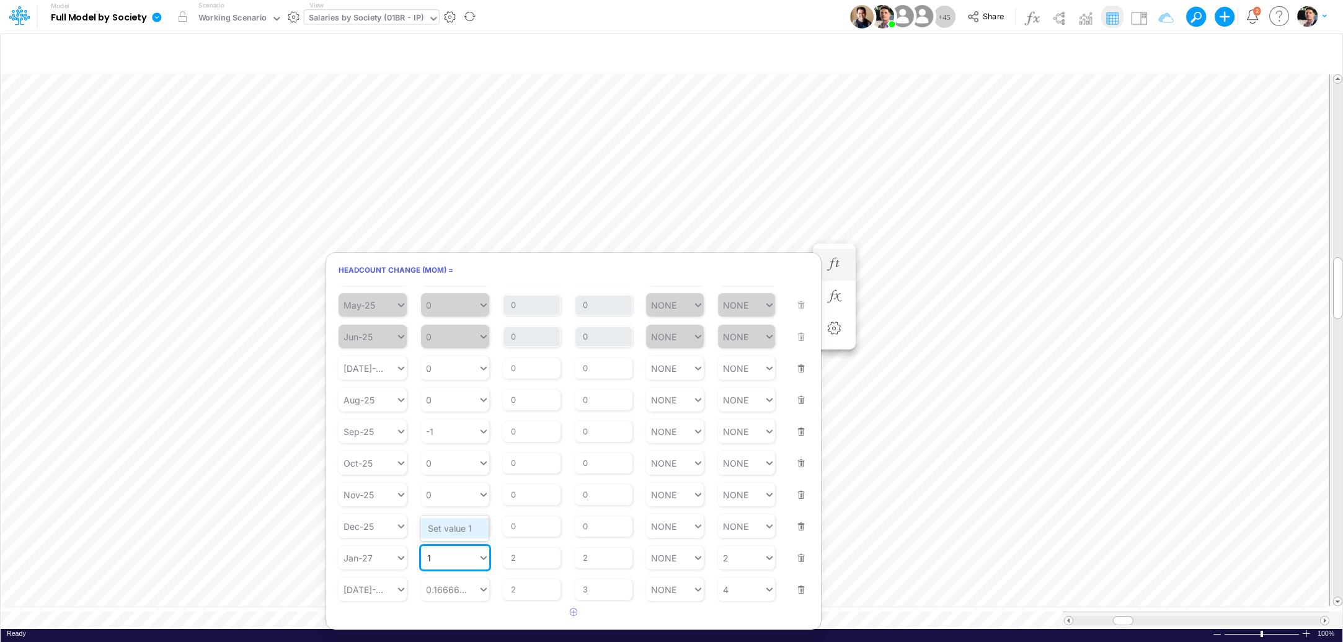
click at [457, 533] on div "Set value 1" at bounding box center [454, 528] width 68 height 20
type input "1"
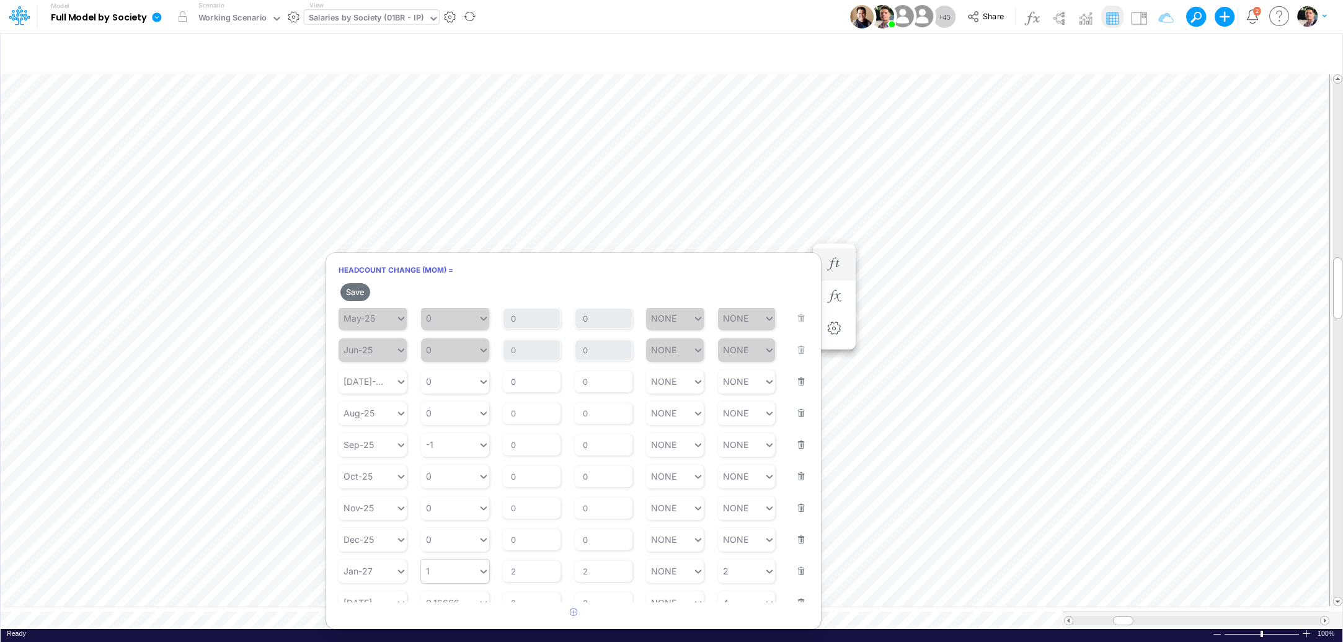
scroll to position [357, 0]
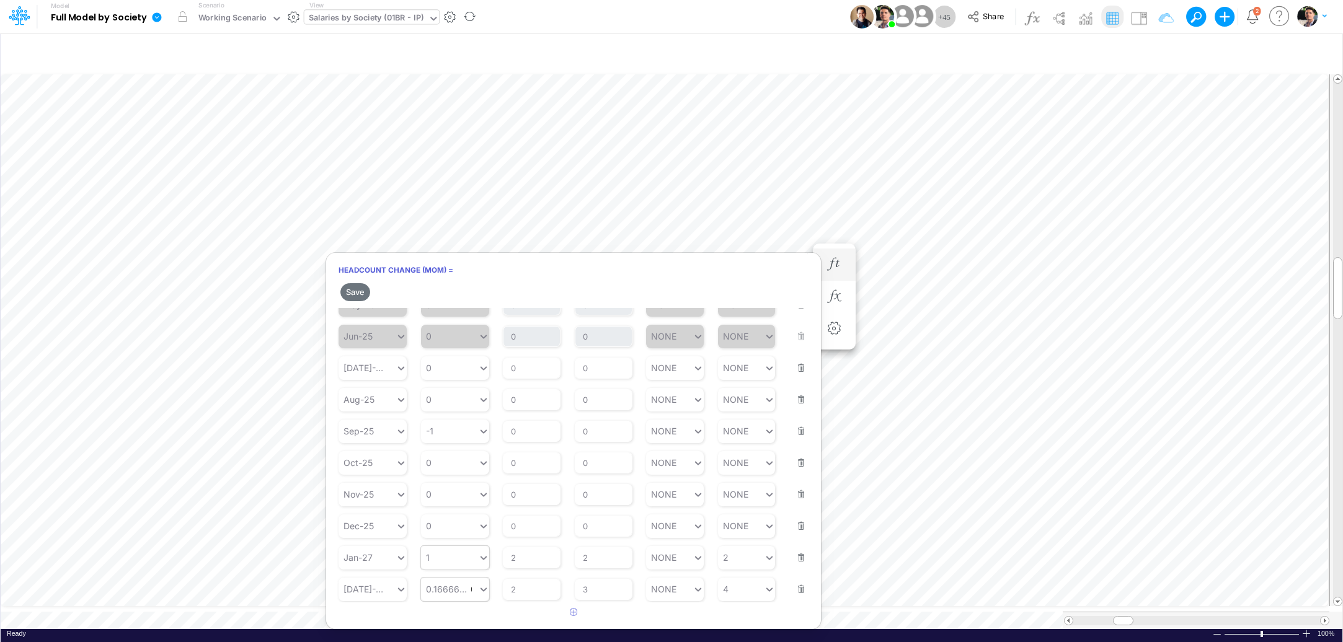
click at [457, 596] on div "0.16666666666666666 0.16666666666666666" at bounding box center [449, 589] width 57 height 18
click at [464, 559] on div "Set value 1" at bounding box center [454, 561] width 68 height 20
type input "1"
click at [357, 291] on button "Save" at bounding box center [355, 292] width 30 height 18
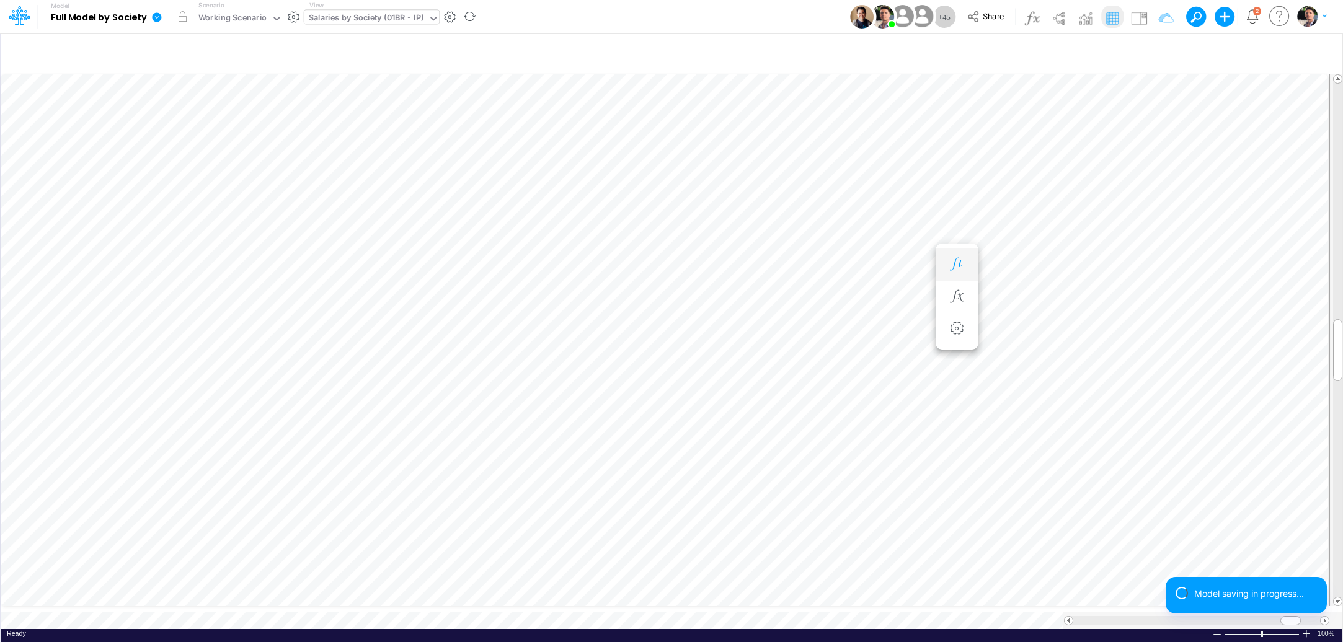
scroll to position [5, 45]
click at [907, 476] on li "Headcount Change (MoM) =" at bounding box center [895, 476] width 43 height 32
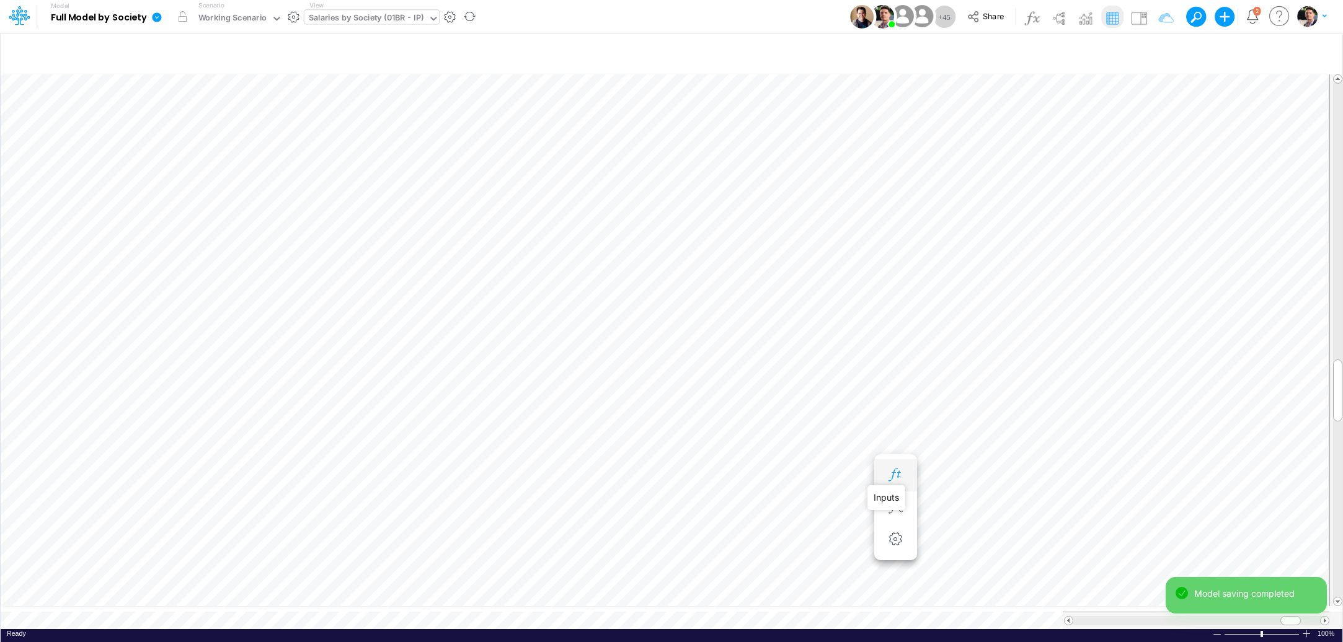
click at [897, 471] on icon "button" at bounding box center [895, 475] width 19 height 13
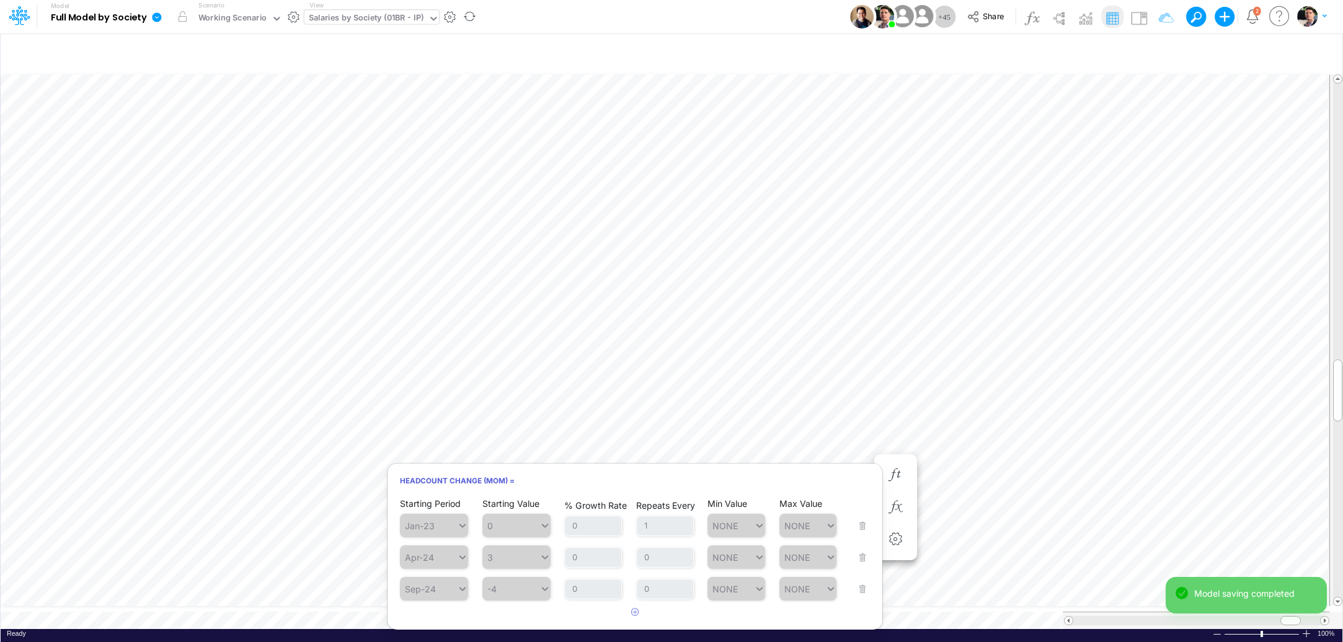
scroll to position [546, 0]
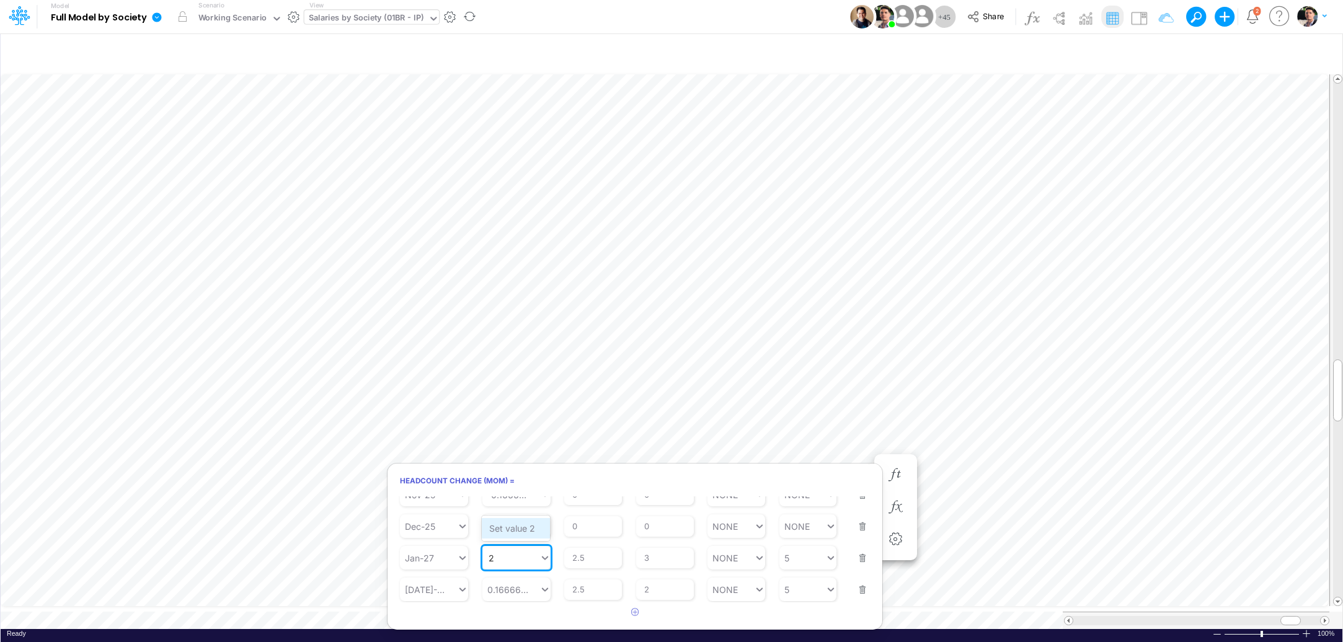
click at [518, 528] on div "Set value 2" at bounding box center [516, 528] width 68 height 20
type input "2"
click at [521, 565] on div "Set value 2" at bounding box center [516, 561] width 68 height 20
type input "2"
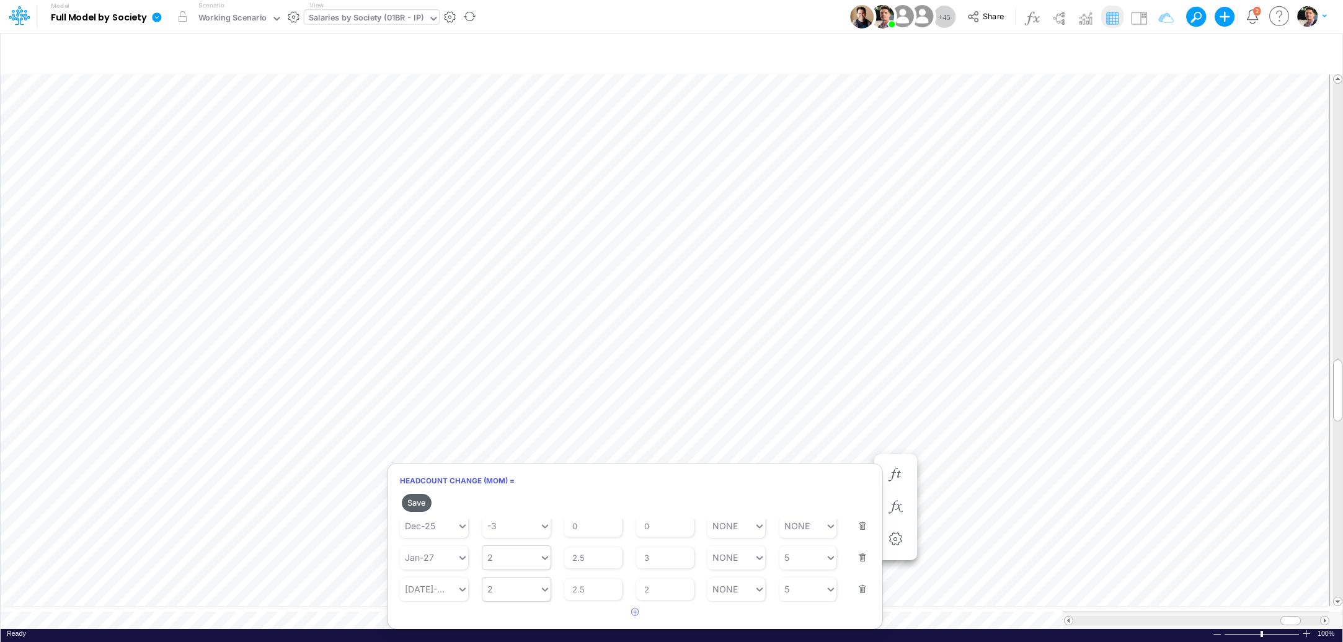
click at [419, 504] on button "Save" at bounding box center [417, 503] width 30 height 18
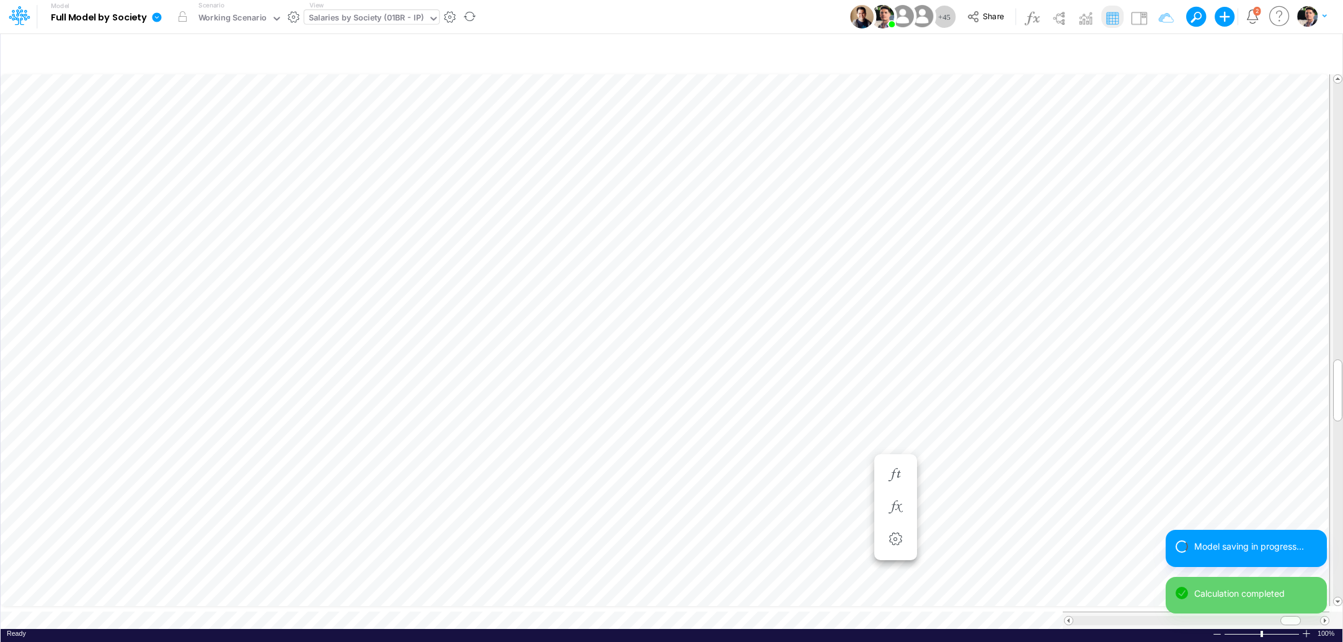
scroll to position [10, 6]
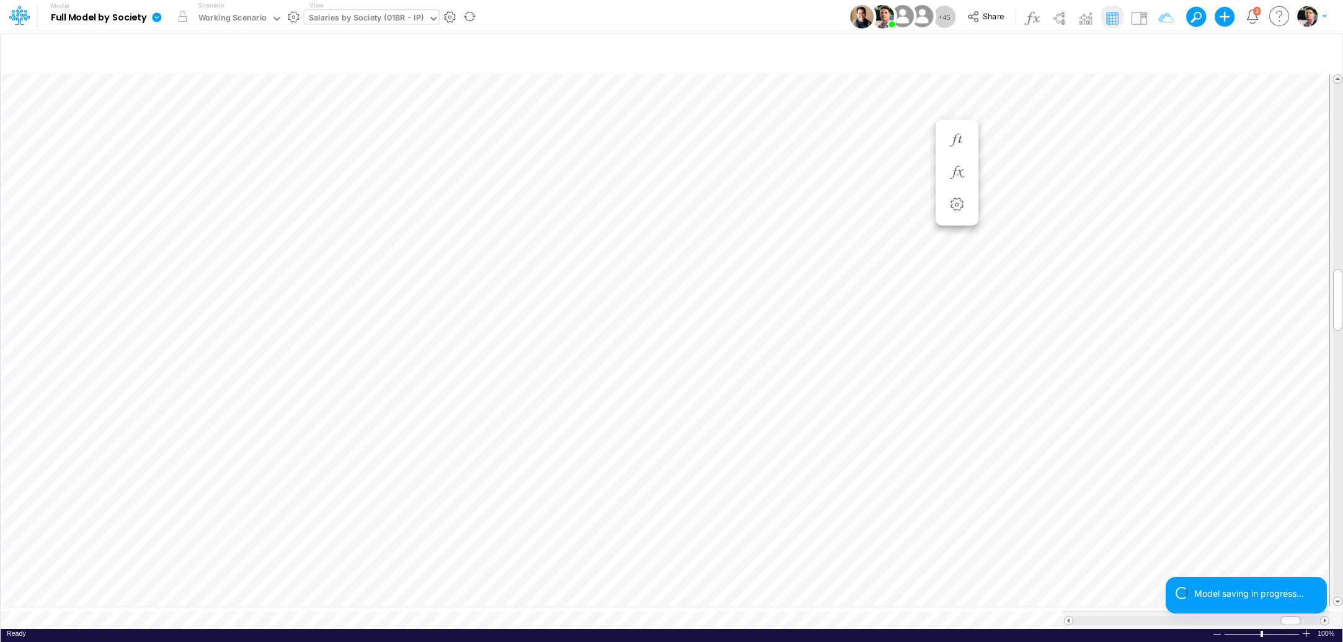
scroll to position [5, 2]
type input "Salaries - All societies"
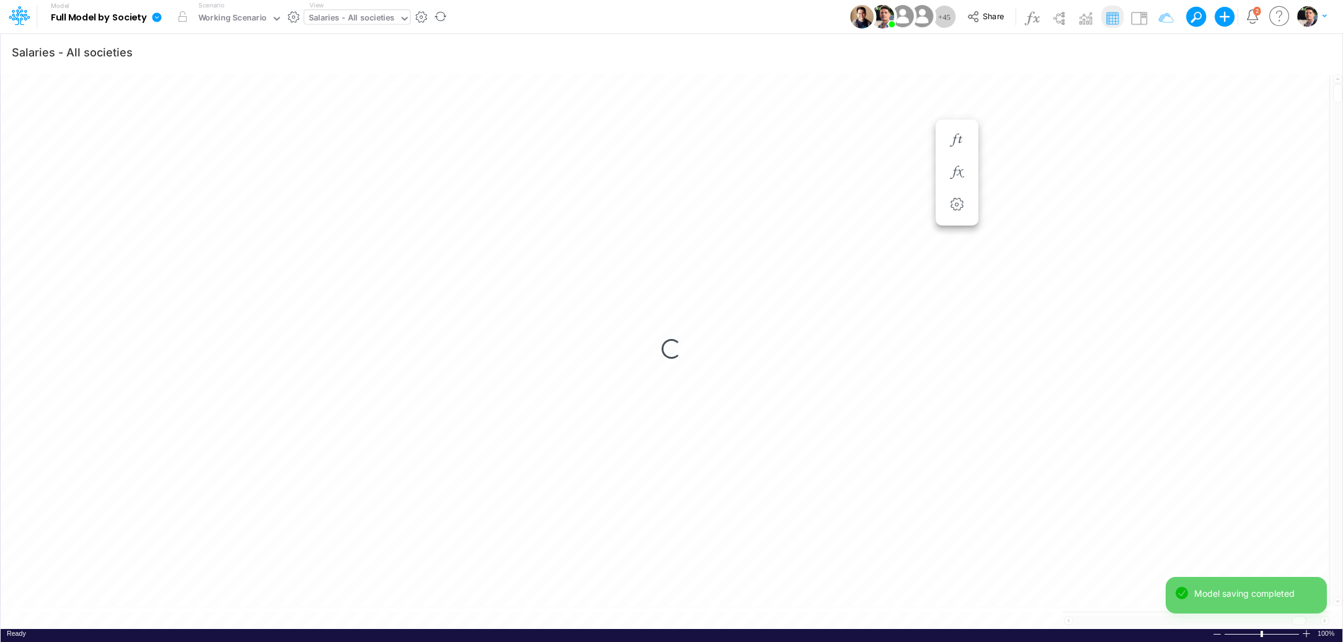
scroll to position [5, 38]
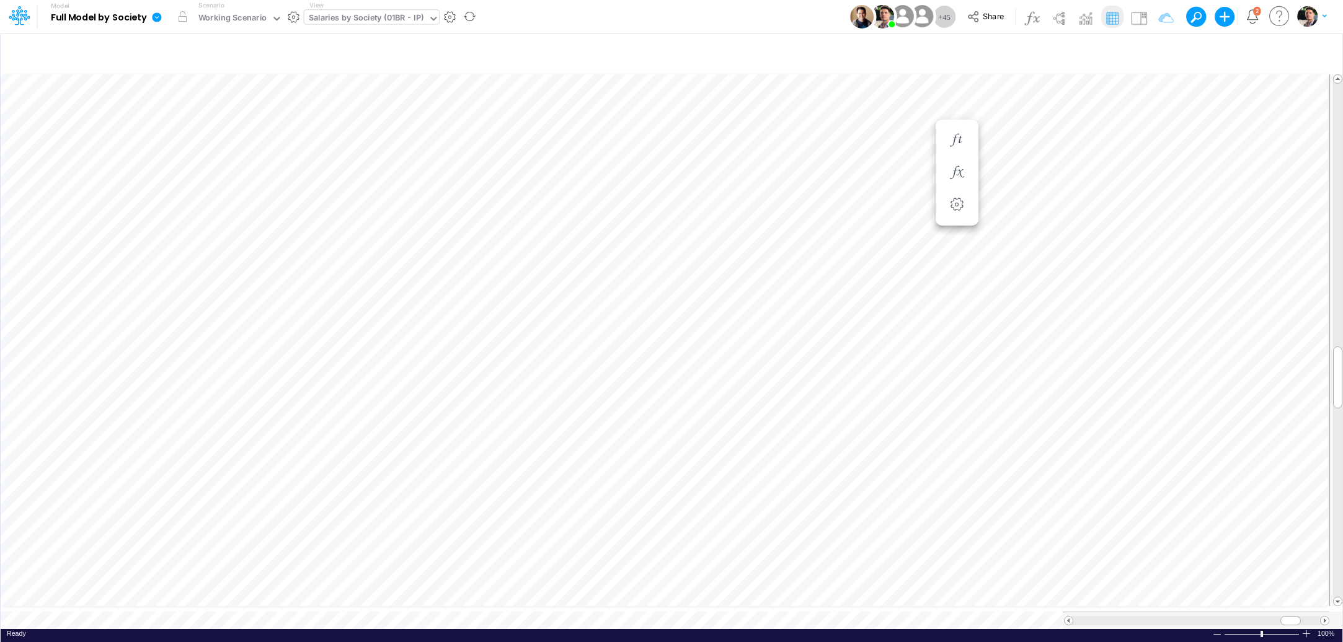
scroll to position [5, 35]
click at [960, 259] on icon "button" at bounding box center [957, 264] width 19 height 13
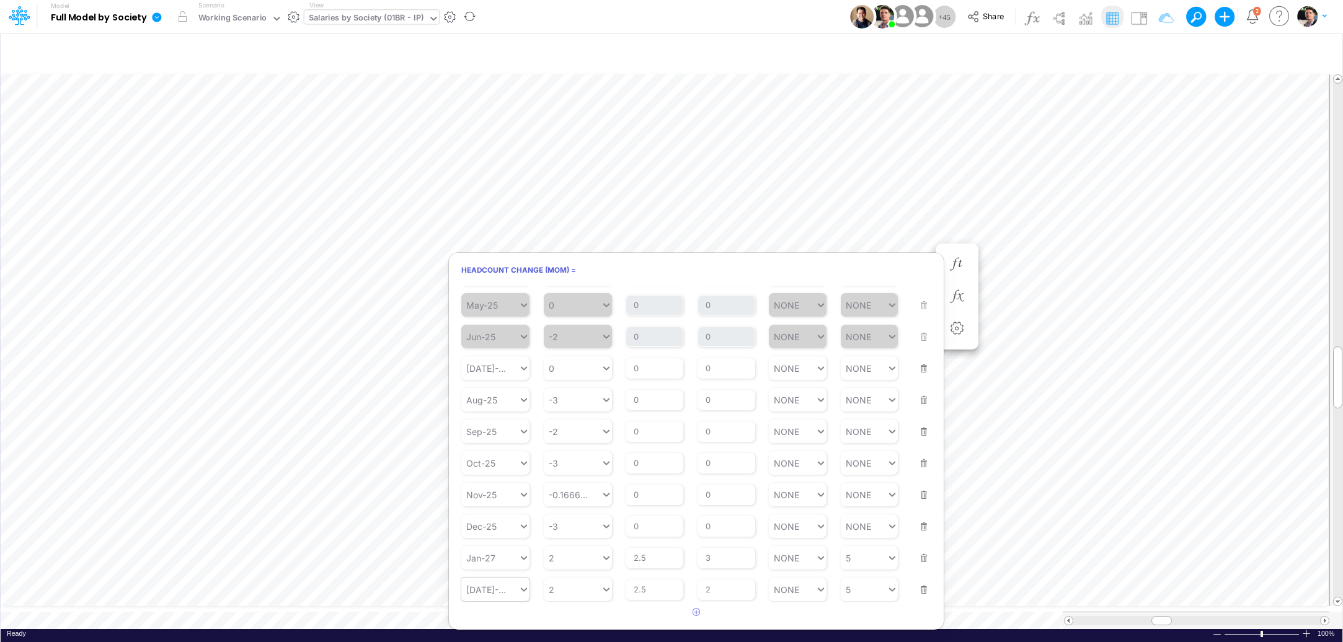
click at [517, 597] on div "[DATE]-28" at bounding box center [489, 590] width 57 height 18
click at [498, 427] on div "Jan-28" at bounding box center [495, 416] width 68 height 20
click at [478, 292] on button "Save" at bounding box center [478, 292] width 30 height 18
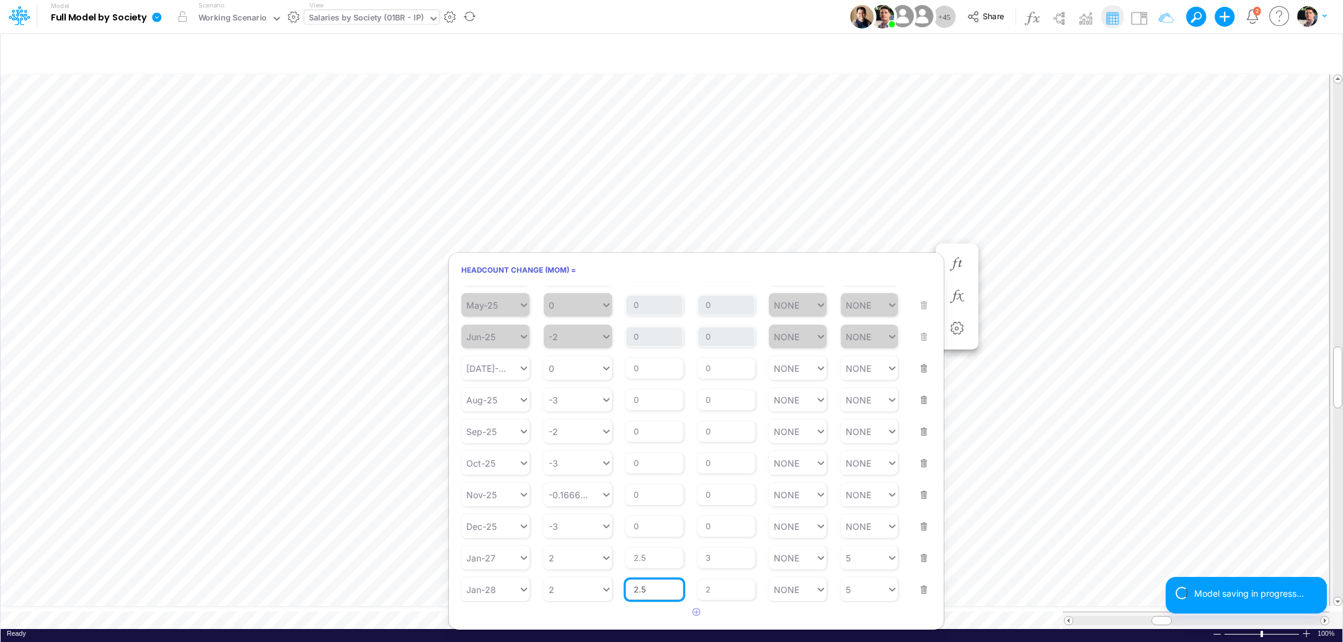
drag, startPoint x: 654, startPoint y: 592, endPoint x: 628, endPoint y: 592, distance: 26.0
click at [629, 592] on input "2.5" at bounding box center [655, 590] width 58 height 21
type input "4"
click at [565, 584] on div "Starting Value 2 2" at bounding box center [578, 581] width 68 height 39
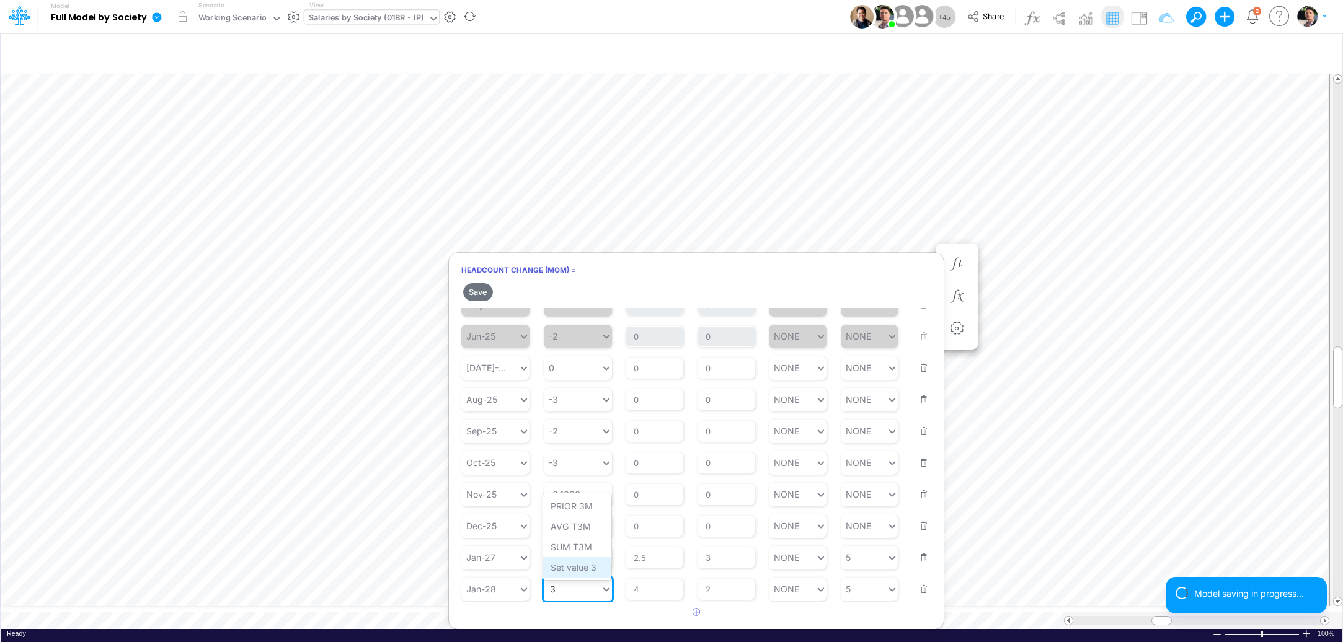
click at [584, 565] on div "Set value 3" at bounding box center [577, 567] width 68 height 20
type input "3"
click at [571, 602] on div "3 3" at bounding box center [578, 590] width 68 height 24
click at [586, 562] on div "Set value 2" at bounding box center [577, 561] width 68 height 20
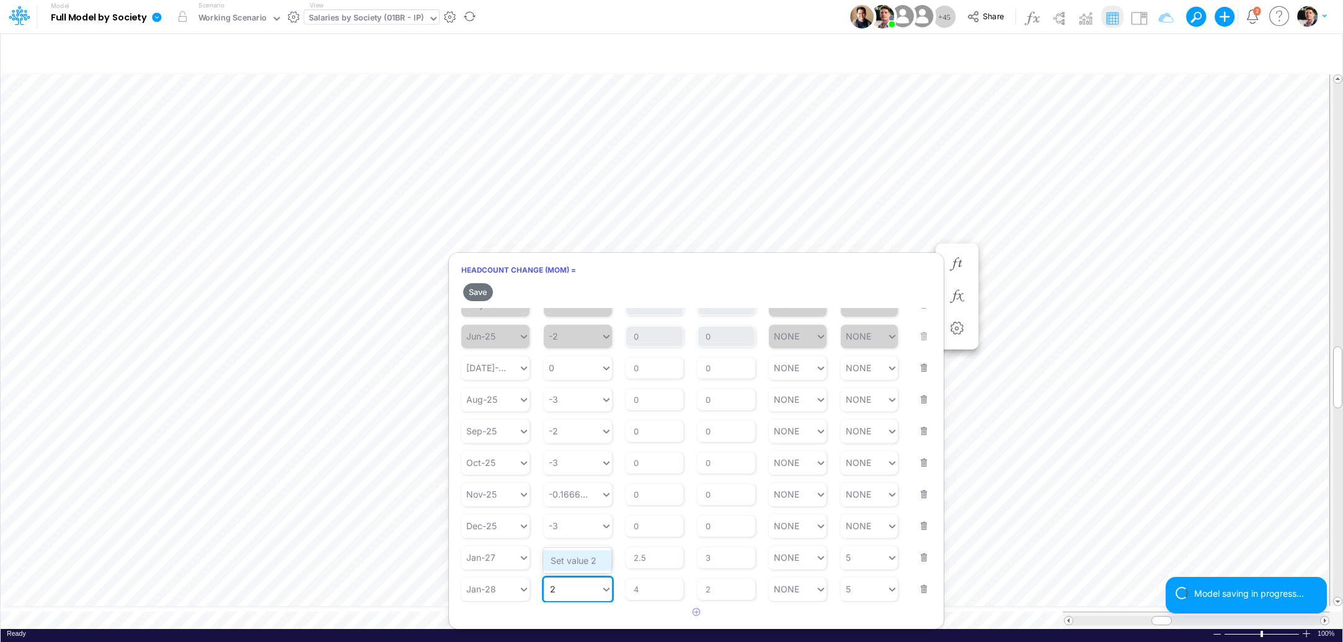
type input "2"
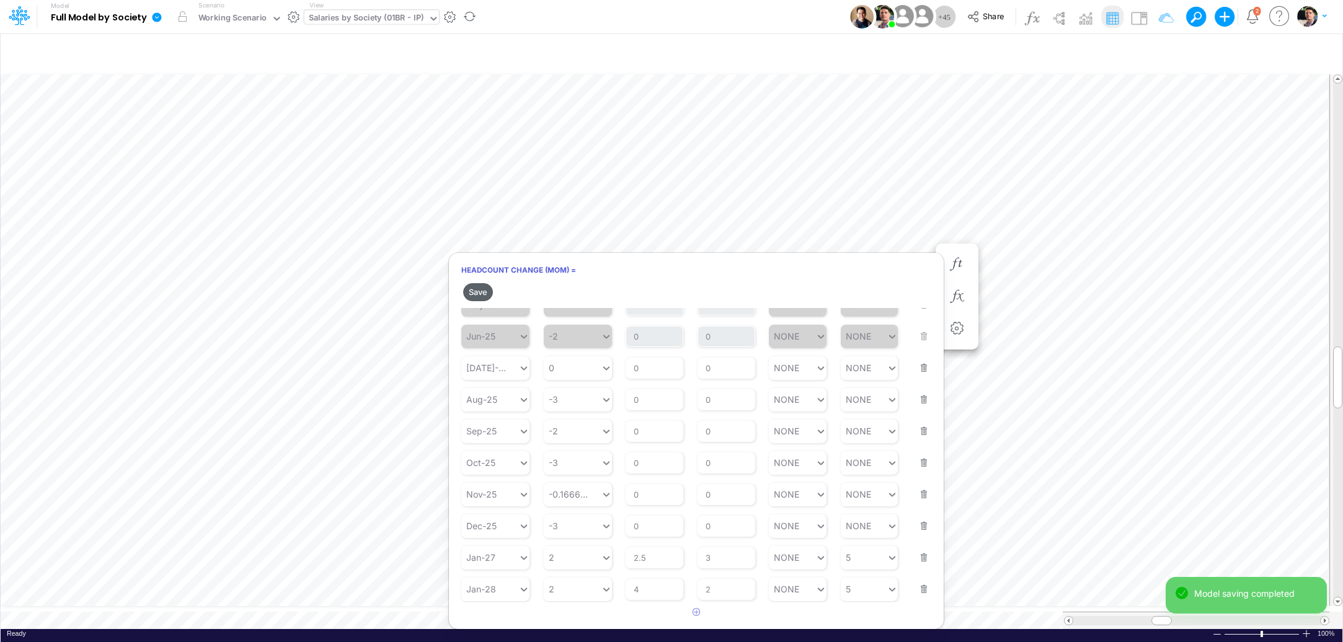
click at [477, 290] on button "Save" at bounding box center [478, 292] width 30 height 18
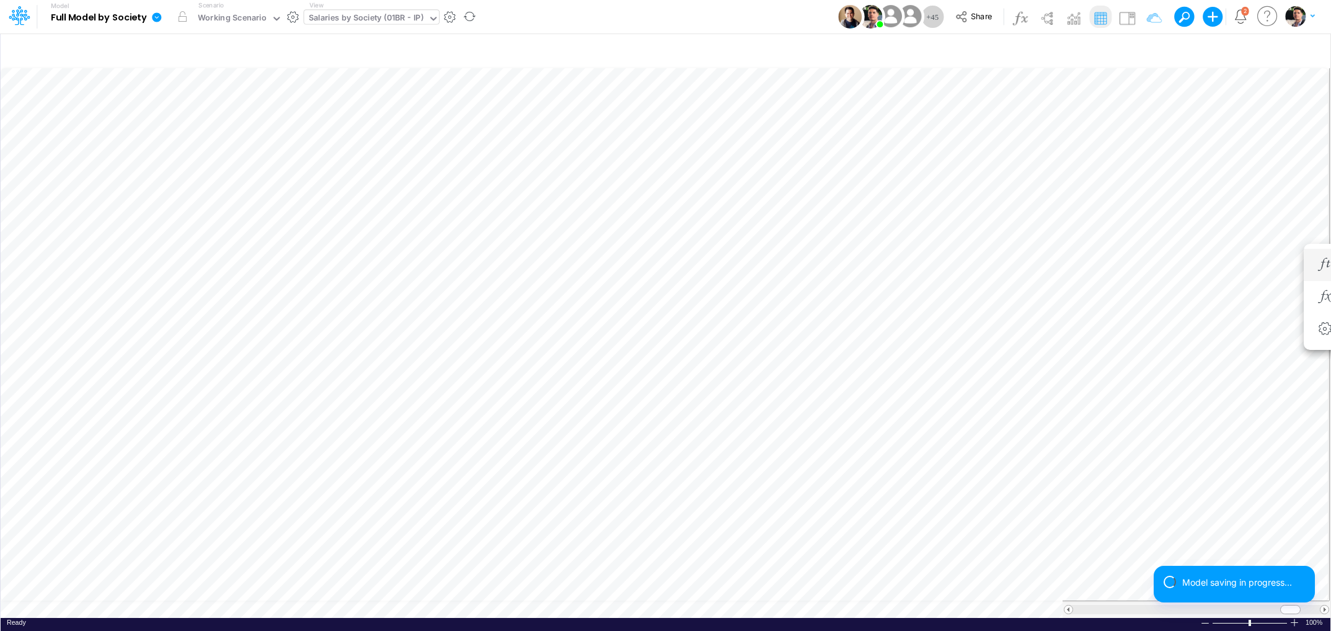
scroll to position [5, 42]
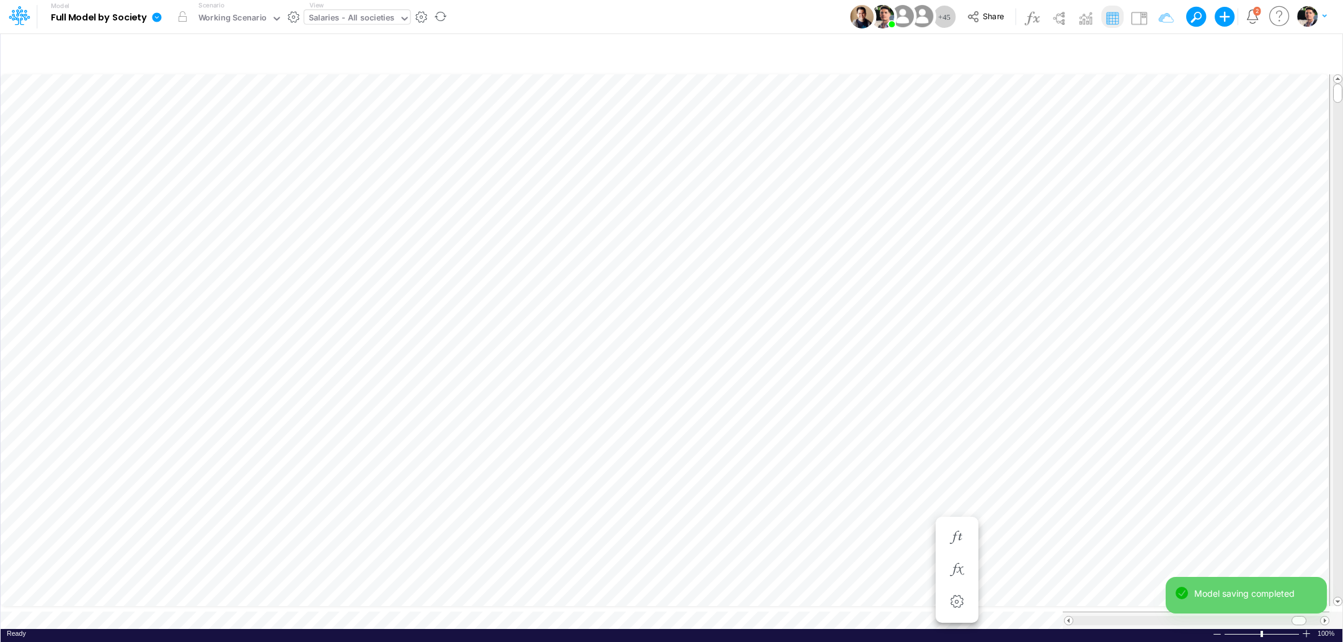
type input "Salaries - All societies"
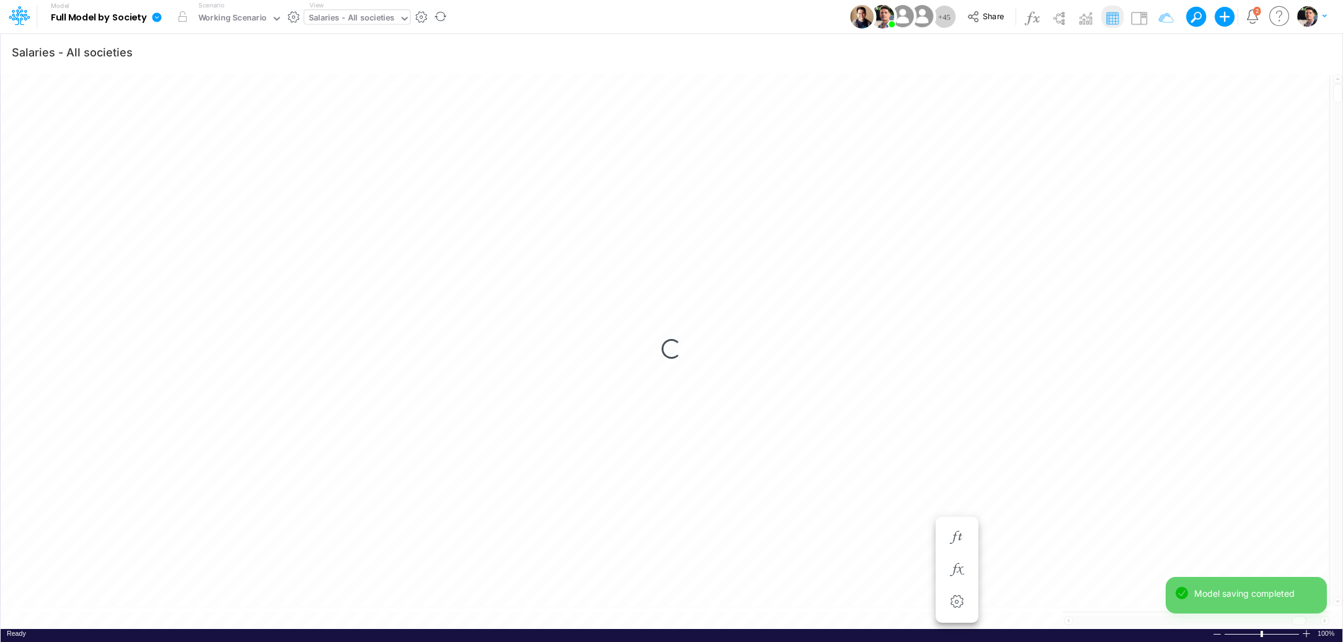
scroll to position [5, 38]
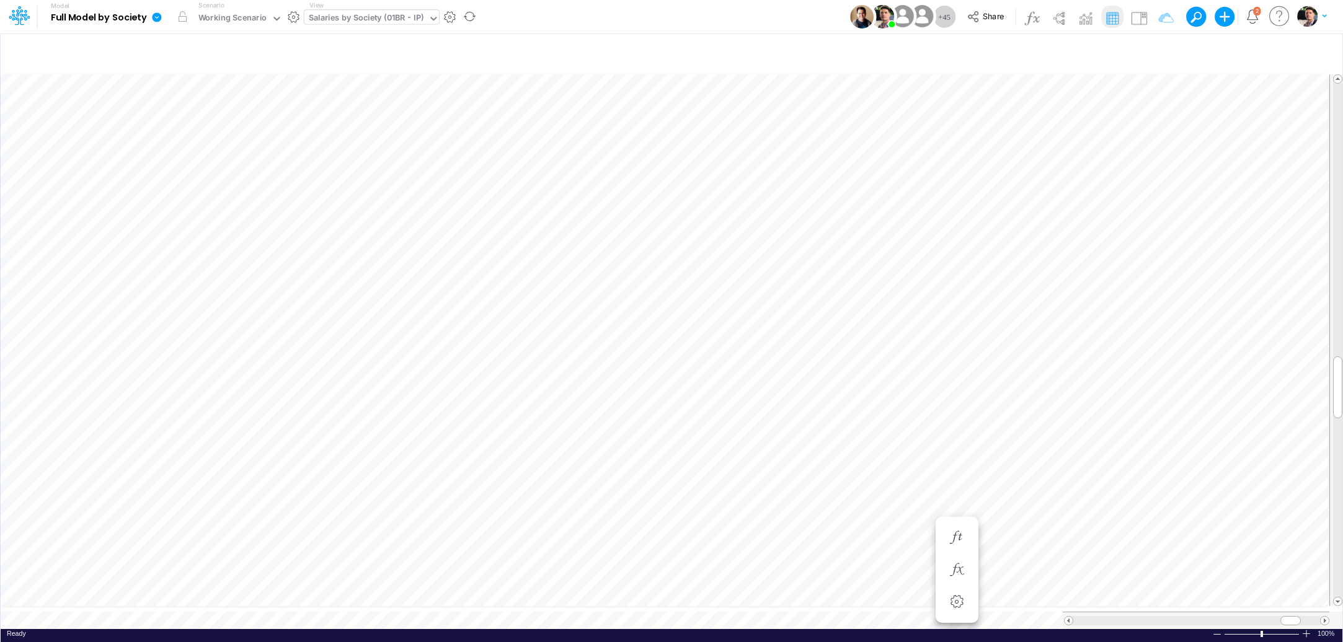
scroll to position [5, 40]
click at [893, 291] on icon "button" at bounding box center [895, 289] width 19 height 13
click at [887, 468] on icon "button" at bounding box center [895, 470] width 19 height 13
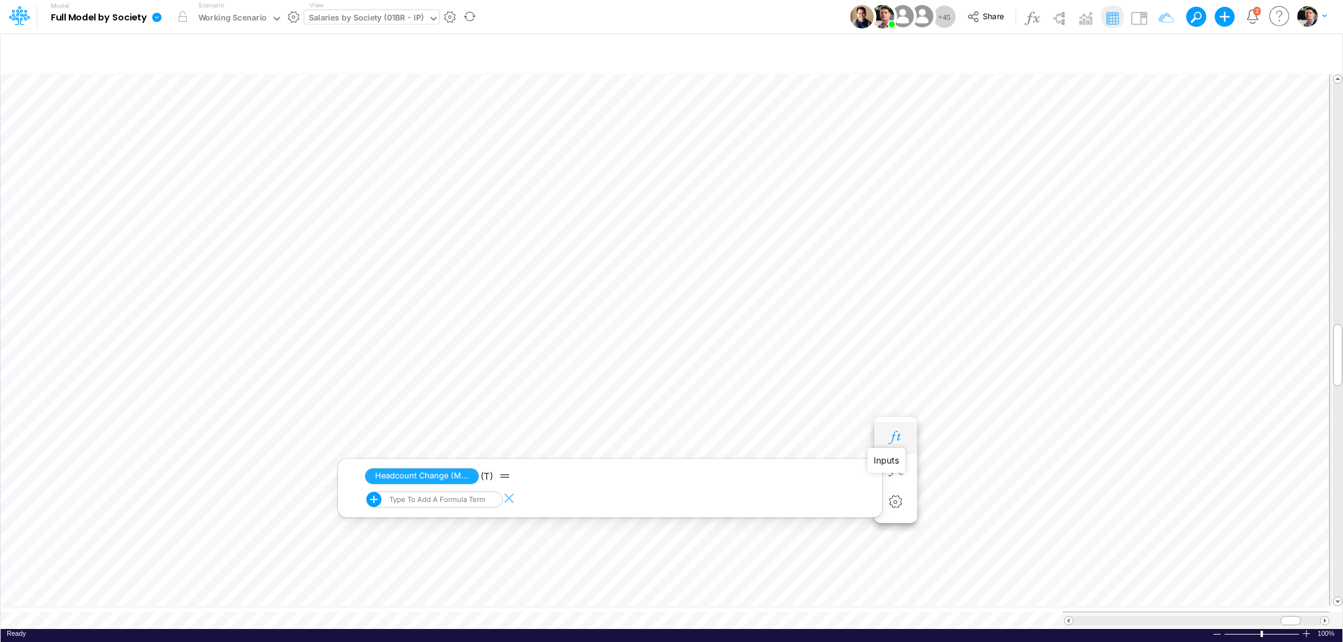
click at [895, 432] on icon "button" at bounding box center [895, 438] width 19 height 13
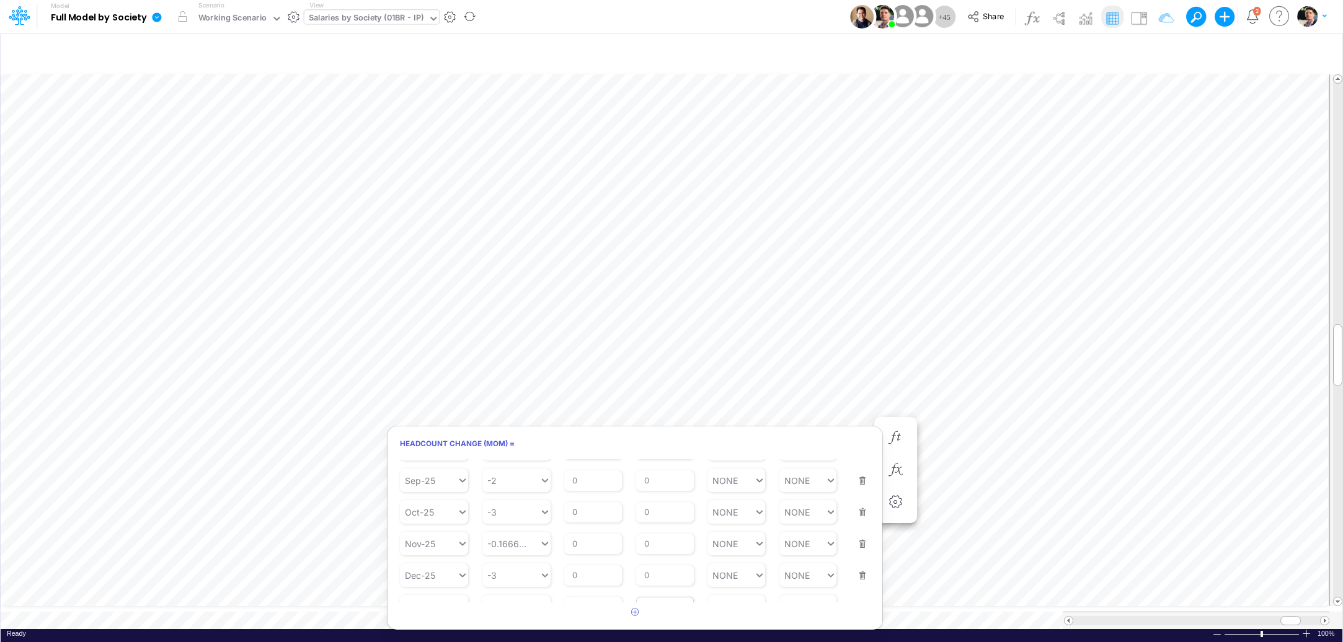
scroll to position [509, 0]
drag, startPoint x: 582, startPoint y: 596, endPoint x: 574, endPoint y: 595, distance: 8.8
click at [574, 595] on input "4" at bounding box center [593, 590] width 58 height 21
type input "10"
click at [648, 592] on input "2" at bounding box center [665, 590] width 58 height 21
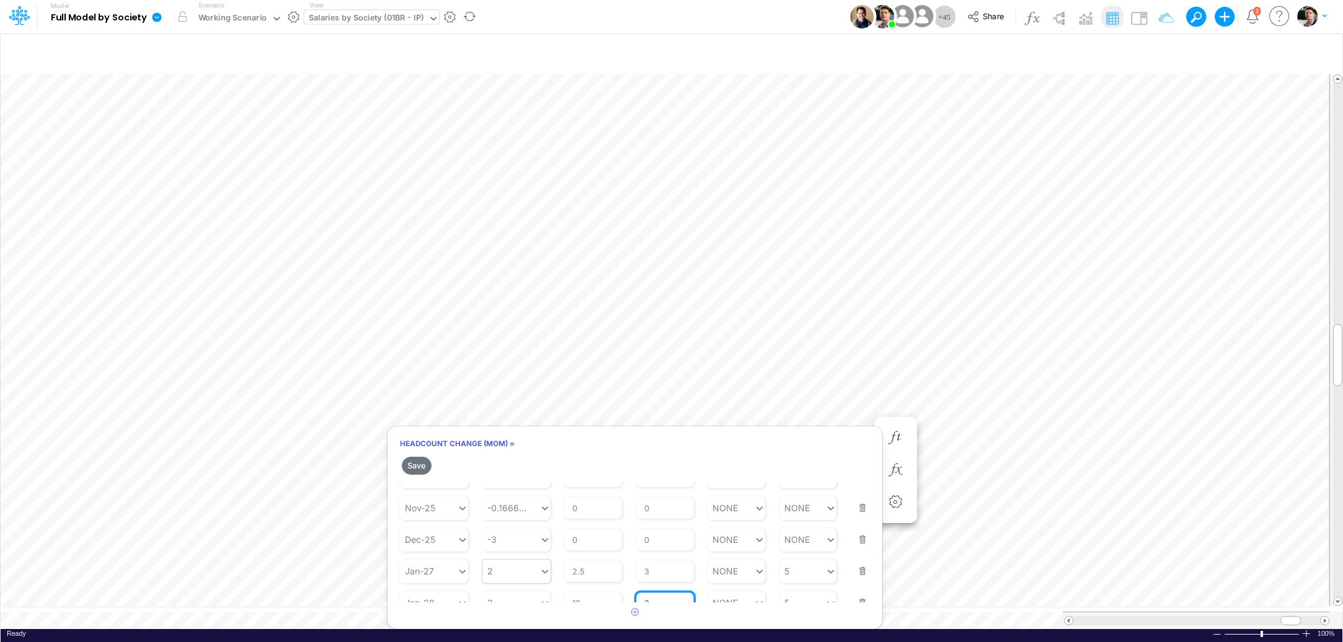
scroll to position [531, 0]
click at [503, 590] on div "2 2" at bounding box center [510, 589] width 57 height 18
click at [513, 562] on div "Set value 3" at bounding box center [516, 561] width 68 height 20
type input "3"
click at [504, 590] on div "3 3" at bounding box center [510, 589] width 57 height 18
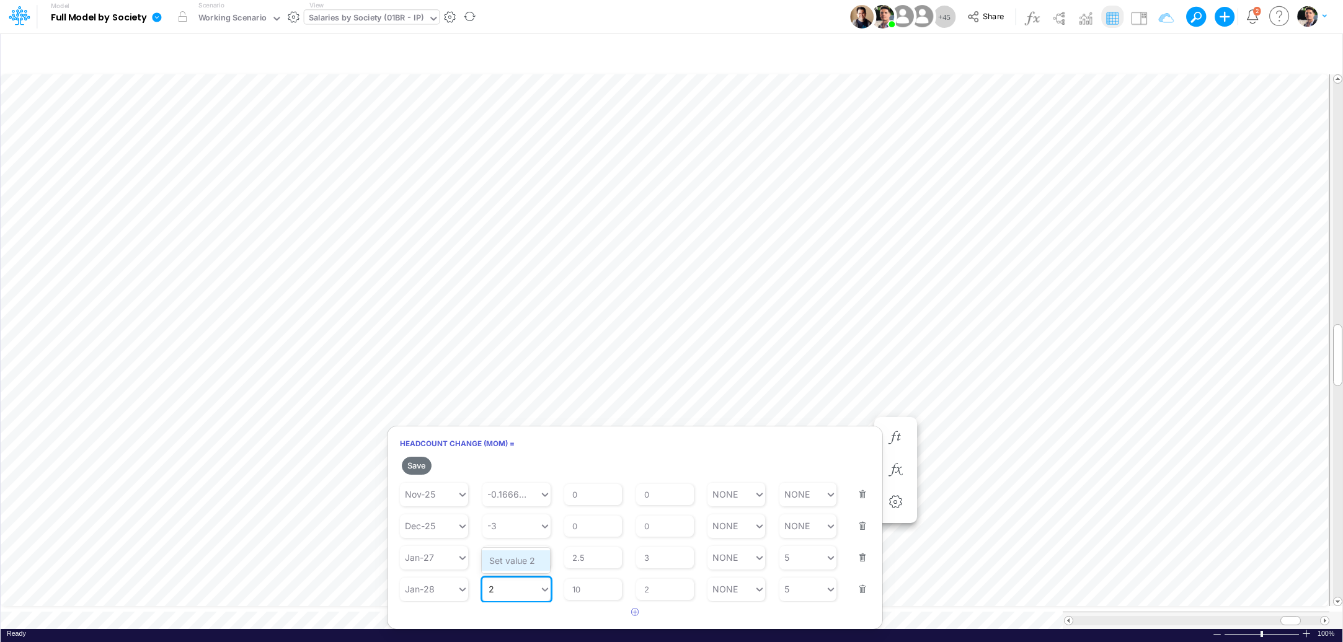
click at [513, 560] on div "Set value 2" at bounding box center [516, 561] width 68 height 20
type input "2"
click at [414, 466] on button "Save" at bounding box center [417, 466] width 30 height 18
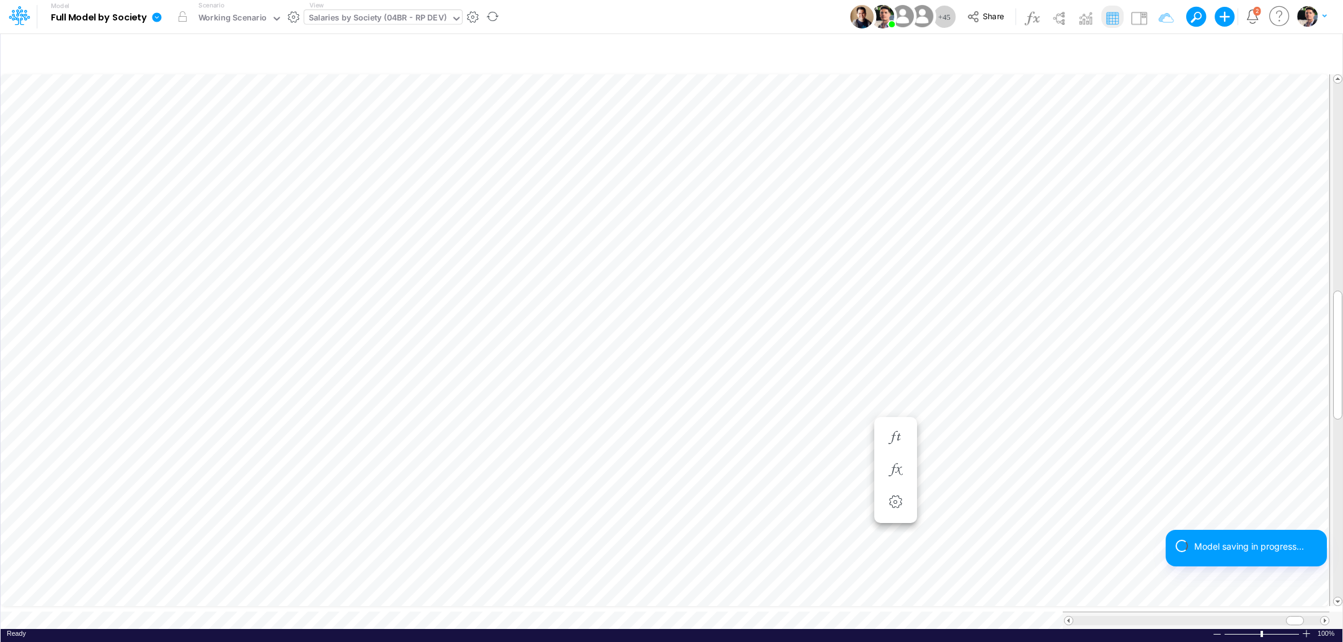
scroll to position [5, 40]
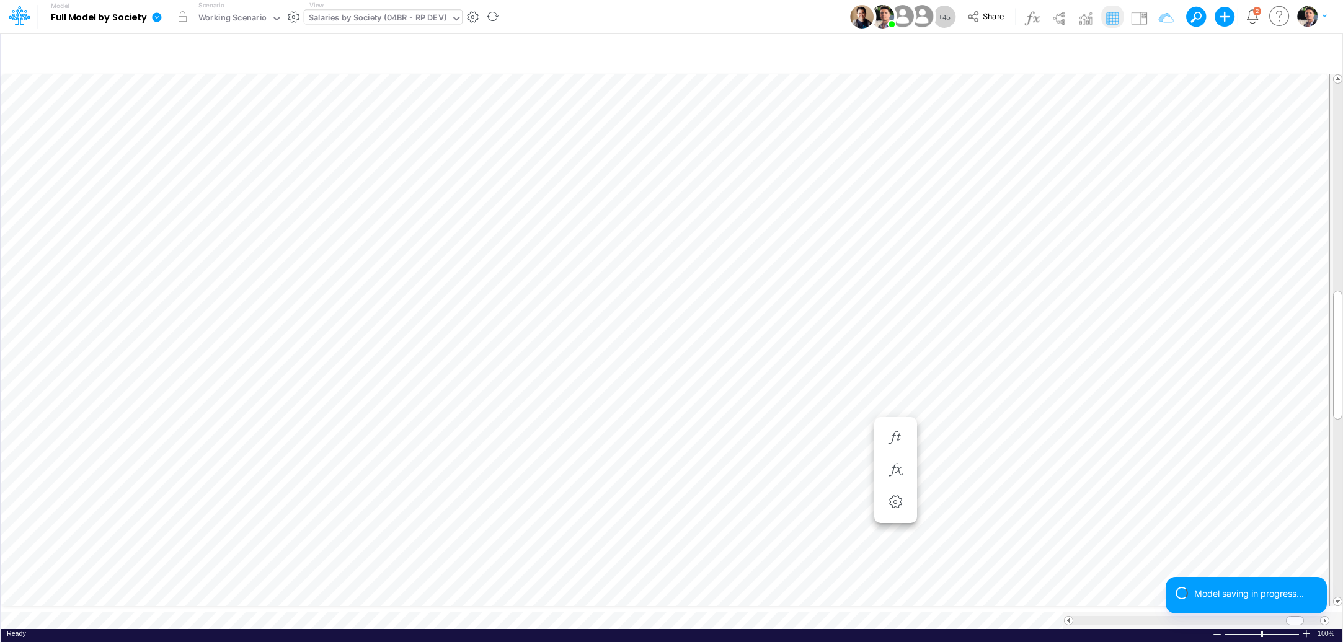
type input "Salaries - All societies"
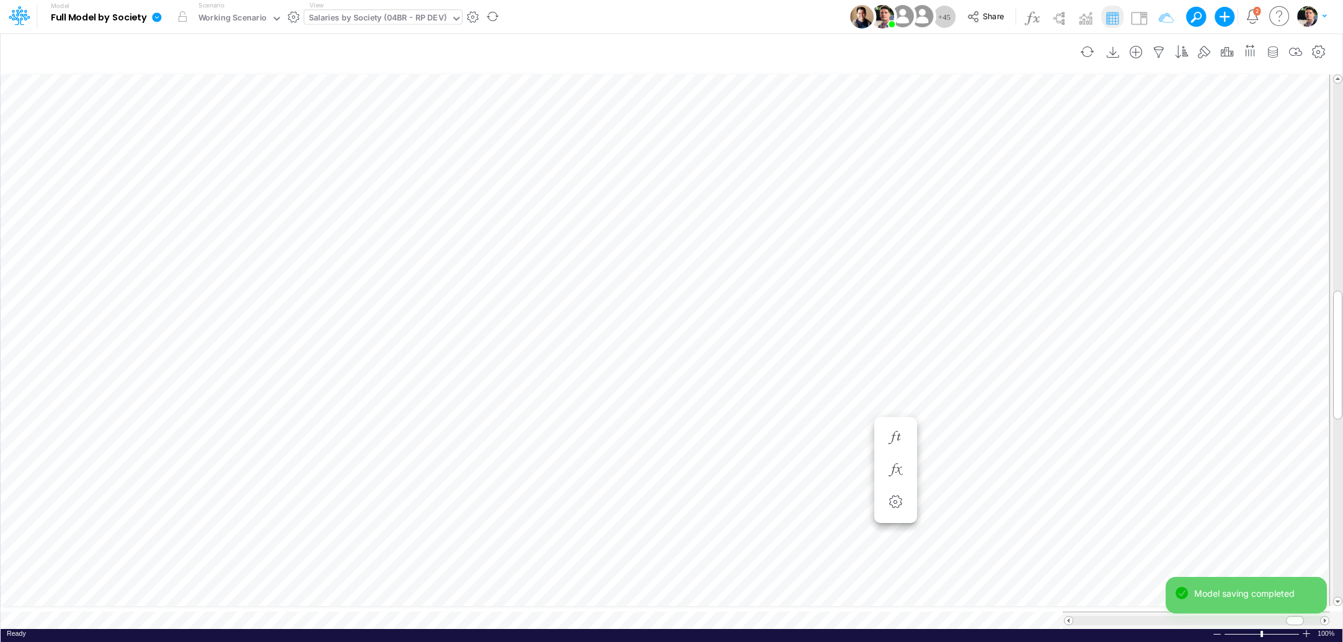
scroll to position [5, 38]
type input "Salaries - All societies"
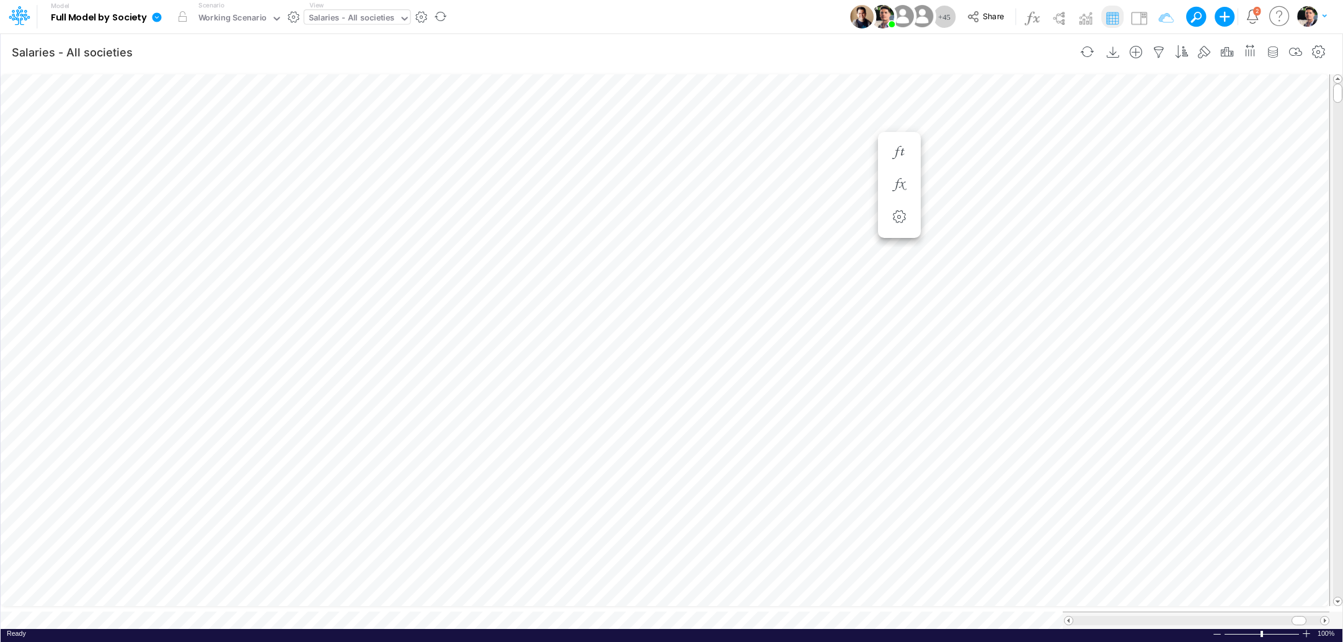
scroll to position [5, 38]
click at [896, 439] on icon "button" at bounding box center [895, 438] width 19 height 13
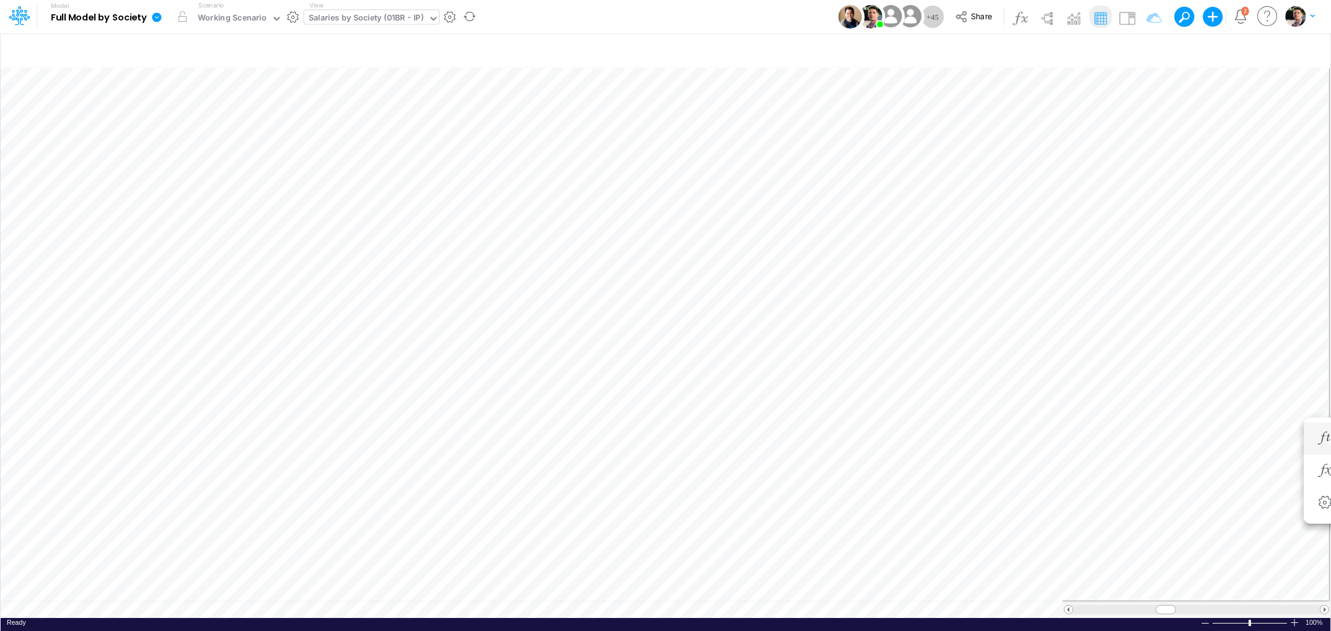
scroll to position [5, 2]
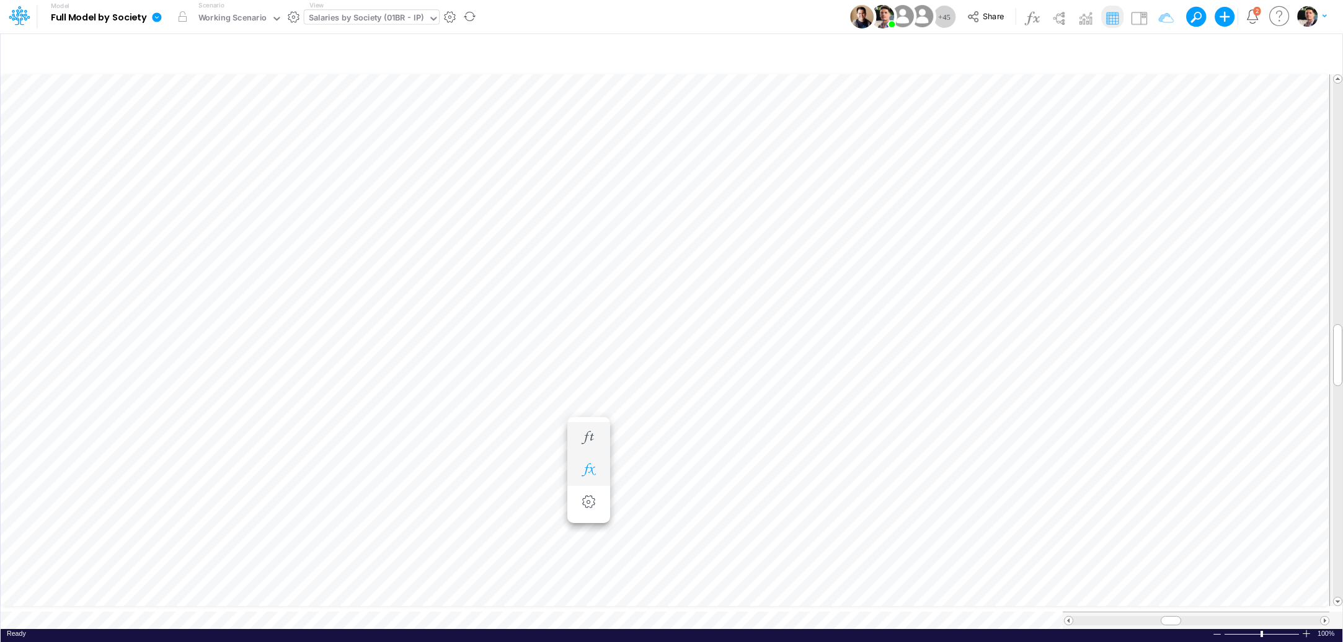
click at [583, 466] on icon "button" at bounding box center [588, 470] width 19 height 13
click at [594, 433] on icon "button" at bounding box center [588, 438] width 19 height 13
click at [719, 566] on div "Set value 3" at bounding box center [731, 560] width 68 height 20
type input "3"
click at [630, 466] on button "Save" at bounding box center [632, 466] width 30 height 18
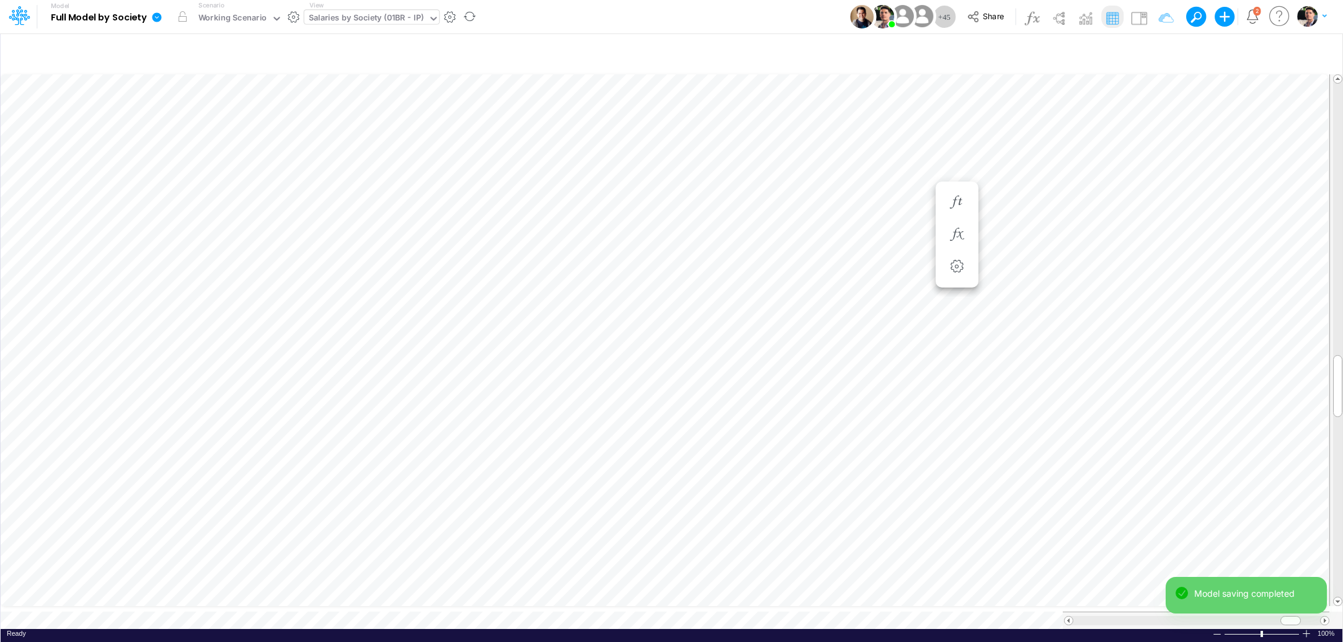
type input "Salaries - All societies"
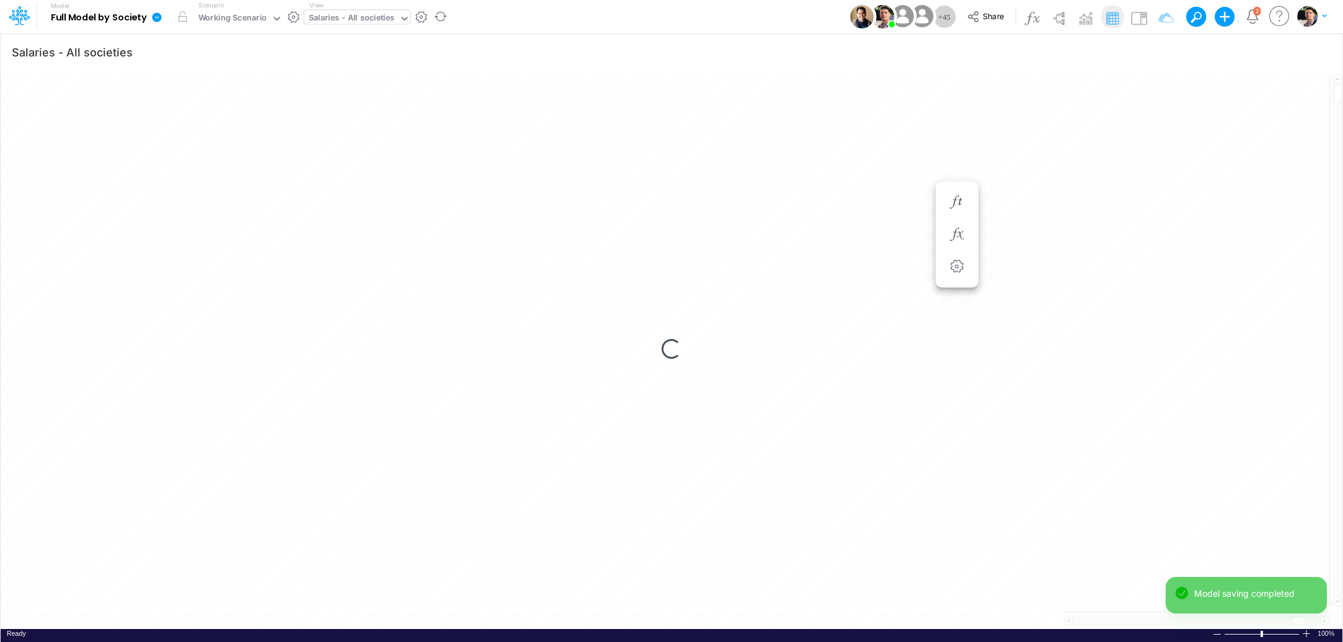
scroll to position [5, 38]
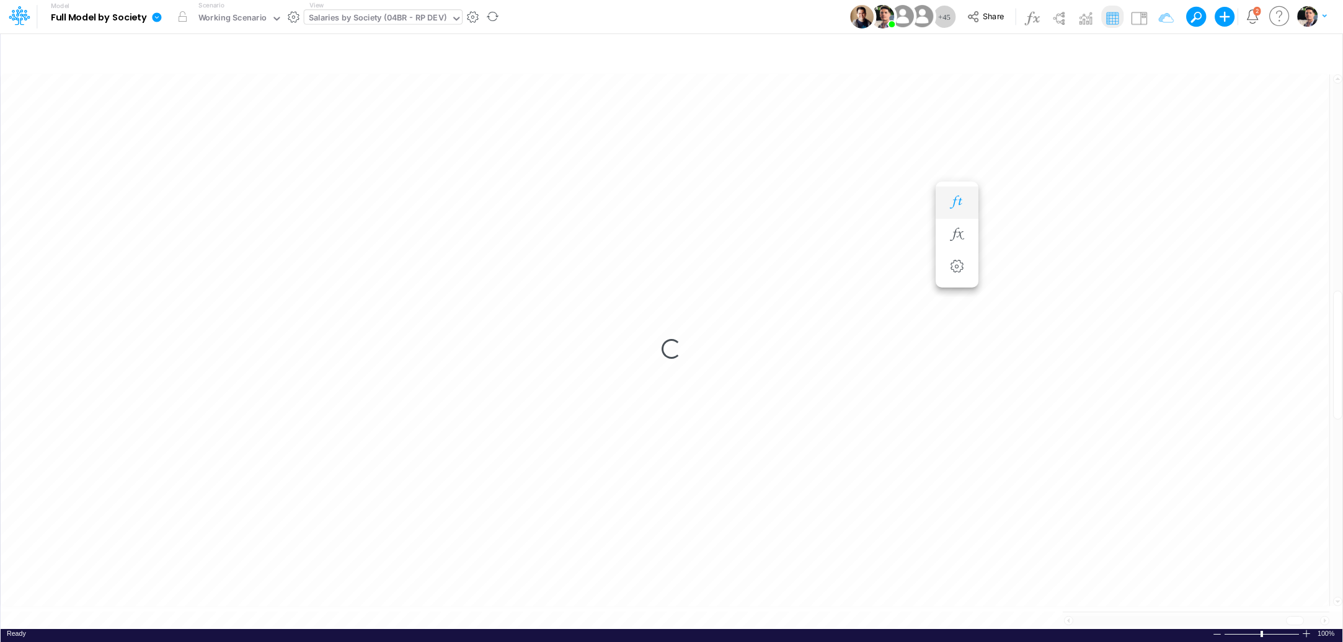
scroll to position [5, 38]
click at [960, 207] on icon "button" at bounding box center [957, 202] width 19 height 13
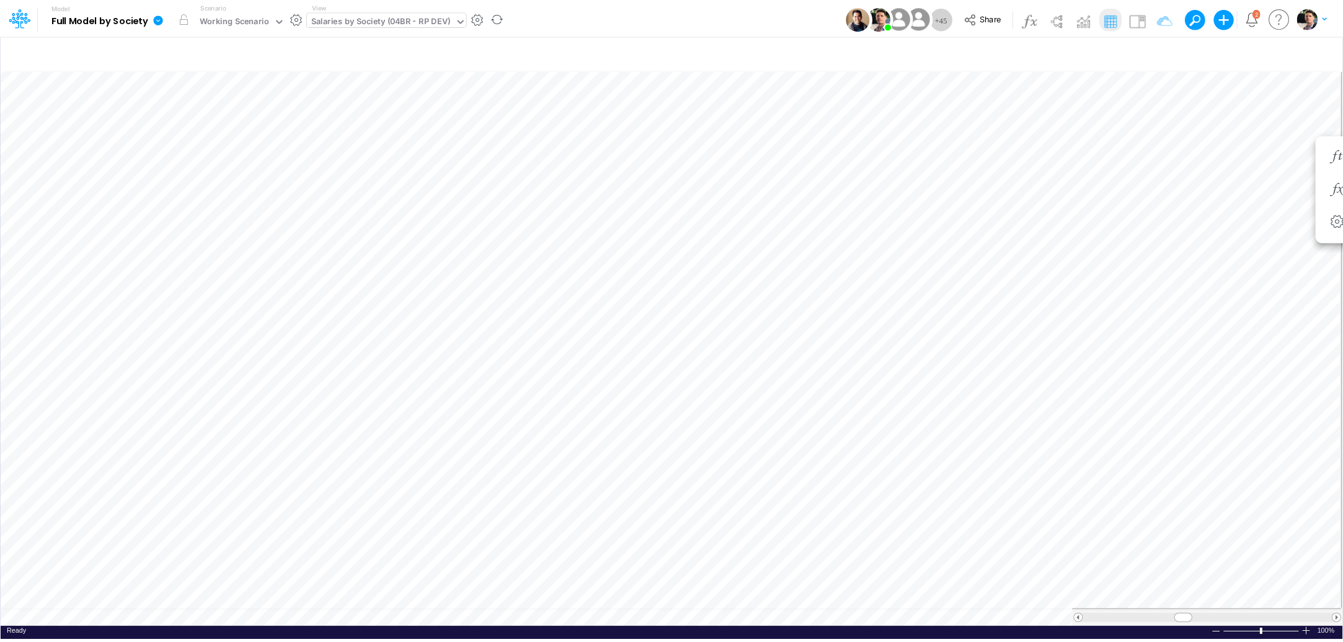
scroll to position [5, 38]
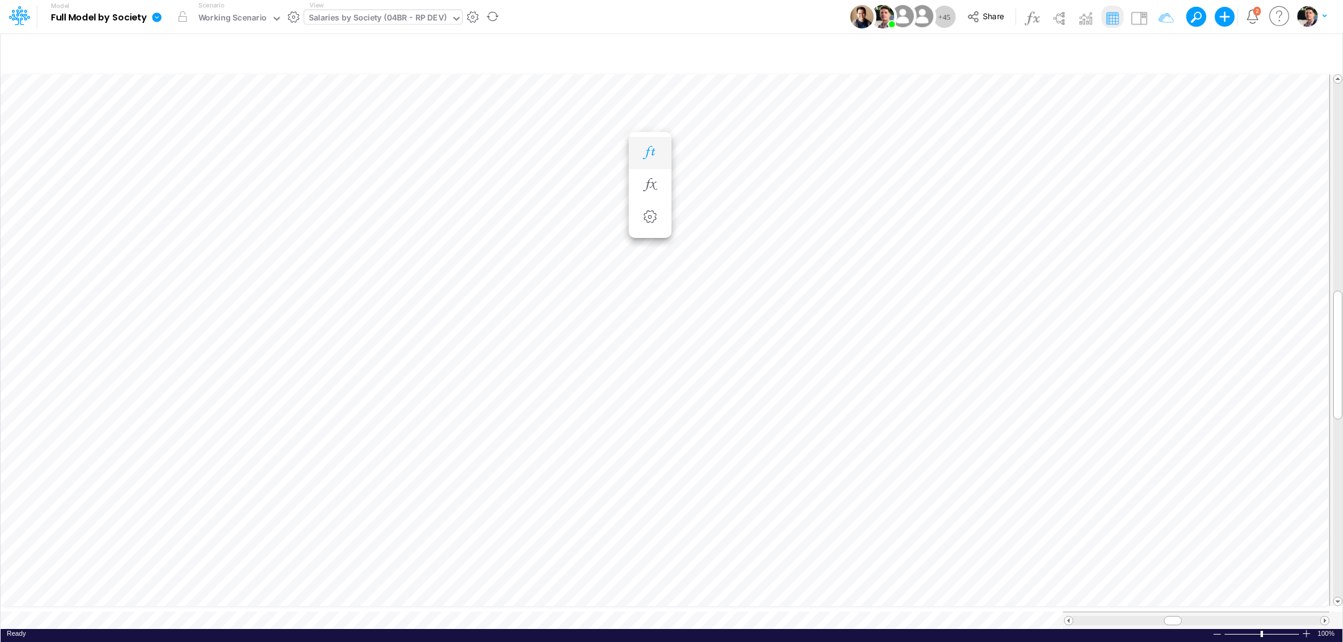
click at [651, 159] on icon "button" at bounding box center [650, 152] width 19 height 13
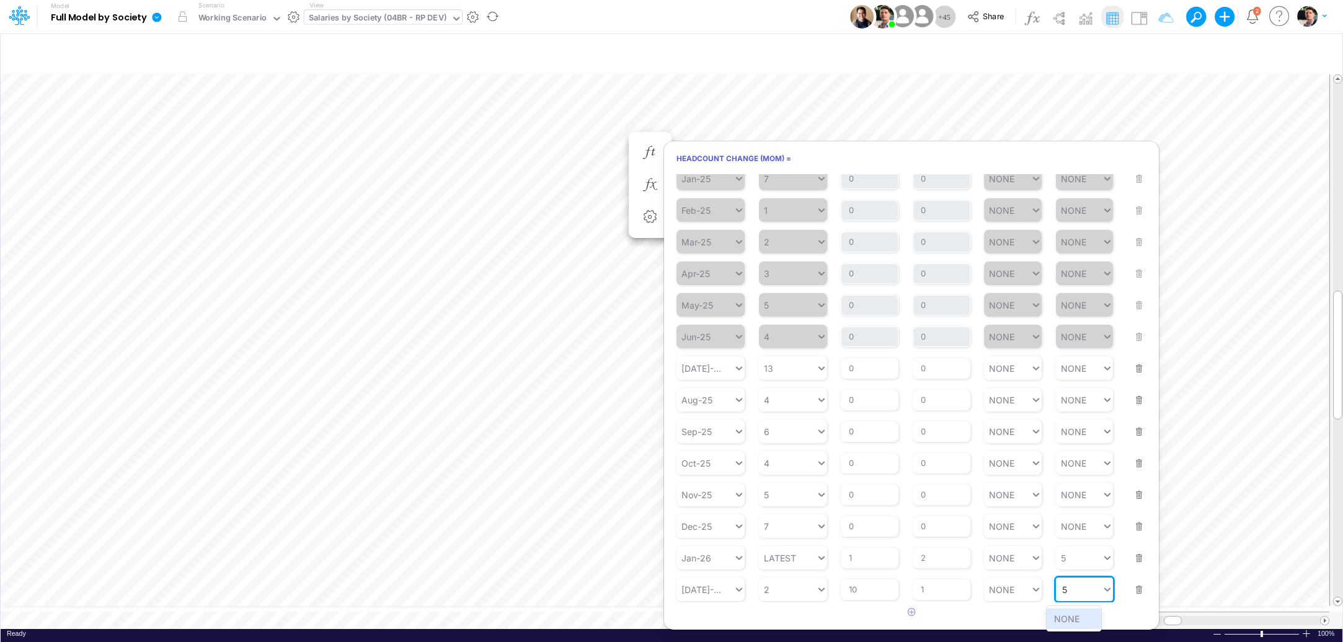
click at [1058, 593] on div "5 5" at bounding box center [1079, 590] width 47 height 18
click at [1065, 620] on div "Set value 6" at bounding box center [1077, 619] width 61 height 20
type input "6"
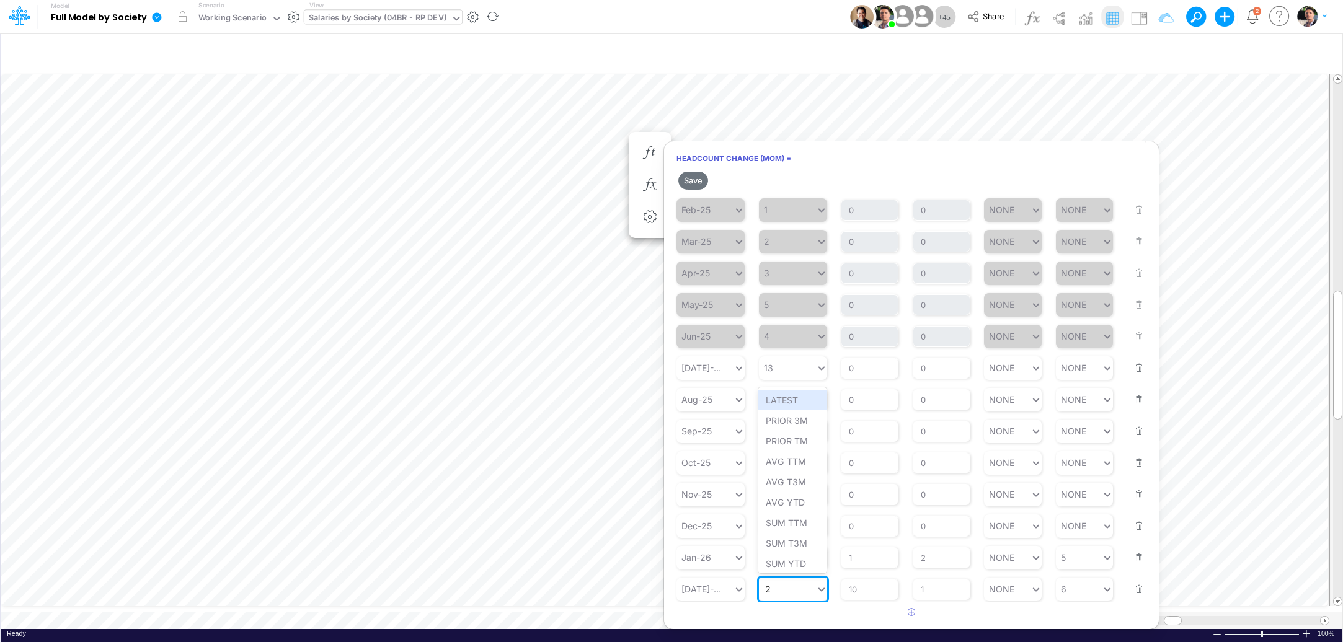
click at [763, 599] on div "2 2" at bounding box center [793, 590] width 68 height 24
click at [794, 564] on div "Set value 3" at bounding box center [792, 561] width 68 height 20
type input "3"
click at [787, 584] on div "3 3" at bounding box center [787, 589] width 57 height 18
click at [793, 559] on div "Set value 2" at bounding box center [792, 561] width 68 height 20
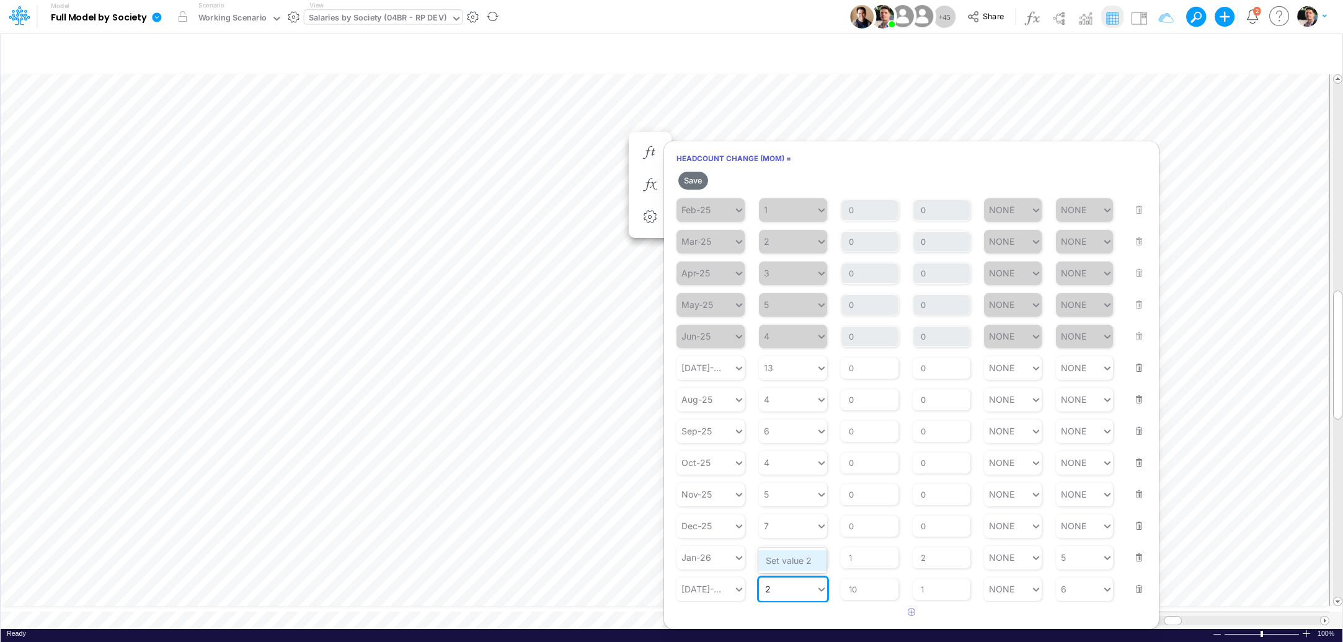
type input "2"
click at [690, 180] on button "Save" at bounding box center [693, 181] width 30 height 18
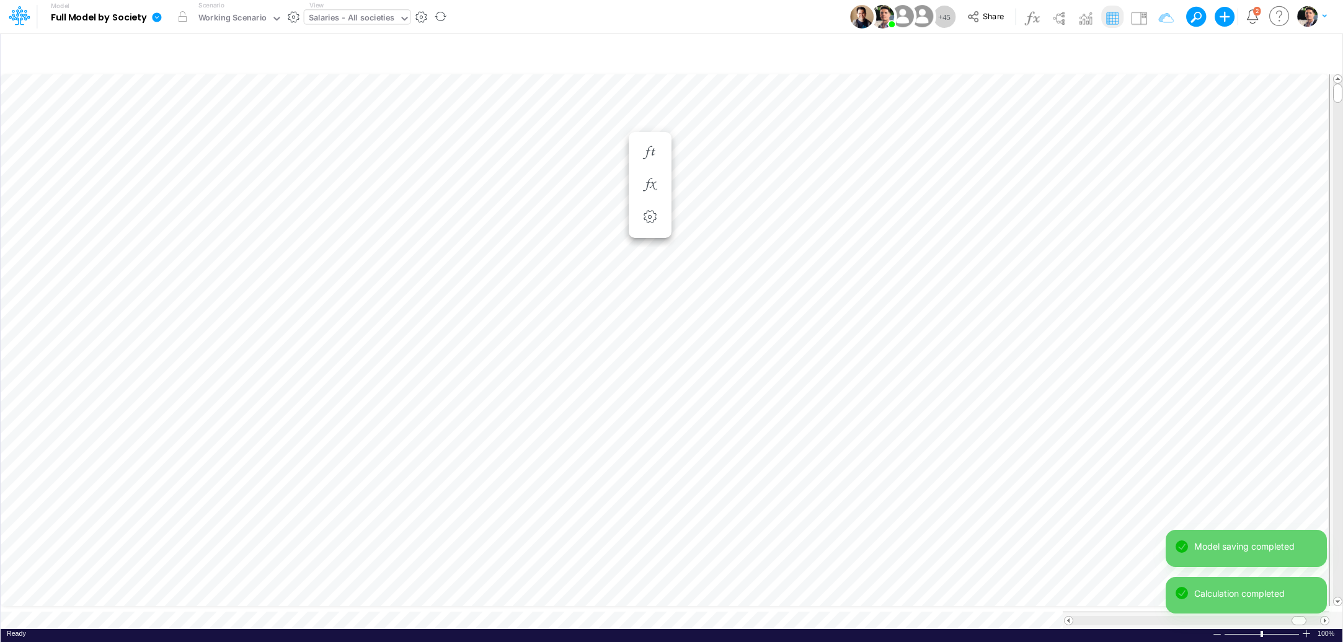
type input "Salaries - All societies"
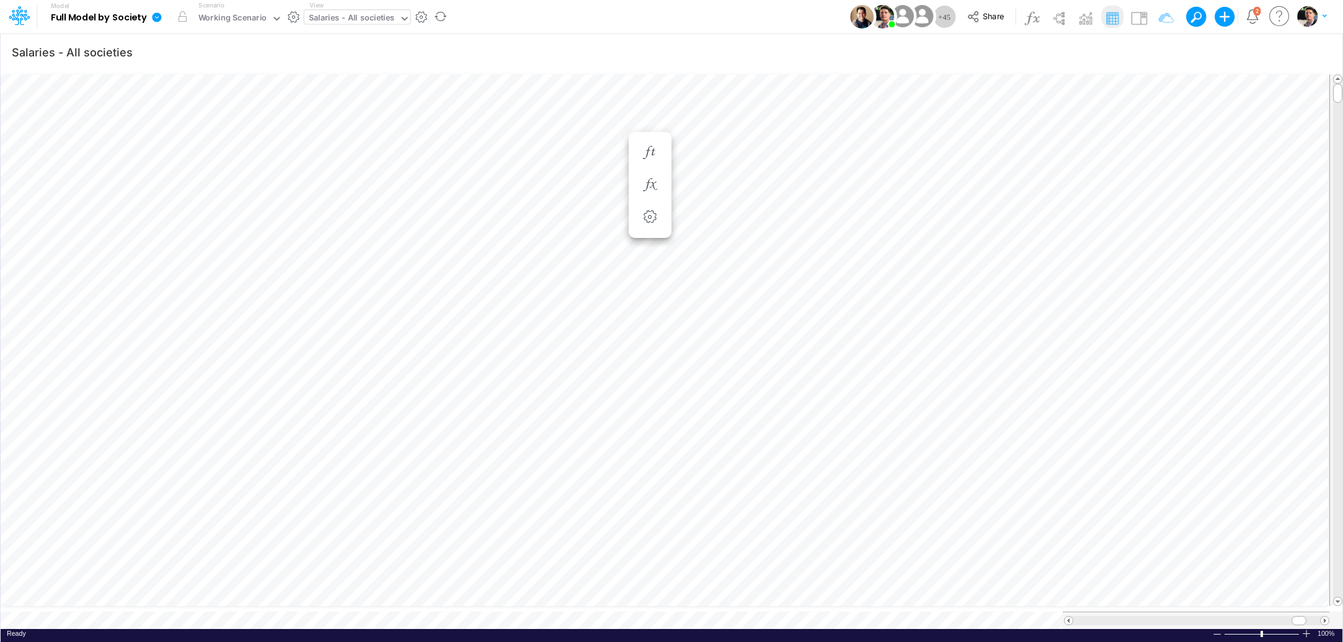
scroll to position [5, 38]
click at [375, 20] on div "Salaries - All societies" at bounding box center [352, 19] width 86 height 14
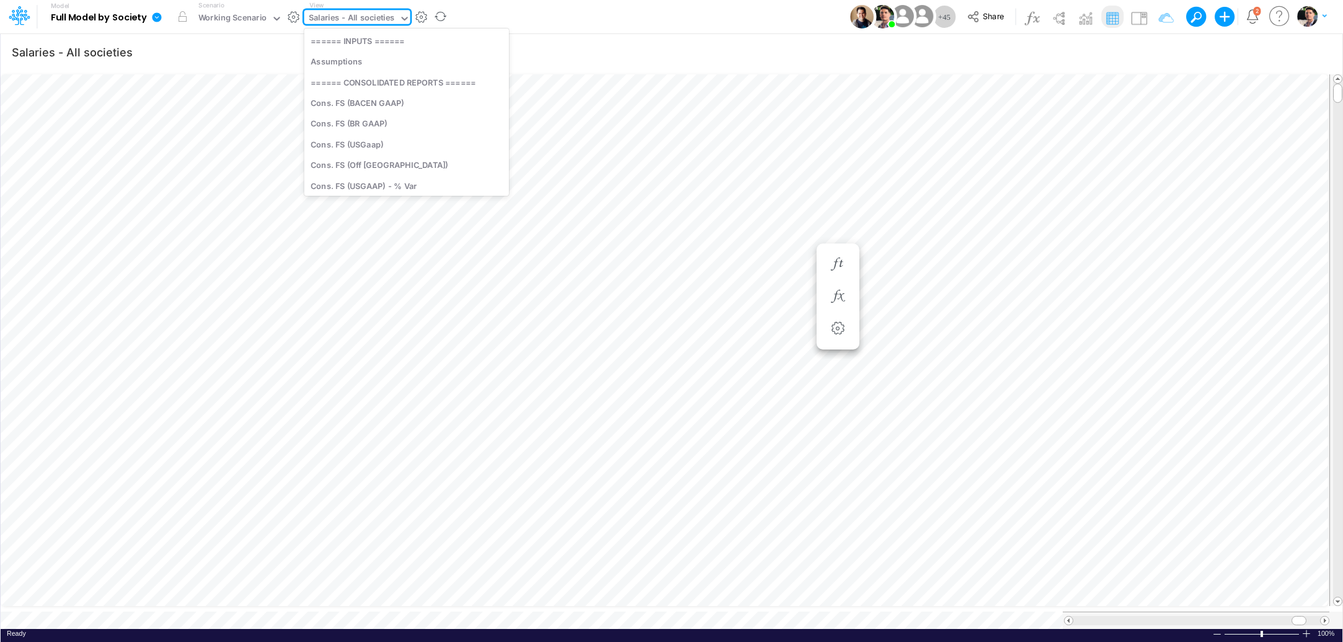
scroll to position [2333, 0]
type input "usga"
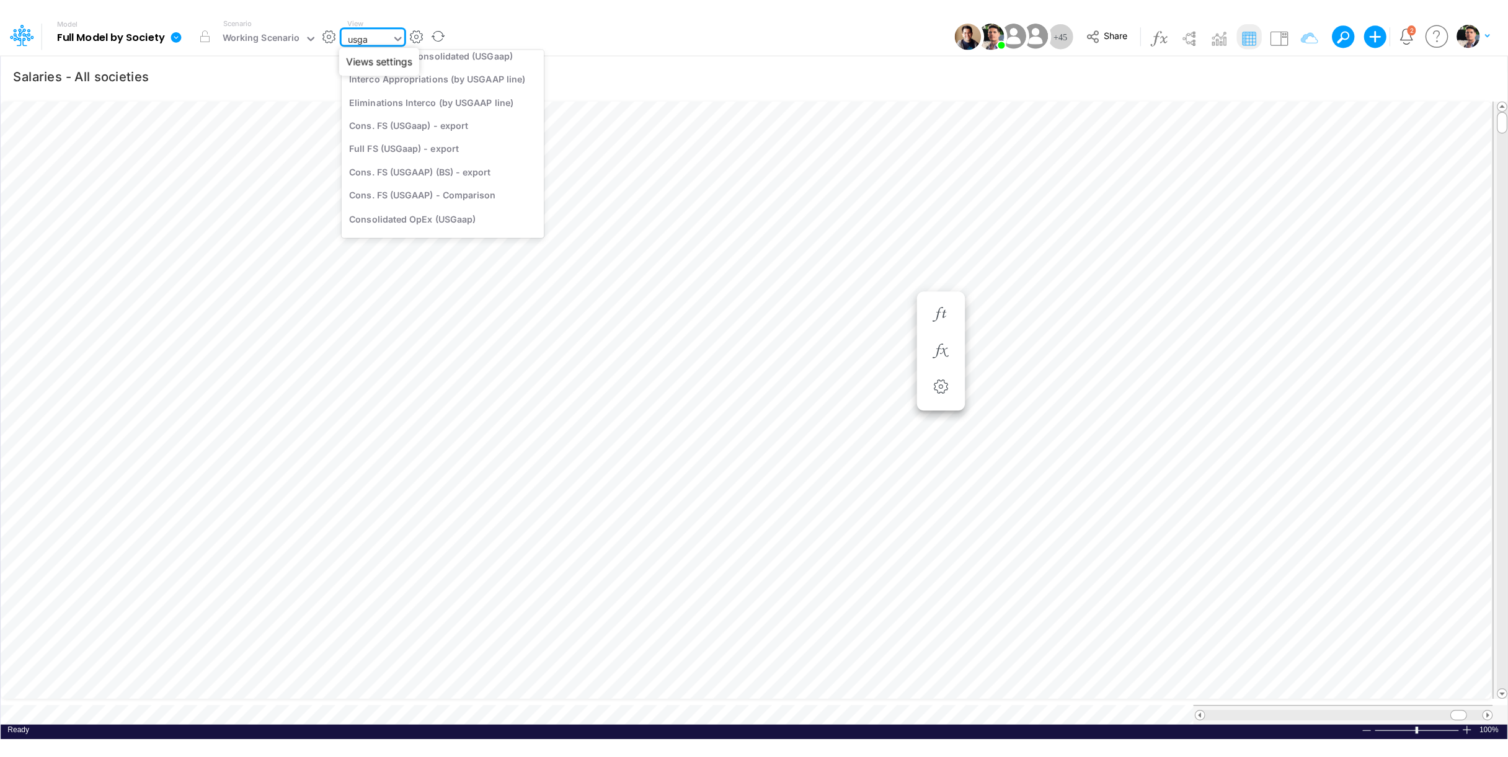
scroll to position [0, 0]
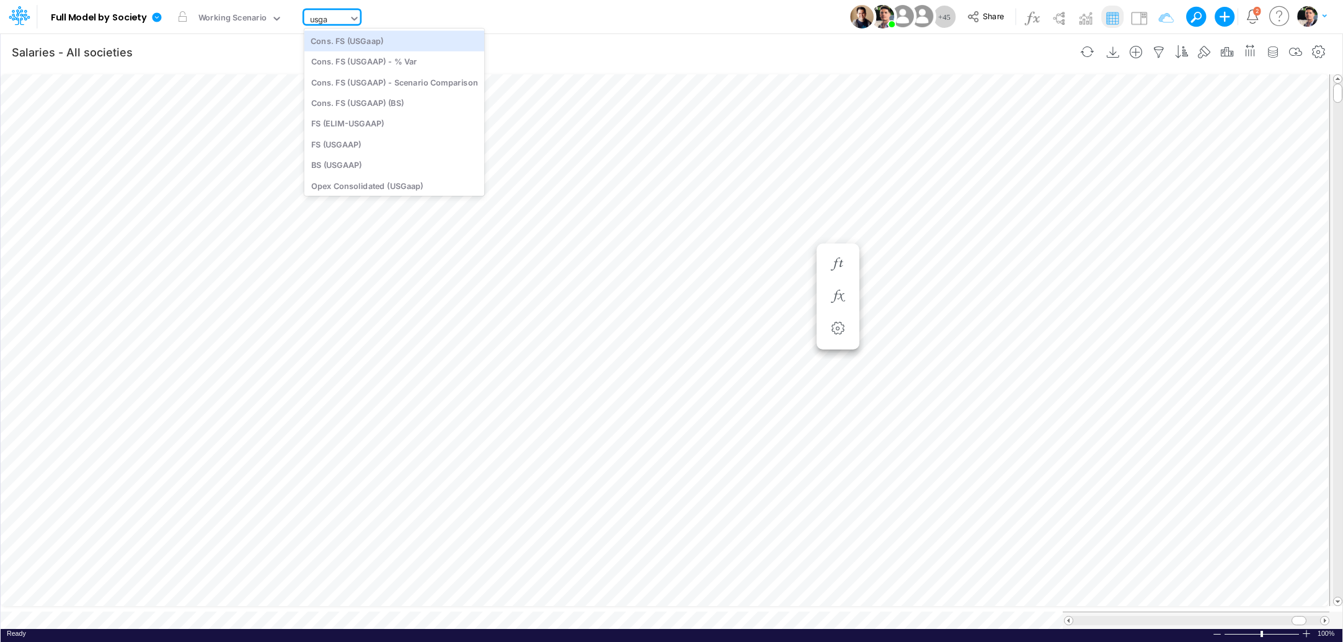
click at [373, 36] on div "Cons. FS (USGaap)" at bounding box center [394, 40] width 180 height 20
type input "Consolidated FS - USGAAP"
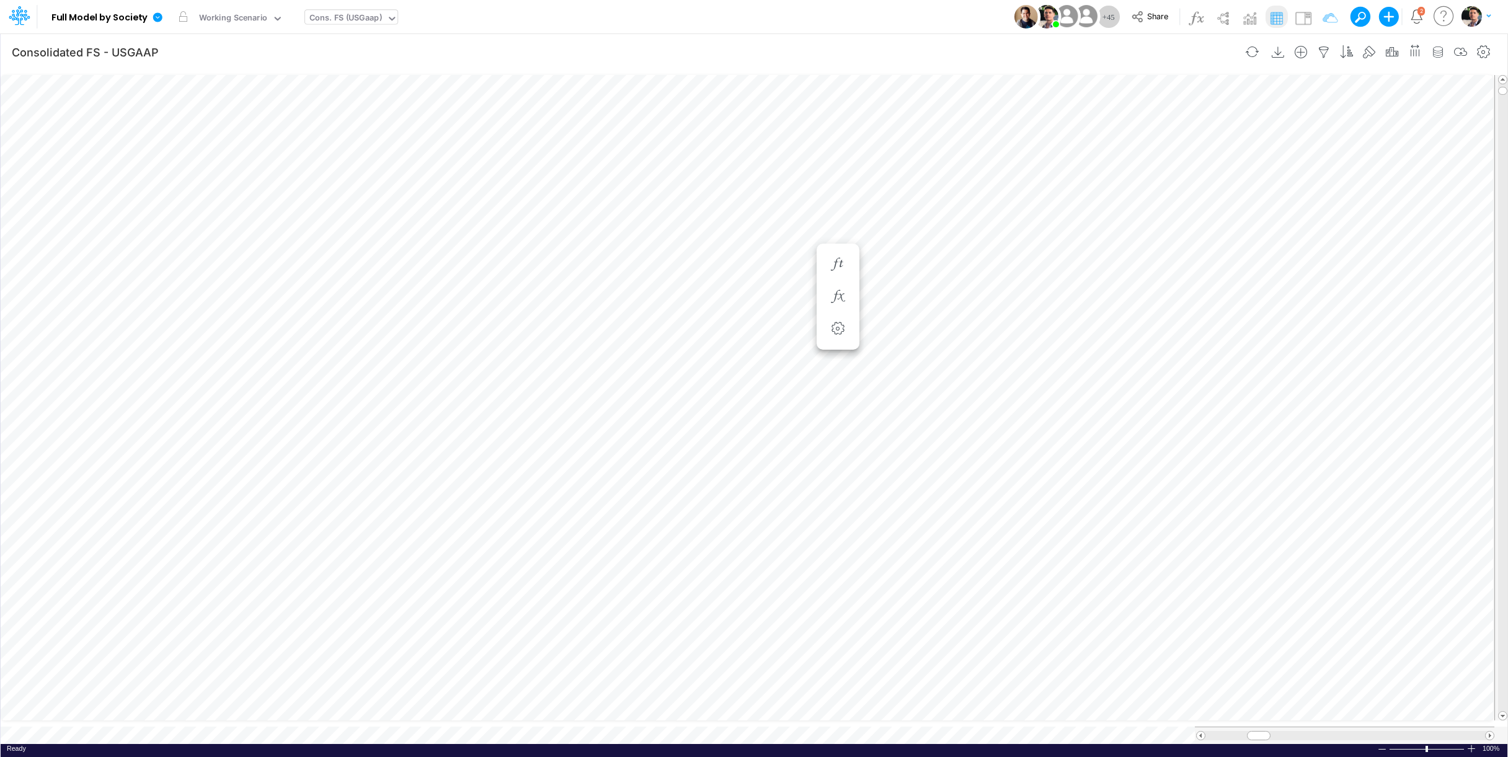
scroll to position [5, 40]
click at [1316, 50] on icon "button" at bounding box center [1324, 52] width 19 height 13
select select "notEqual"
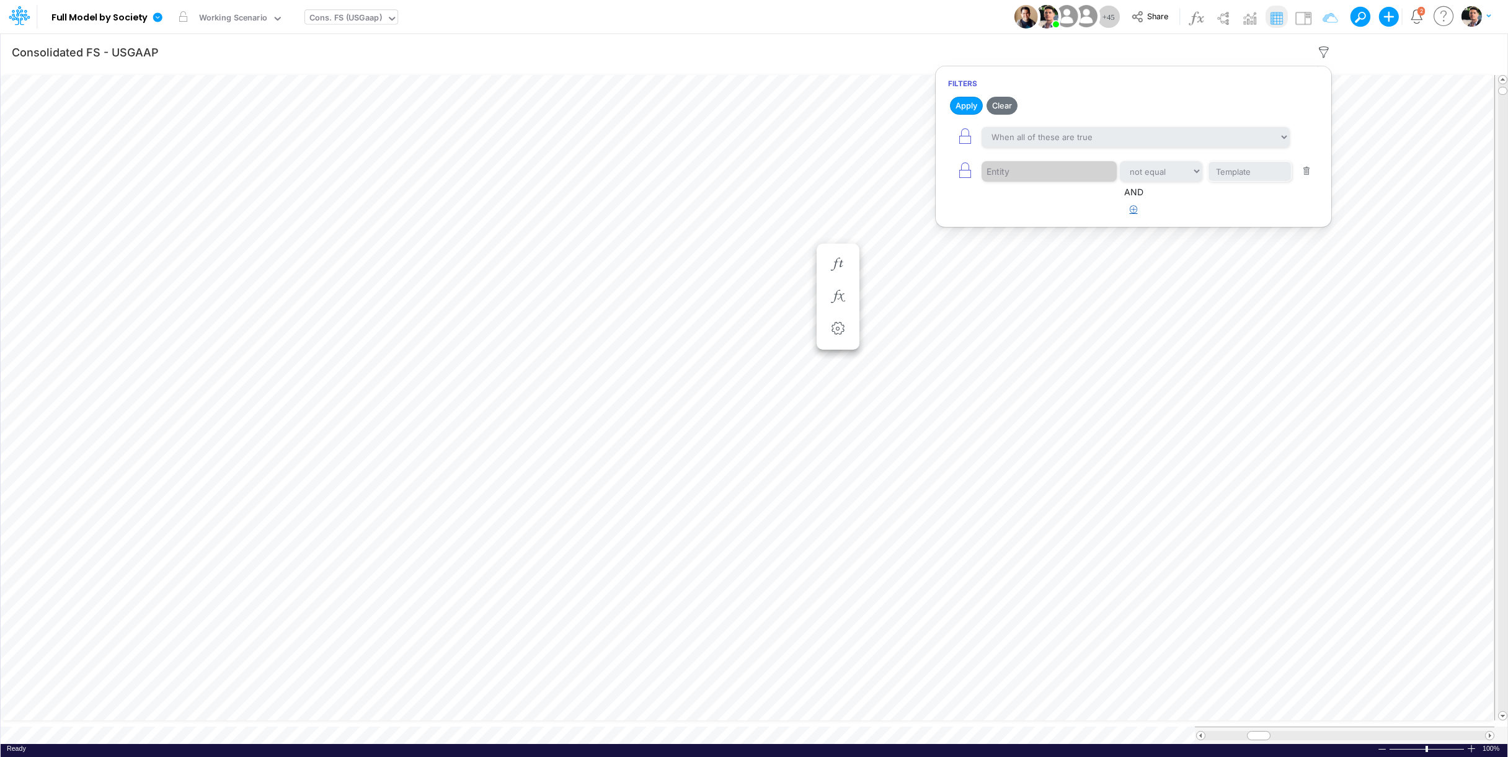
click at [1128, 215] on button "button" at bounding box center [1134, 210] width 24 height 20
click at [1011, 255] on div at bounding box center [1041, 248] width 118 height 21
type input "nam"
select select "contains"
click option "contains" at bounding box center [0, 0] width 0 height 0
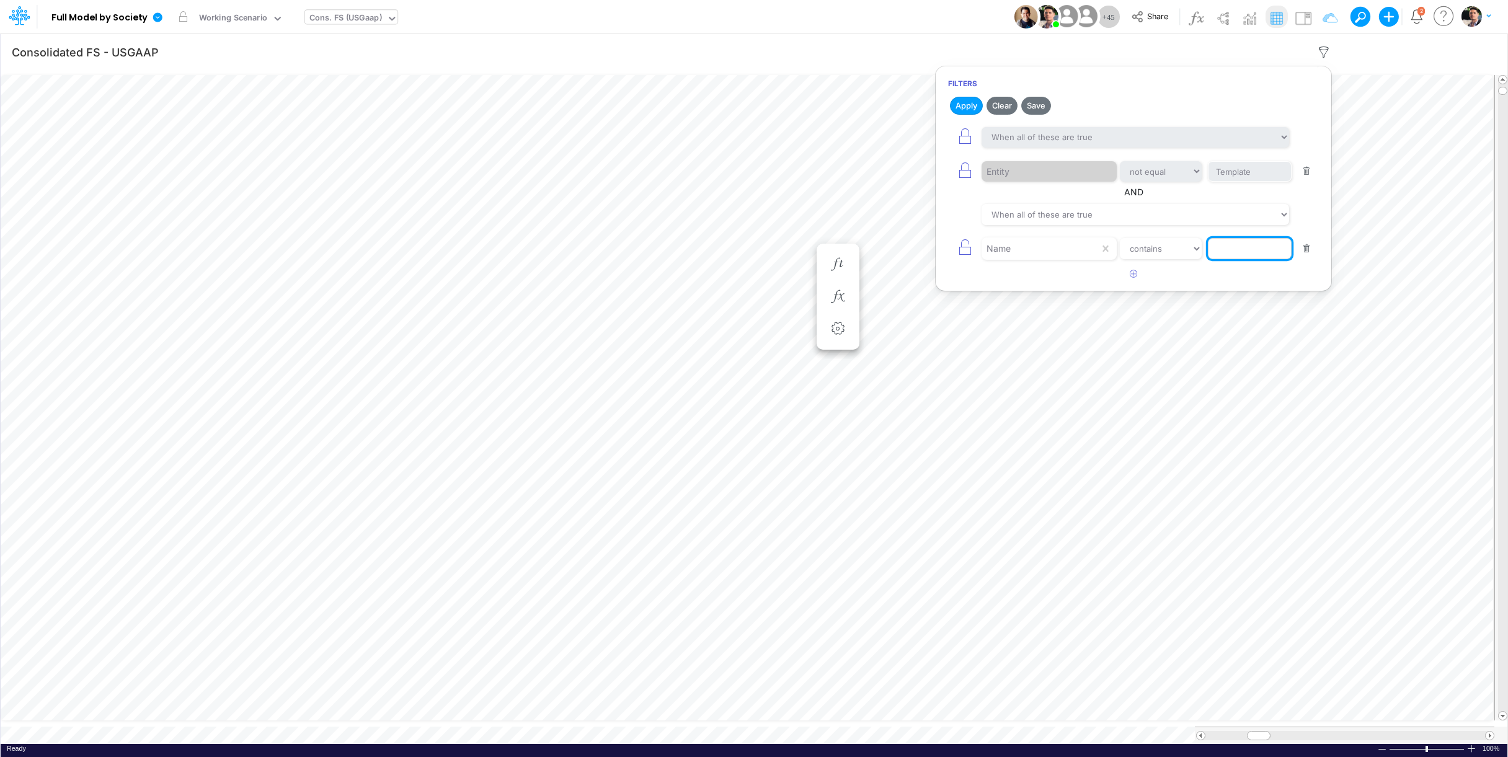
click at [1264, 254] on input "text" at bounding box center [1250, 248] width 84 height 21
type input "Salaries"
click at [1130, 276] on icon "button" at bounding box center [1134, 274] width 8 height 8
click at [1028, 278] on div at bounding box center [1041, 282] width 118 height 21
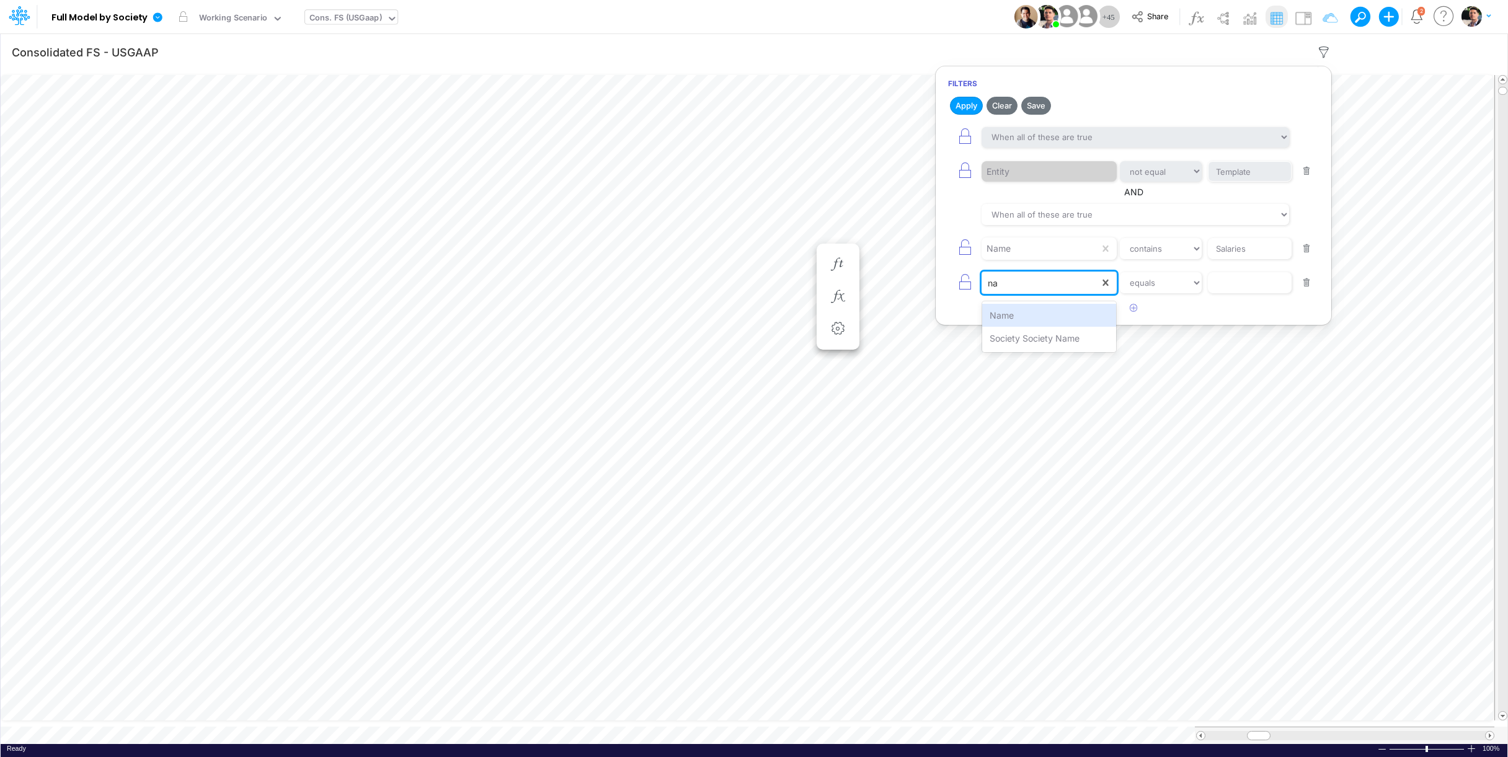
type input "nam"
select select "contains"
click option "contains" at bounding box center [0, 0] width 0 height 0
click at [1250, 288] on input "text" at bounding box center [1250, 282] width 84 height 21
type input "Softwa"
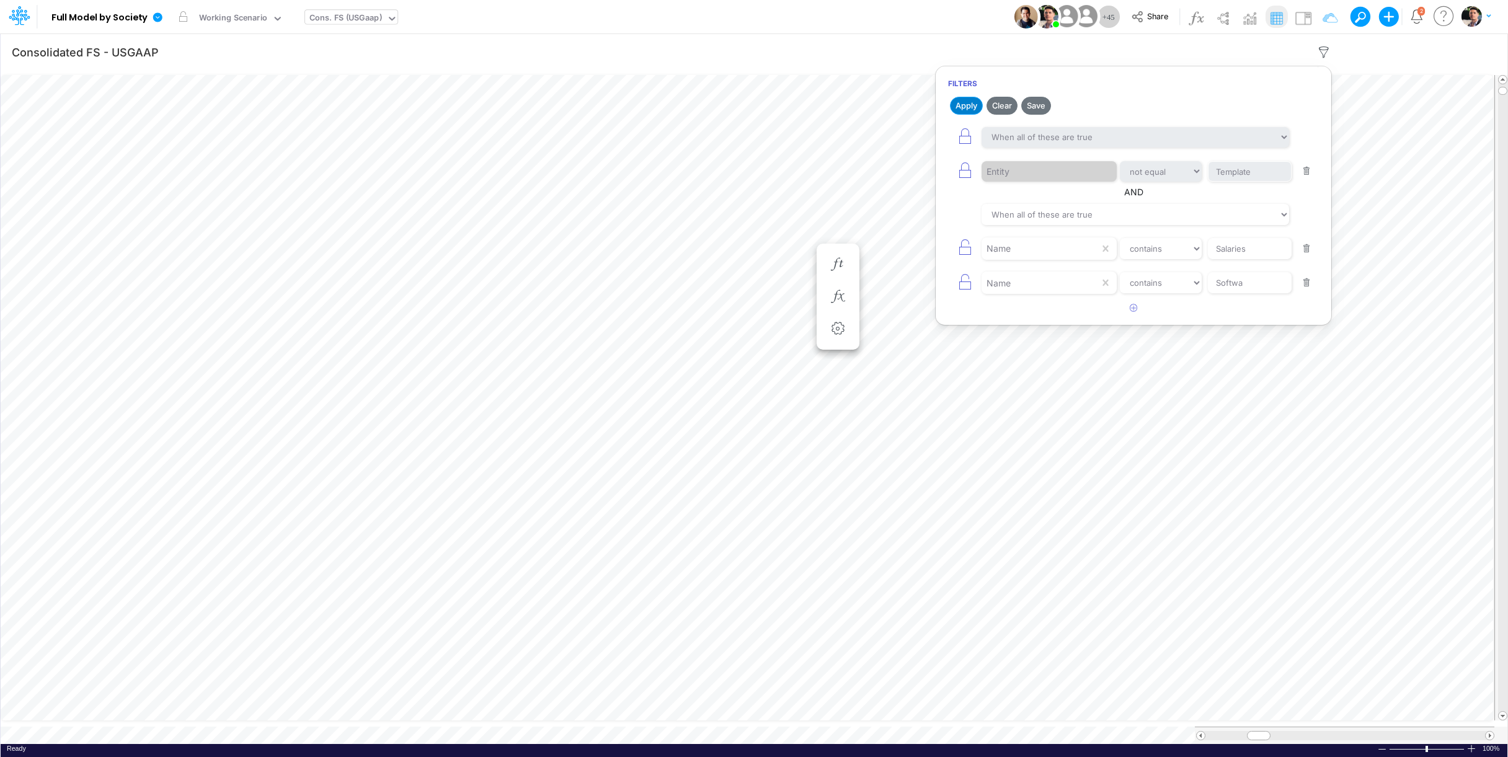
click at [970, 104] on button "Apply" at bounding box center [966, 106] width 33 height 18
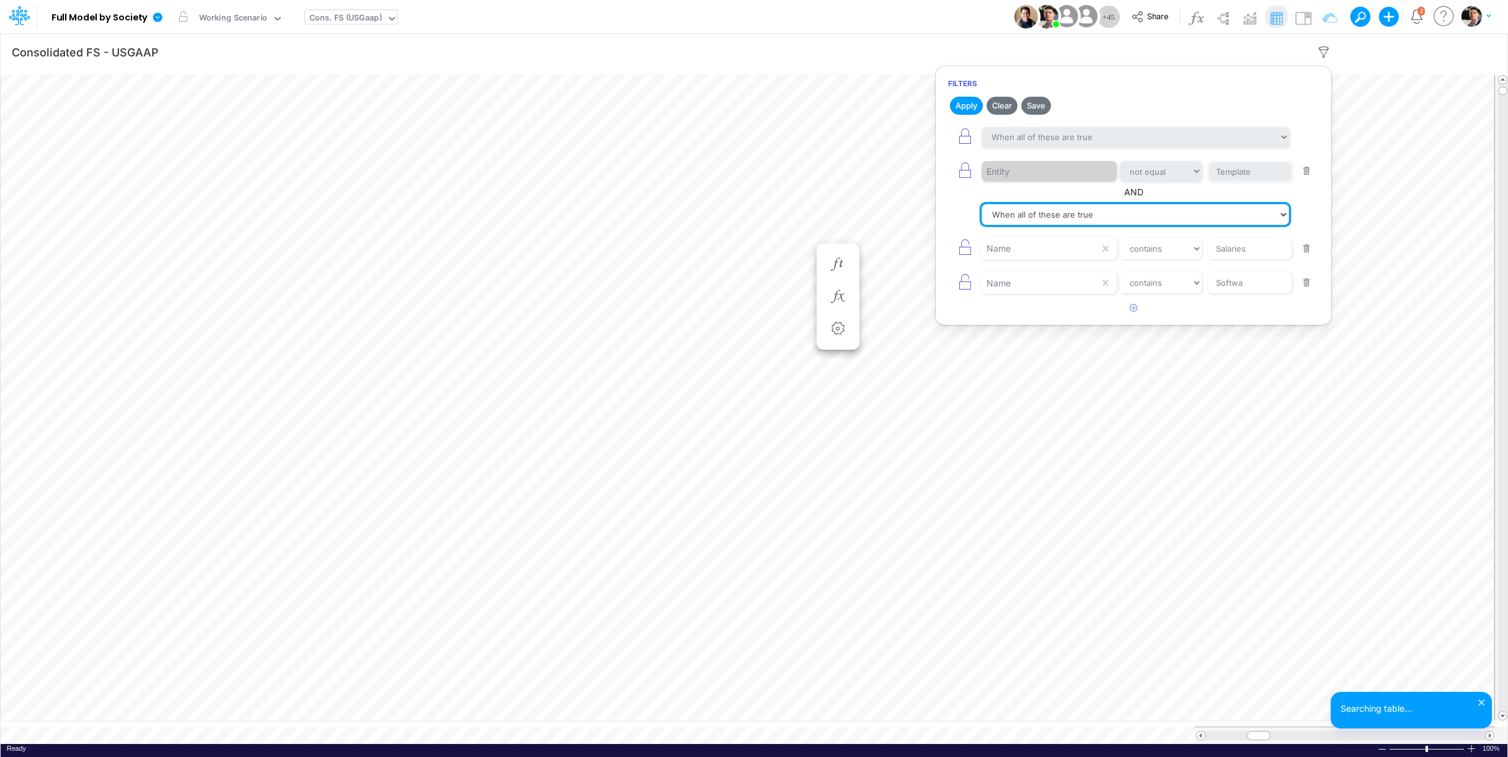
select select "tableSearchOR"
click option "When any of these are true" at bounding box center [0, 0] width 0 height 0
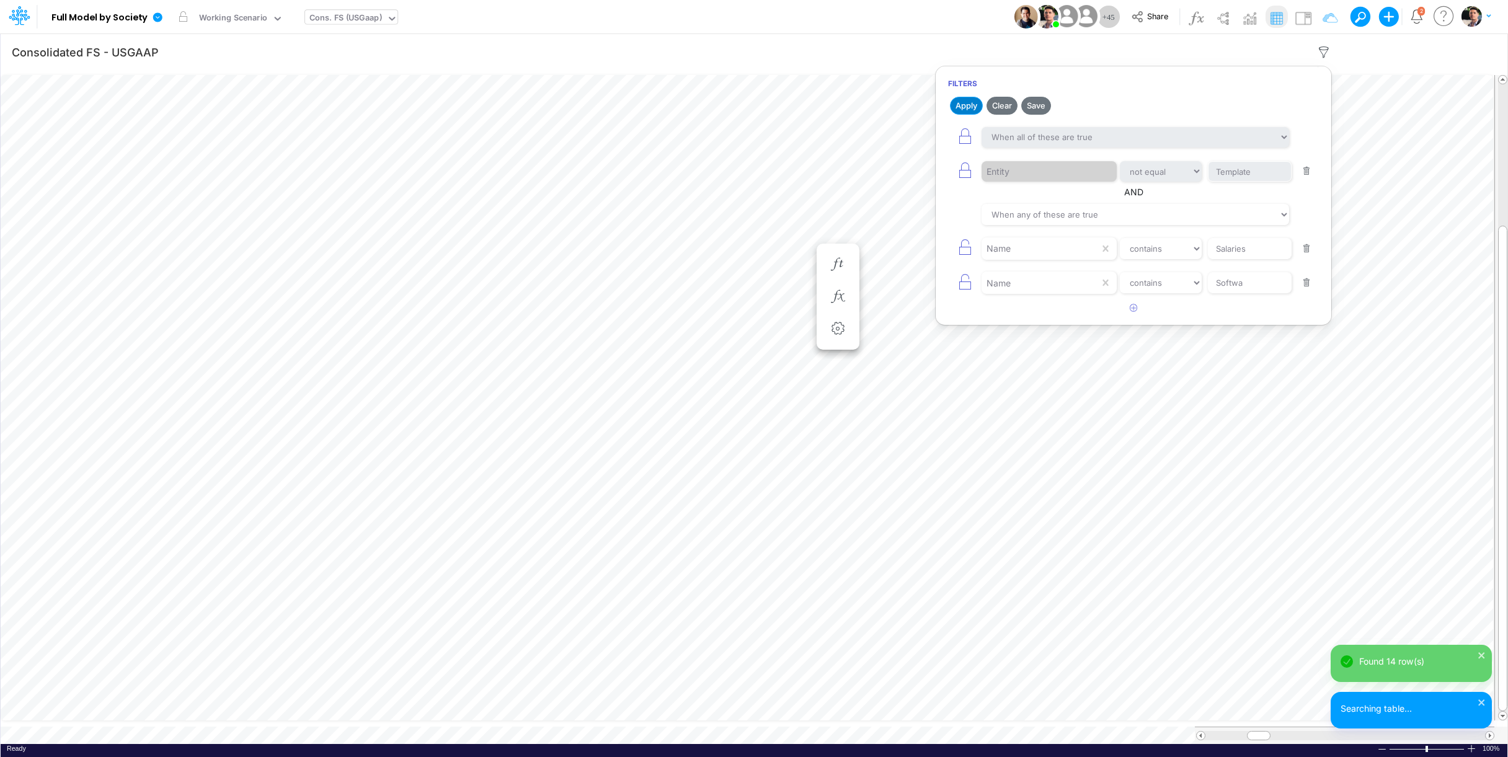
click at [966, 104] on button "Apply" at bounding box center [966, 106] width 33 height 18
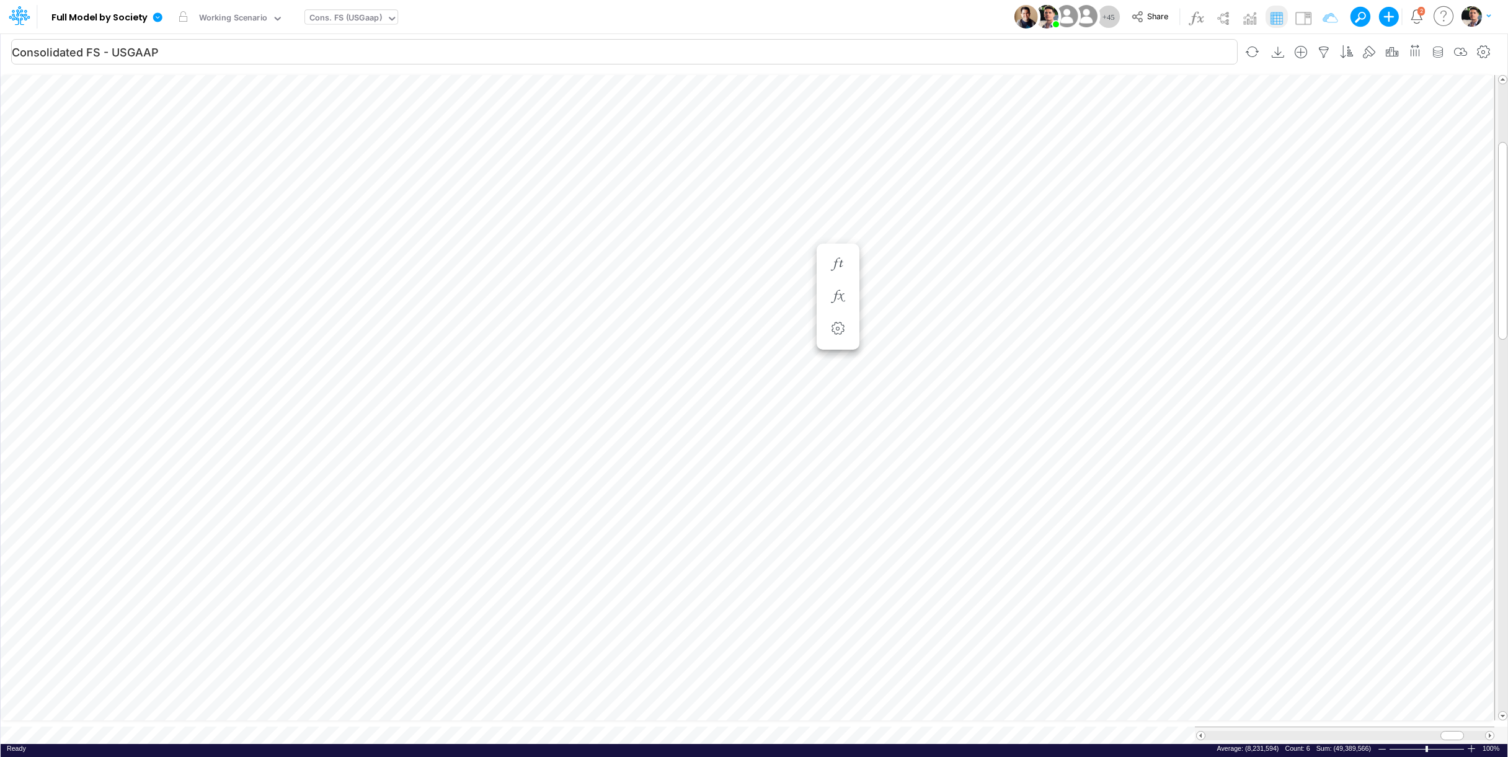
scroll to position [5, 39]
click at [159, 19] on icon at bounding box center [157, 16] width 9 height 9
click at [200, 127] on button "View model info" at bounding box center [220, 128] width 133 height 19
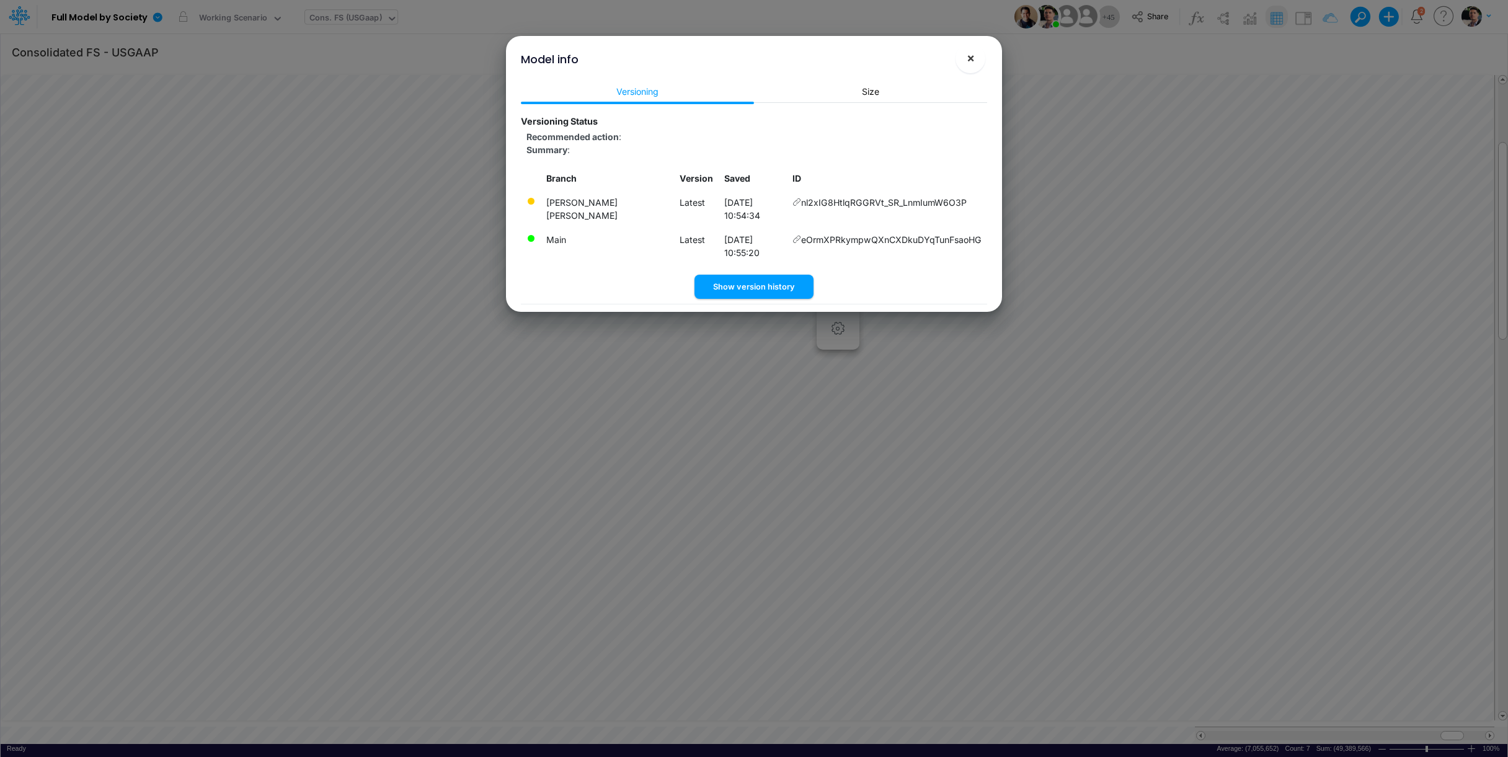
click at [973, 54] on span "×" at bounding box center [971, 57] width 8 height 15
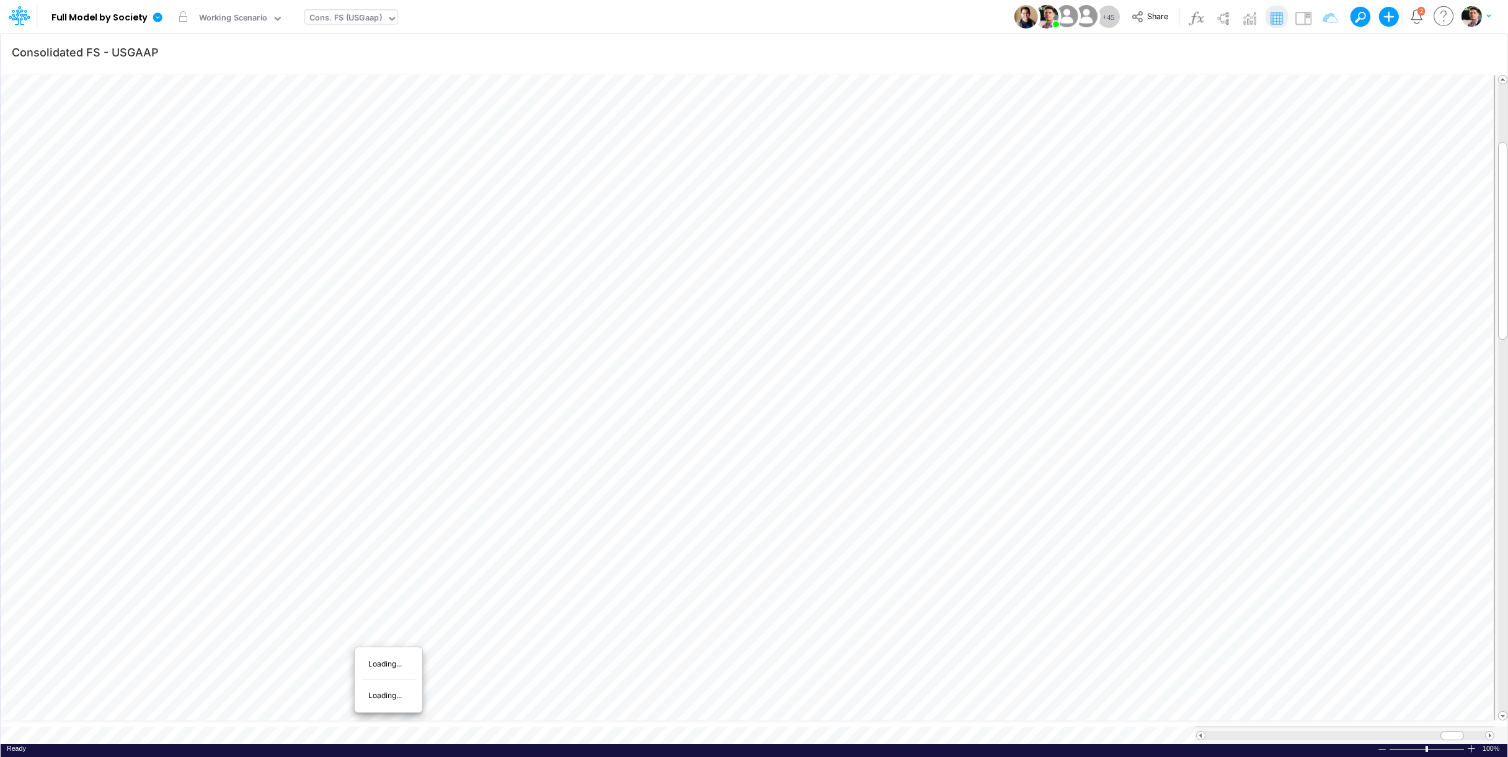
scroll to position [1, 1]
click at [362, 713] on div "Close" at bounding box center [379, 708] width 53 height 15
type input "Salaries - All societies"
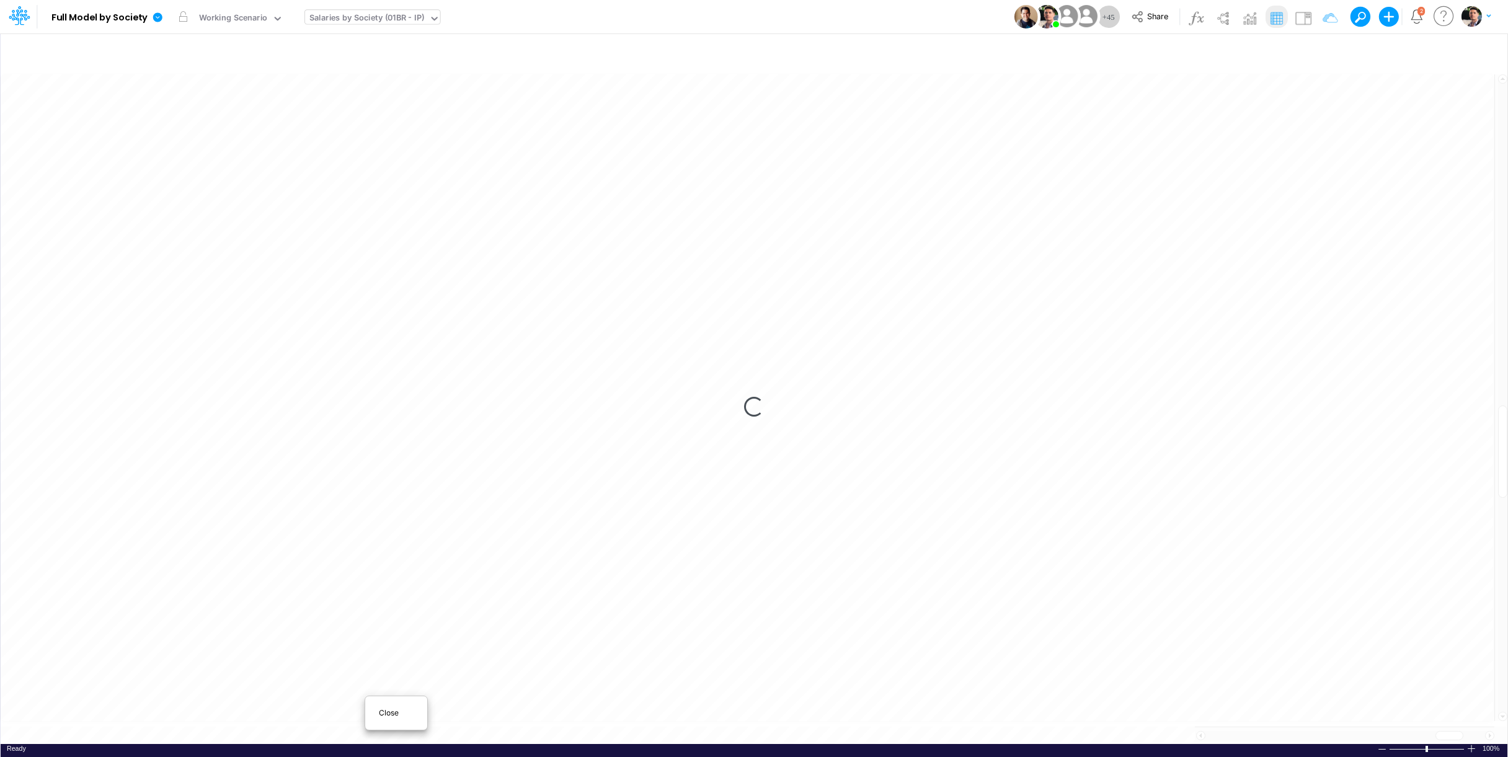
click at [384, 713] on span "Close" at bounding box center [396, 713] width 34 height 11
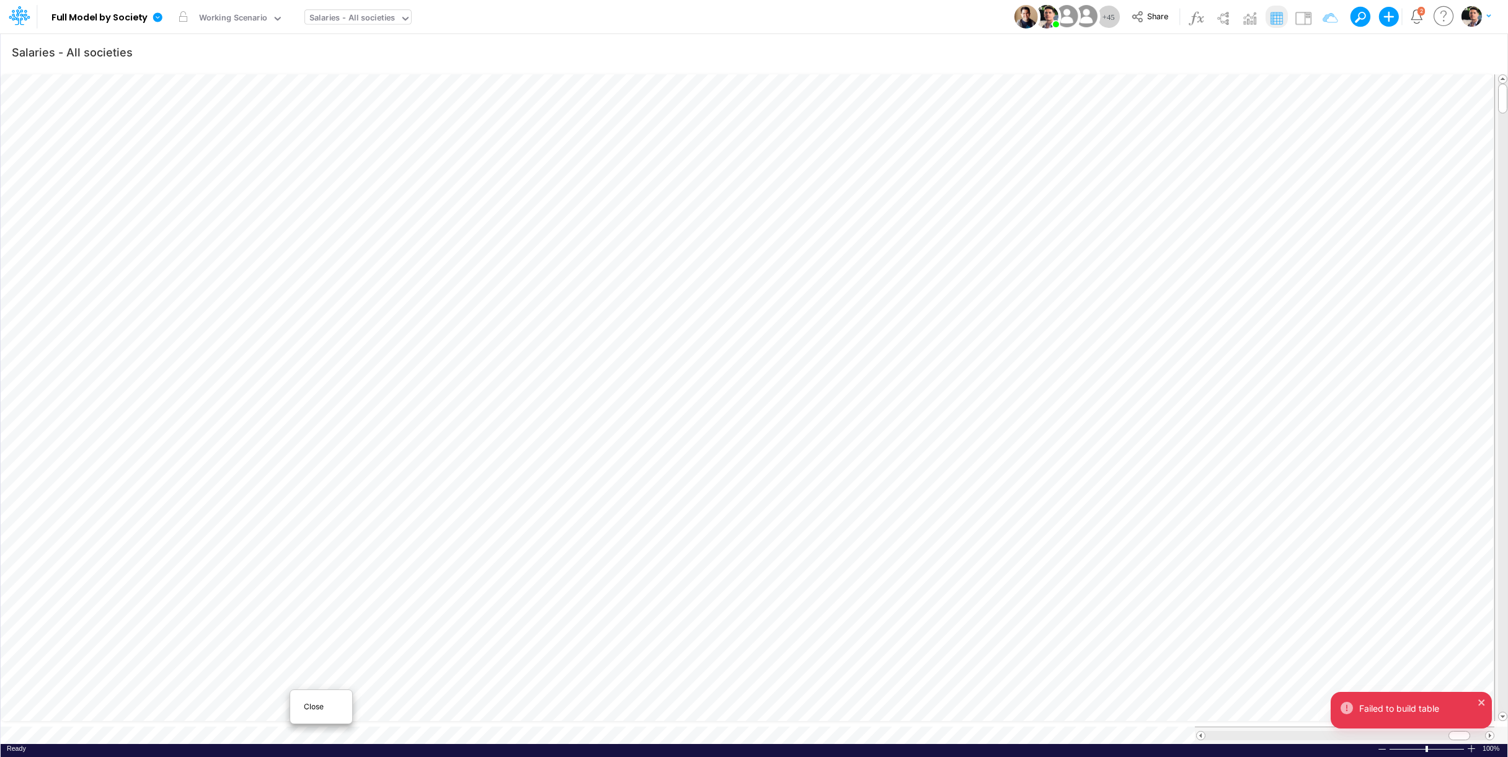
scroll to position [5, 38]
click at [303, 713] on div "Close" at bounding box center [321, 707] width 62 height 24
type input "Consolidated FS - USGAAP"
click at [1343, 713] on span at bounding box center [1490, 736] width 8 height 8
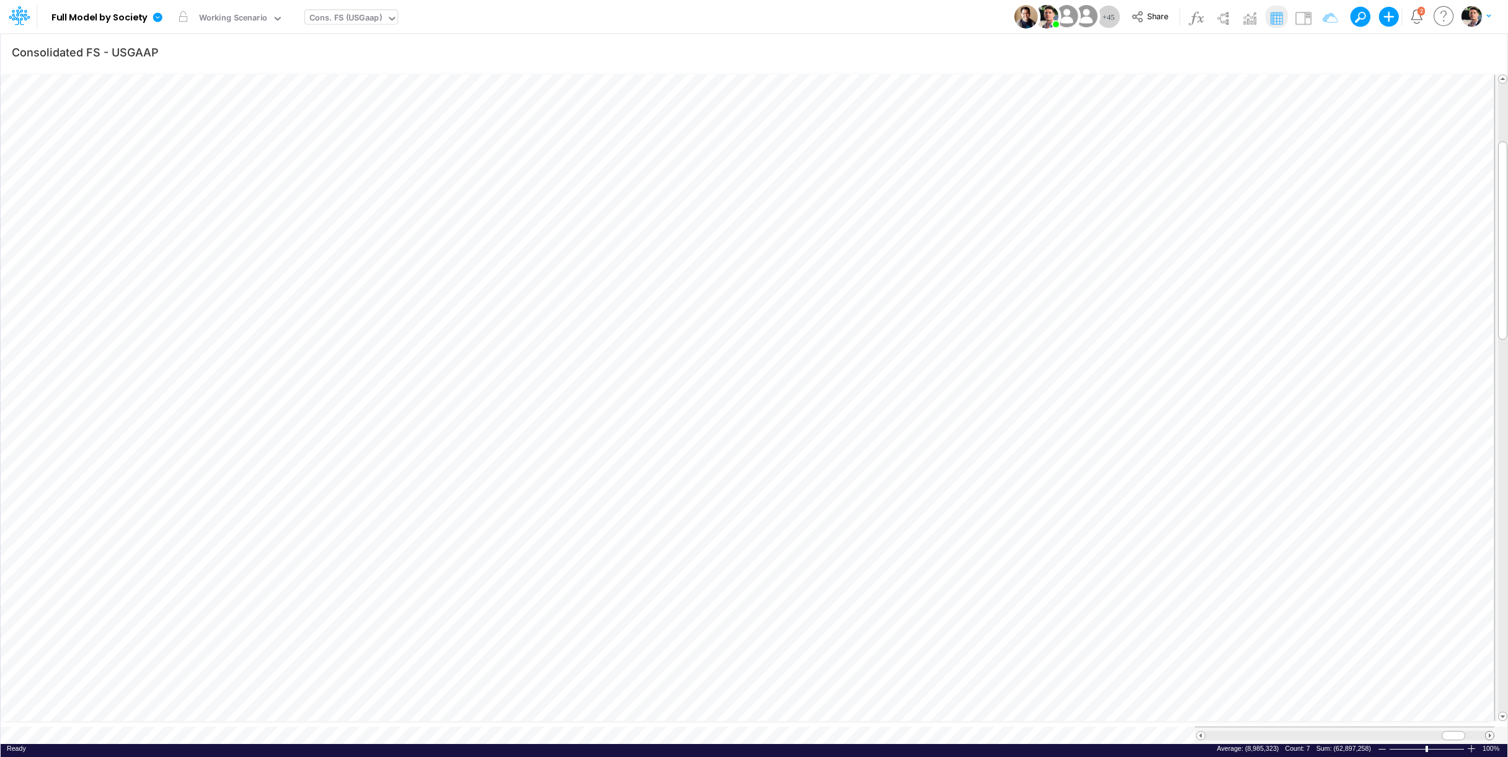
click at [1343, 713] on span at bounding box center [1490, 736] width 8 height 8
click at [357, 21] on div "Cons. FS (USGaap)" at bounding box center [345, 19] width 73 height 14
type input "[PERSON_NAME]"
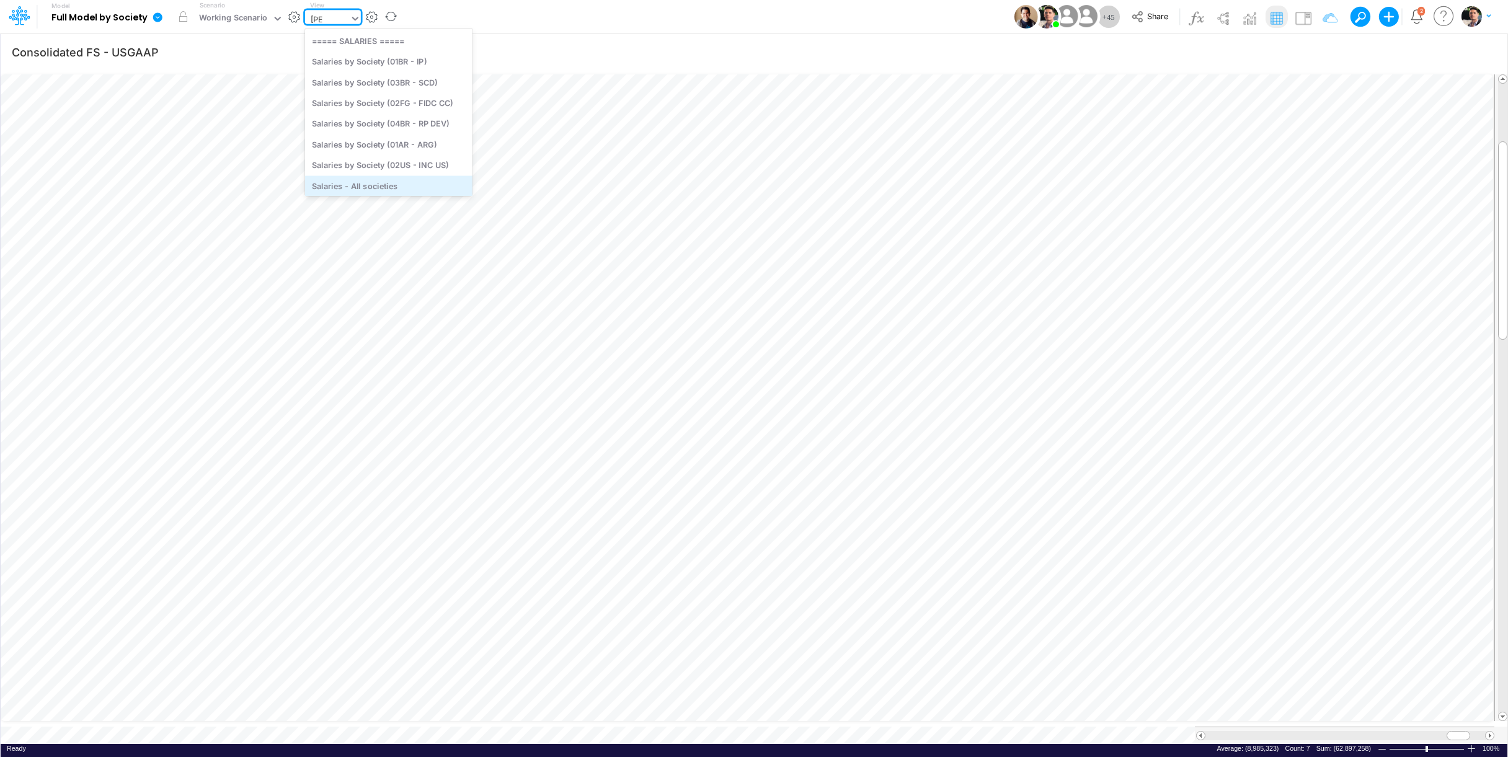
click at [362, 182] on div "Salaries - All societies" at bounding box center [388, 185] width 167 height 20
type input "Salaries - All societies"
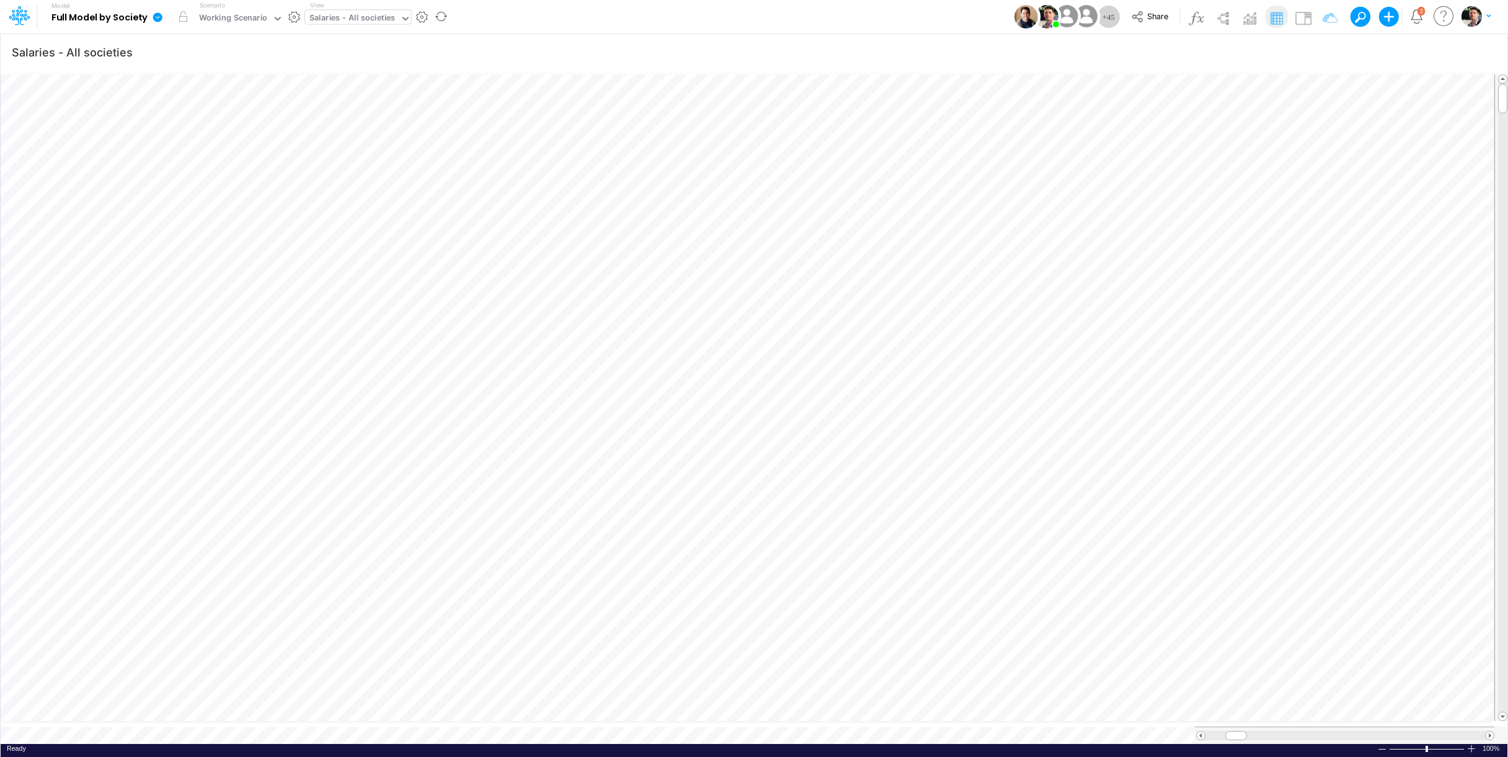
scroll to position [5, 7]
click at [1343, 713] on div at bounding box center [1472, 748] width 10 height 9
click at [1343, 713] on span at bounding box center [1490, 736] width 8 height 8
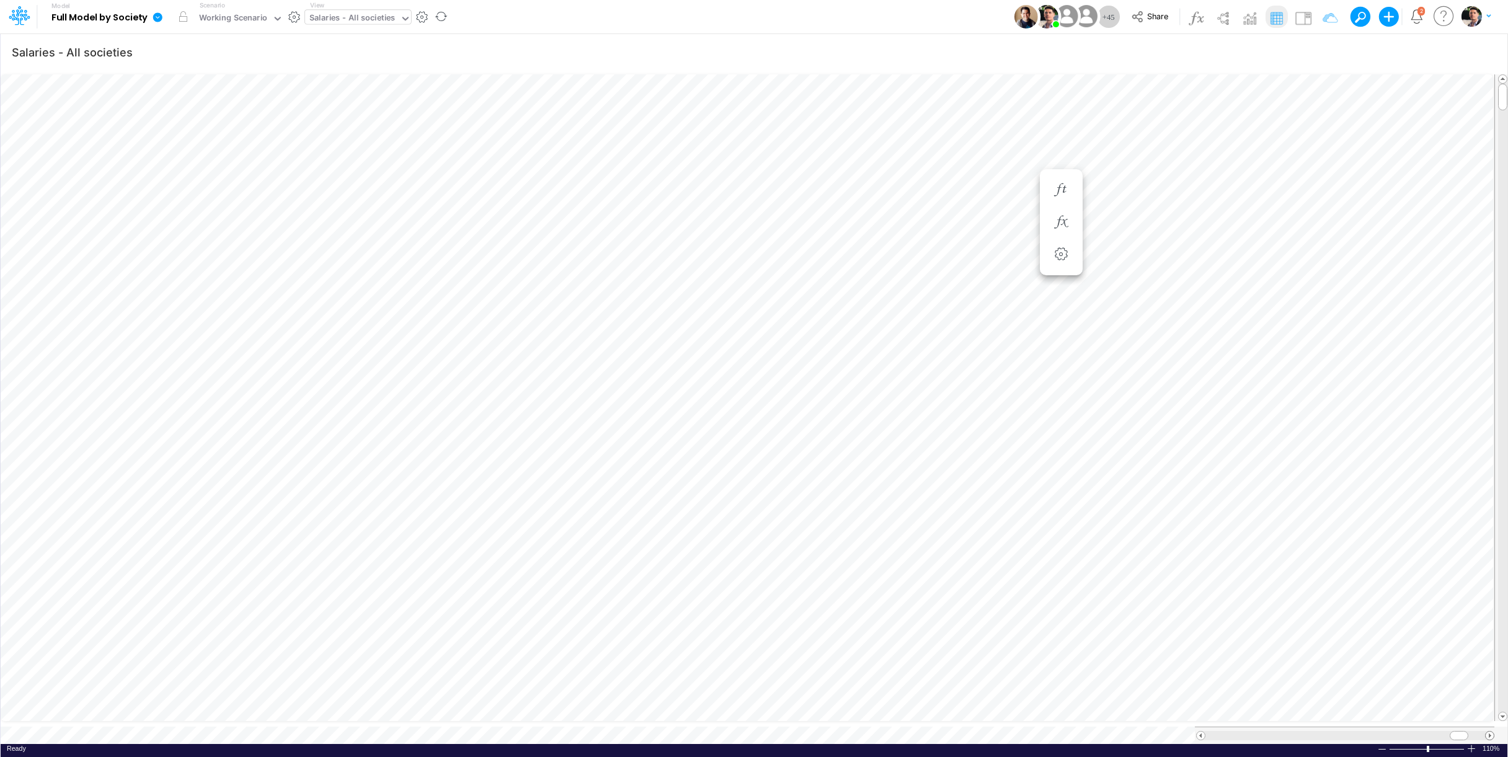
click at [1343, 713] on span at bounding box center [1490, 736] width 8 height 8
click at [162, 22] on icon at bounding box center [157, 17] width 11 height 11
click at [200, 126] on button "View model info" at bounding box center [220, 128] width 133 height 19
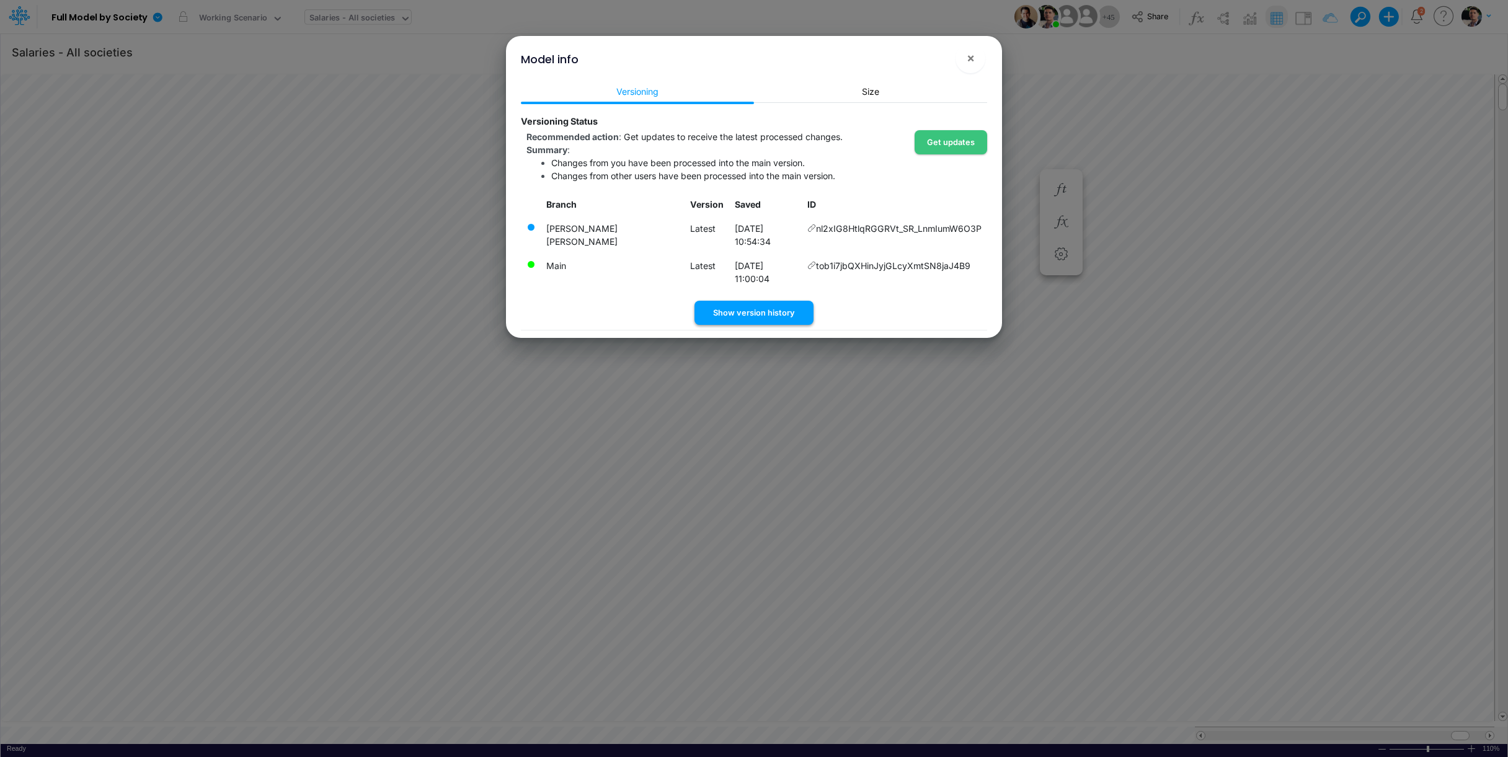
click at [765, 301] on button "Show version history" at bounding box center [754, 313] width 119 height 24
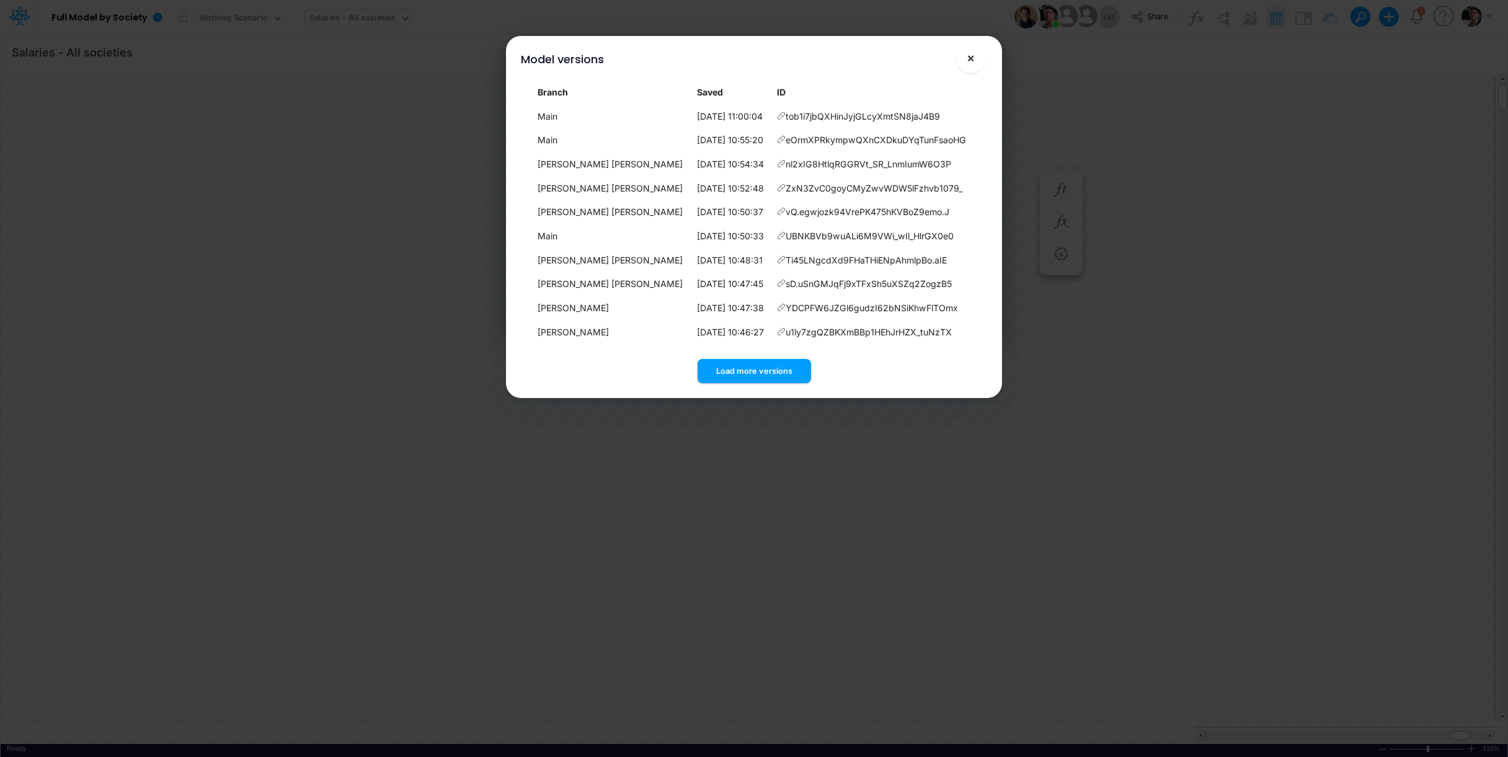
click at [975, 62] on button "×" at bounding box center [971, 58] width 30 height 30
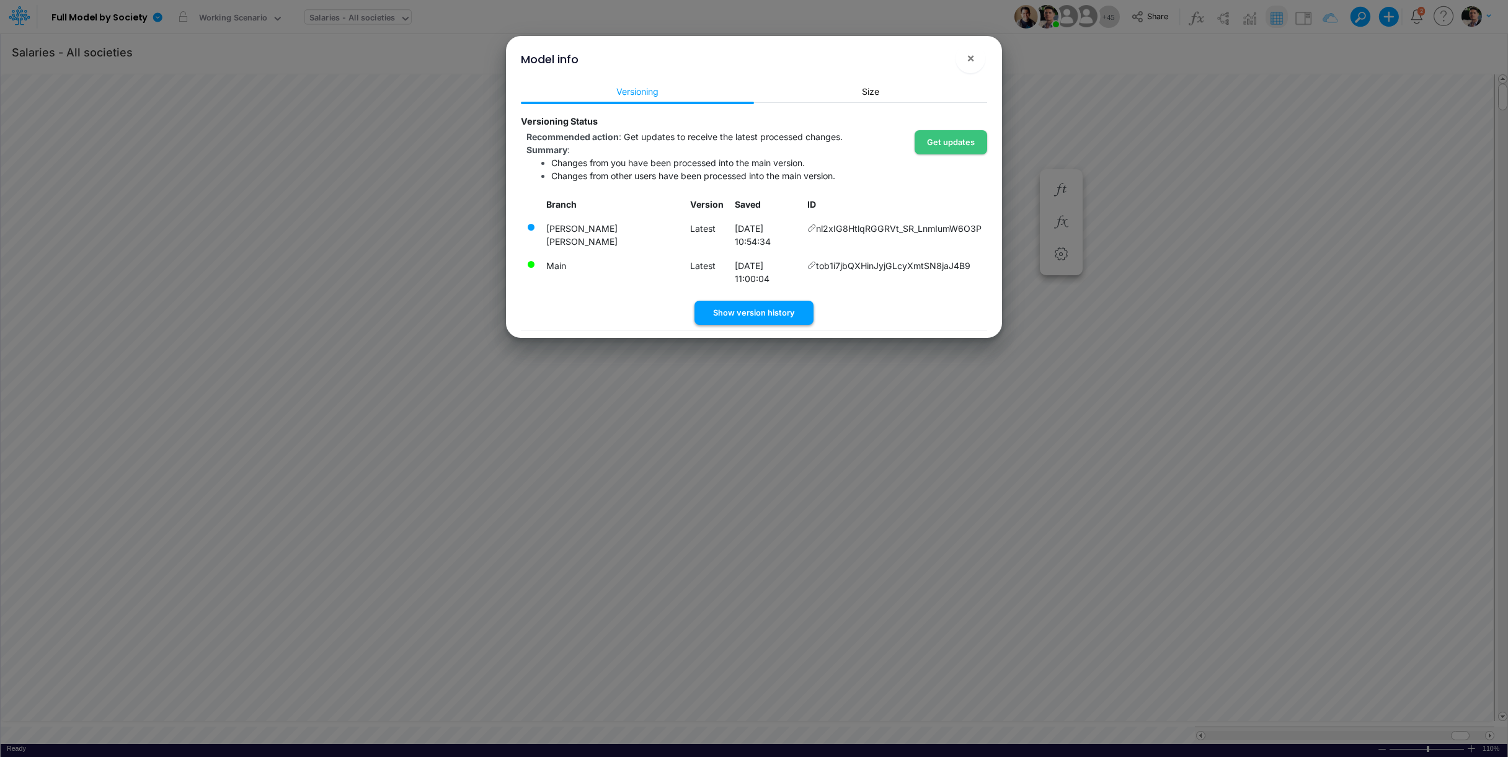
click at [771, 301] on button "Show version history" at bounding box center [754, 313] width 119 height 24
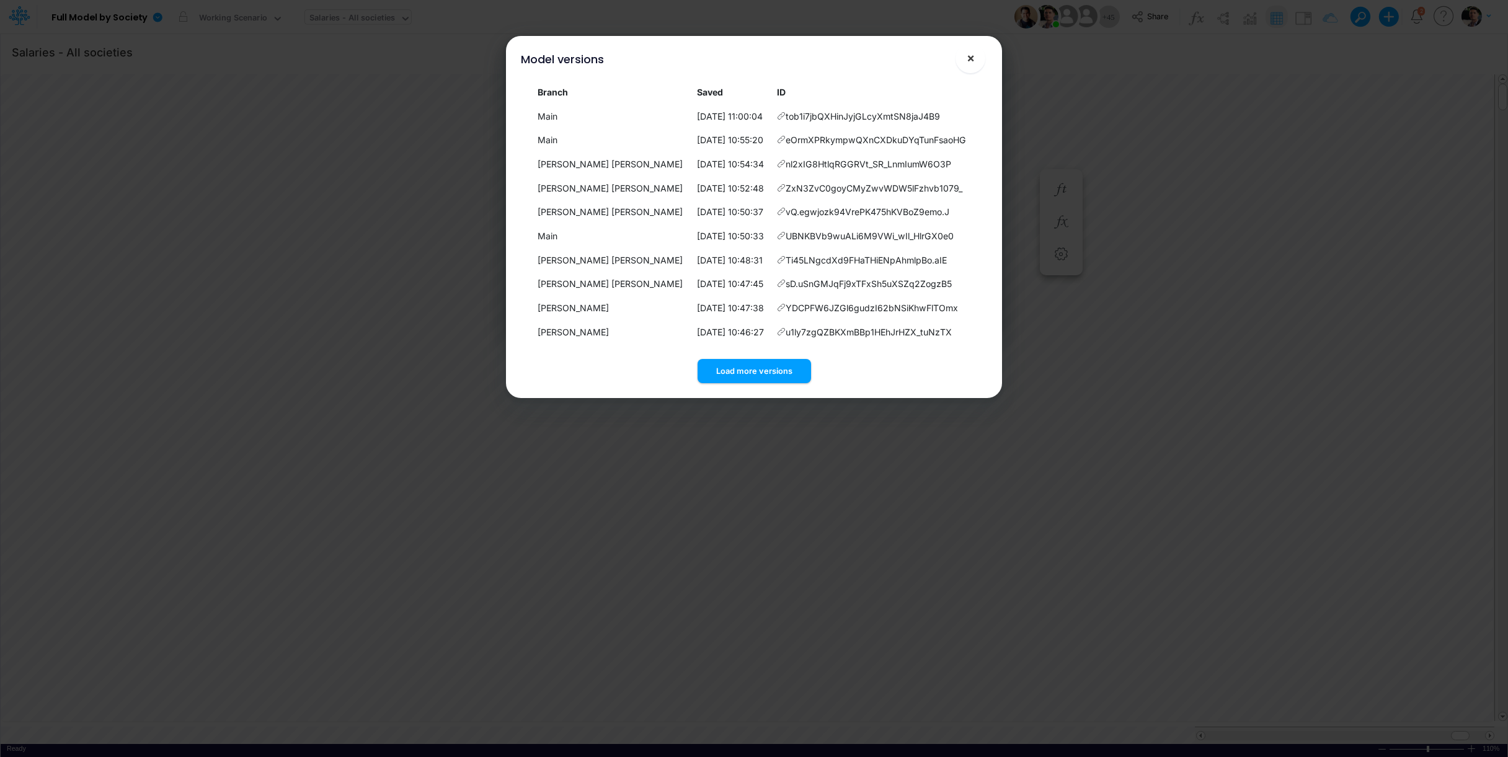
click at [975, 64] on button "×" at bounding box center [971, 58] width 30 height 30
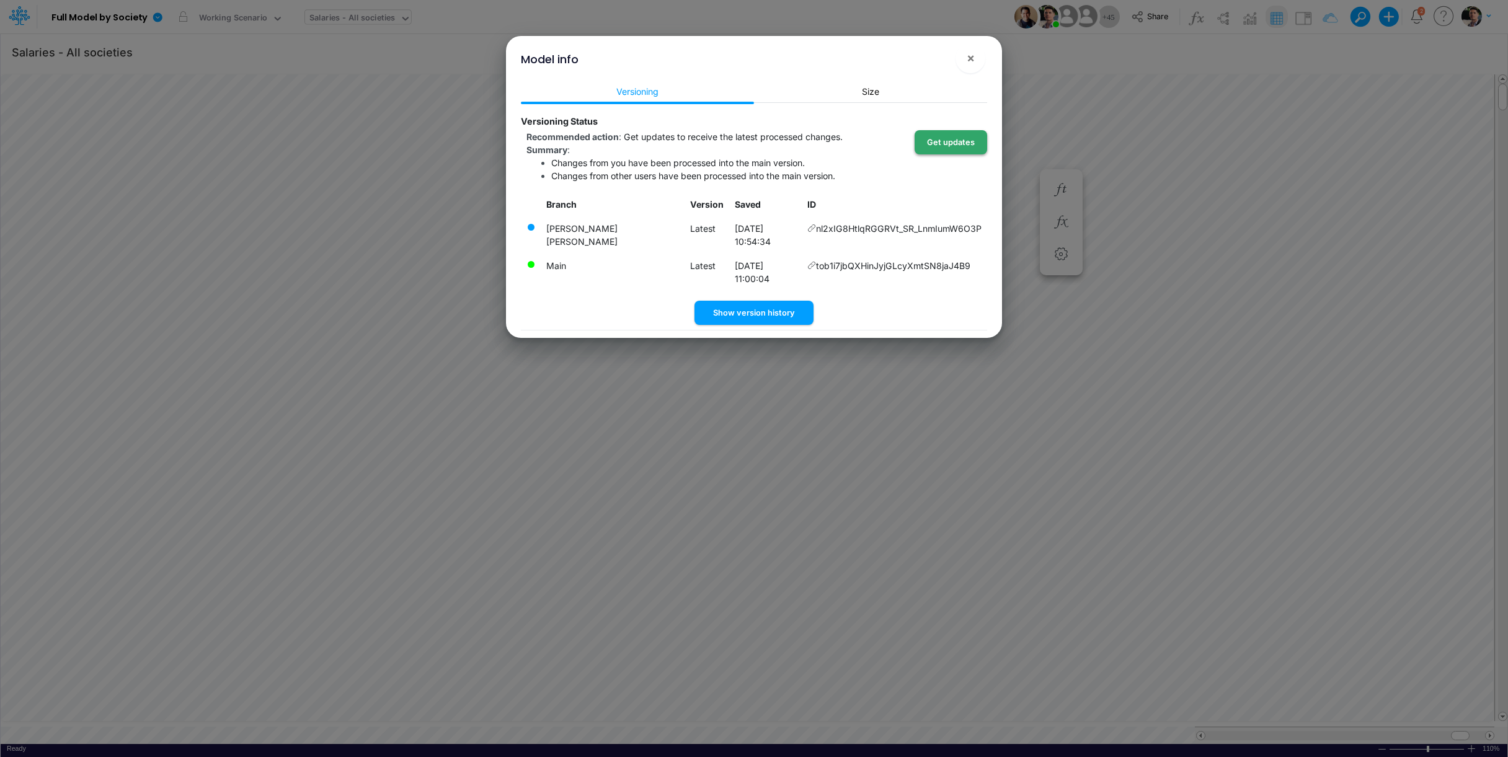
click at [949, 143] on button "Get updates" at bounding box center [951, 142] width 73 height 24
click at [949, 147] on button "Get updates" at bounding box center [951, 142] width 73 height 24
click at [979, 61] on button "×" at bounding box center [971, 58] width 30 height 30
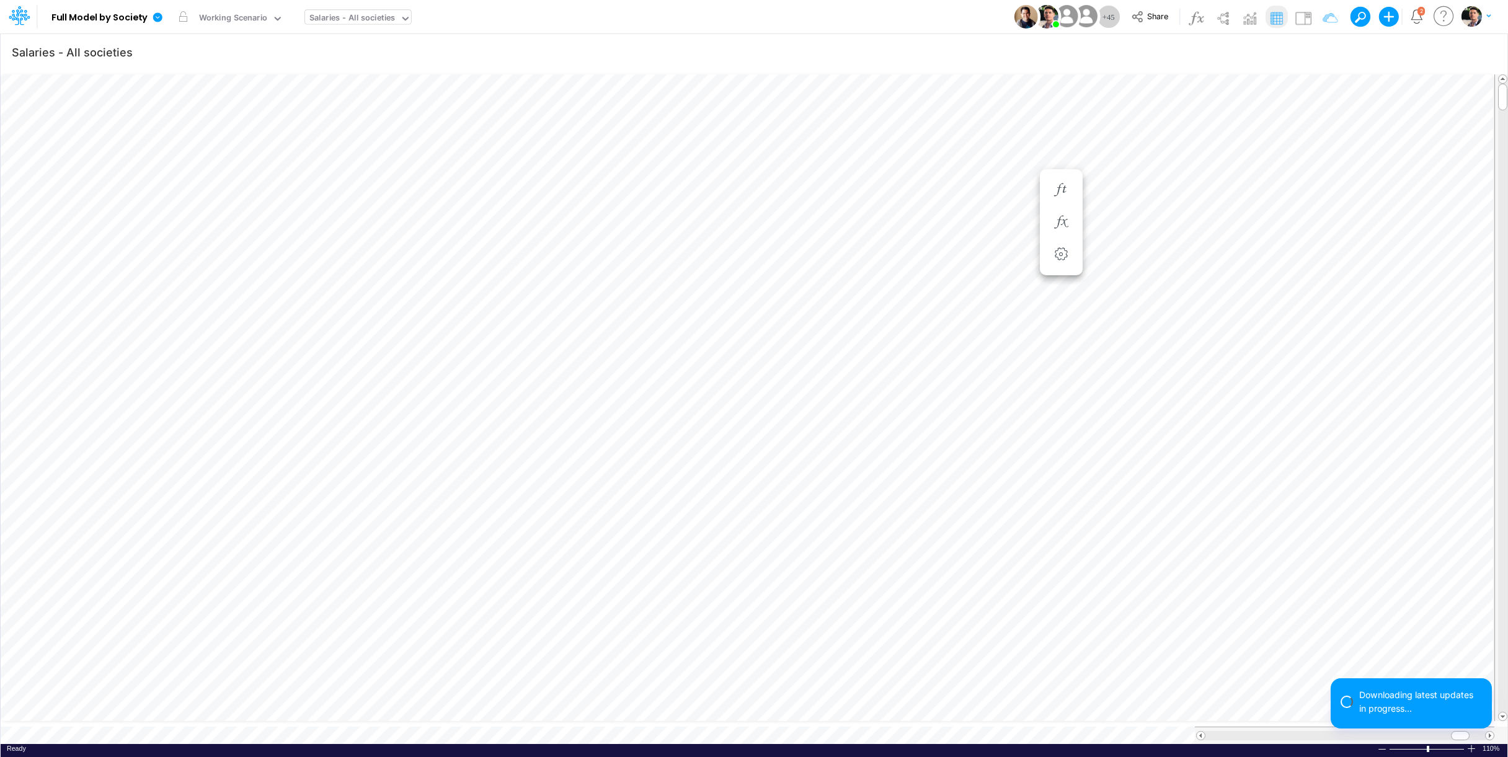
type input "Consolidated FS - USGAAP"
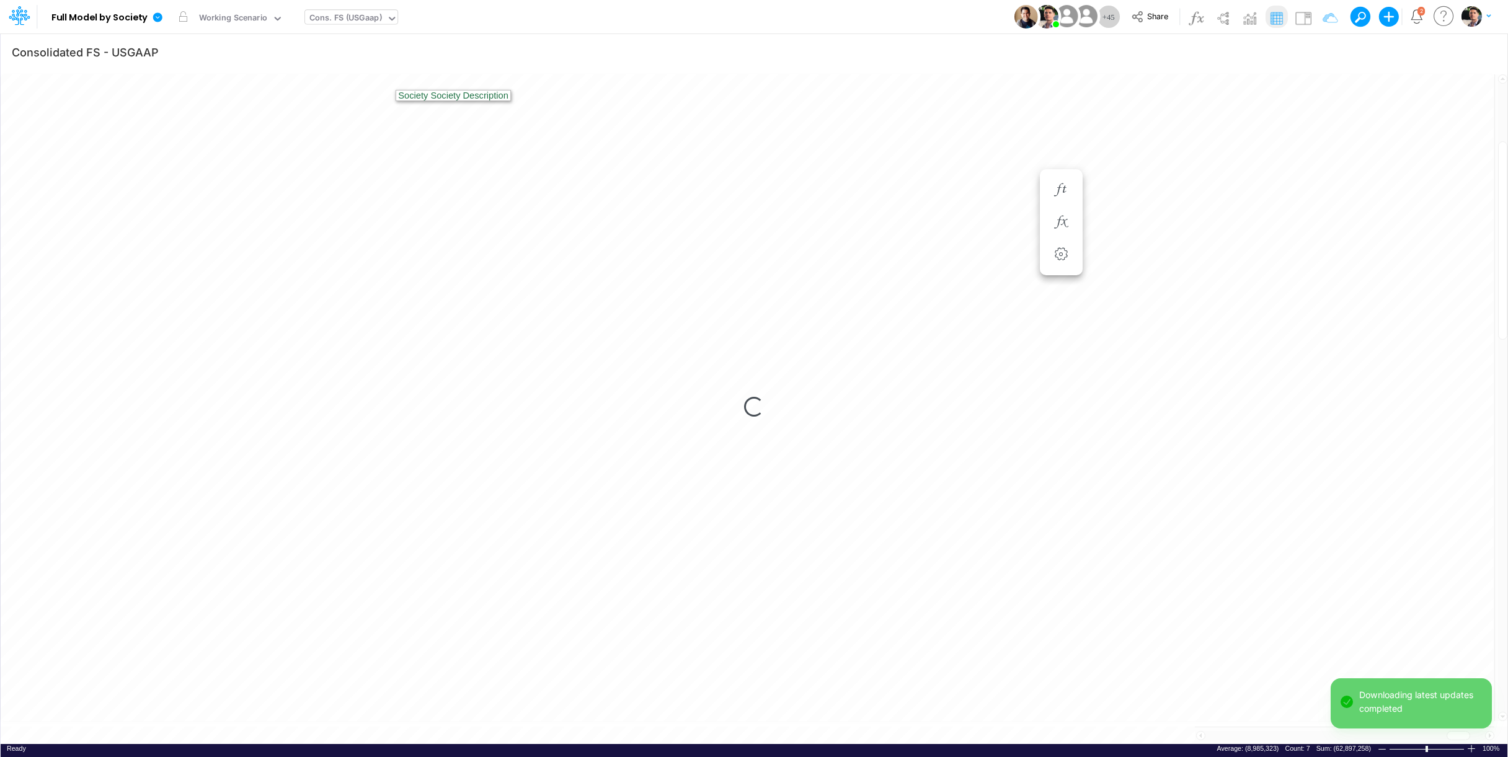
click at [348, 17] on div "Cons. FS (USGaap)" at bounding box center [345, 19] width 73 height 14
type input "bace"
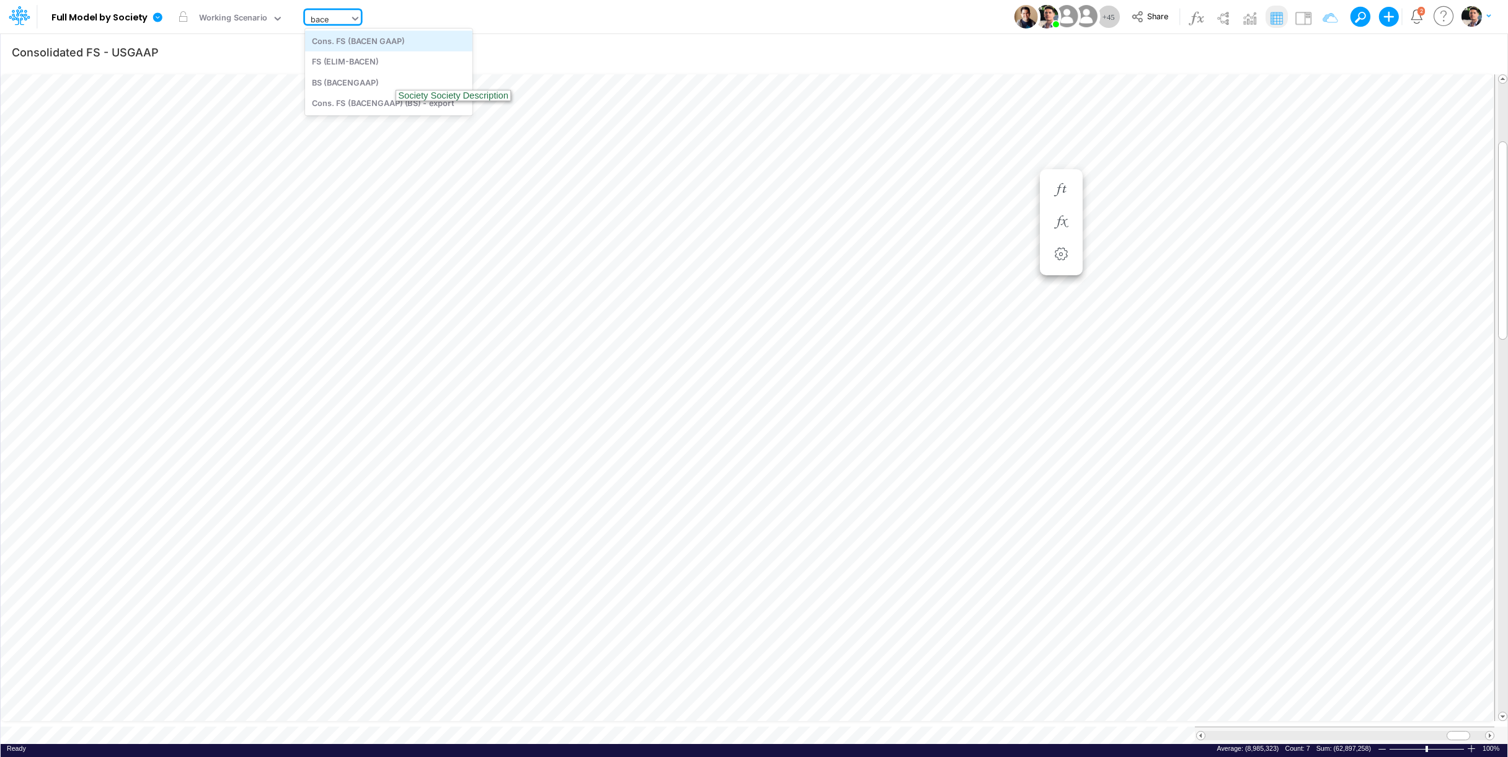
click at [373, 42] on div "Cons. FS (BACEN GAAP)" at bounding box center [388, 40] width 167 height 20
type input "Consolidated FS - BACENGAAP"
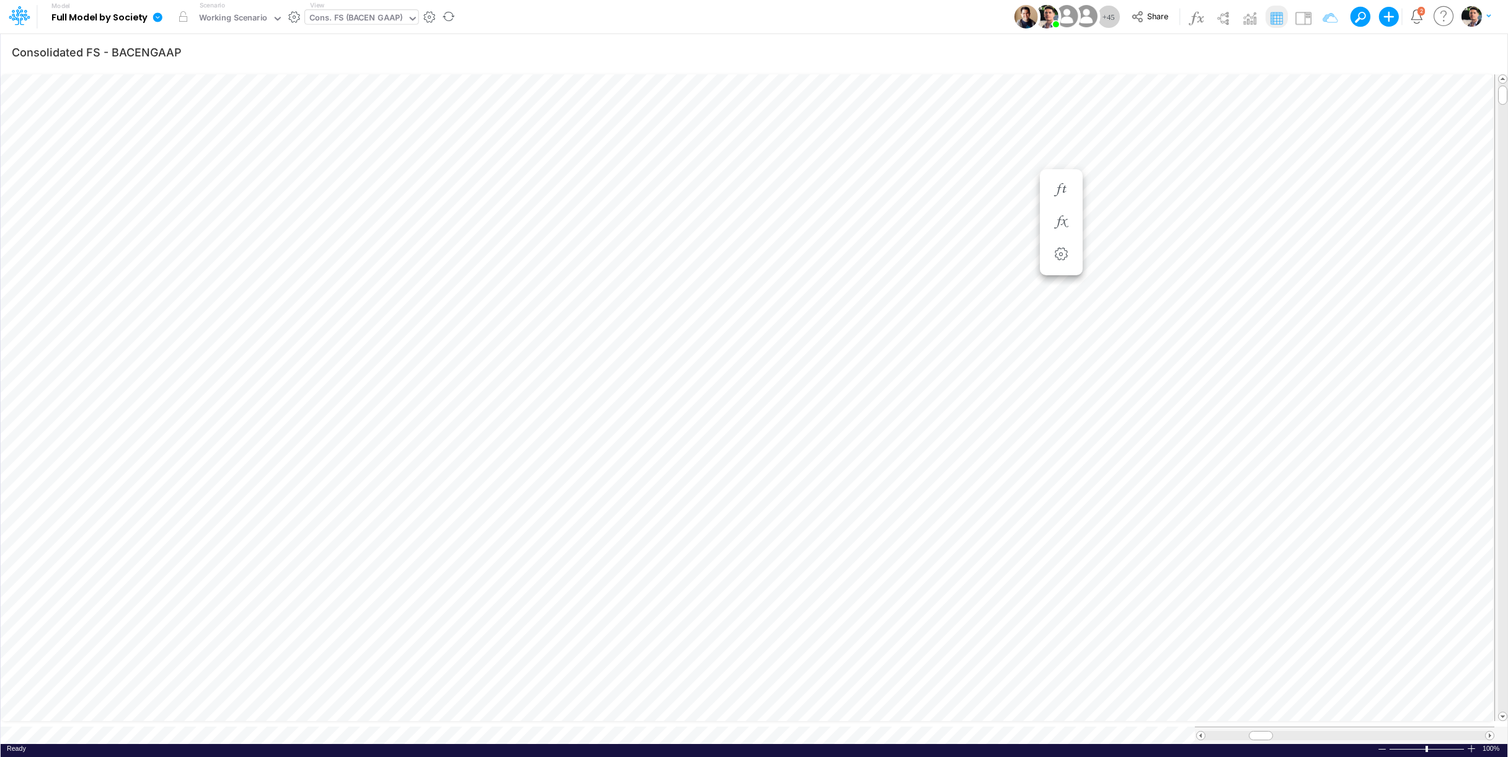
click at [159, 20] on icon at bounding box center [157, 16] width 9 height 9
click at [203, 127] on button "View model info" at bounding box center [220, 128] width 133 height 19
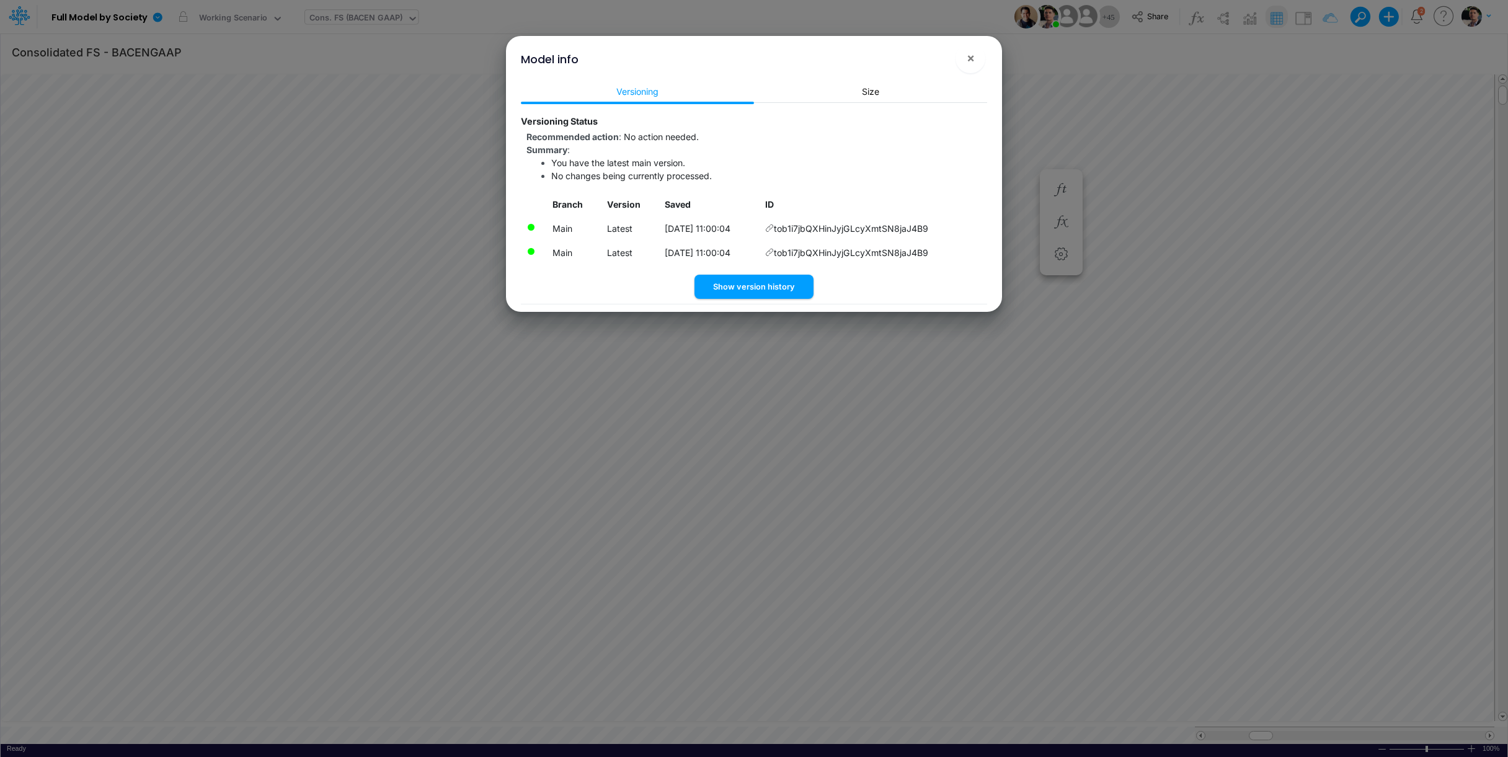
click at [774, 227] on icon at bounding box center [769, 228] width 9 height 9
drag, startPoint x: 789, startPoint y: 229, endPoint x: 983, endPoint y: 226, distance: 194.1
click at [983, 226] on td "tob1i7jbQXHinJyjGLcyXmtSN8jaJ4B9" at bounding box center [874, 228] width 228 height 24
click at [970, 62] on span "×" at bounding box center [971, 57] width 8 height 15
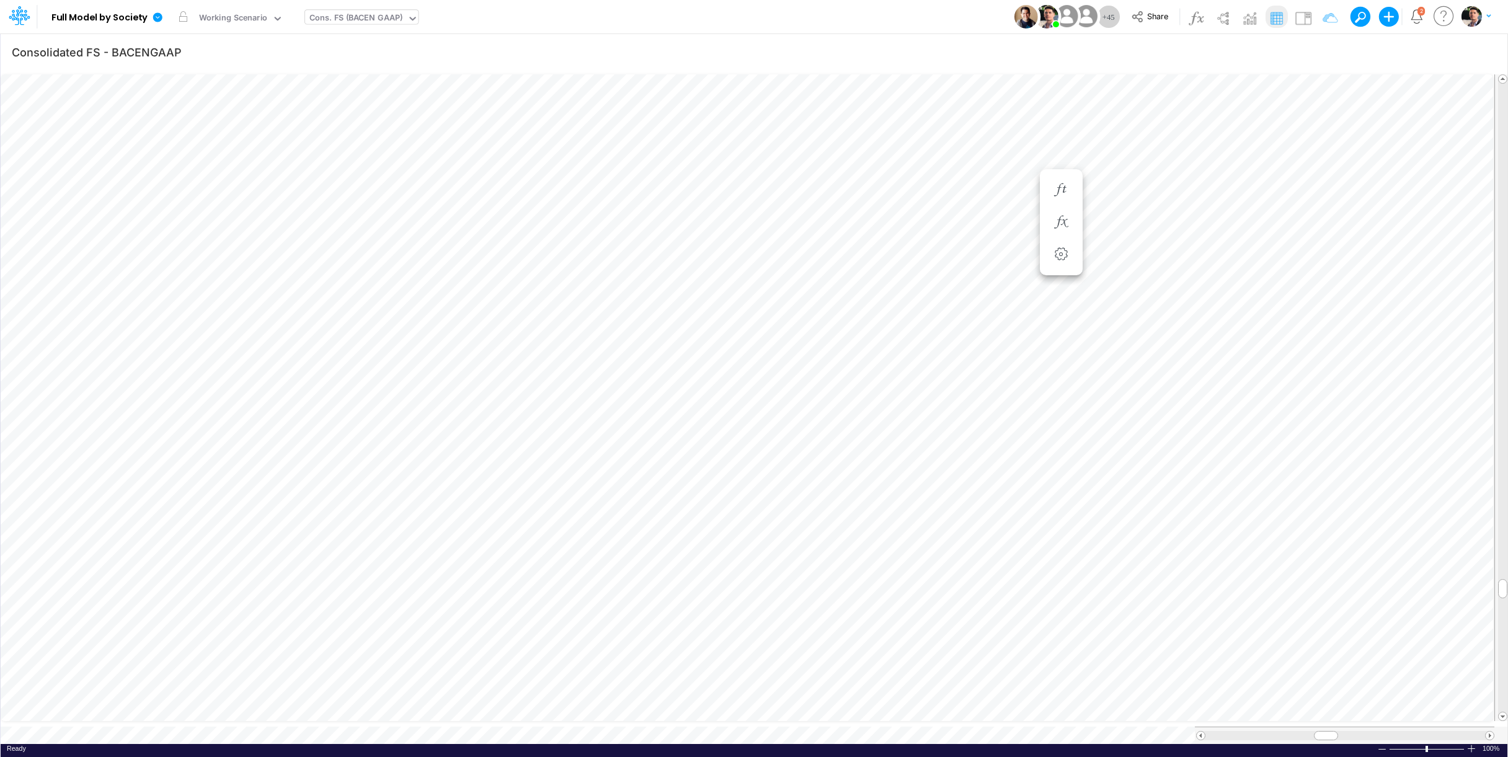
scroll to position [5, 38]
type input "Consolidated FS - USGAAP"
click at [1317, 53] on icon "button" at bounding box center [1324, 52] width 19 height 13
select select "notEqual"
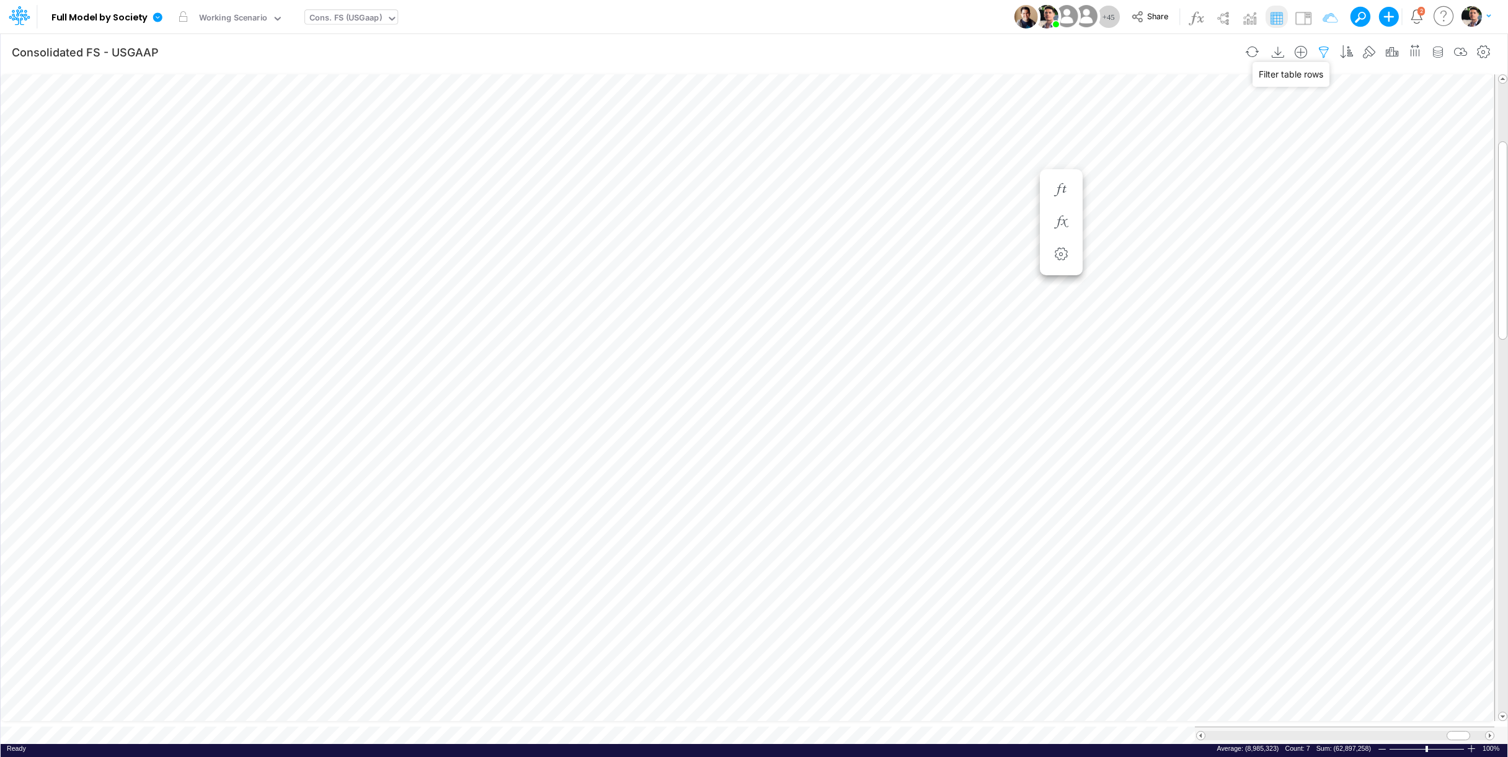
select select "tableSearchOR"
select select "contains"
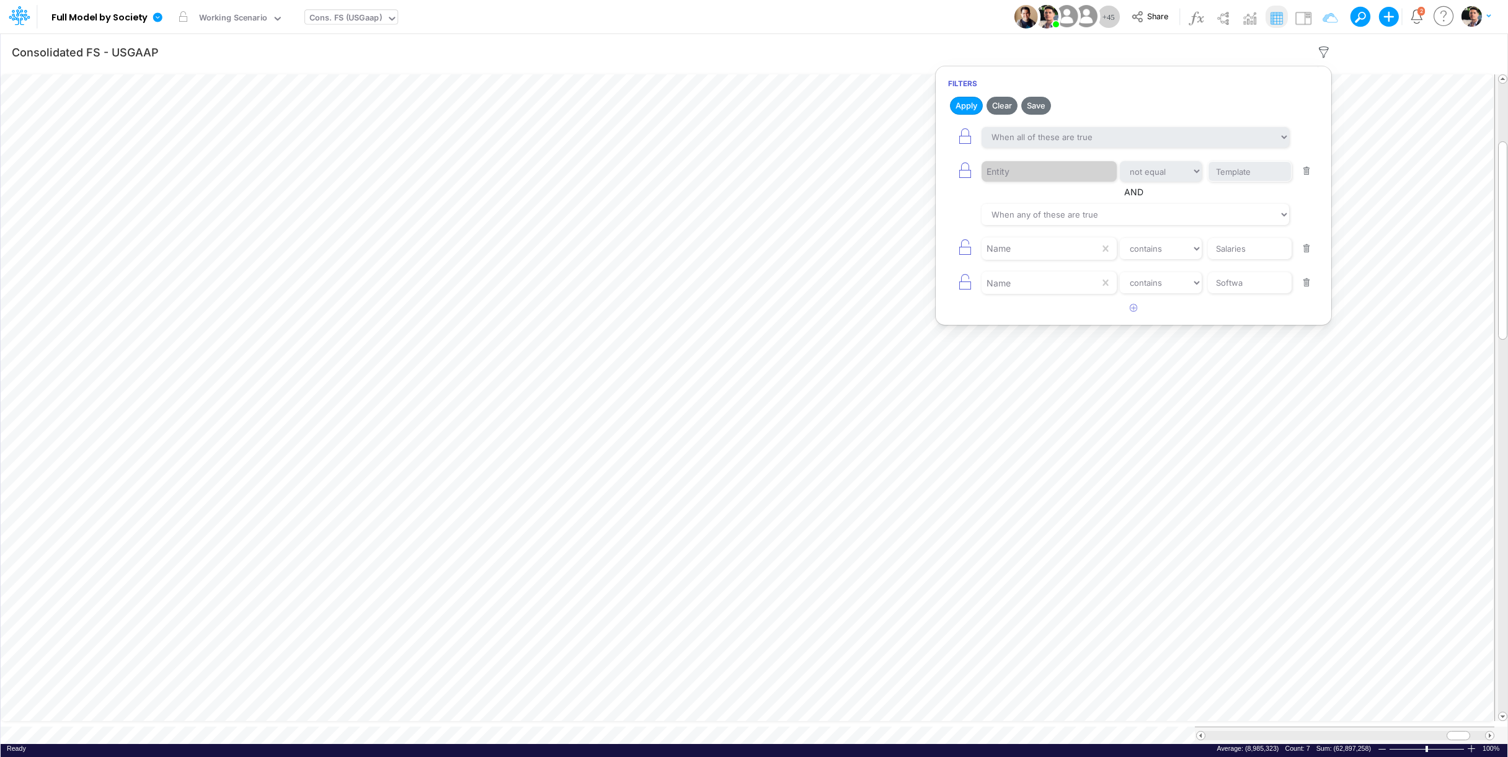
click at [1310, 246] on button "button" at bounding box center [1307, 249] width 24 height 17
type input "Softwa"
click at [1310, 249] on button "button" at bounding box center [1307, 249] width 24 height 17
click at [959, 110] on button "Apply" at bounding box center [966, 106] width 33 height 18
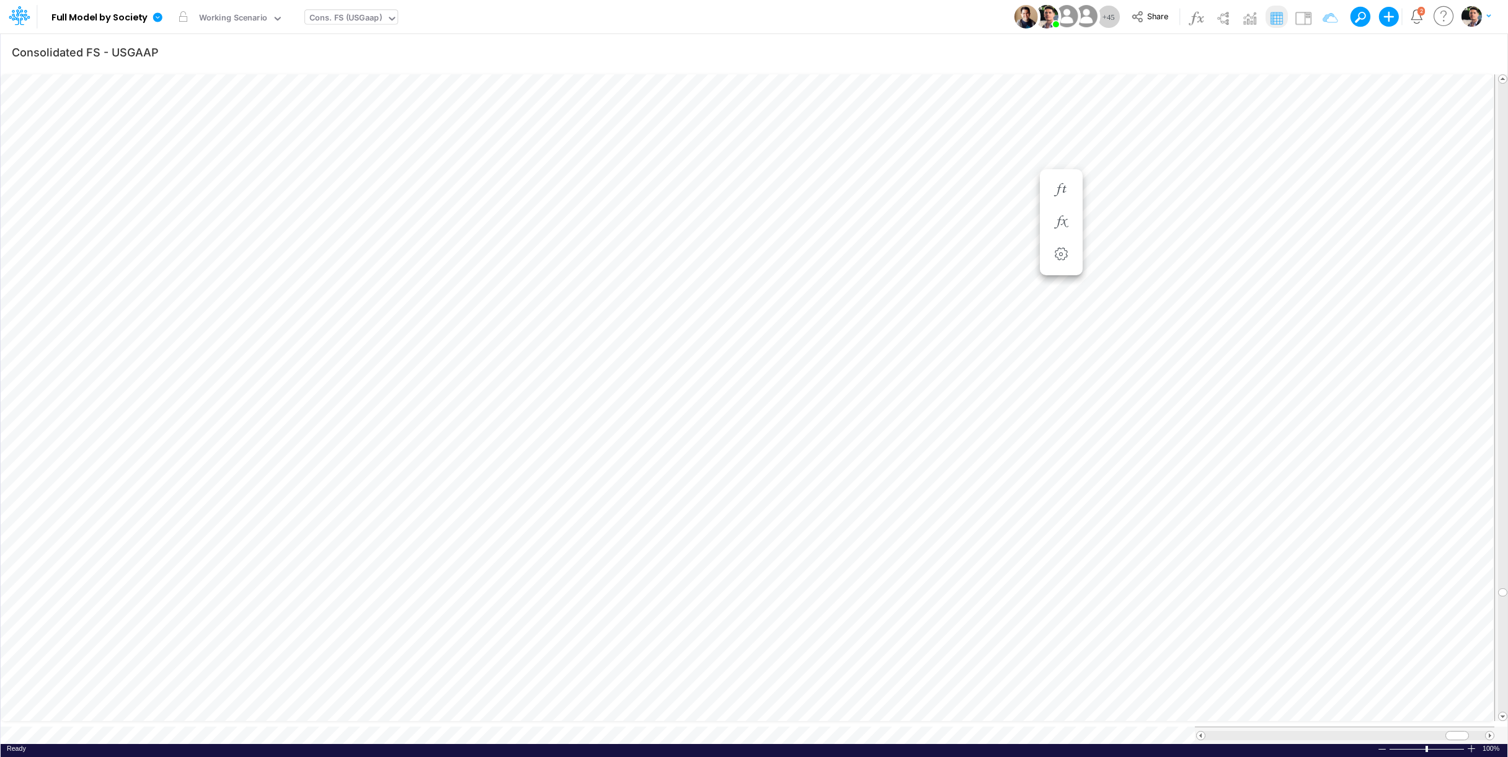
scroll to position [5, 38]
type input "Consolidated FS - USGAAP"
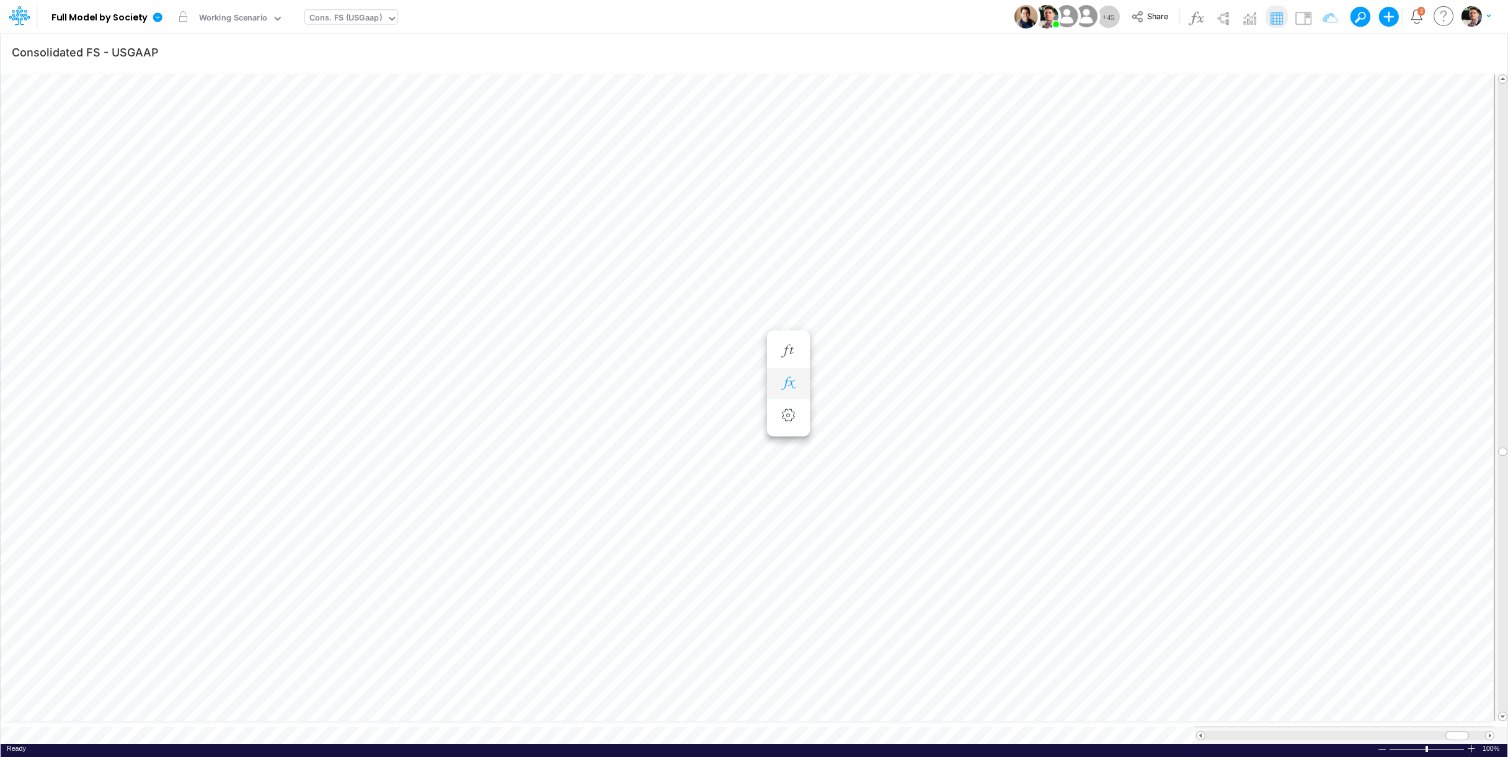
click at [781, 380] on icon "button" at bounding box center [788, 383] width 19 height 13
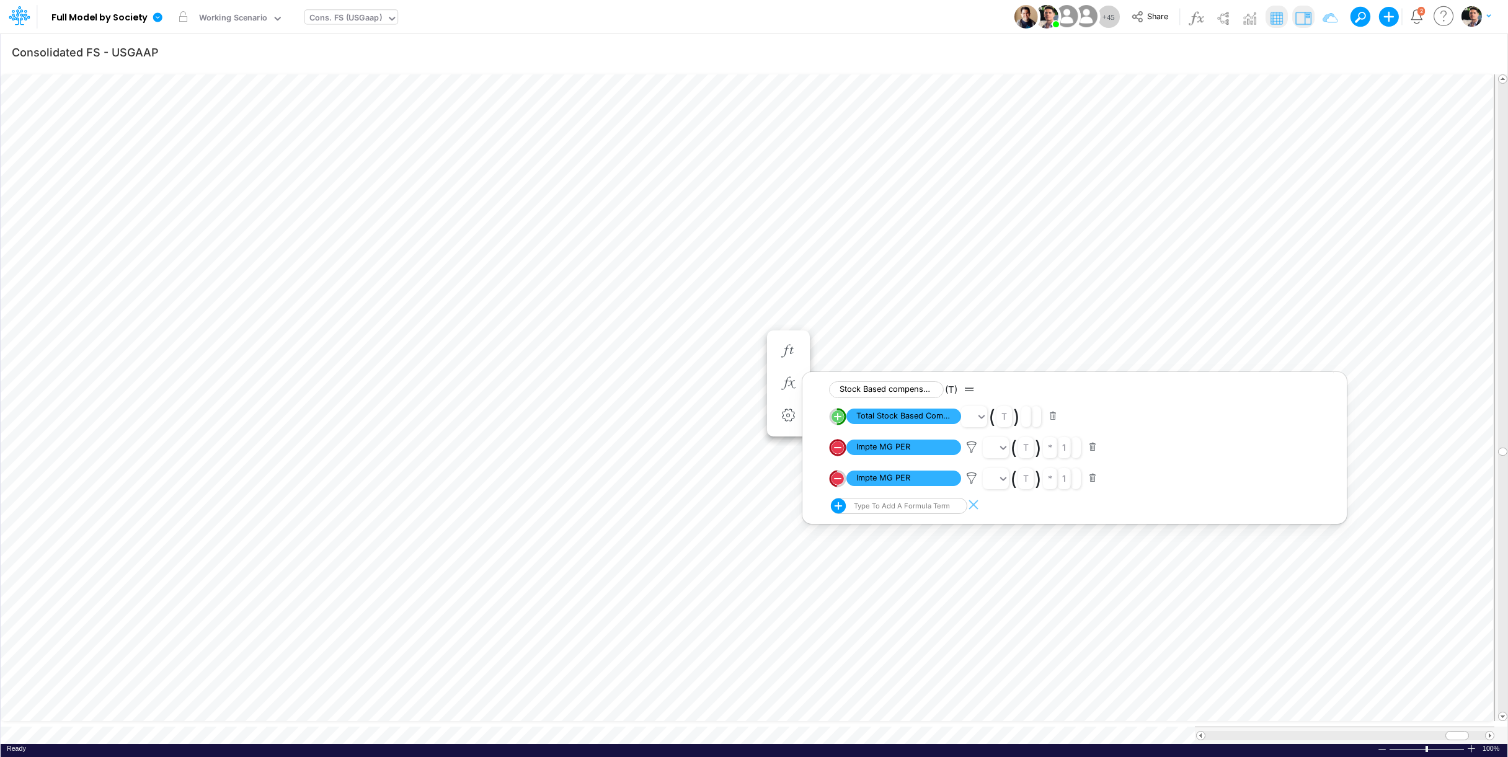
click at [1299, 14] on img at bounding box center [1304, 18] width 20 height 20
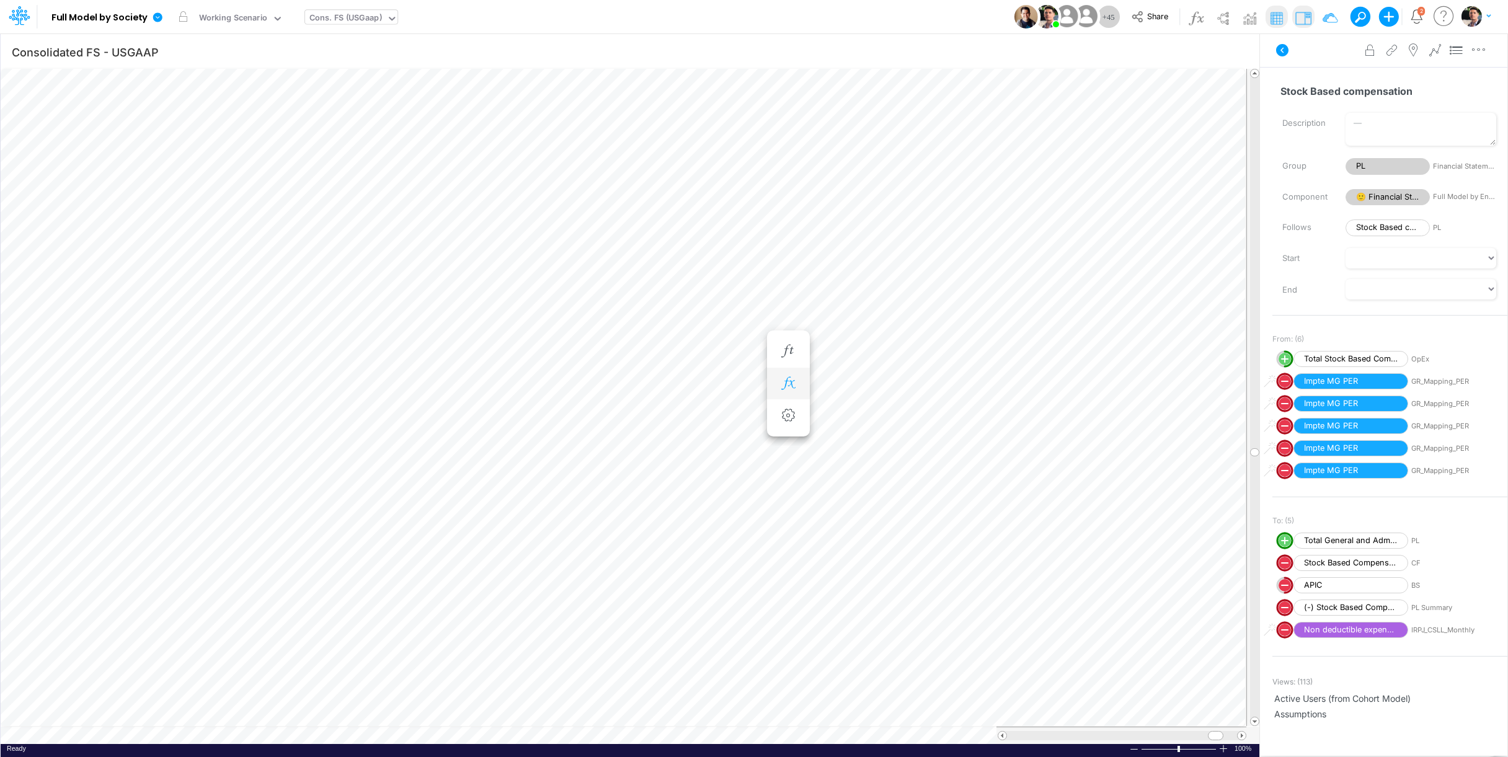
click at [790, 388] on icon "button" at bounding box center [788, 383] width 19 height 13
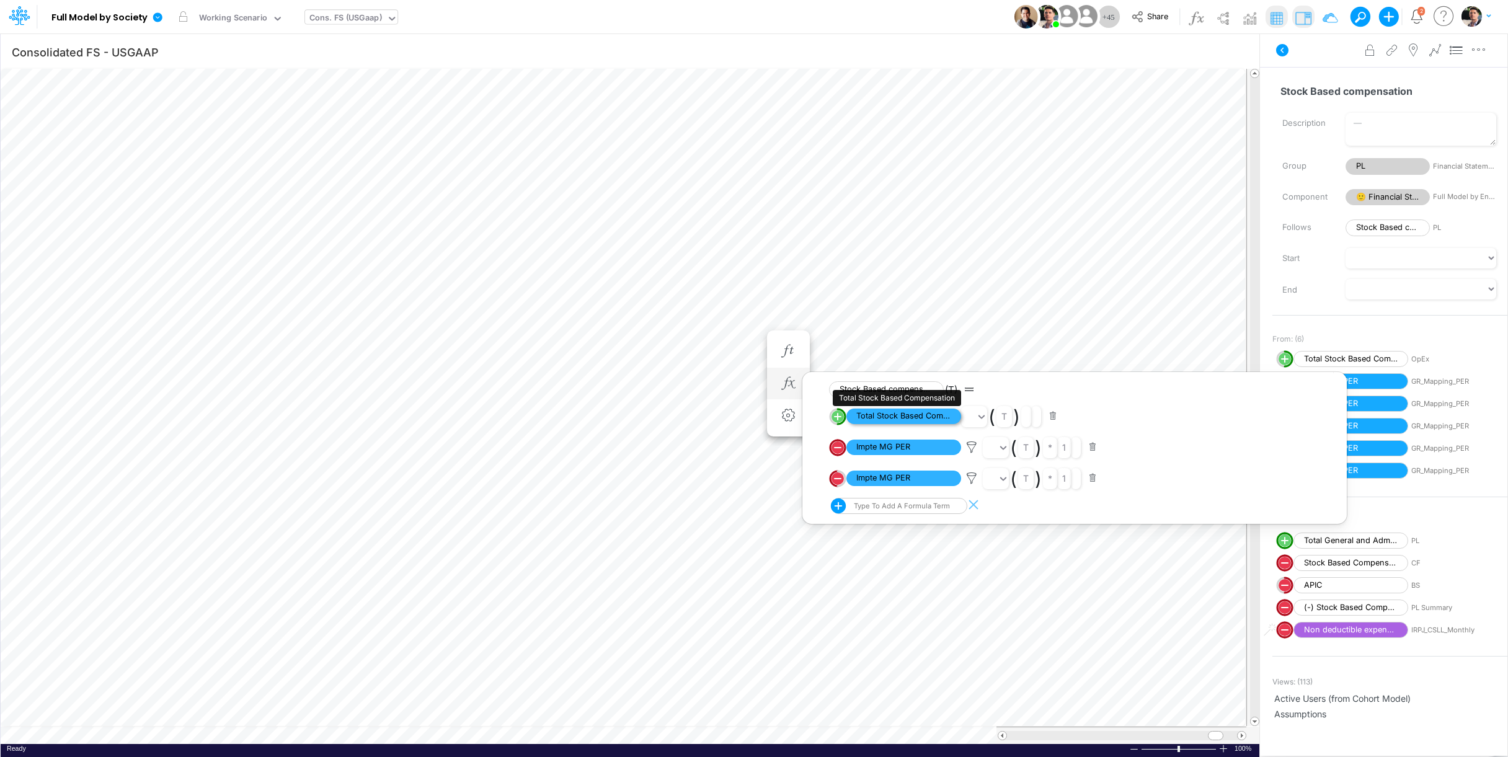
click at [898, 419] on span "Total Stock Based Compensation" at bounding box center [903, 417] width 115 height 16
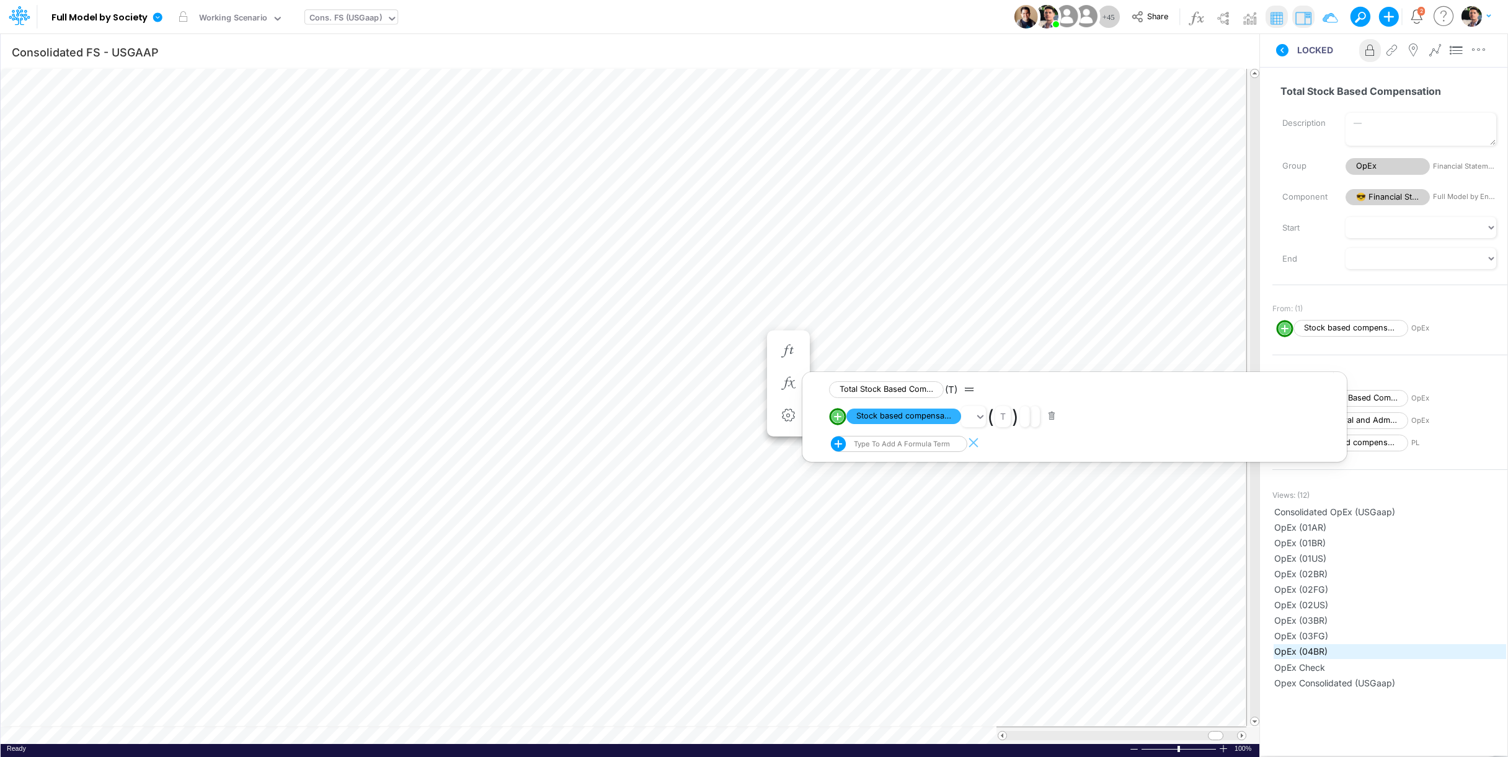
click at [1314, 654] on span "OpEx (04BR)" at bounding box center [1389, 651] width 231 height 13
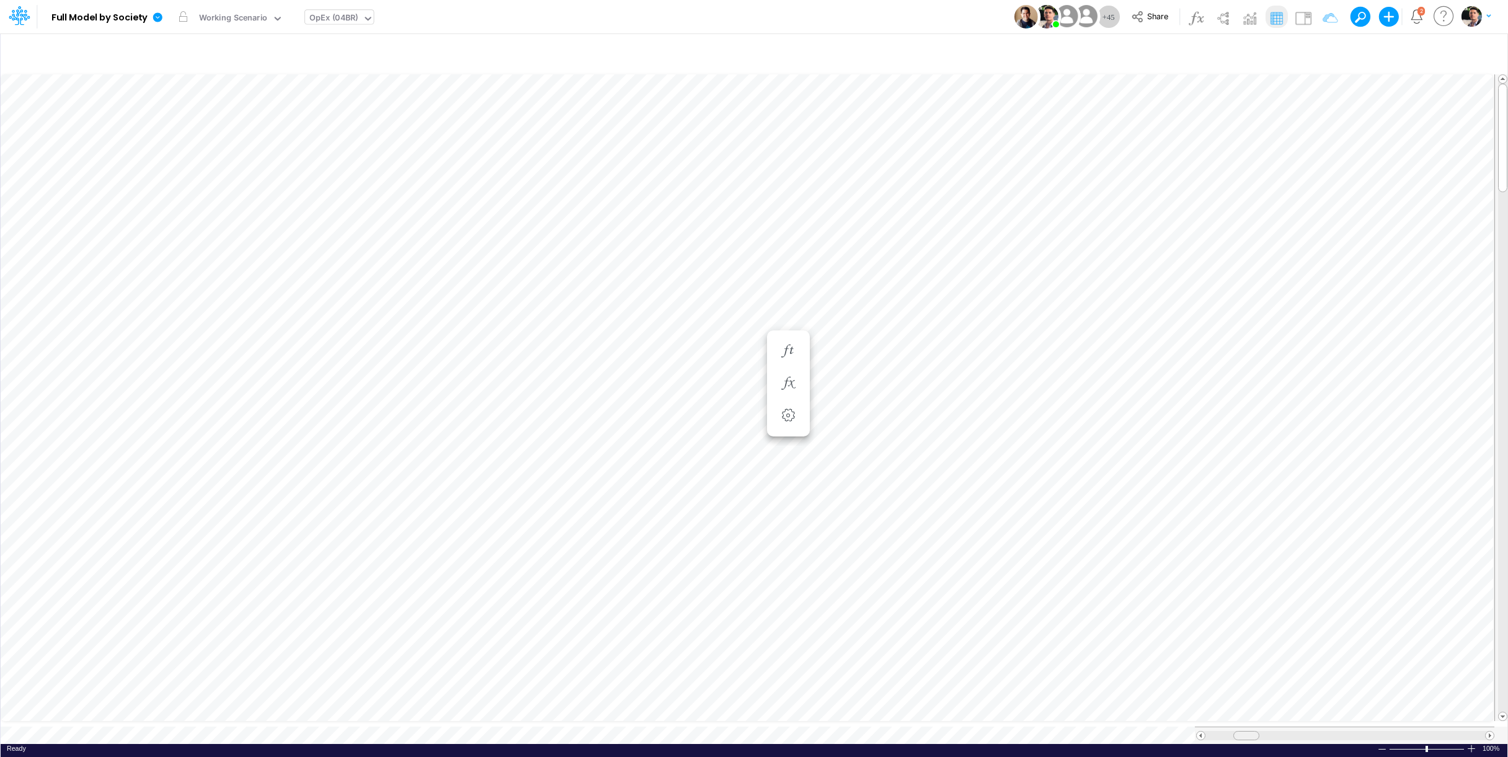
scroll to position [1, 1]
drag, startPoint x: 1234, startPoint y: 722, endPoint x: 1255, endPoint y: 722, distance: 21.1
click at [1255, 713] on div at bounding box center [1259, 735] width 26 height 9
click at [925, 509] on icon "button" at bounding box center [929, 512] width 19 height 13
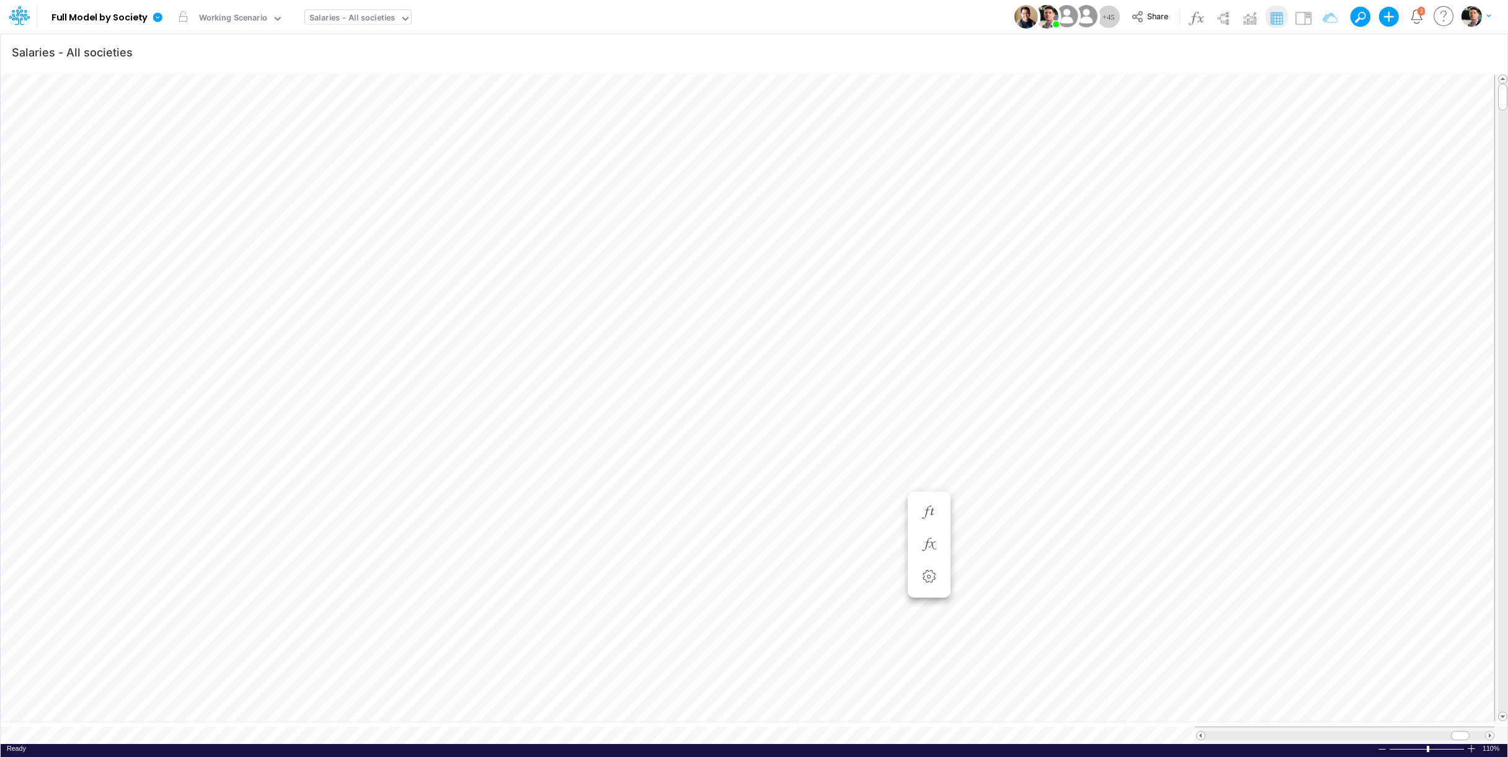
scroll to position [5, 38]
type input "Consolidated FS - USGAAP"
click at [1308, 316] on icon "button" at bounding box center [1309, 314] width 19 height 13
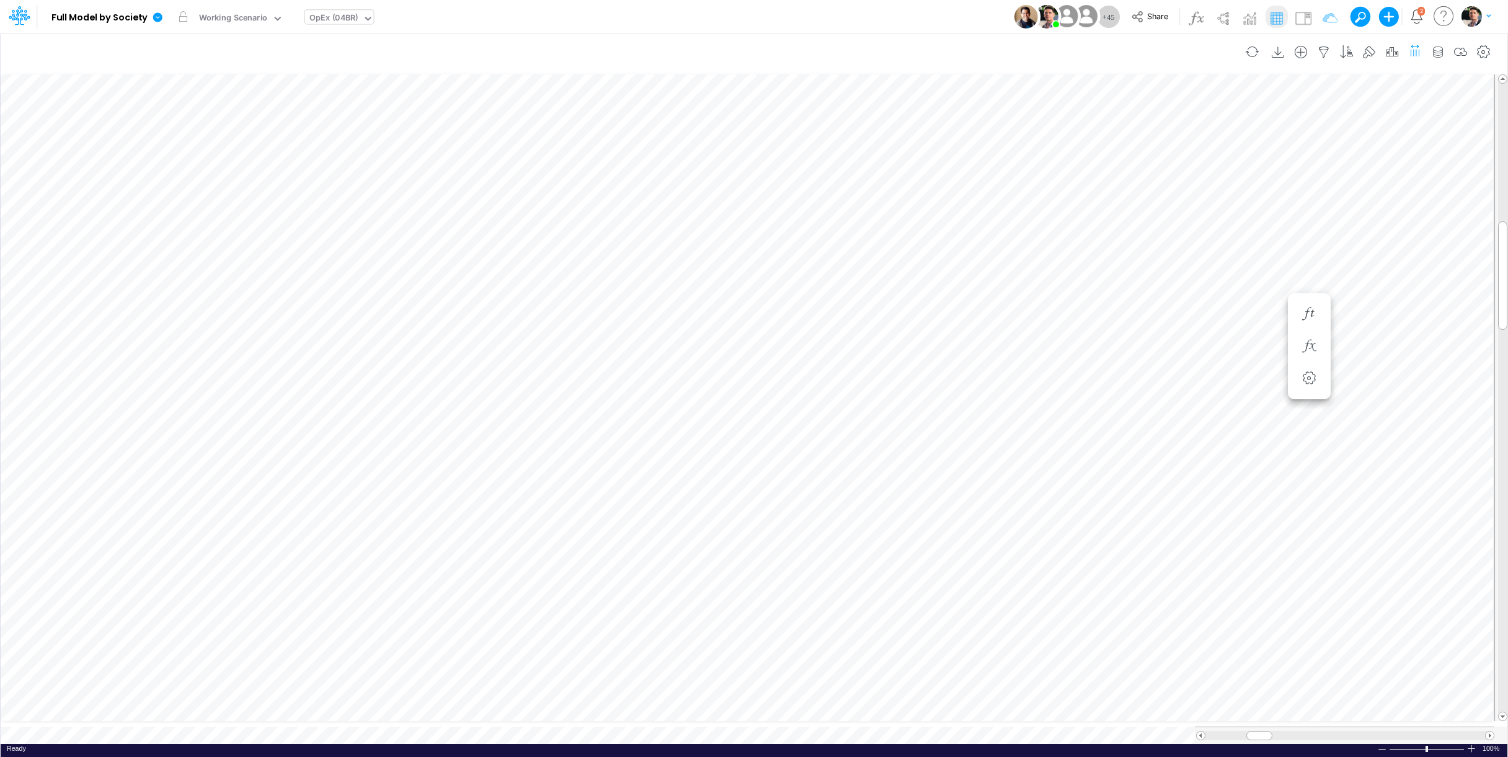
scroll to position [5, 13]
click at [1318, 56] on icon "button" at bounding box center [1324, 52] width 19 height 13
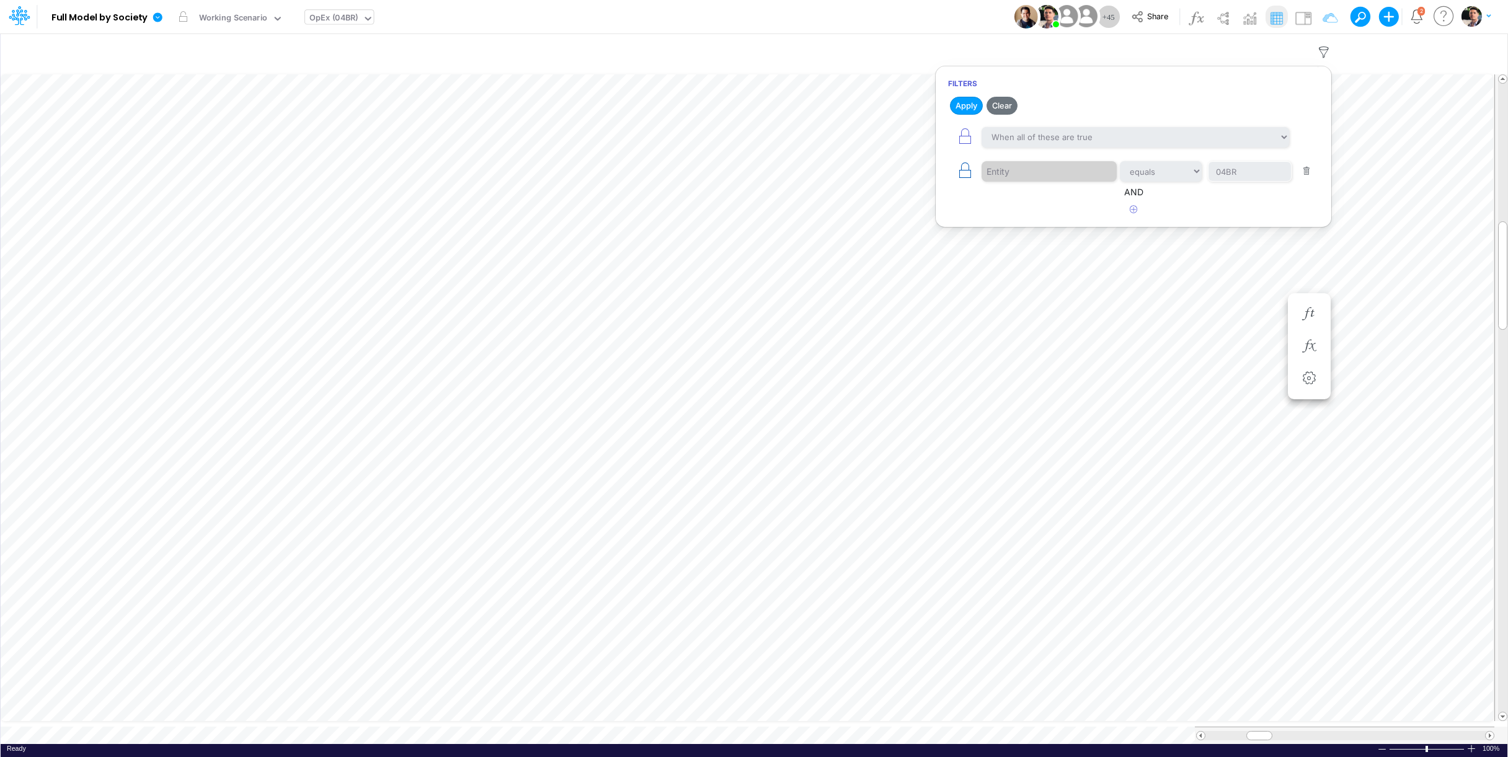
click at [966, 173] on icon "button" at bounding box center [964, 170] width 17 height 17
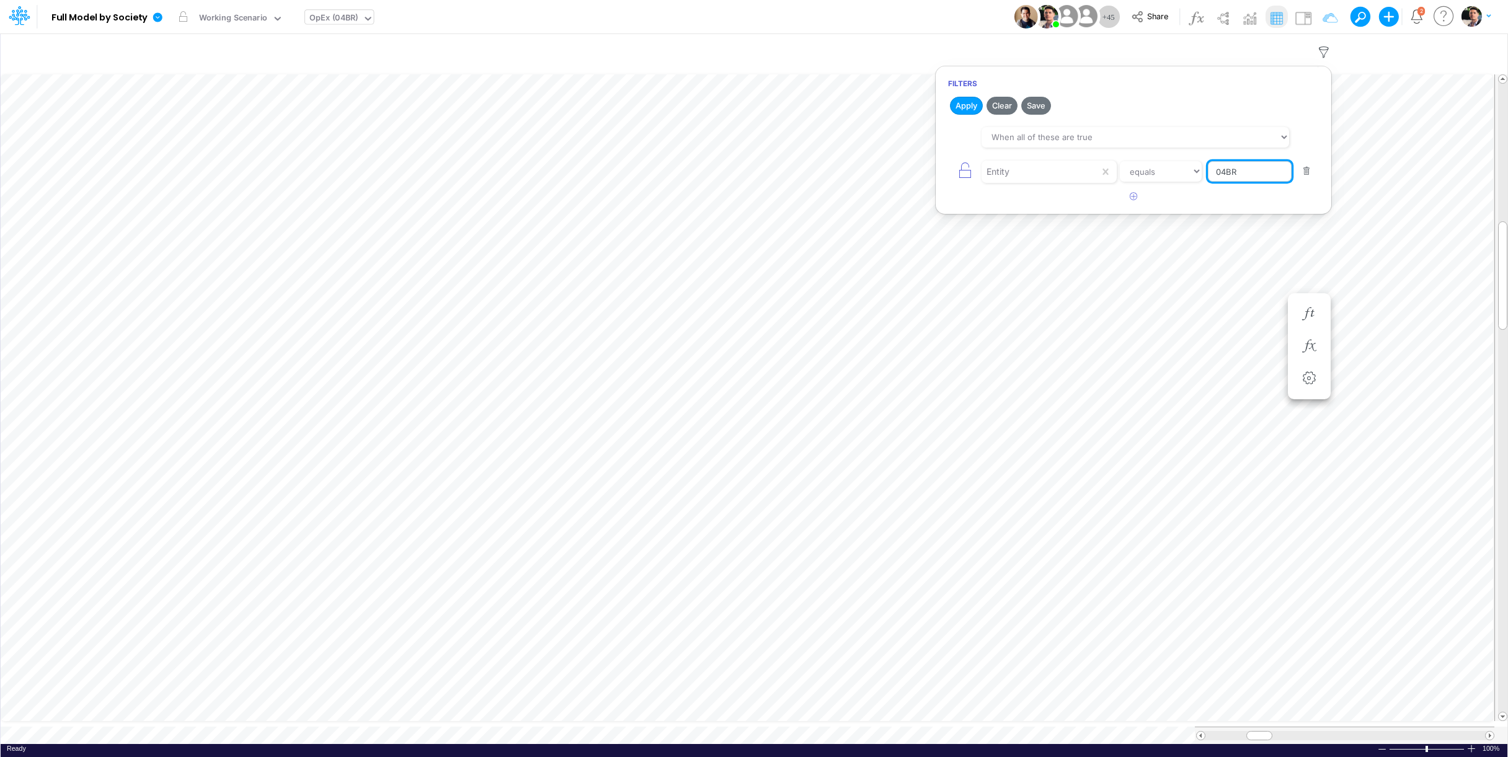
drag, startPoint x: 1229, startPoint y: 176, endPoint x: 1170, endPoint y: 175, distance: 58.9
click at [1208, 175] on input "04BR" at bounding box center [1250, 171] width 84 height 21
type input "01us"
click at [961, 109] on button "Apply" at bounding box center [966, 106] width 33 height 18
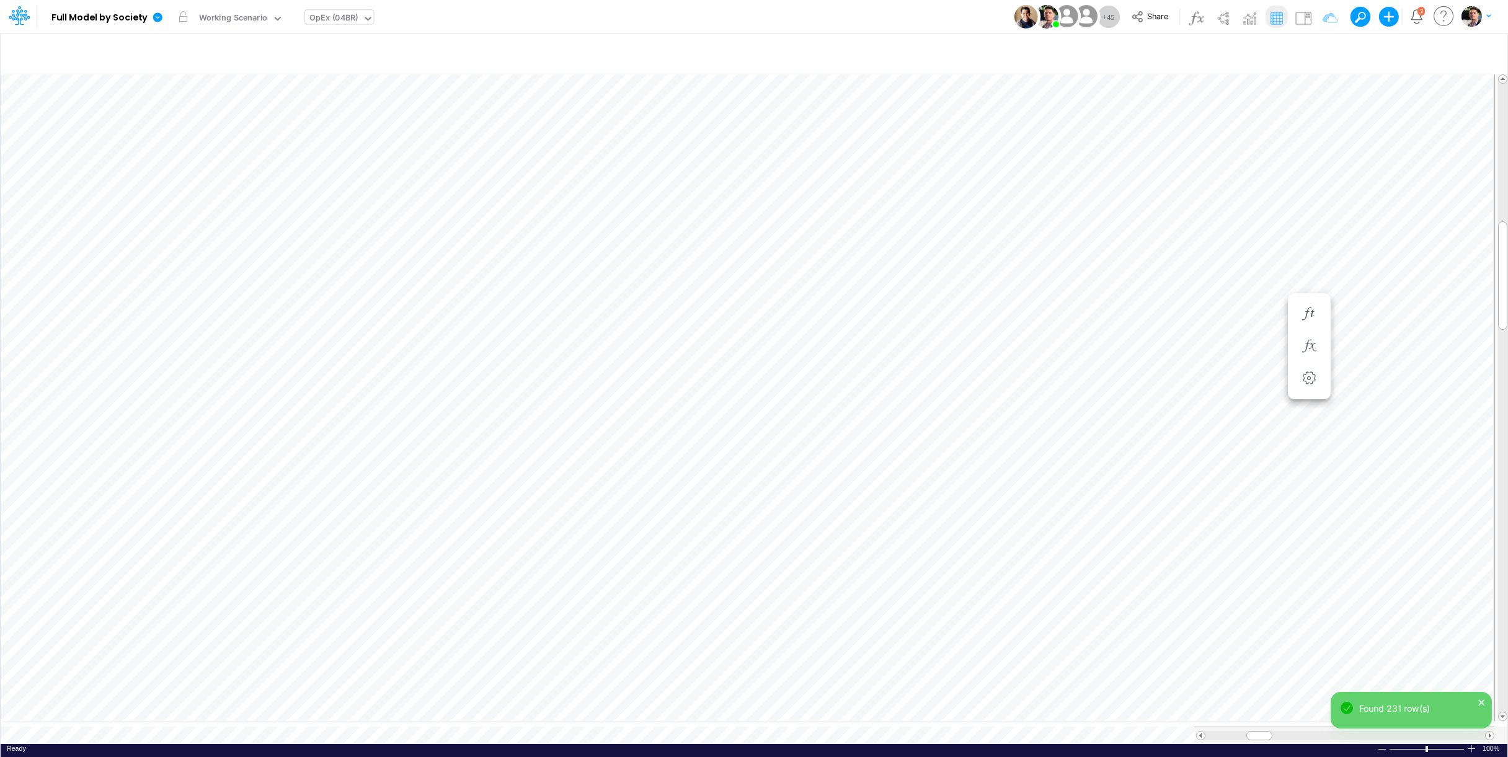
scroll to position [5, 2]
click at [1194, 506] on div "Stock based compensation =" at bounding box center [1204, 512] width 23 height 25
click at [1202, 510] on icon "button" at bounding box center [1204, 512] width 19 height 13
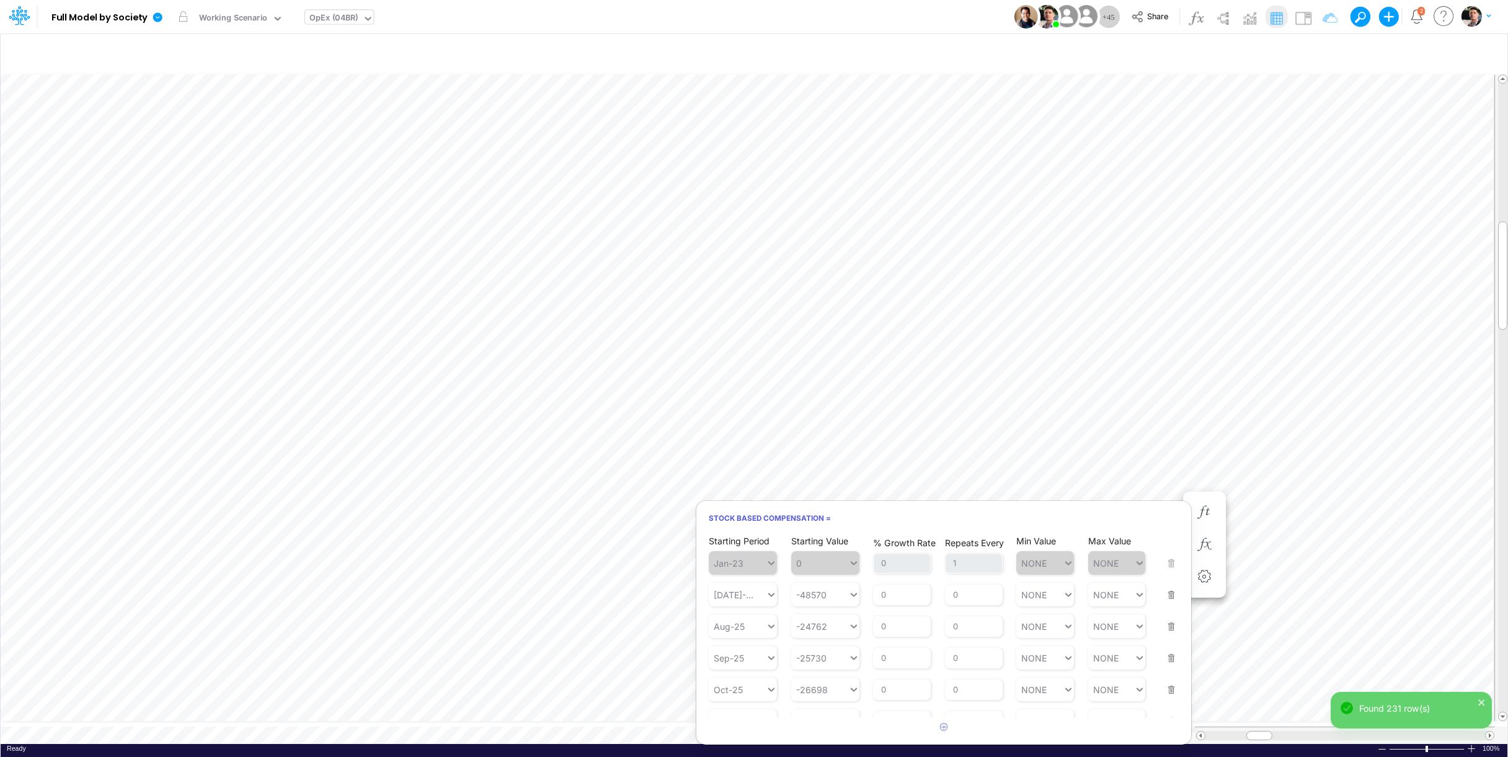
scroll to position [51, 0]
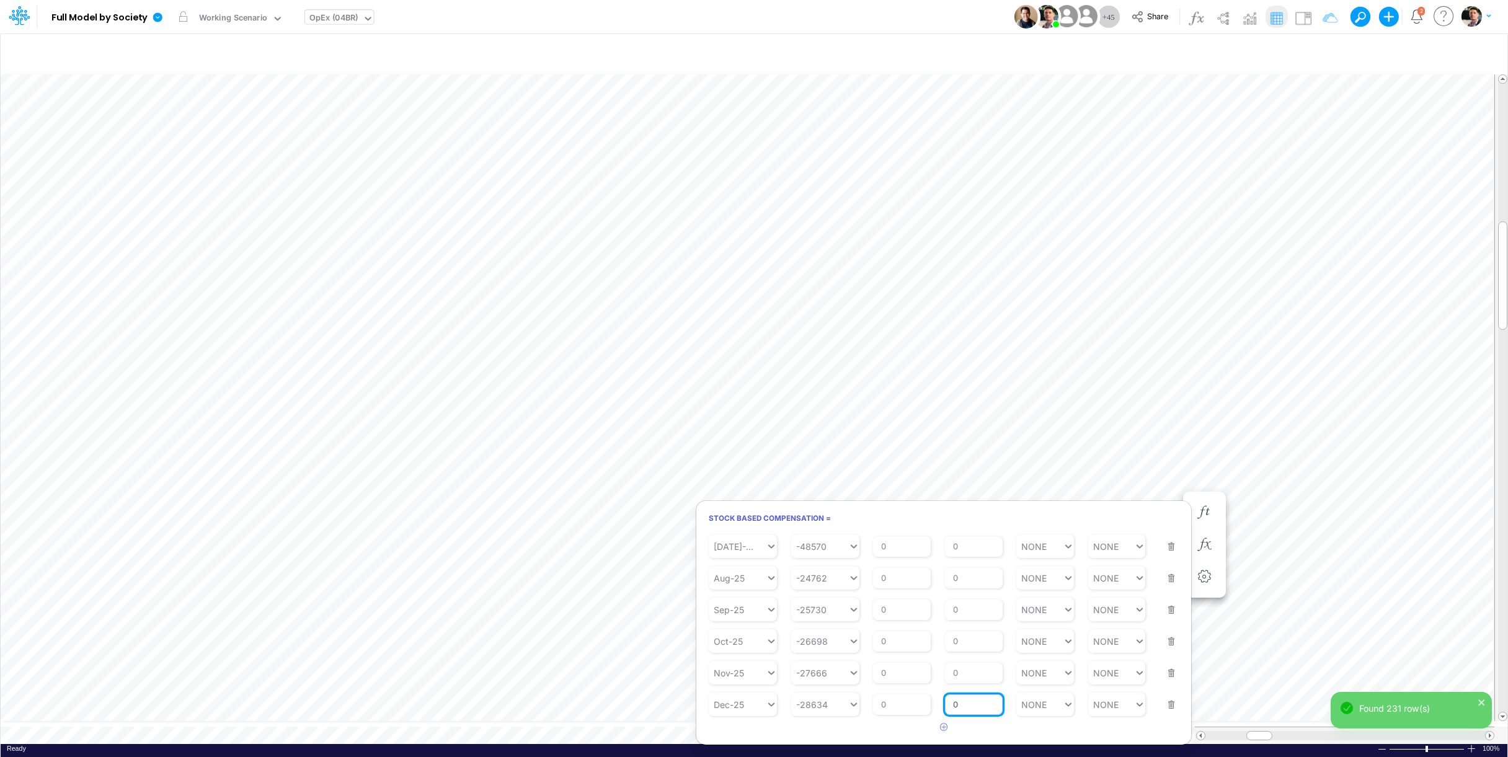
drag, startPoint x: 960, startPoint y: 705, endPoint x: 951, endPoint y: 704, distance: 9.3
click at [951, 704] on input "0" at bounding box center [974, 705] width 58 height 21
click at [946, 713] on icon "button" at bounding box center [944, 727] width 8 height 8
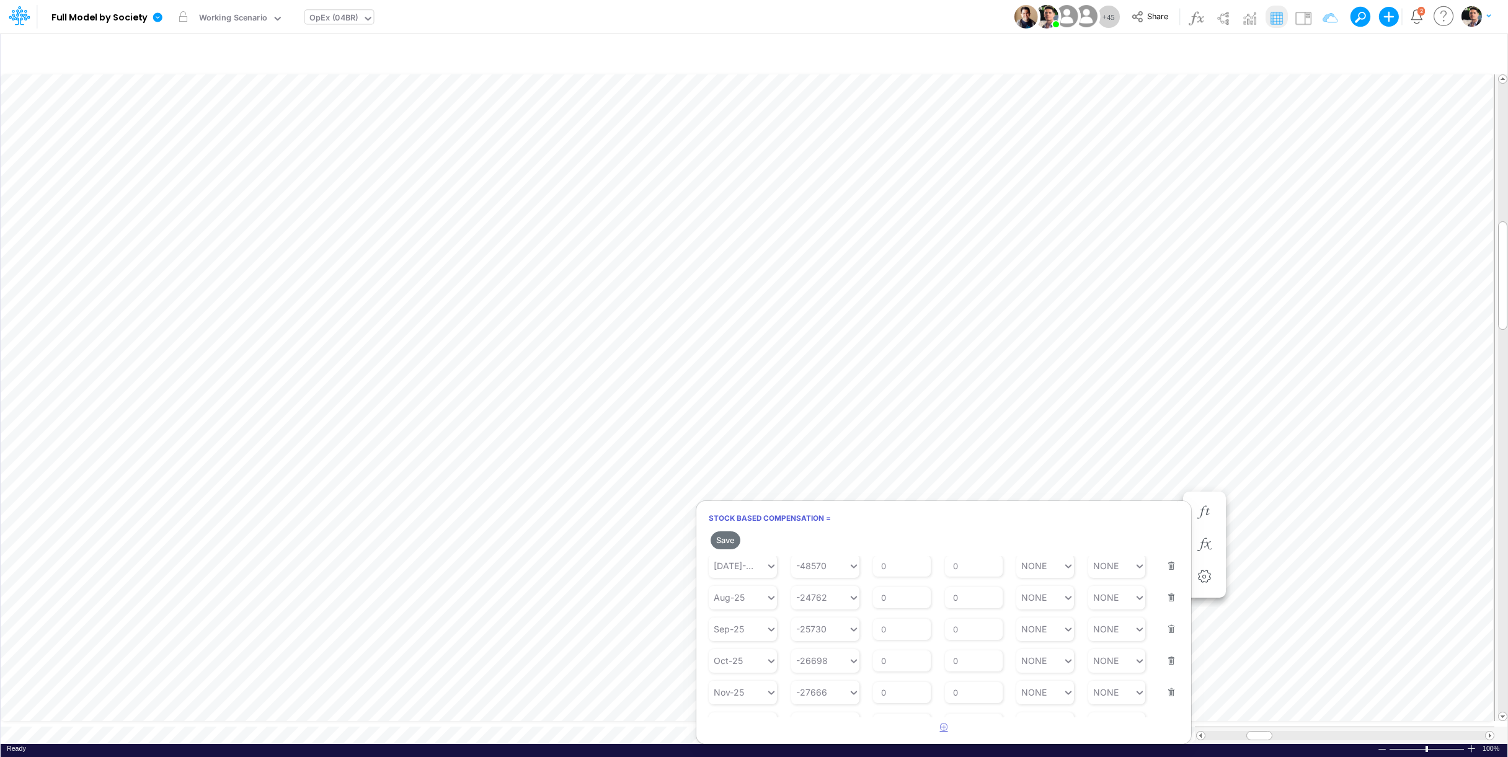
scroll to position [106, 0]
click at [751, 708] on div "Type to search..." at bounding box center [749, 704] width 68 height 11
click at [737, 671] on div "Jan-26" at bounding box center [743, 675] width 68 height 20
type input "jan-26"
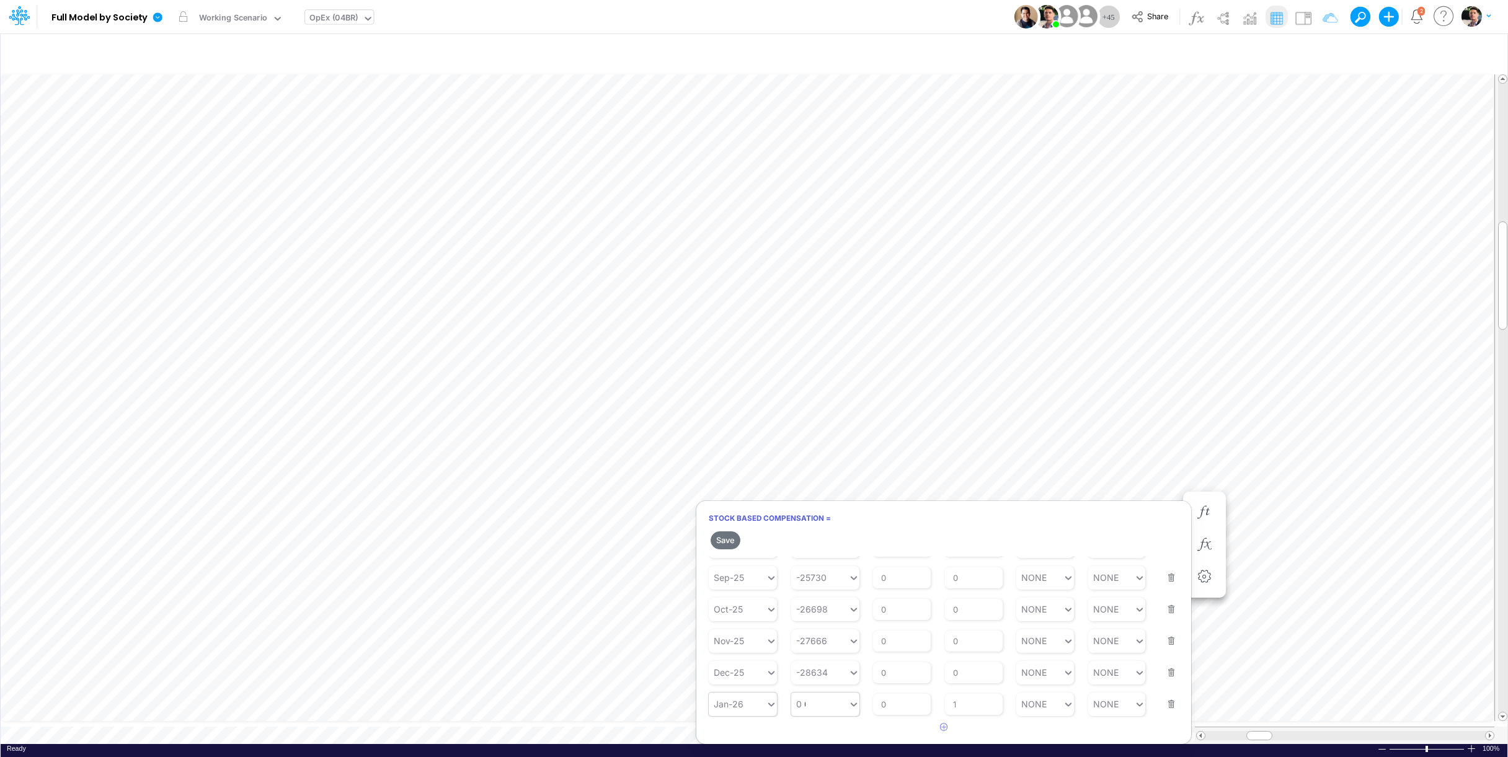
click at [822, 710] on div "0 0" at bounding box center [819, 704] width 57 height 18
click at [843, 678] on div "Set value -28634" at bounding box center [834, 675] width 87 height 20
type input "-28634"
click at [731, 540] on button "Save" at bounding box center [726, 540] width 30 height 18
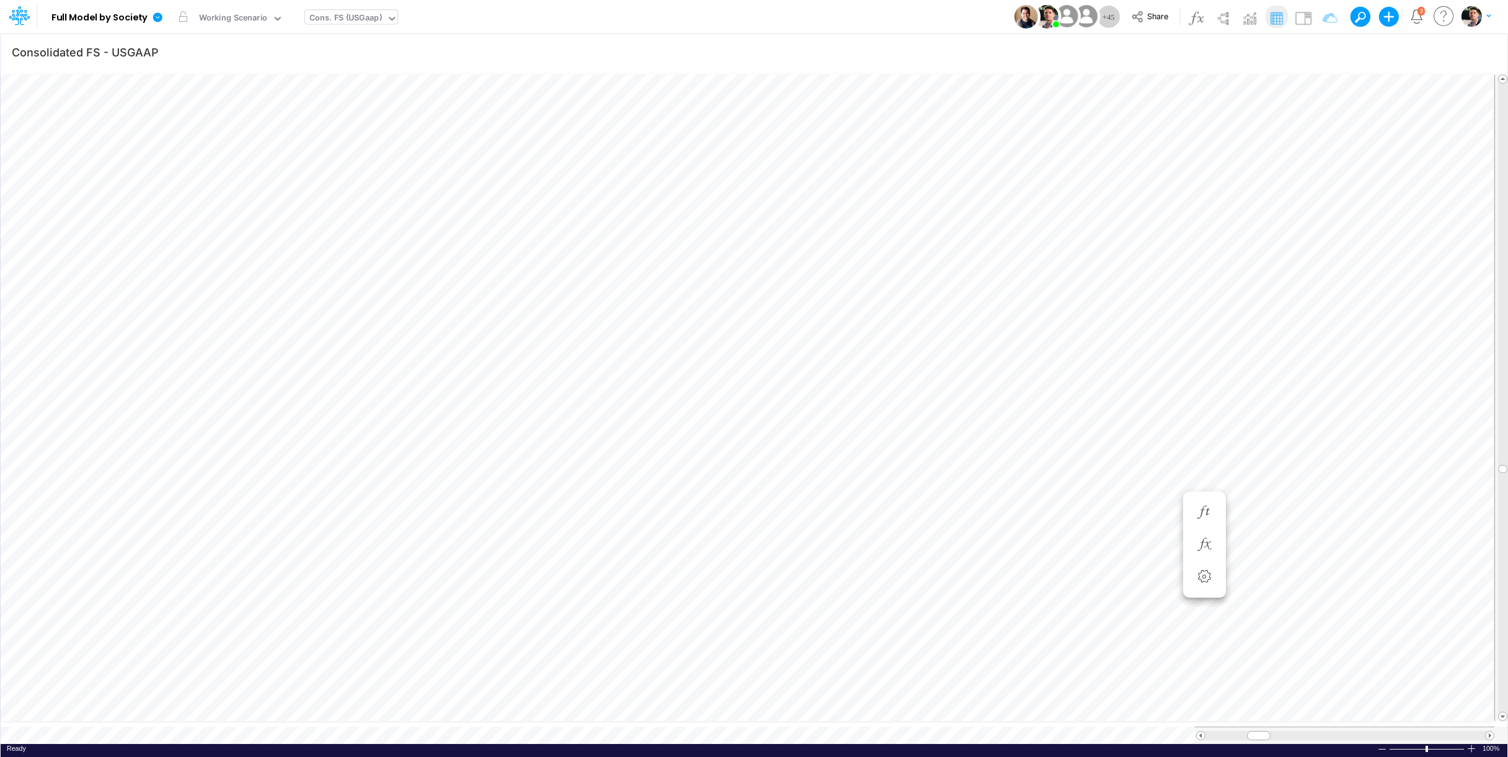
scroll to position [5, 13]
type input "Consolidated FS - BACENGAAP"
click at [383, 18] on div "Cons. FS (BACEN GAAP)" at bounding box center [355, 19] width 93 height 14
type input "usga"
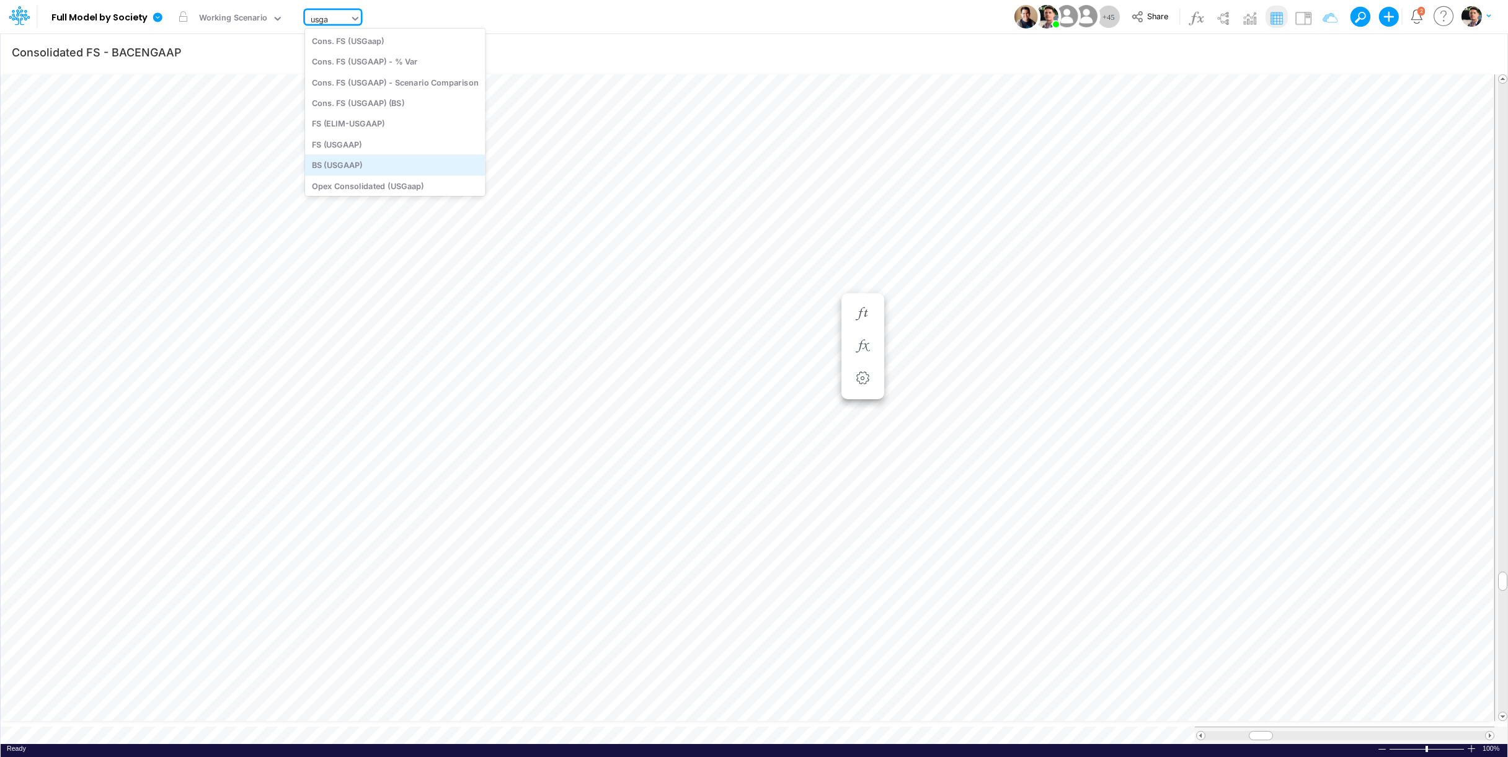
click at [370, 165] on div "BS (USGAAP)" at bounding box center [395, 165] width 180 height 20
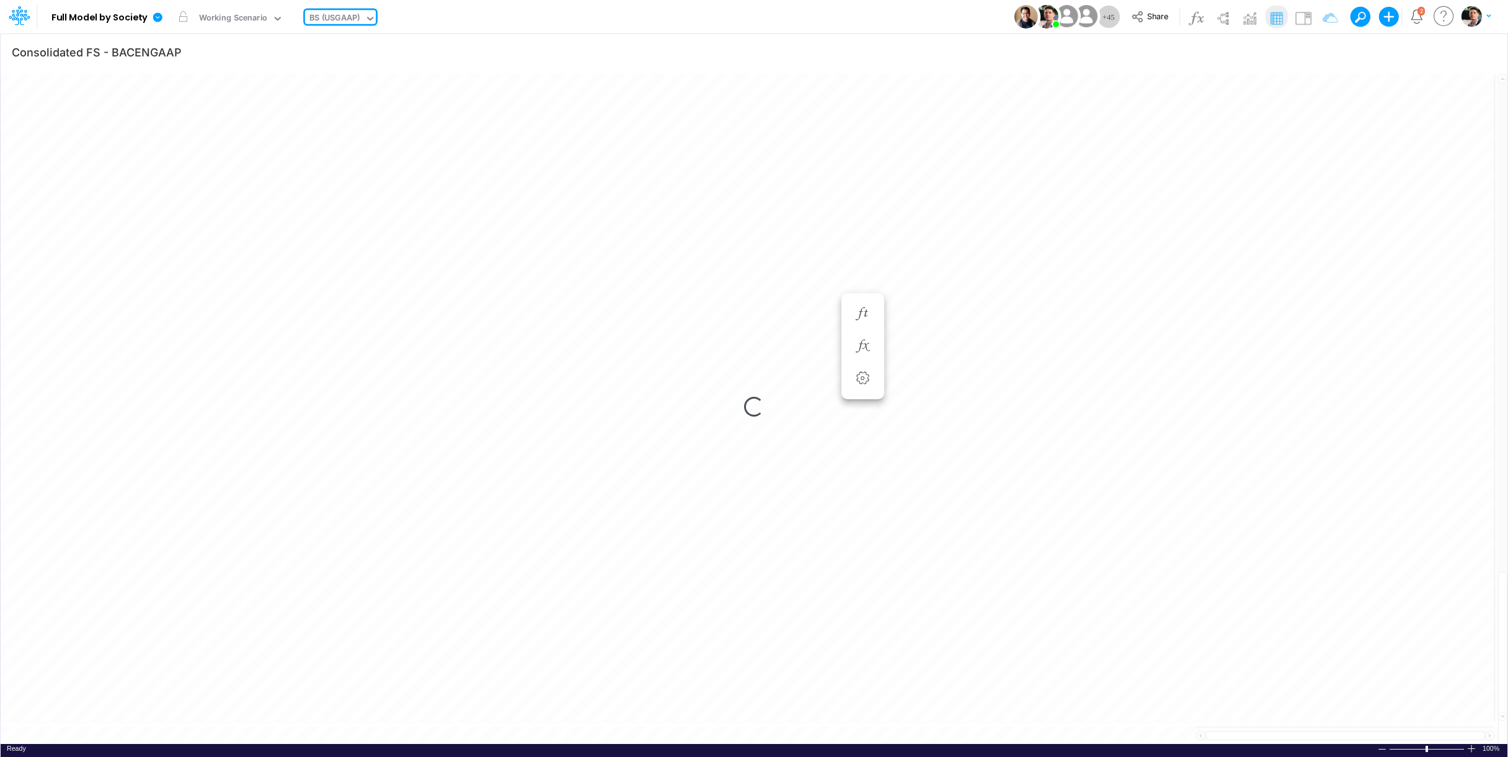
type input "BS (USGAAP) - Detailed"
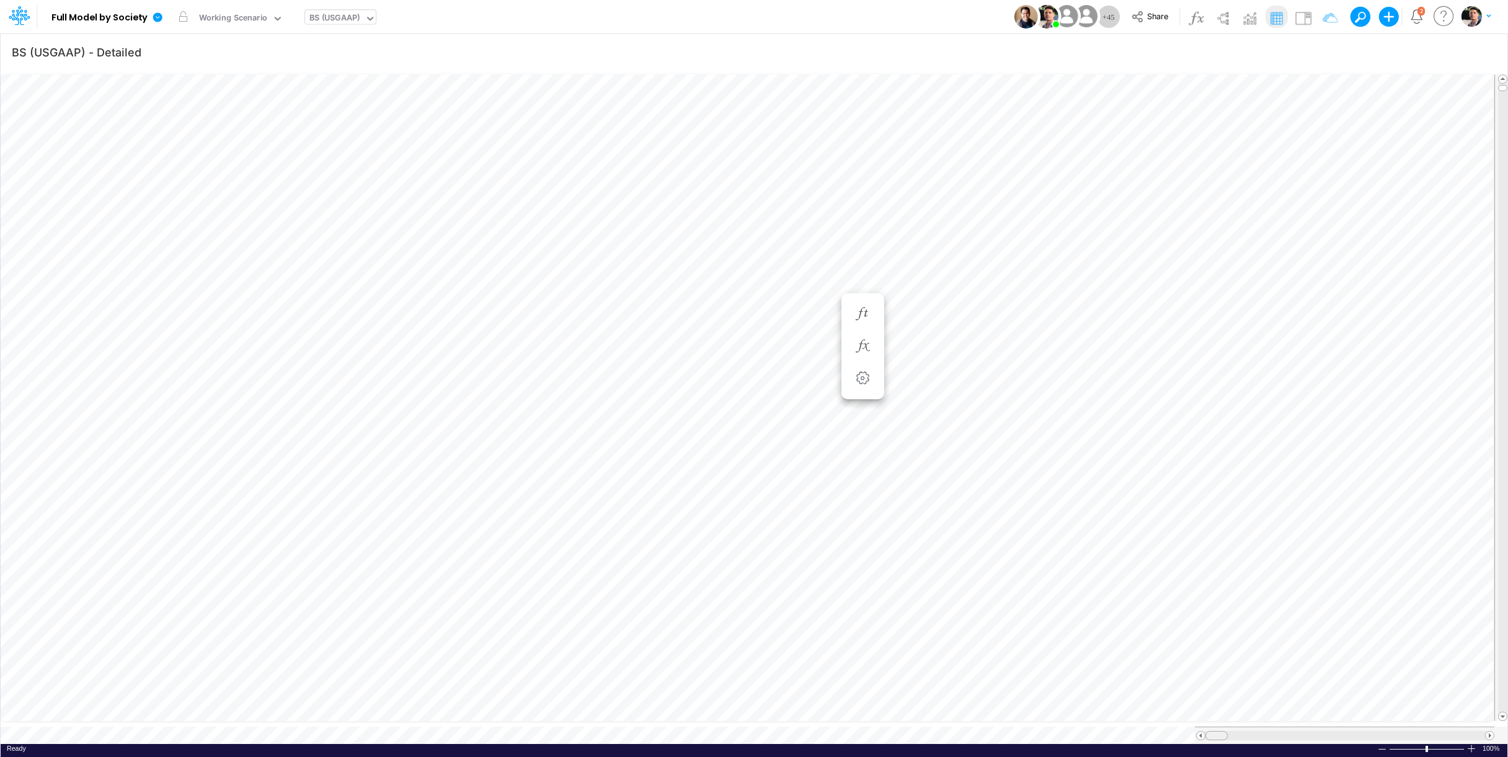
scroll to position [1, 1]
drag, startPoint x: 1214, startPoint y: 725, endPoint x: 1229, endPoint y: 726, distance: 14.9
click at [1229, 713] on span at bounding box center [1231, 736] width 8 height 8
drag, startPoint x: 1243, startPoint y: 725, endPoint x: 1266, endPoint y: 727, distance: 23.6
click at [1266, 713] on div at bounding box center [1255, 735] width 22 height 9
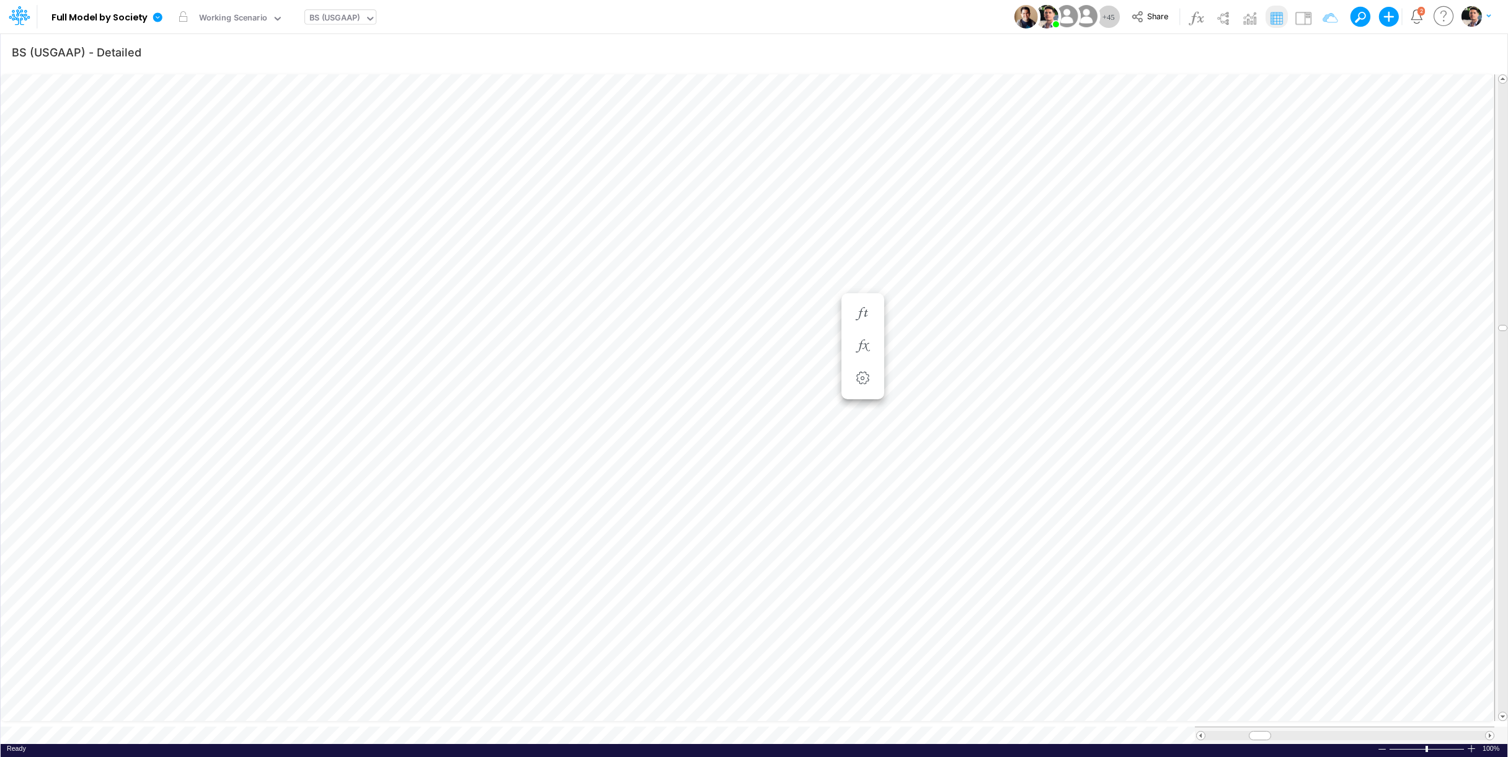
scroll to position [5, 2]
click at [1343, 713] on span at bounding box center [1490, 736] width 8 height 8
click at [1201, 713] on span at bounding box center [1201, 736] width 8 height 8
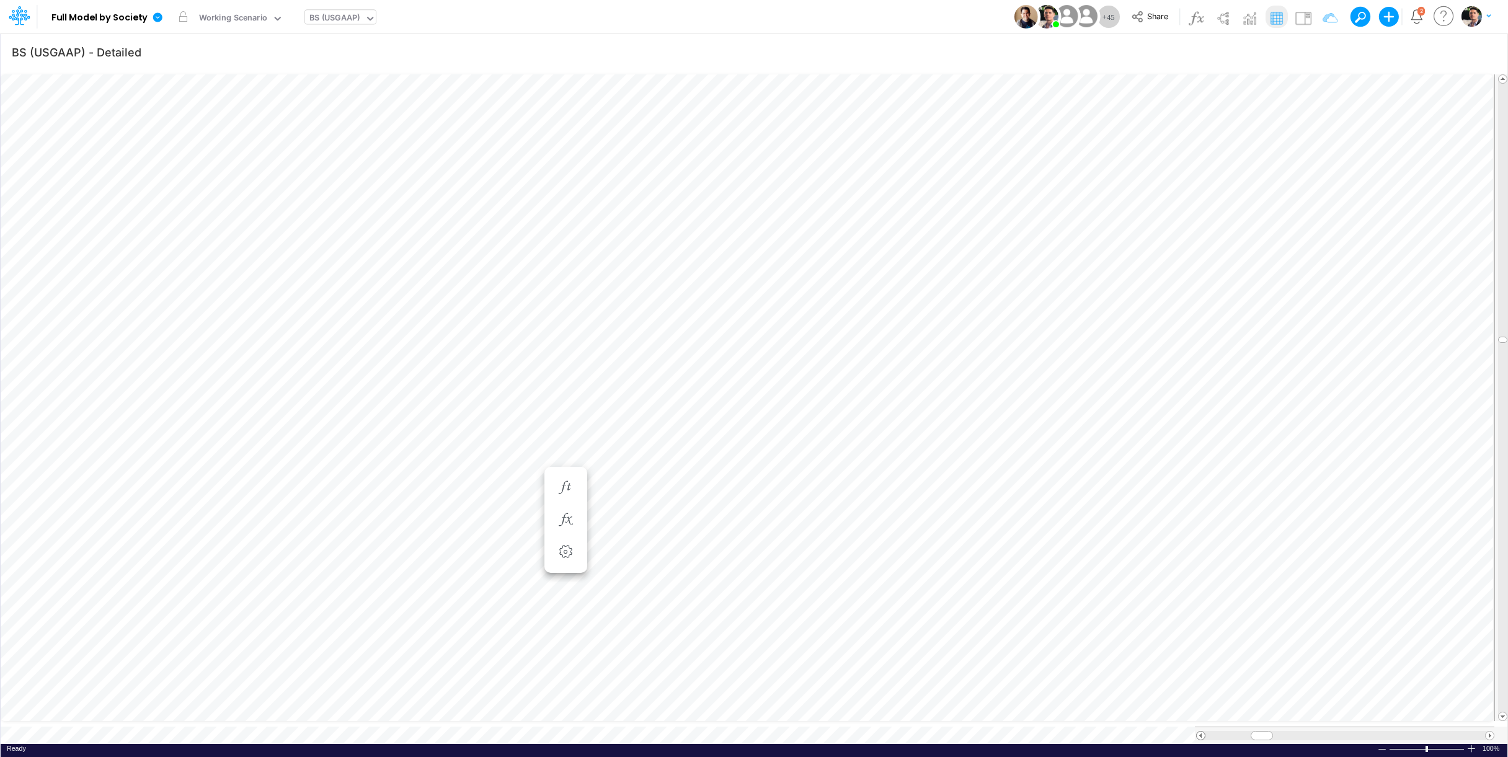
click at [1201, 713] on span at bounding box center [1201, 736] width 8 height 8
click at [1090, 453] on icon "button" at bounding box center [1086, 450] width 19 height 13
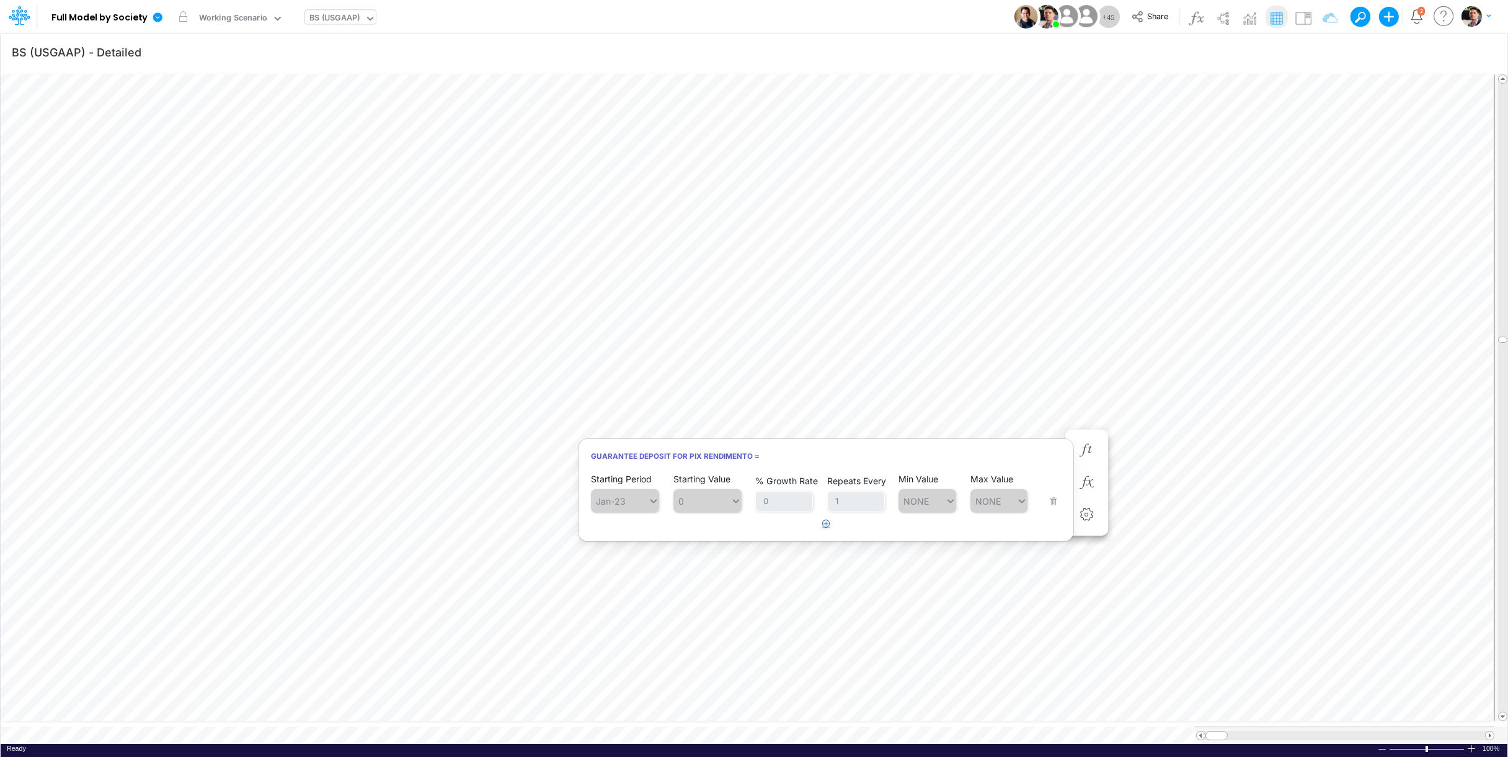
click at [828, 522] on icon "button" at bounding box center [826, 524] width 8 height 8
click at [615, 535] on div "Type to search..." at bounding box center [631, 533] width 68 height 11
click at [621, 564] on div "Forecast" at bounding box center [625, 563] width 68 height 20
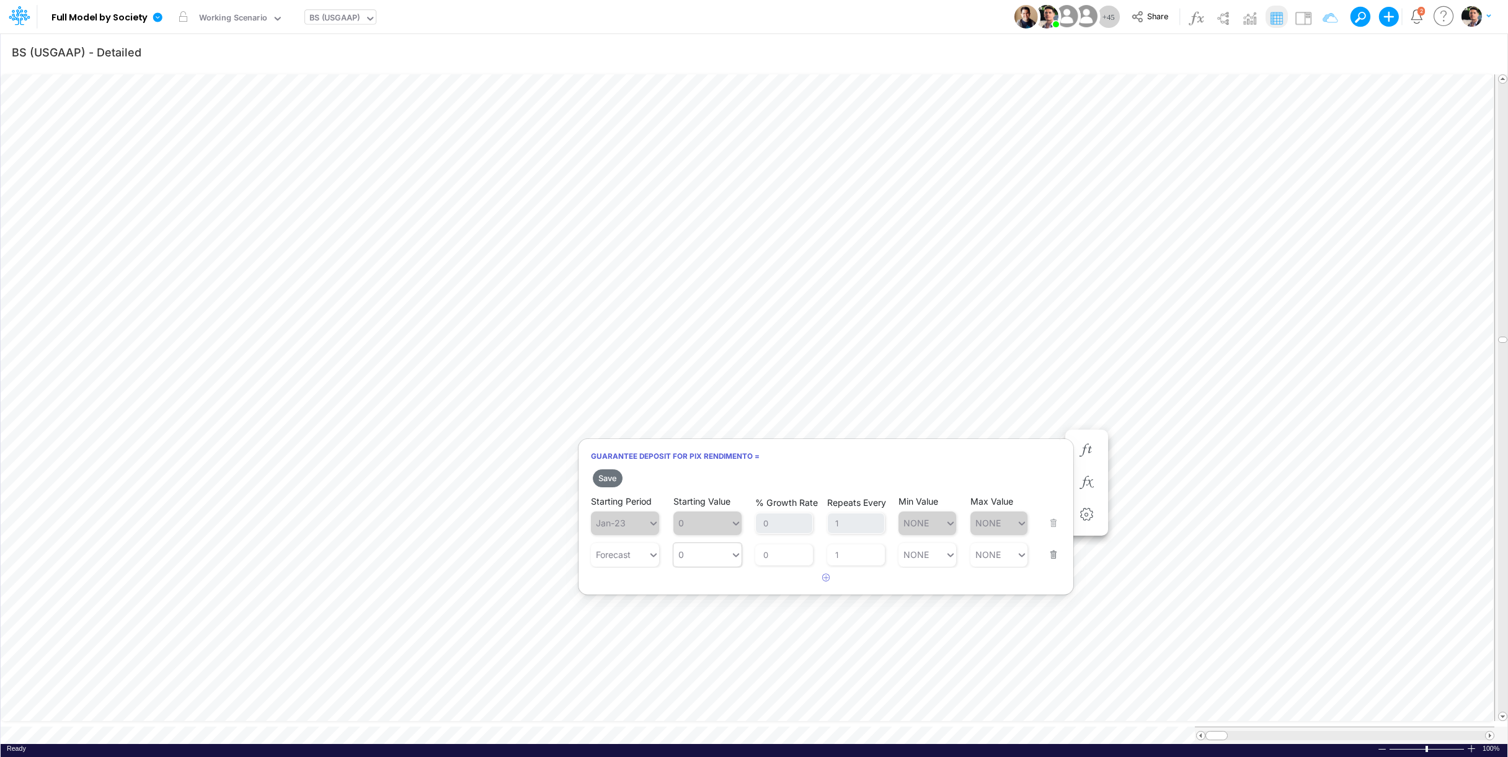
type input "0"
click at [702, 557] on div "0 0" at bounding box center [701, 555] width 57 height 18
click at [702, 581] on div "LATEST" at bounding box center [707, 585] width 68 height 20
click at [607, 472] on button "Save" at bounding box center [608, 478] width 30 height 18
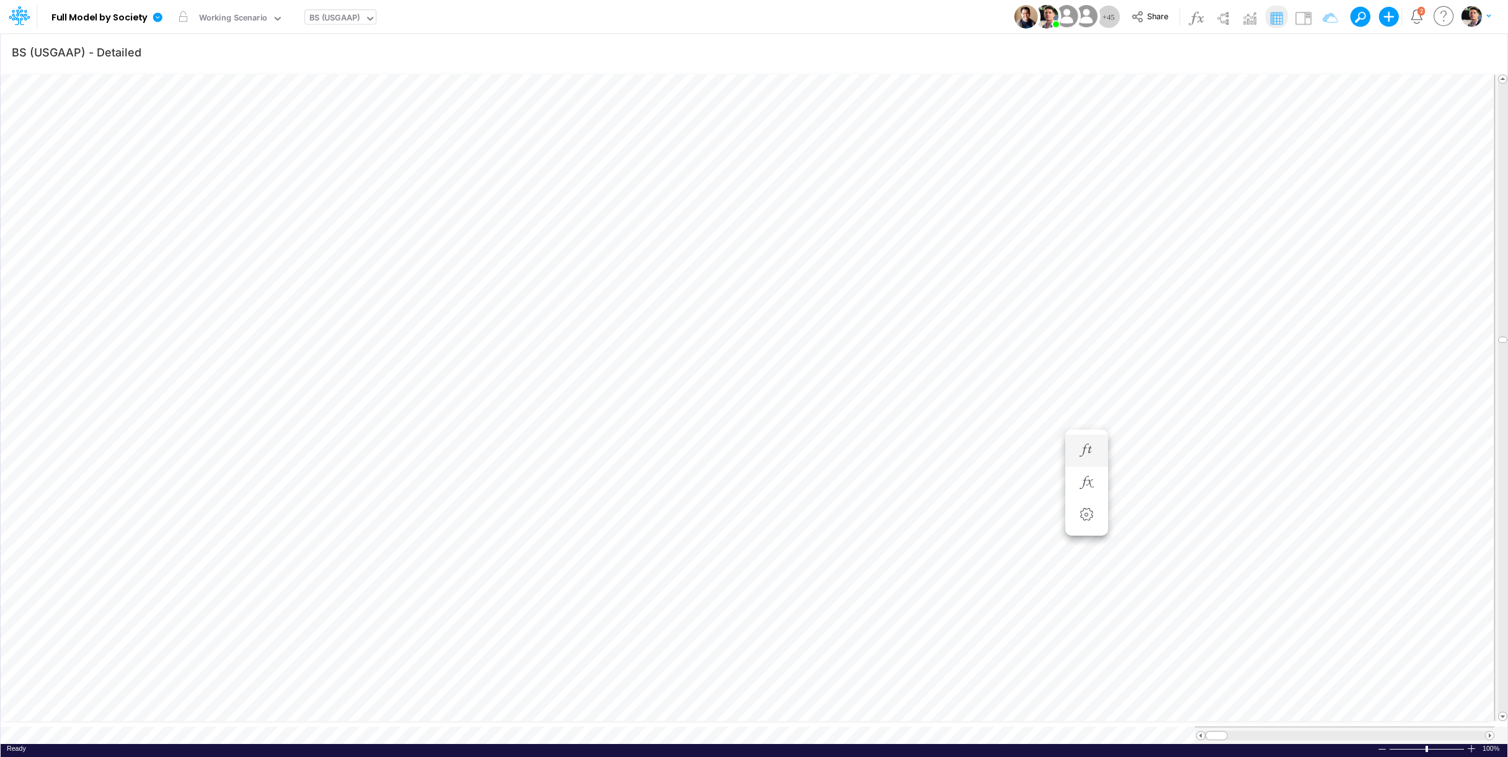
scroll to position [5, 2]
type input "Consolidated FS - USGAAP"
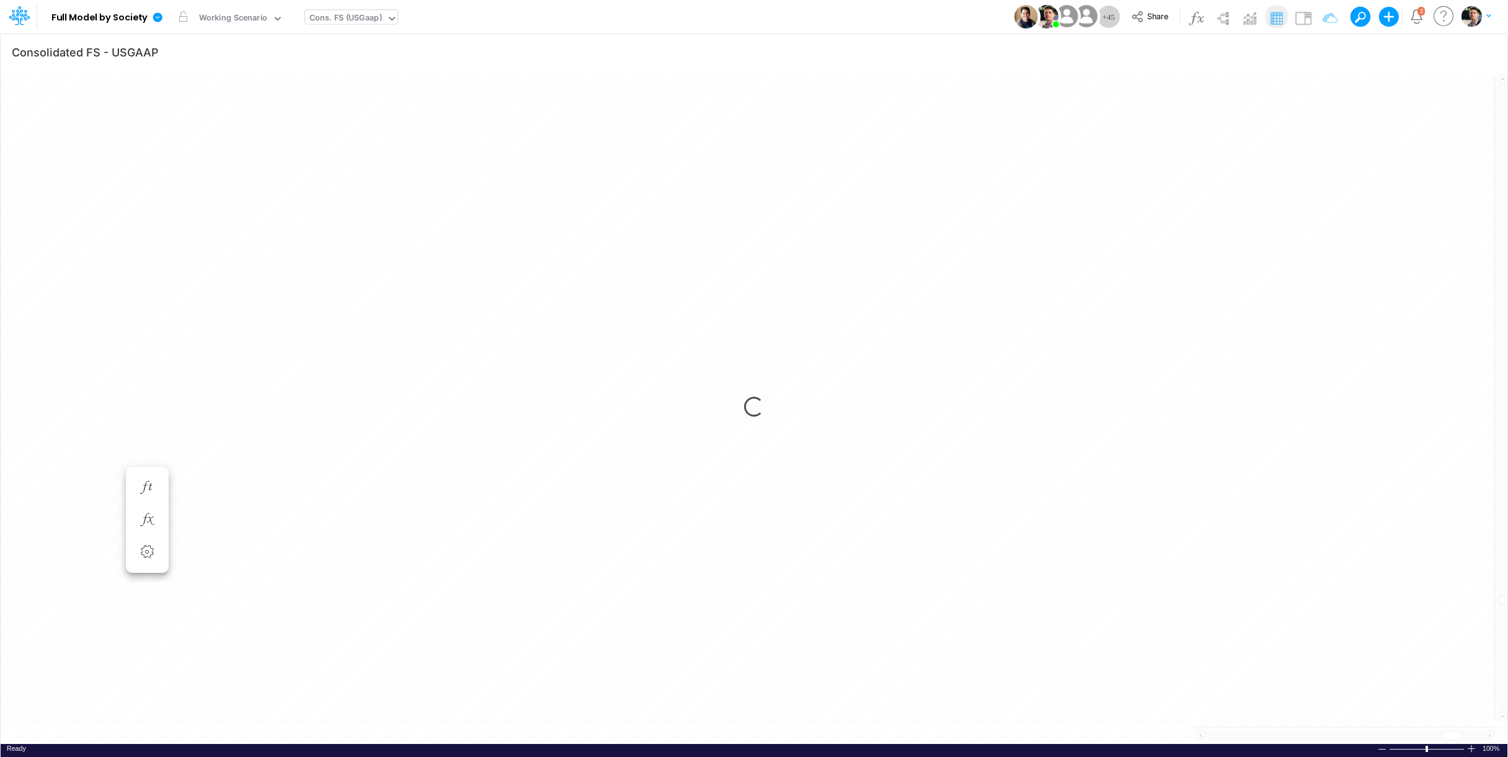
scroll to position [5, 42]
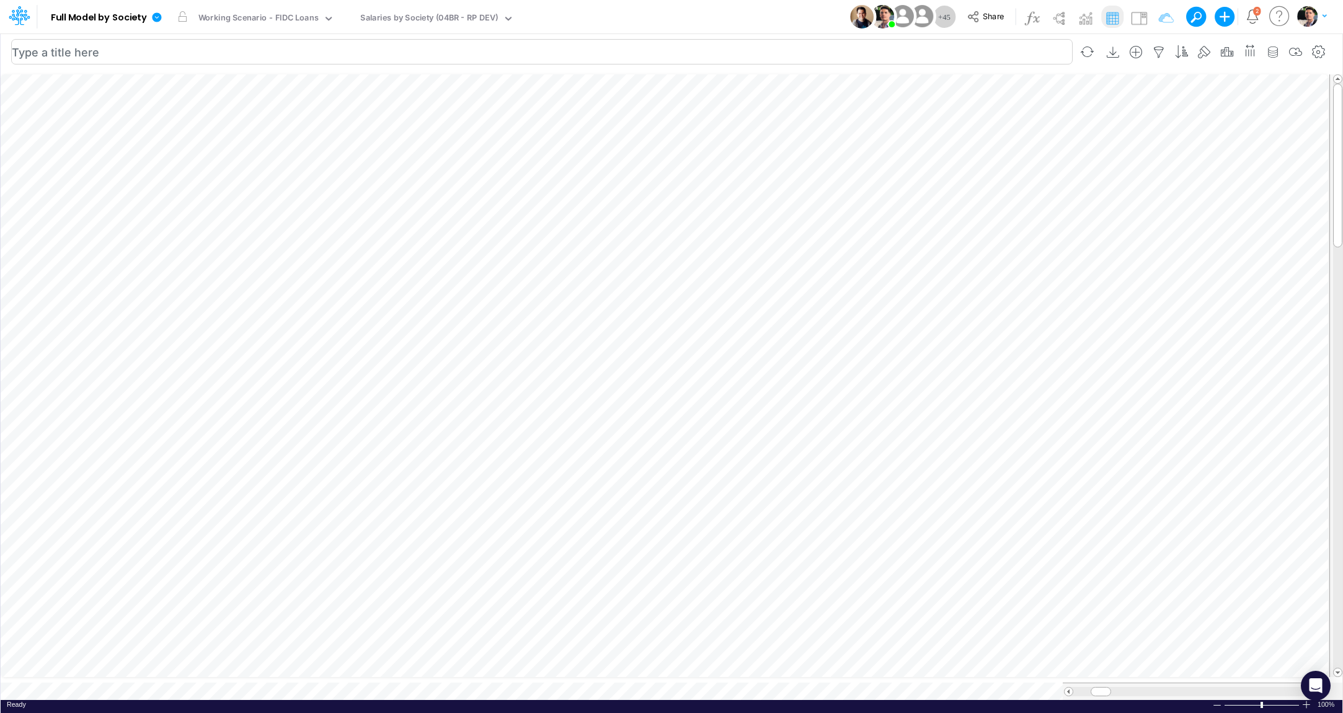
scroll to position [5, 2]
click at [440, 16] on div "Salaries by Society (04BR - RP DEV)" at bounding box center [429, 19] width 138 height 14
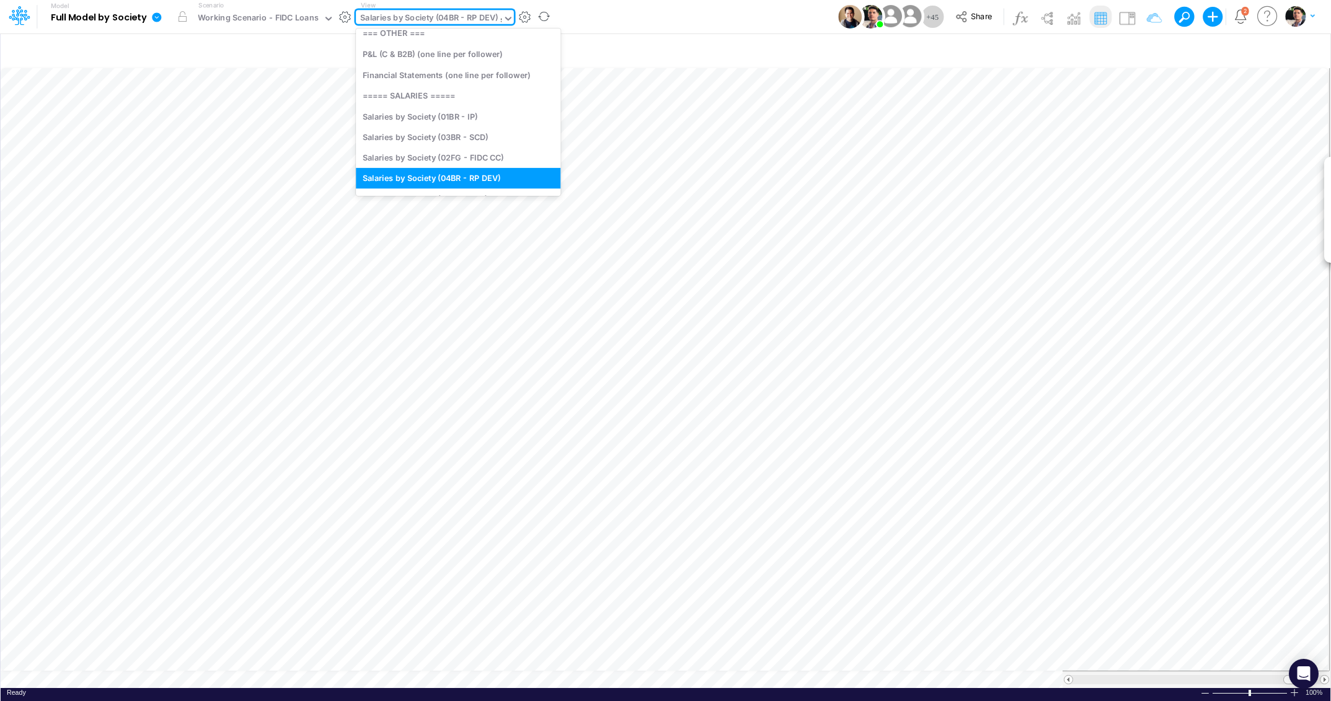
scroll to position [1688, 0]
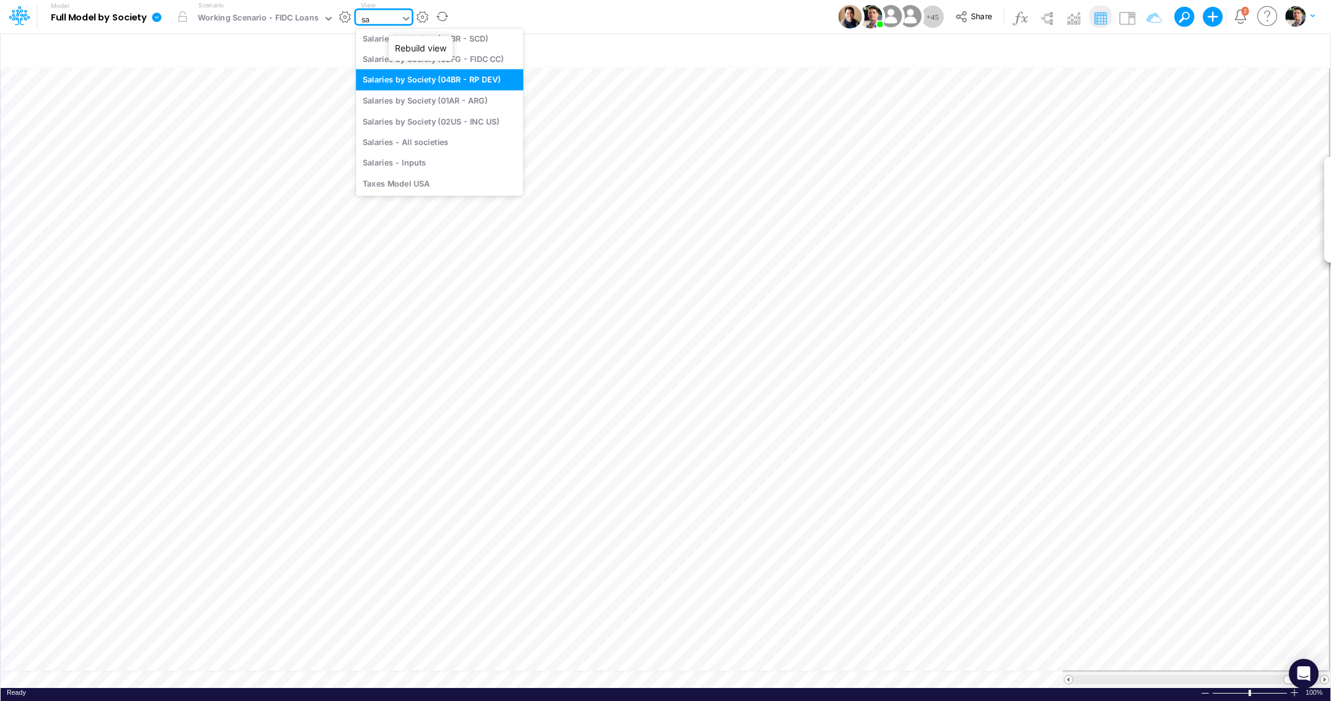
type input "[PERSON_NAME]"
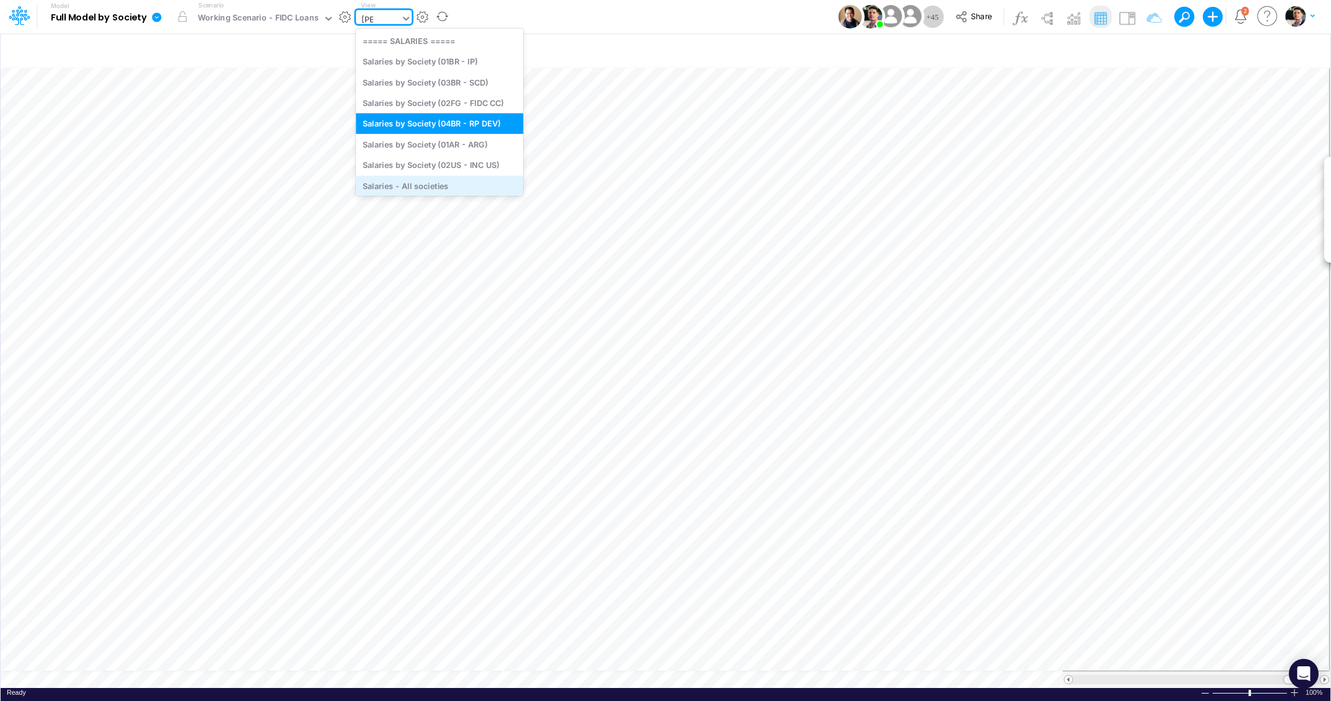
click at [430, 185] on div "Salaries - All societies" at bounding box center [439, 185] width 167 height 20
type input "Salaries - All societies"
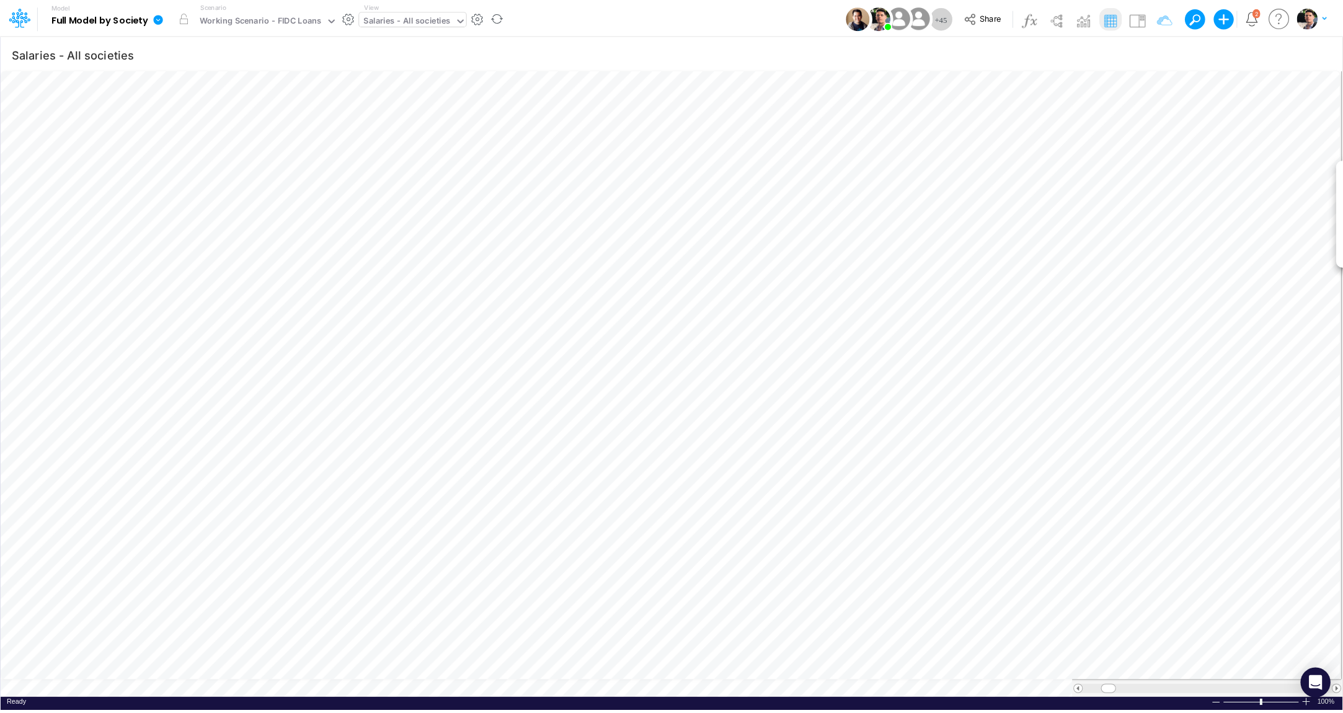
scroll to position [5, 7]
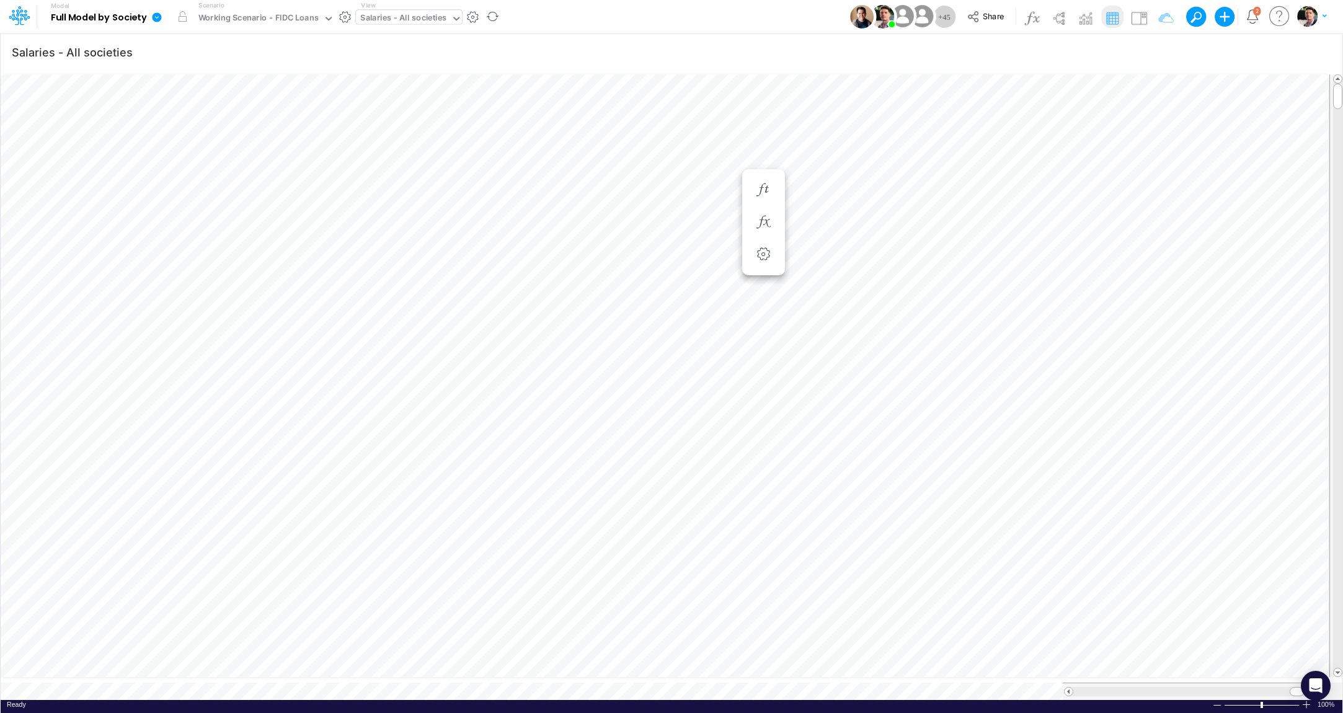
scroll to position [5, 38]
click at [677, 266] on icon "button" at bounding box center [676, 264] width 19 height 13
click at [845, 254] on div "Headcount Change (MoM) =" at bounding box center [834, 264] width 23 height 25
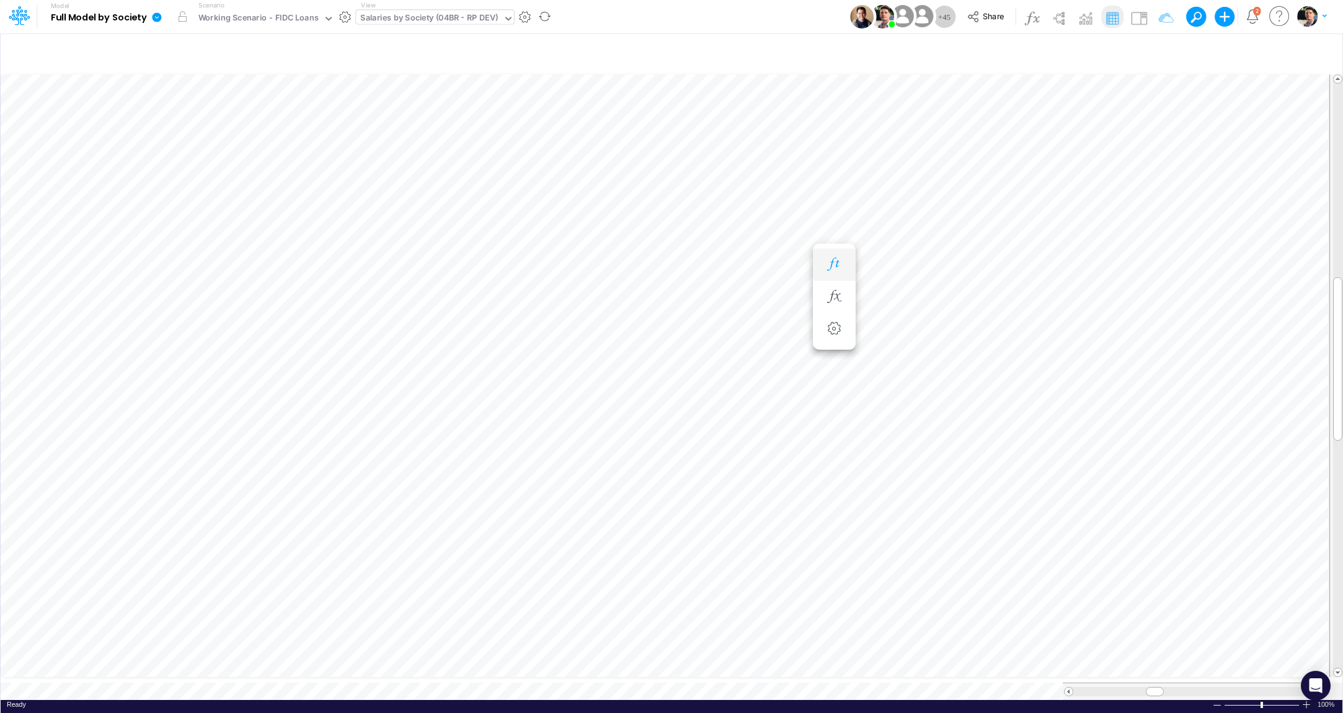
click at [842, 255] on button "button" at bounding box center [834, 264] width 23 height 25
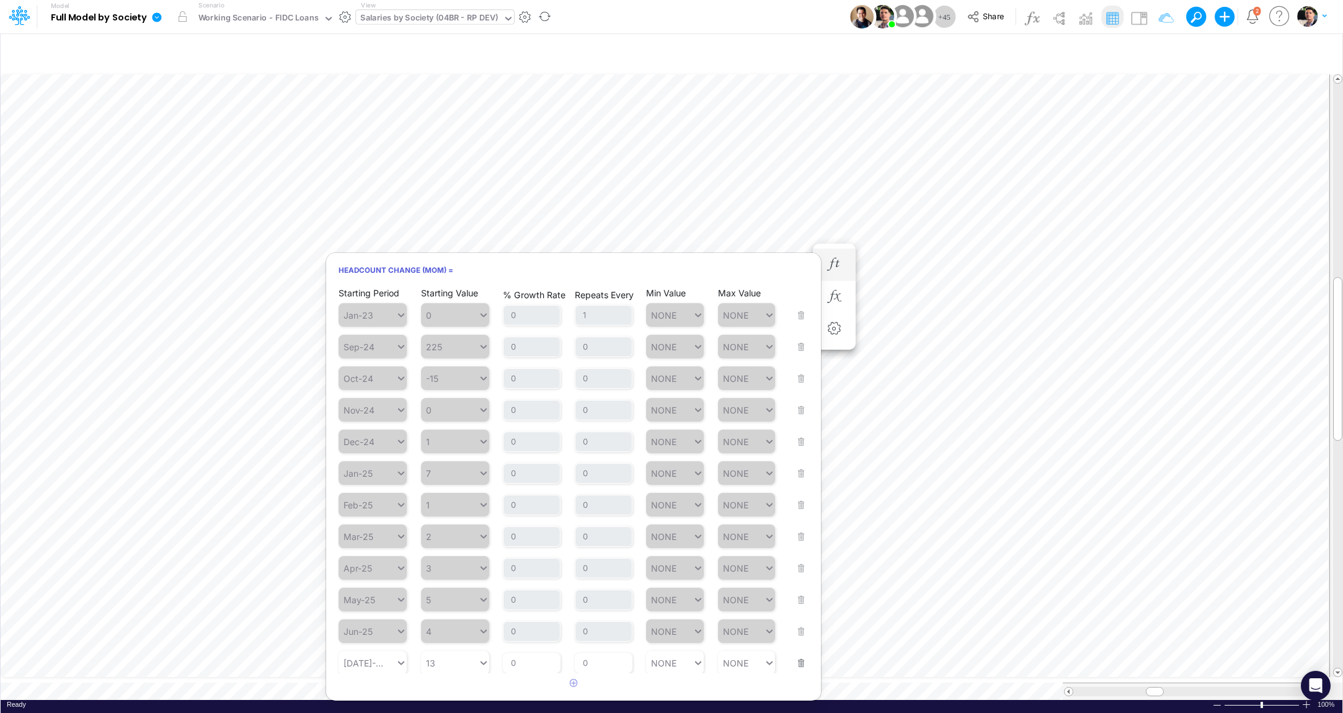
scroll to position [232, 0]
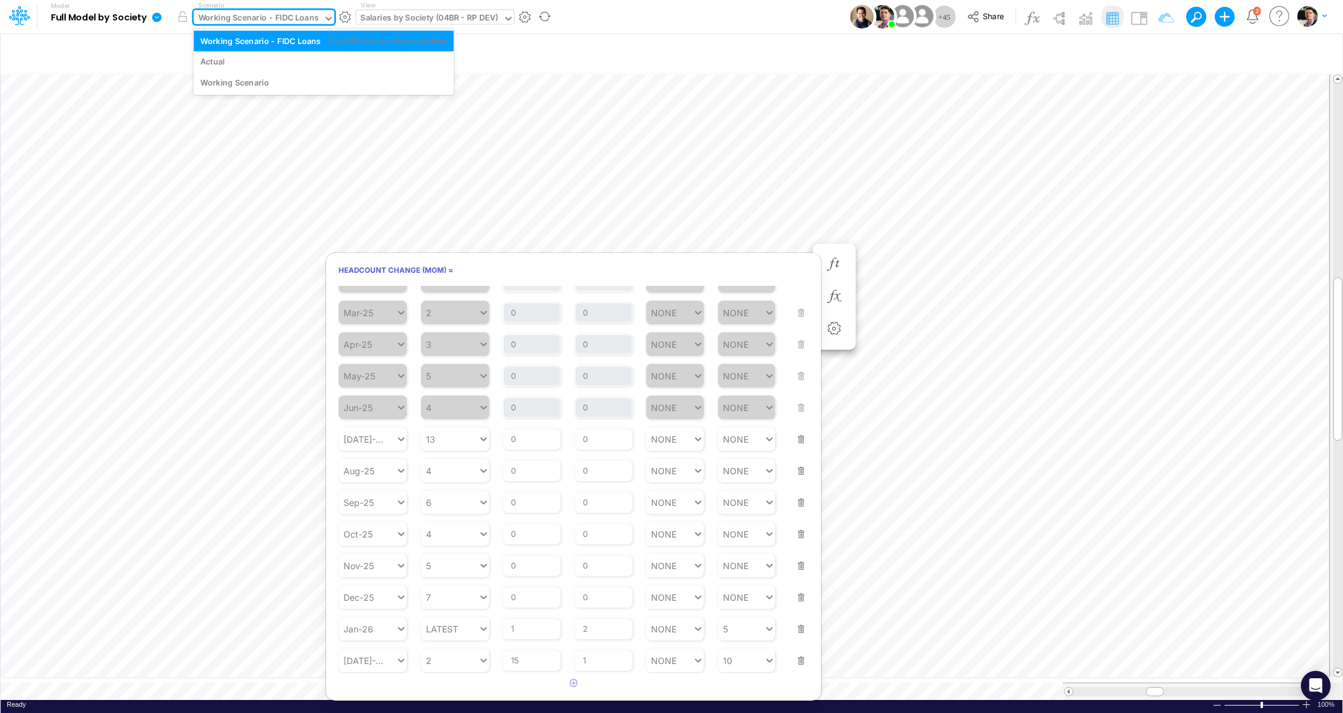
click at [228, 24] on div "Working Scenario - FIDC Loans" at bounding box center [258, 19] width 120 height 14
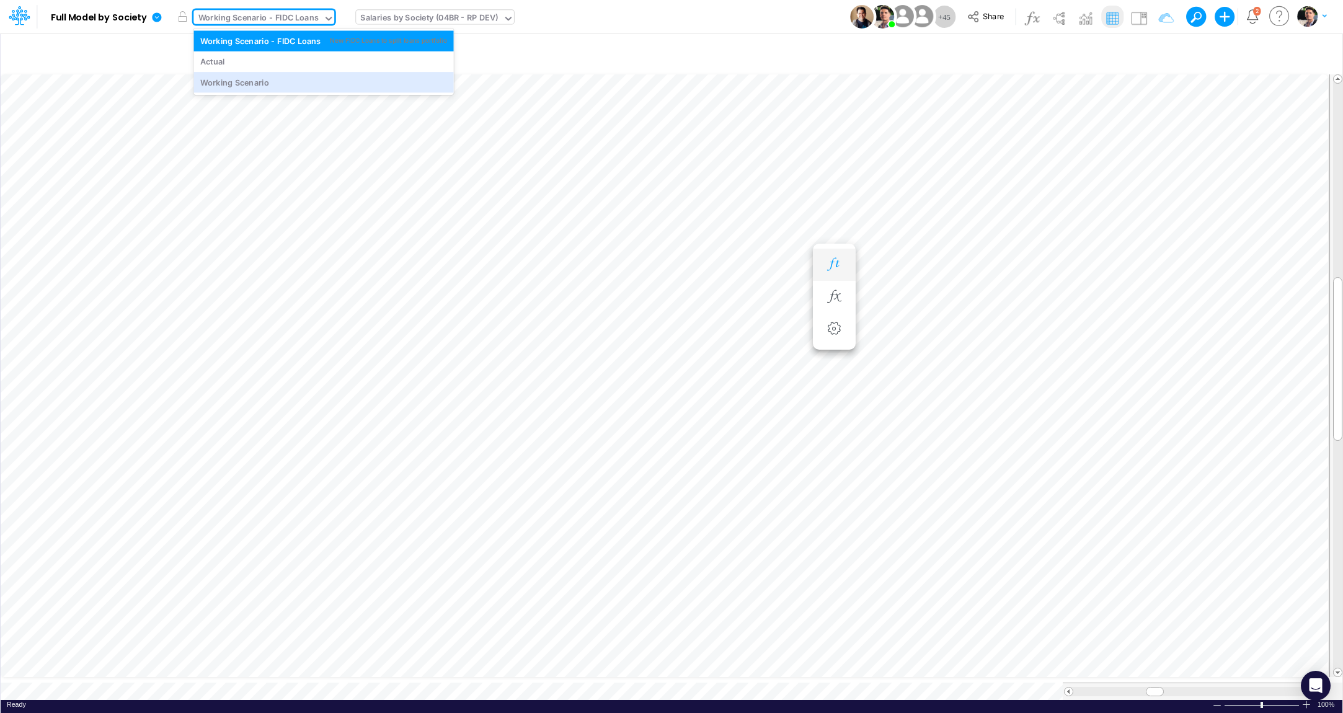
click at [837, 265] on icon "button" at bounding box center [834, 264] width 19 height 13
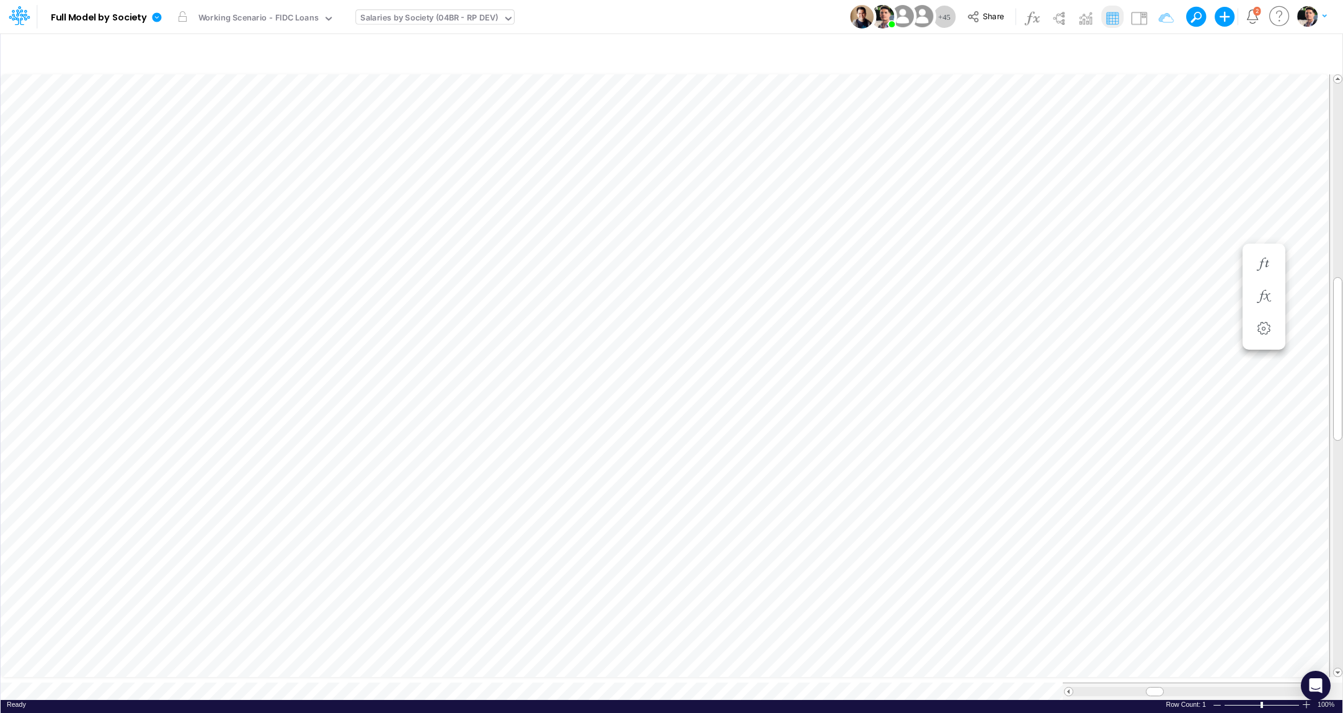
scroll to position [5, 50]
